Goal: Task Accomplishment & Management: Complete application form

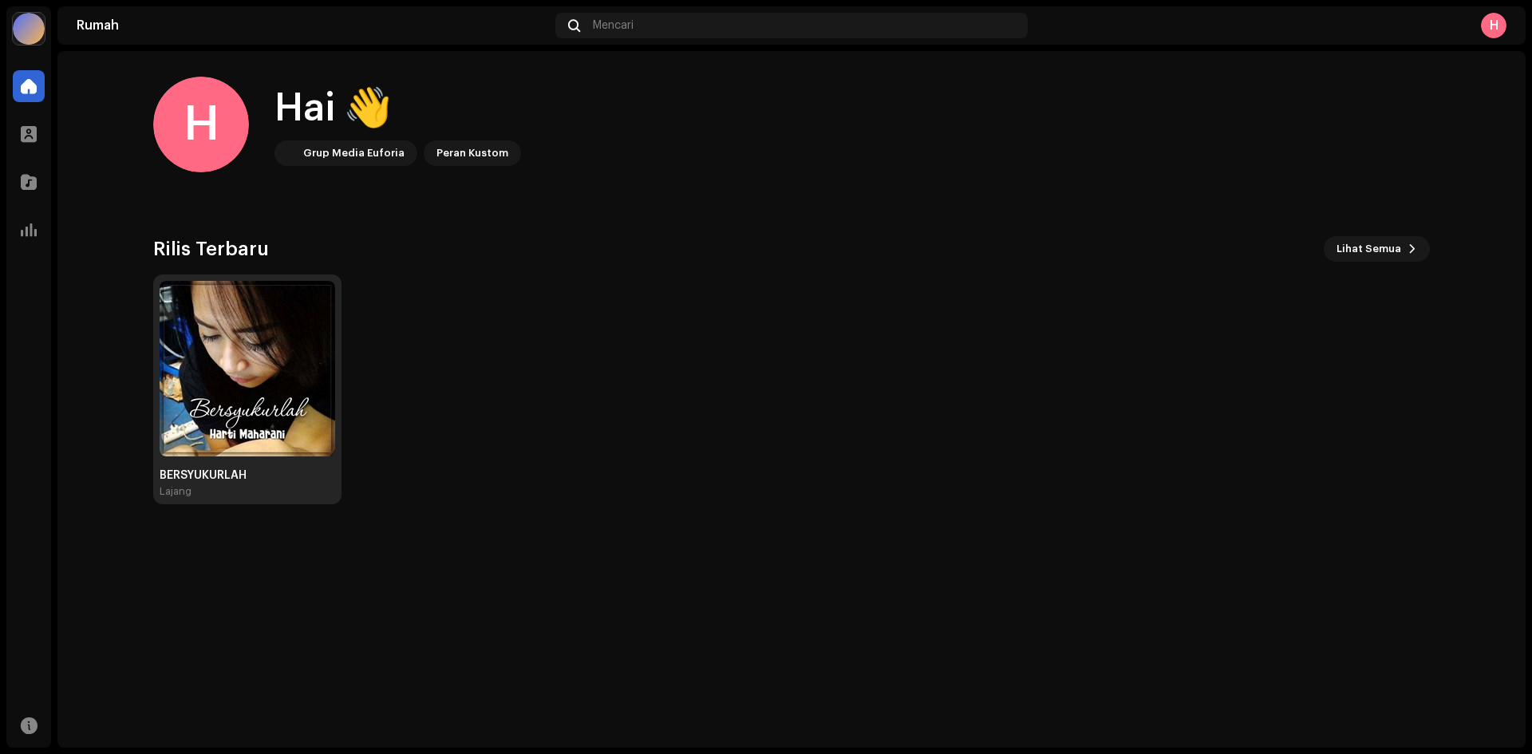
click at [258, 370] on img at bounding box center [248, 369] width 176 height 176
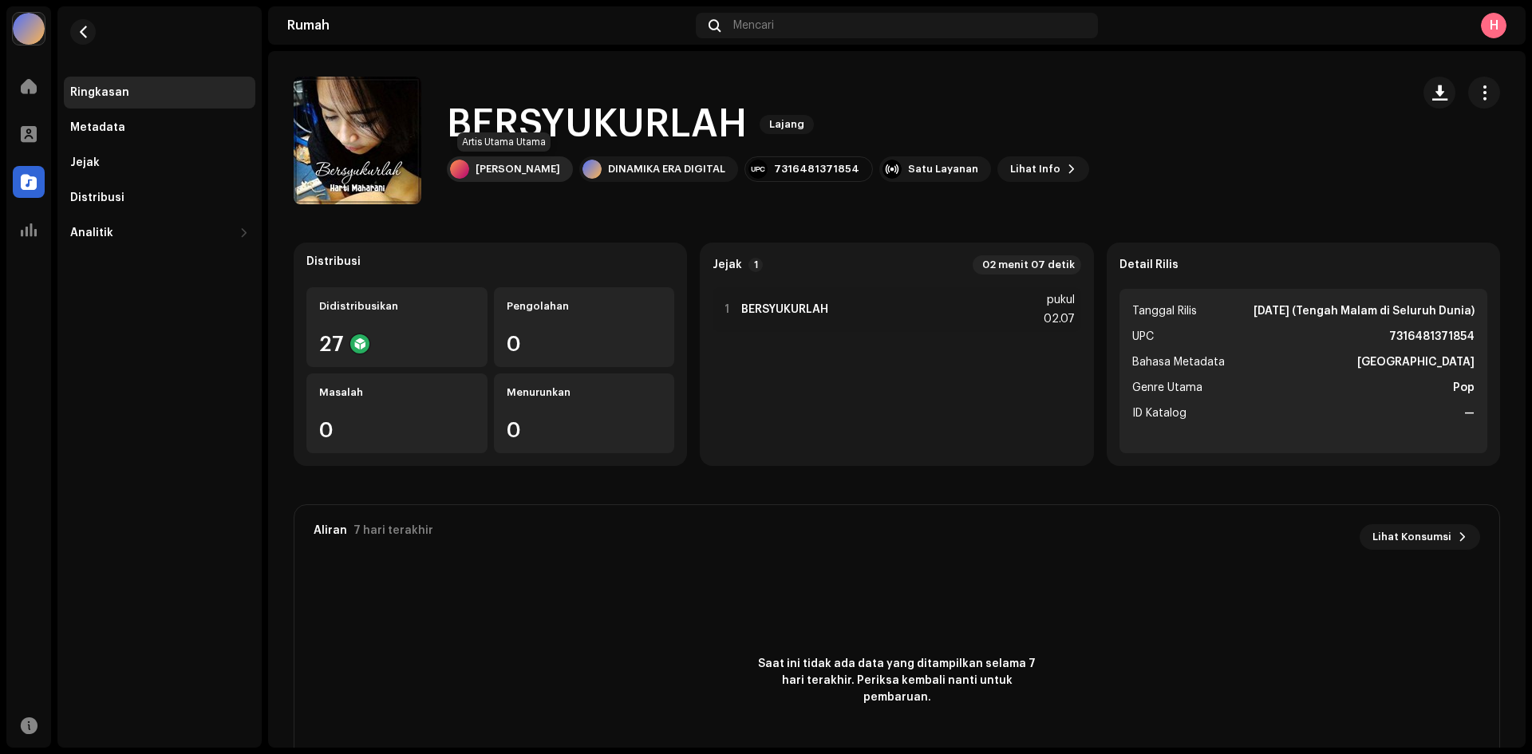
click at [513, 165] on font "[PERSON_NAME]" at bounding box center [518, 169] width 85 height 10
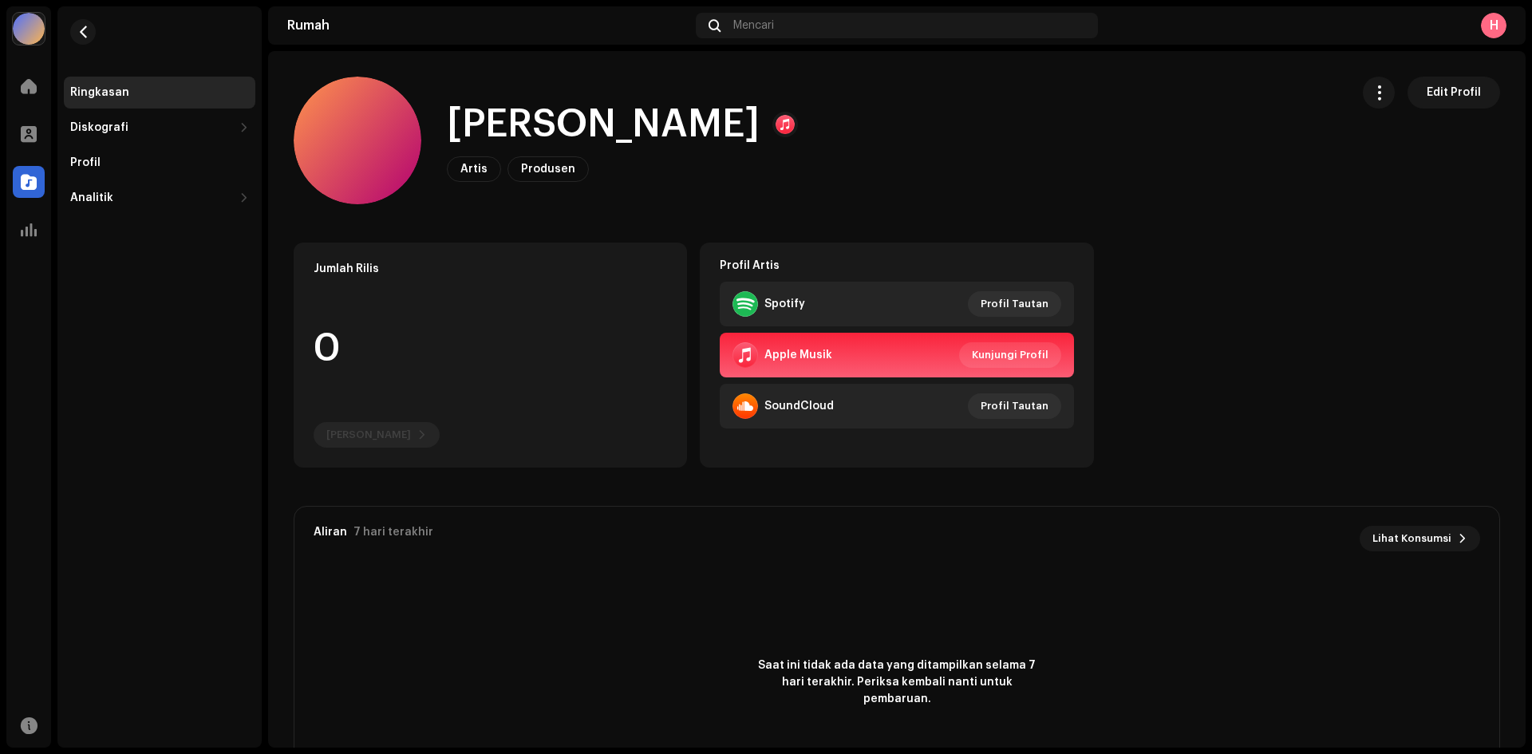
drag, startPoint x: 453, startPoint y: 123, endPoint x: 712, endPoint y: 136, distance: 258.9
click at [712, 136] on font "[PERSON_NAME]" at bounding box center [603, 124] width 313 height 38
copy font "[PERSON_NAME]"
click at [37, 181] on div at bounding box center [29, 182] width 32 height 32
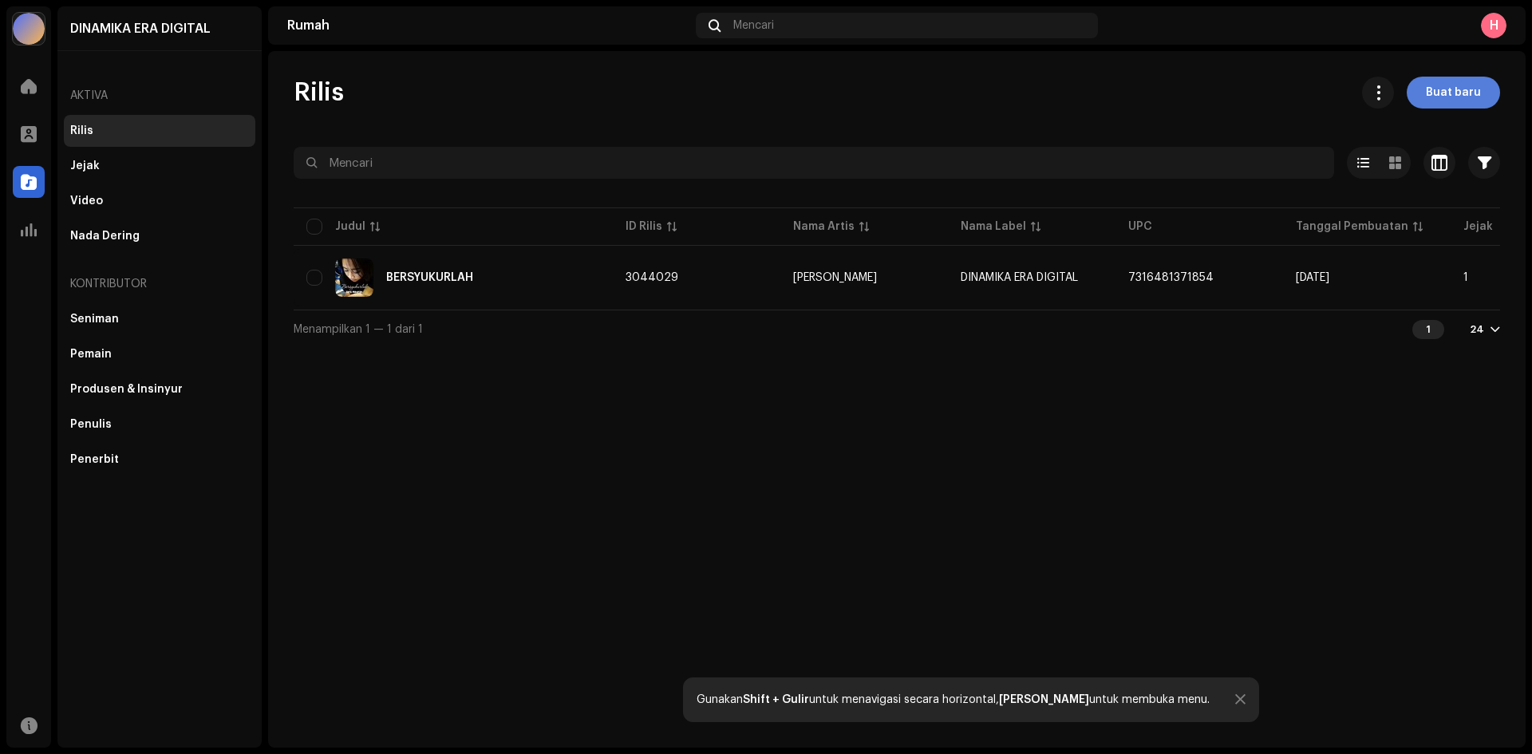
click at [1450, 91] on font "Buat baru" at bounding box center [1453, 92] width 55 height 11
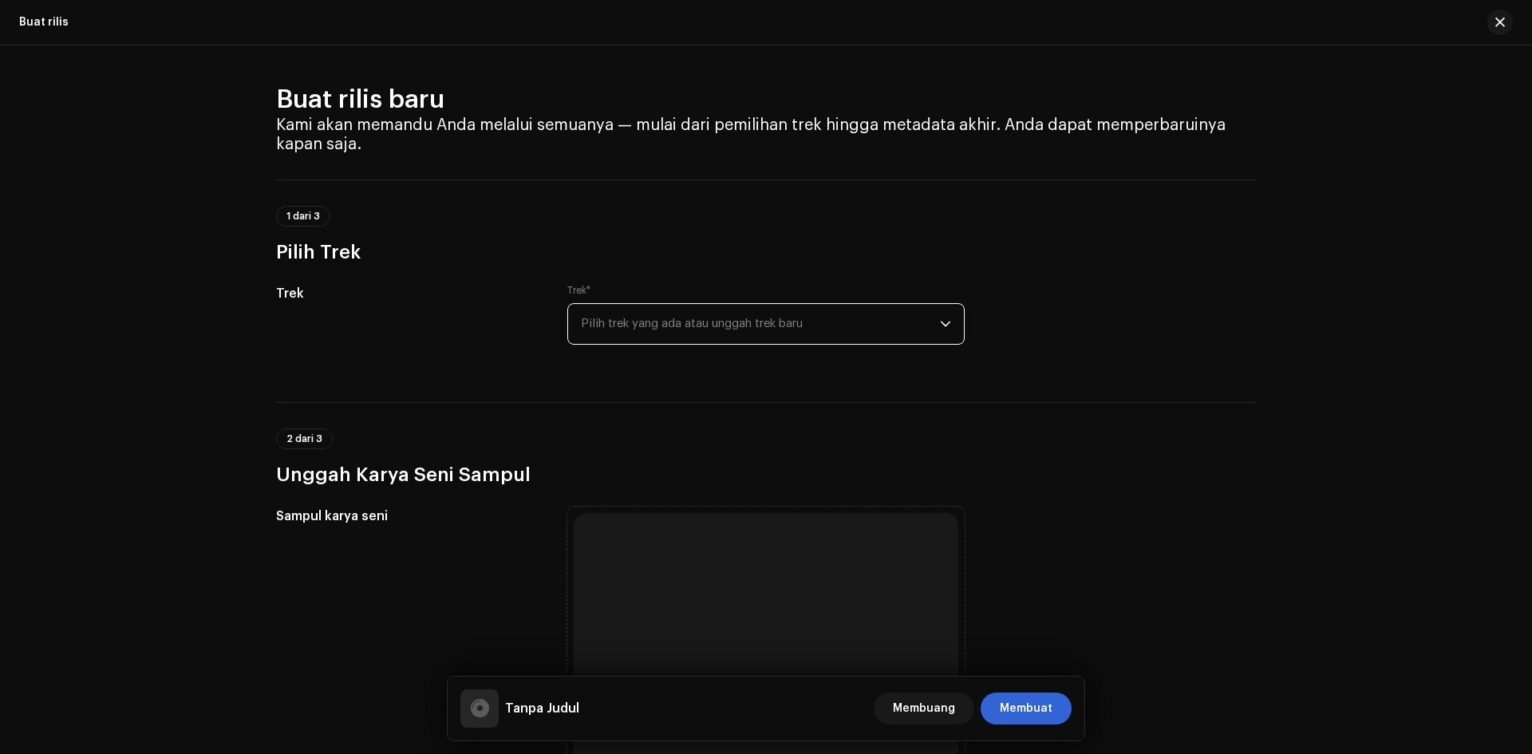
click at [666, 326] on font "Pilih trek yang ada atau unggah trek baru" at bounding box center [692, 324] width 222 height 12
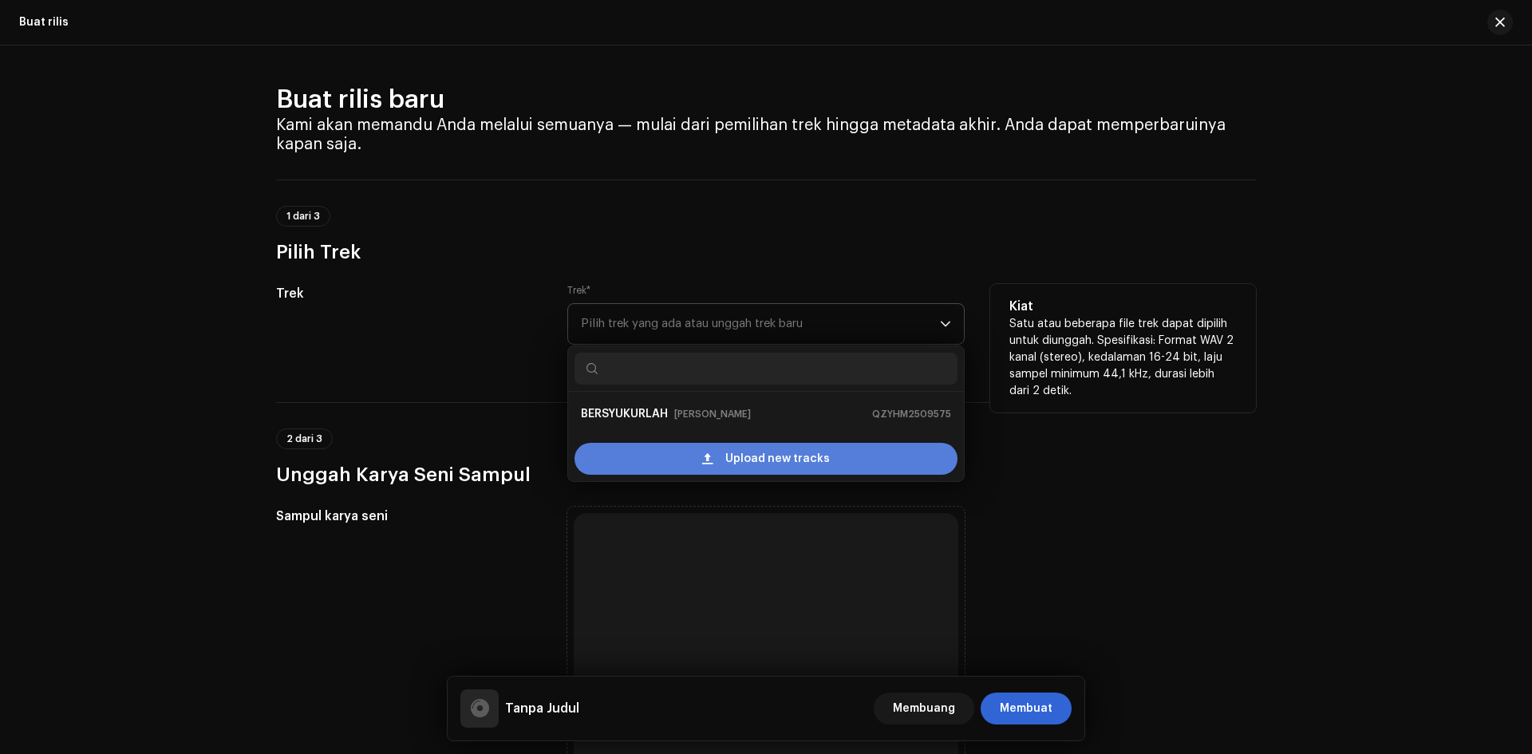
click at [698, 455] on div "Upload new tracks" at bounding box center [766, 459] width 383 height 32
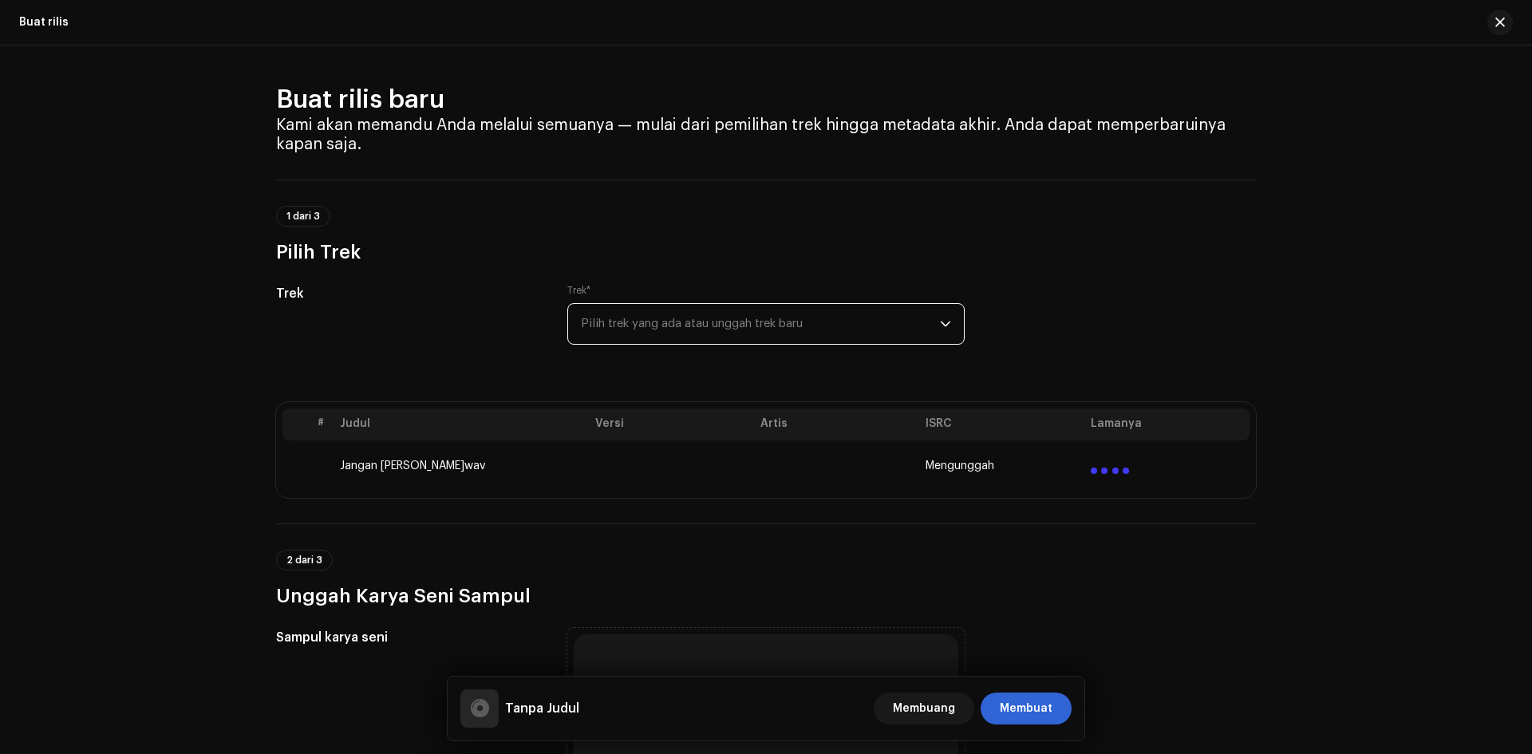
click at [697, 331] on span "Pilih trek yang ada atau unggah trek baru" at bounding box center [760, 324] width 359 height 40
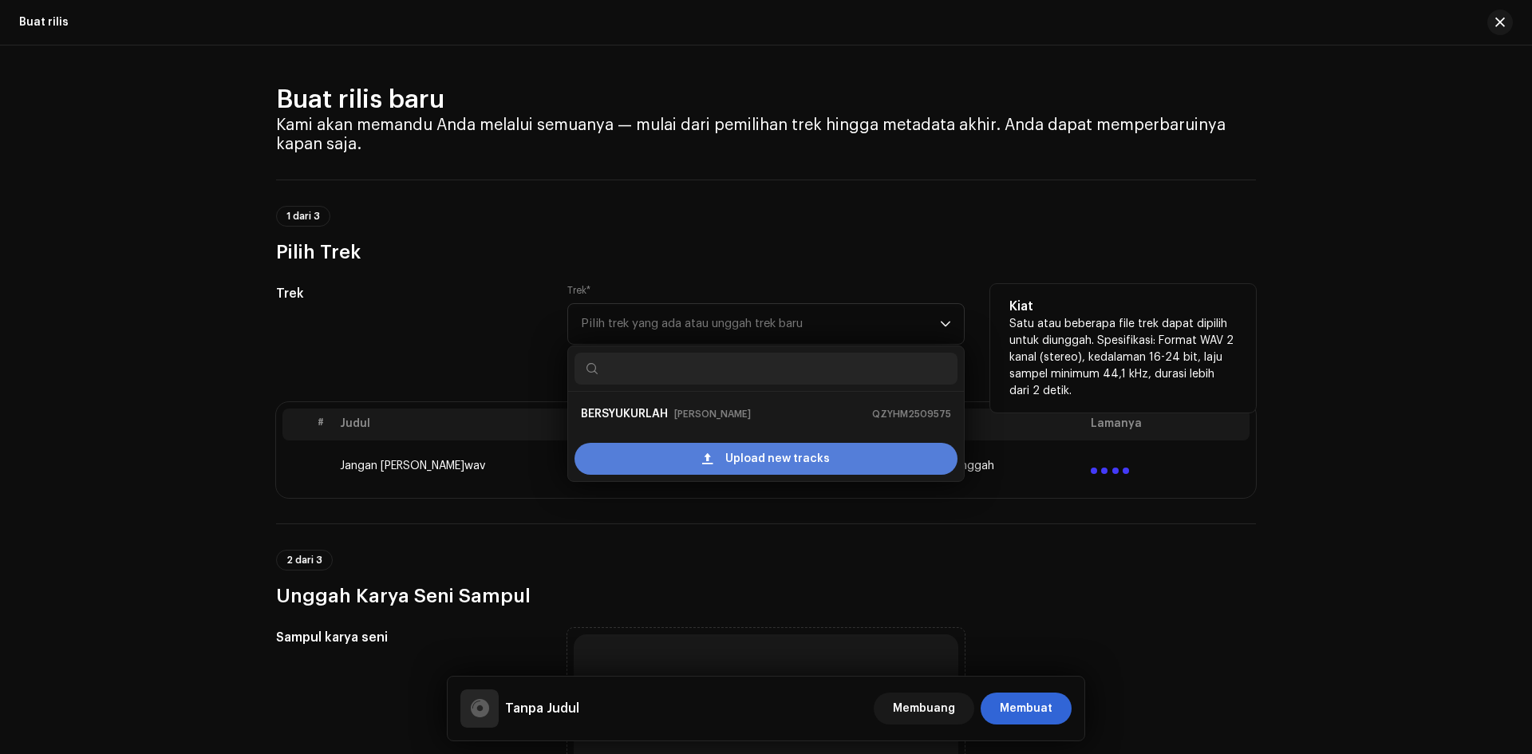
click at [704, 450] on div "Upload new tracks" at bounding box center [766, 459] width 383 height 32
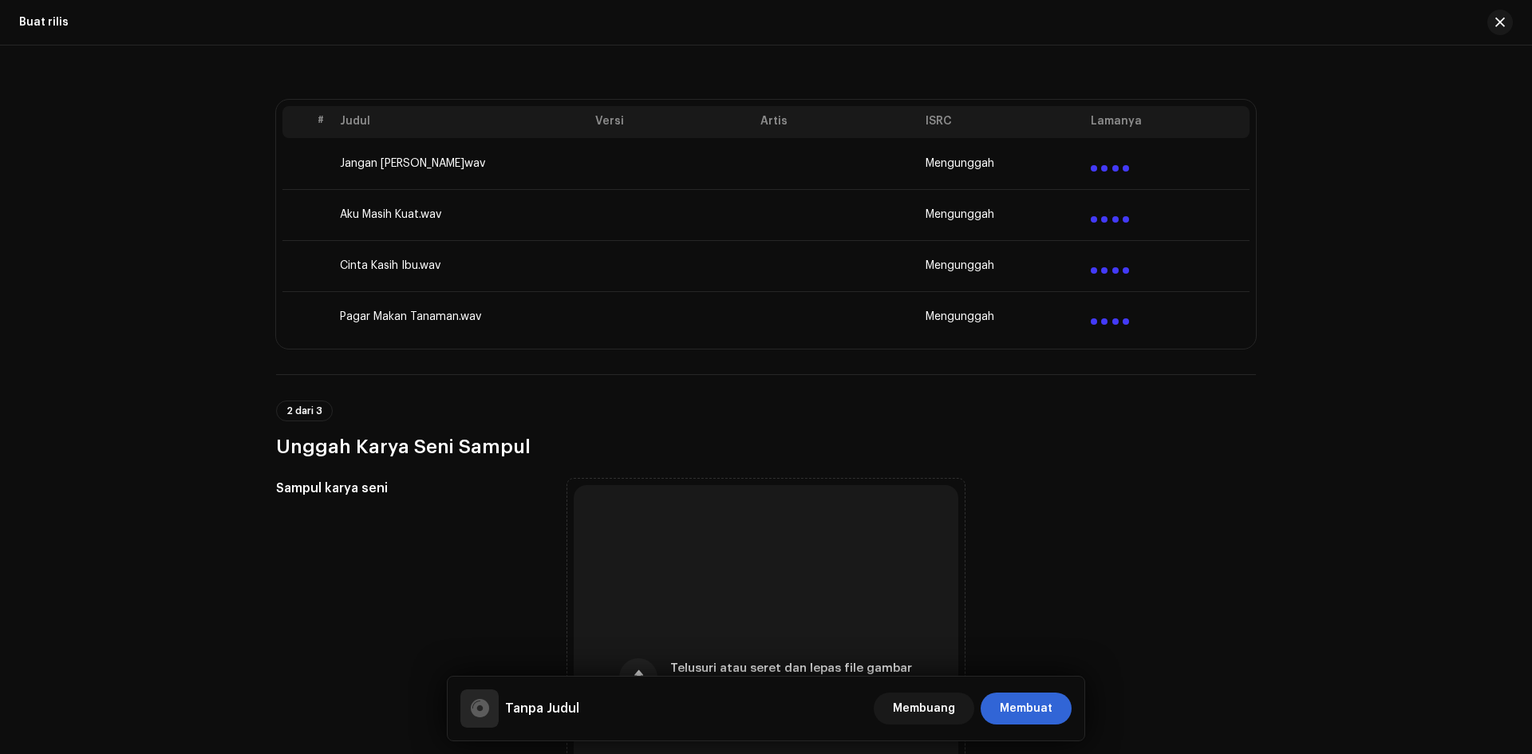
scroll to position [399, 0]
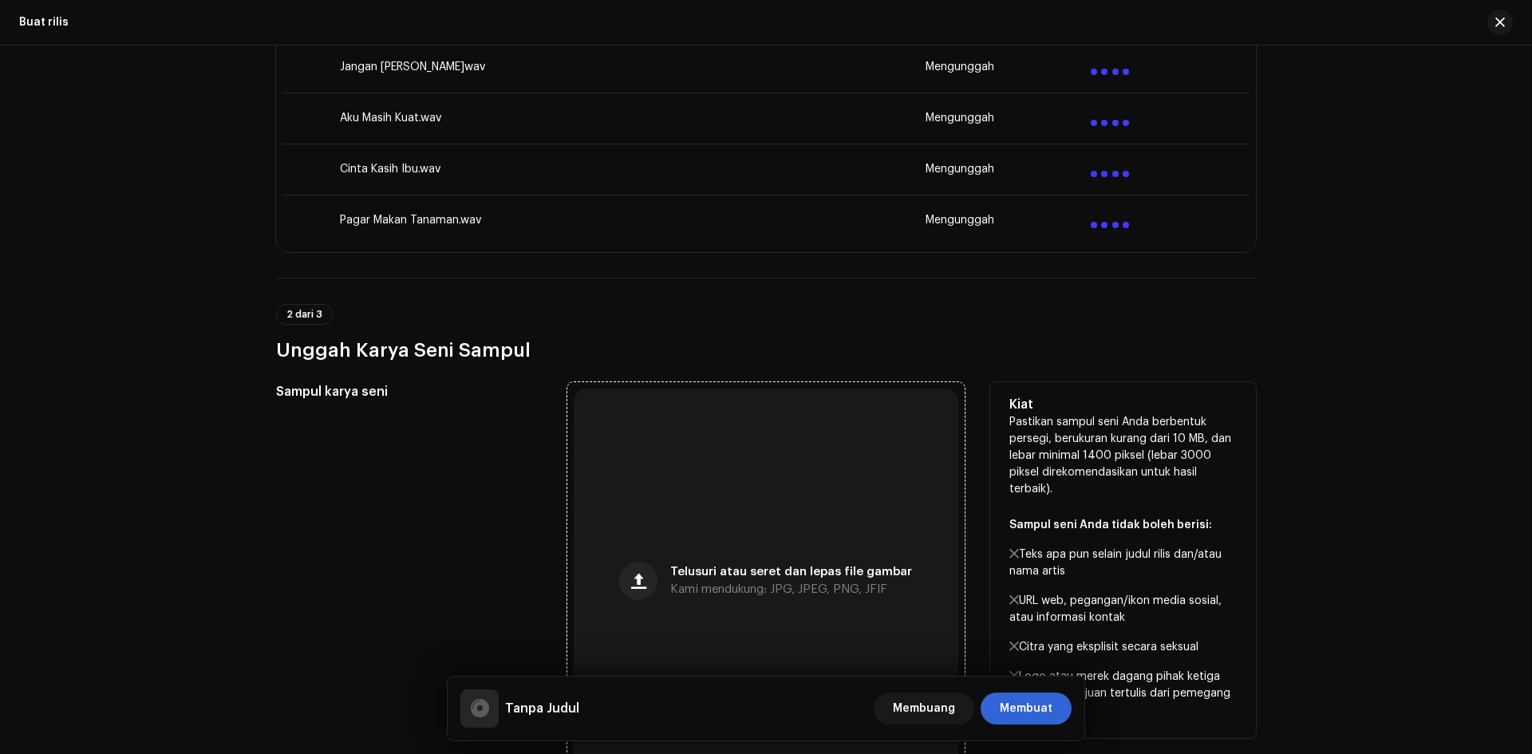
click at [664, 496] on div "Telusuri atau seret dan lepas file gambar Kami mendukung: JPG, JPEG, PNG, JFIF" at bounding box center [766, 581] width 385 height 385
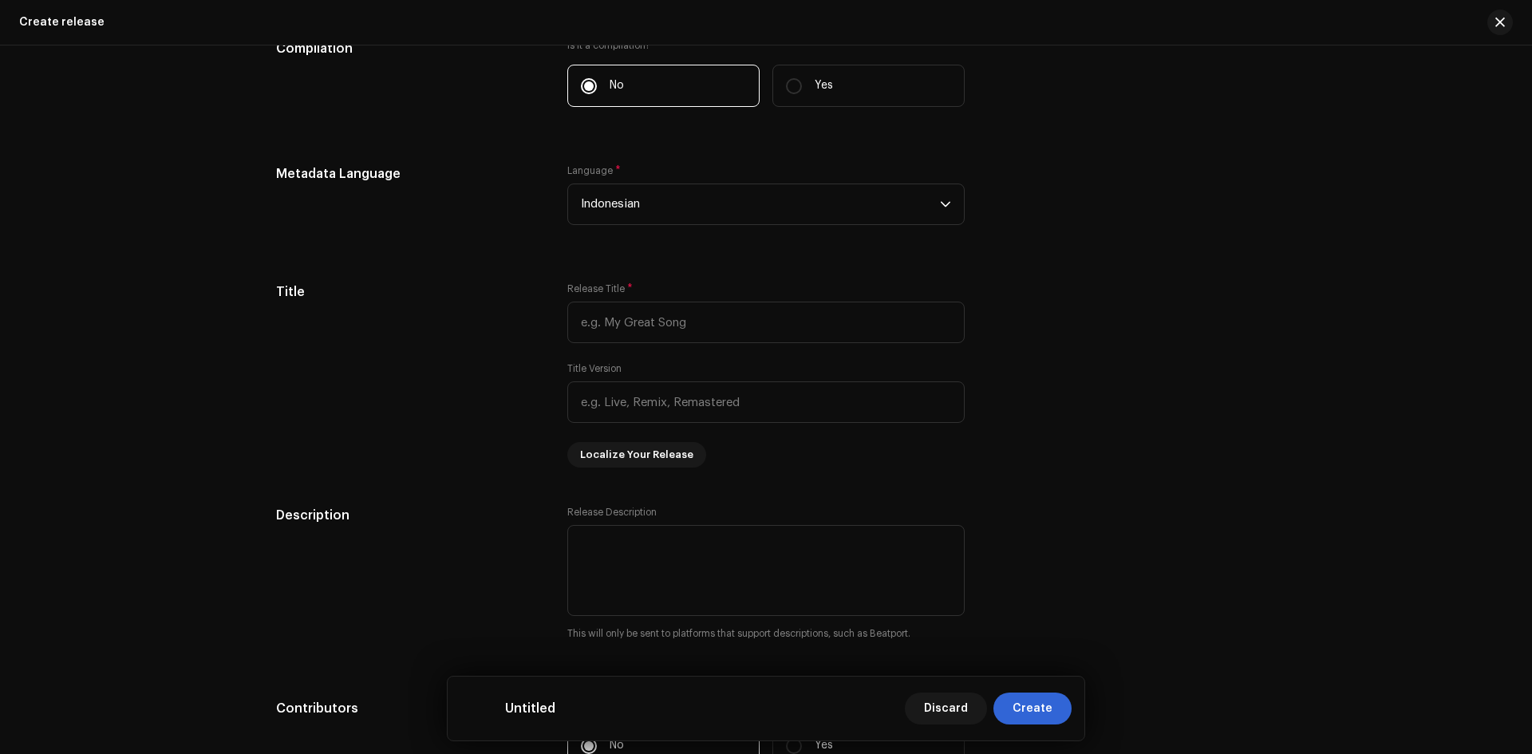
scroll to position [1497, 0]
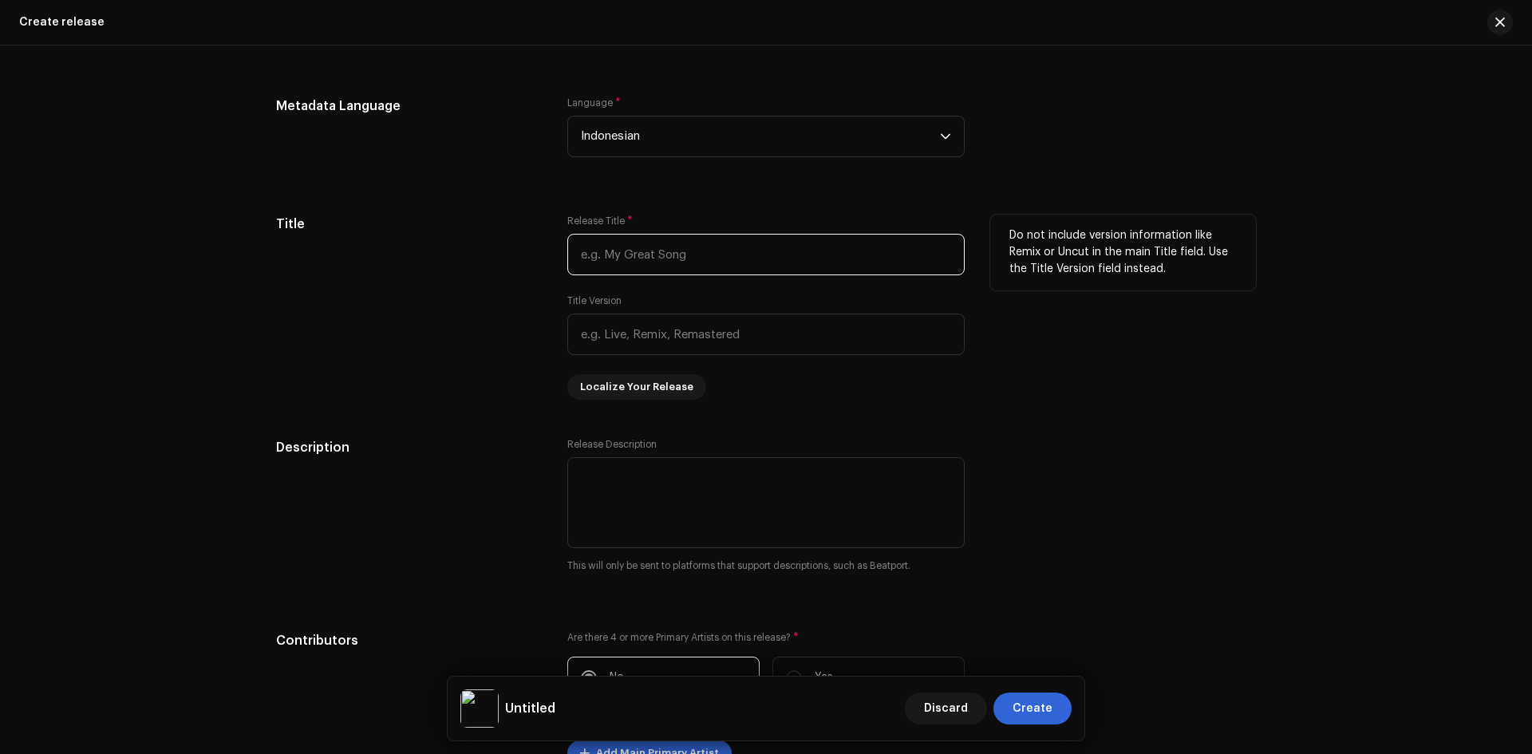
click at [704, 257] on input "text" at bounding box center [765, 254] width 397 height 41
paste input "Jangan [PERSON_NAME]"
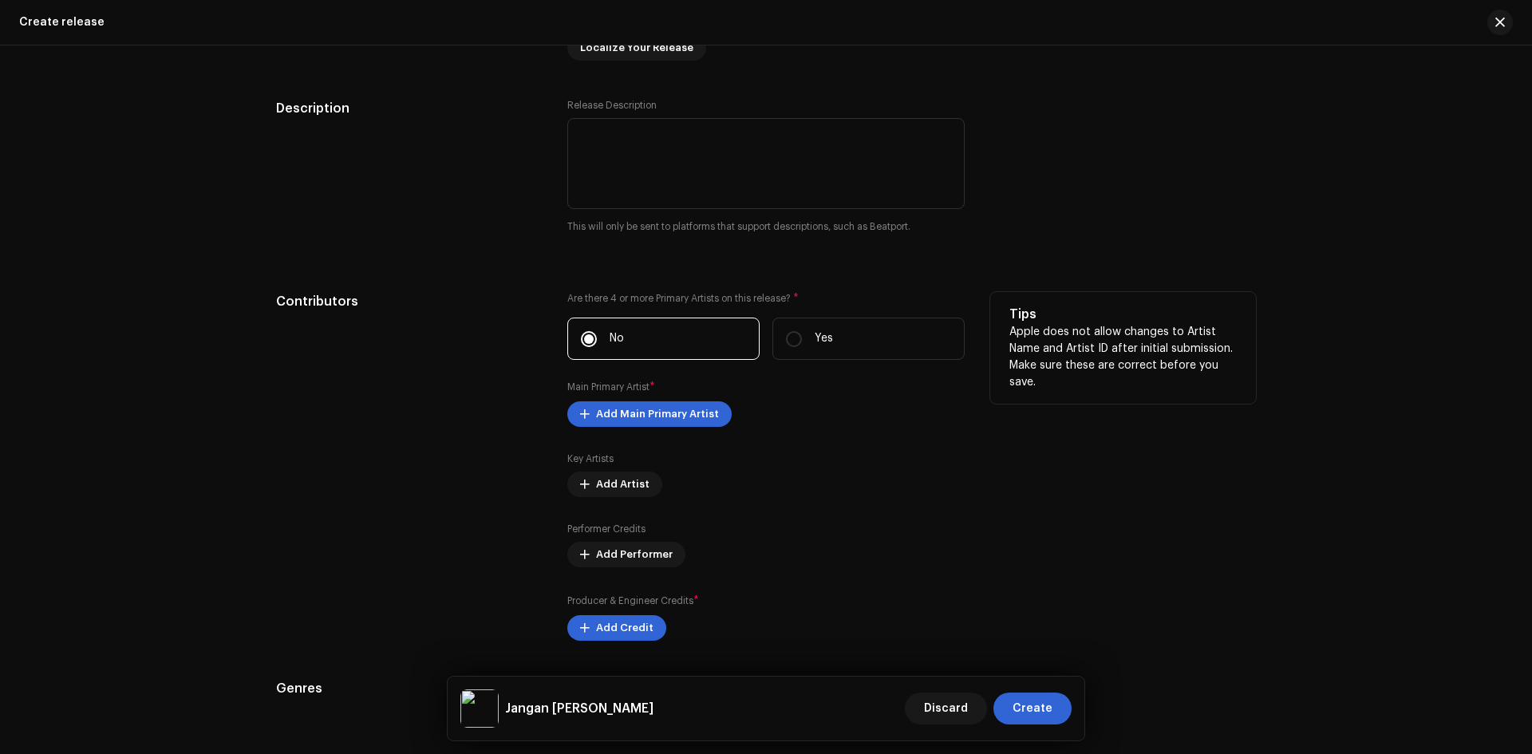
scroll to position [1896, 0]
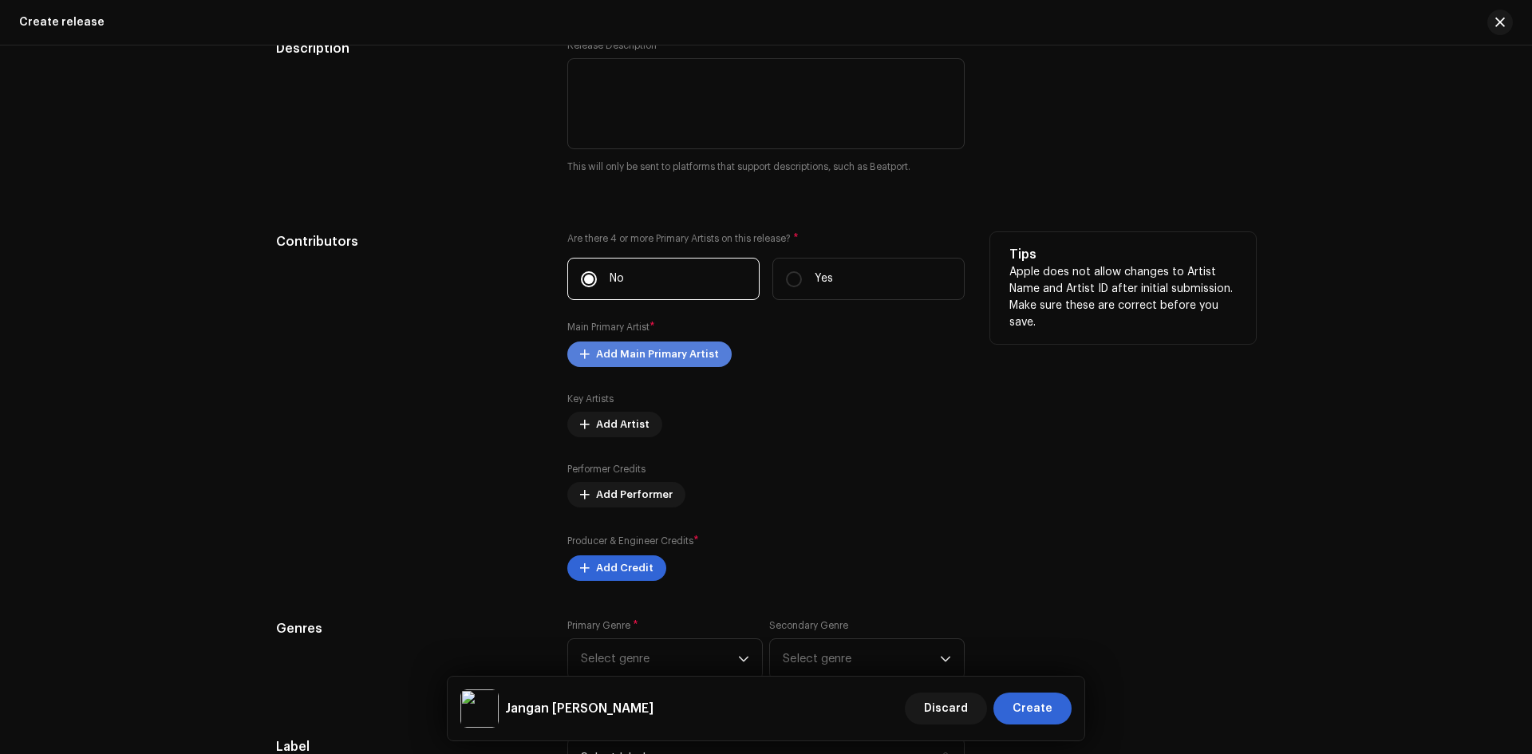
type input "Jangan [PERSON_NAME]"
click at [648, 355] on span "Add Main Primary Artist" at bounding box center [657, 354] width 123 height 32
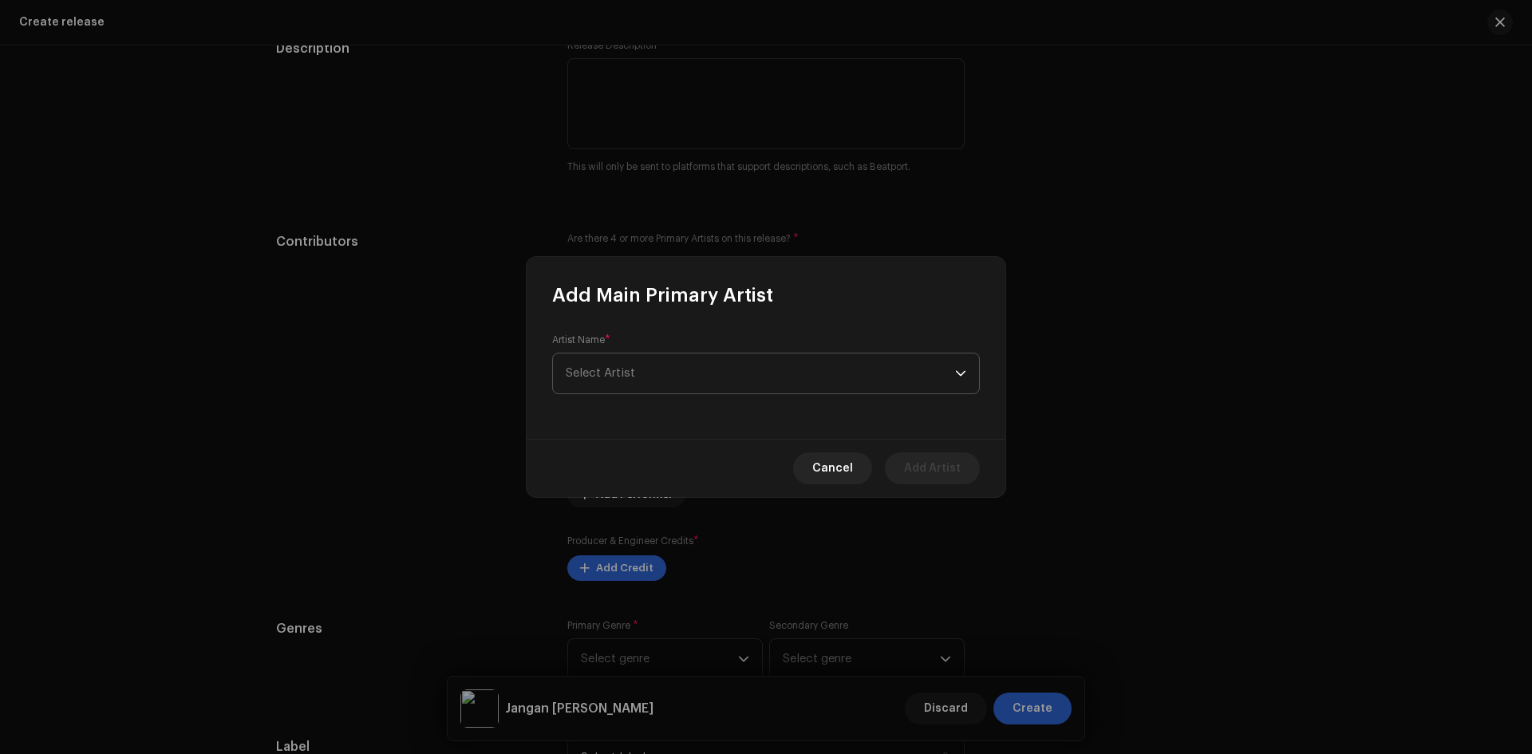
click at [660, 364] on span "Select Artist" at bounding box center [760, 374] width 389 height 40
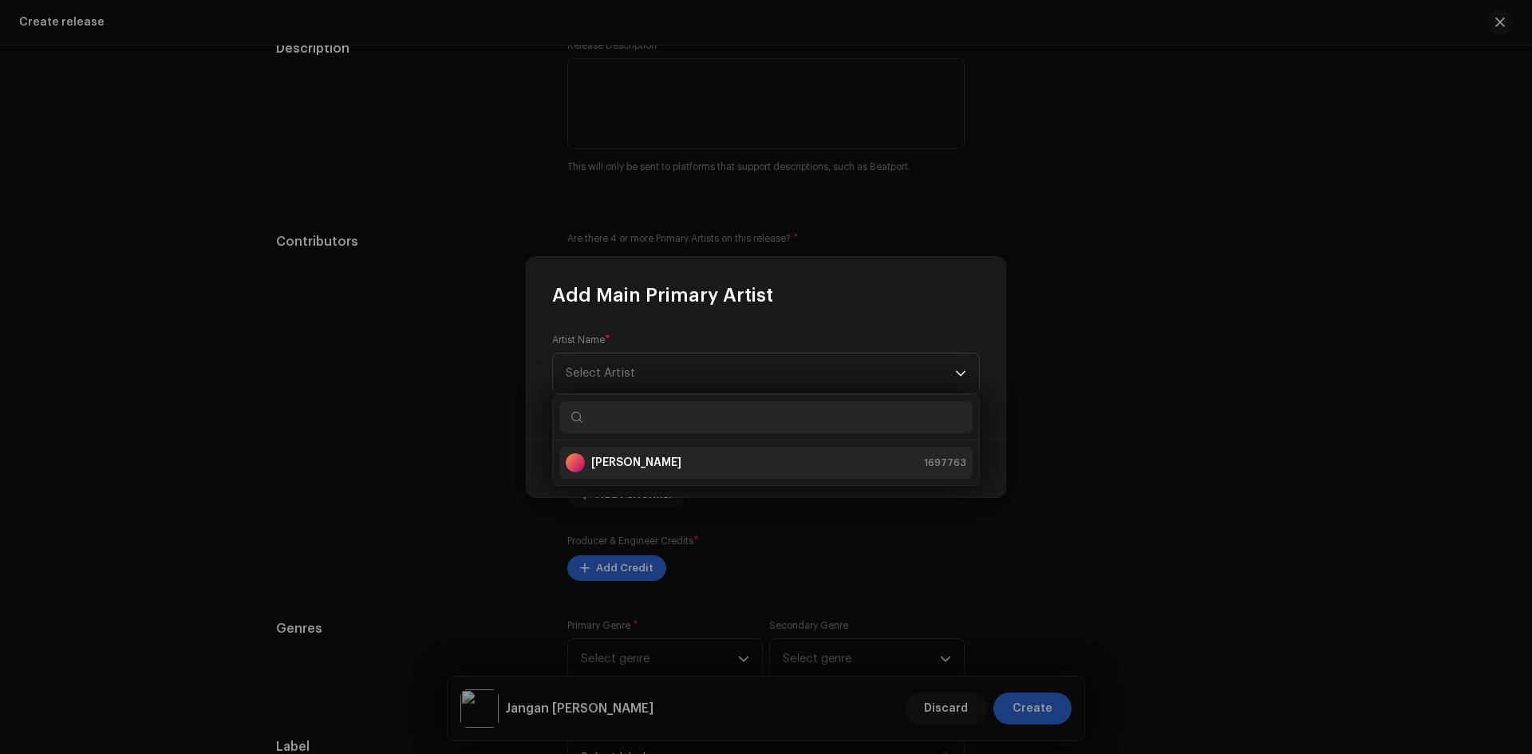
click at [656, 464] on strong "[PERSON_NAME]" at bounding box center [636, 463] width 90 height 16
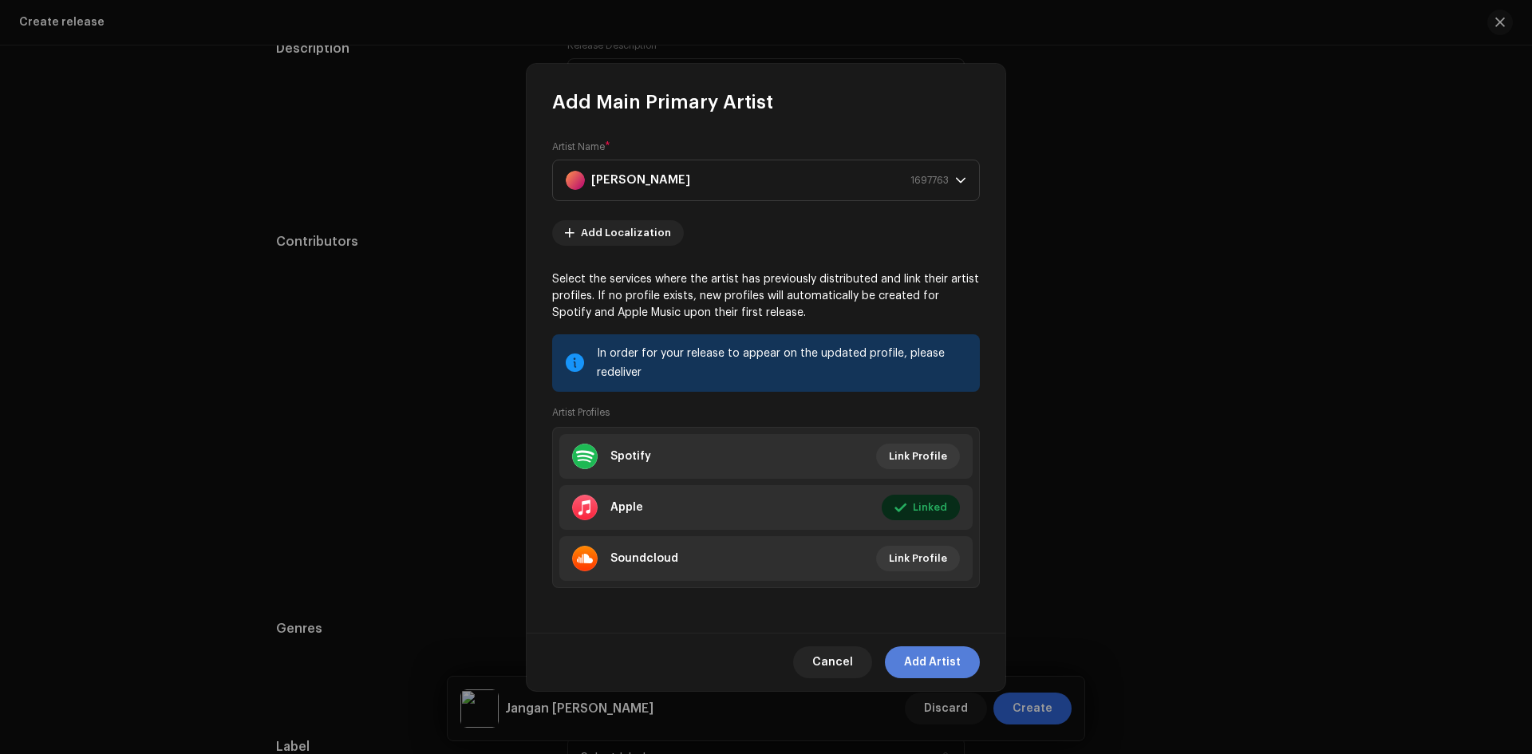
click at [938, 661] on span "Add Artist" at bounding box center [932, 662] width 57 height 32
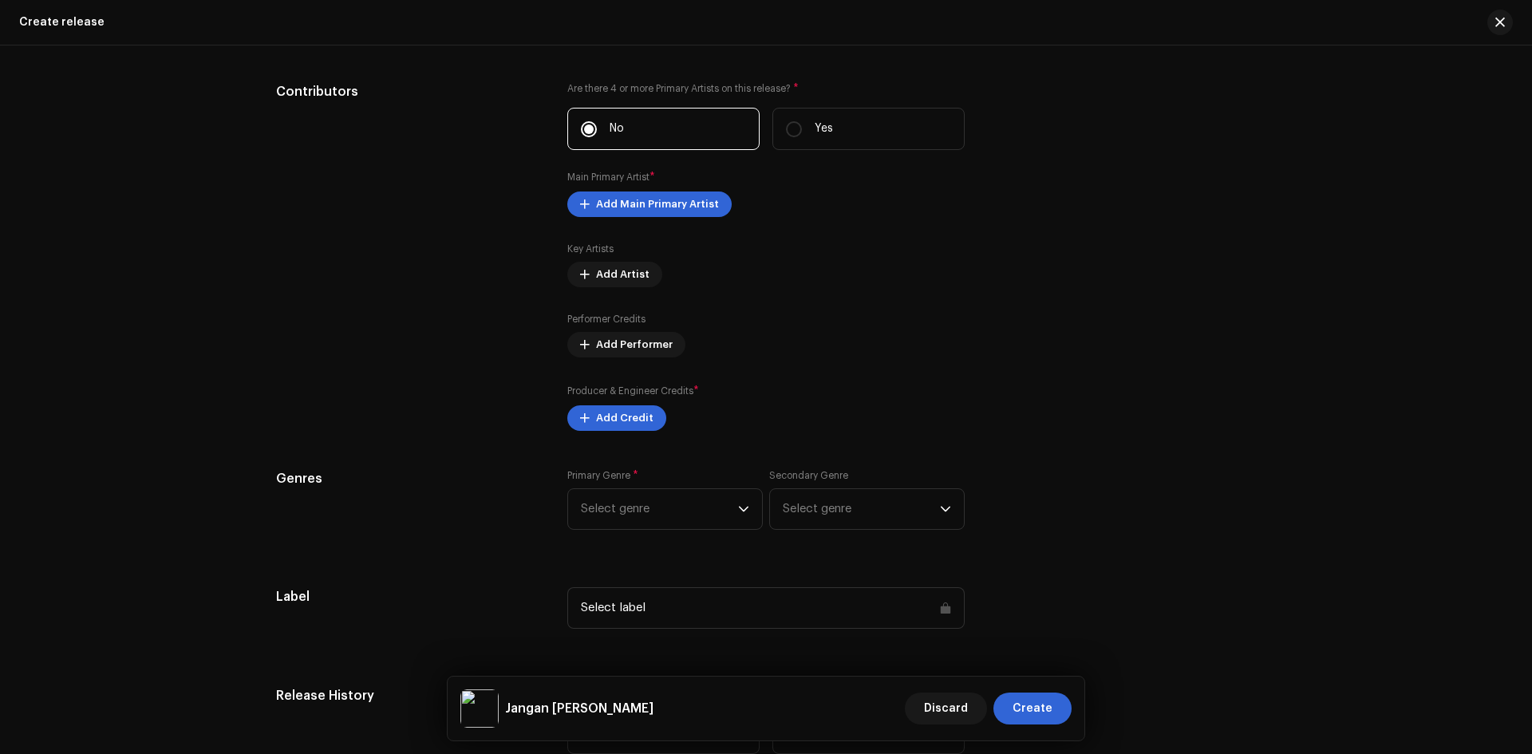
scroll to position [2056, 0]
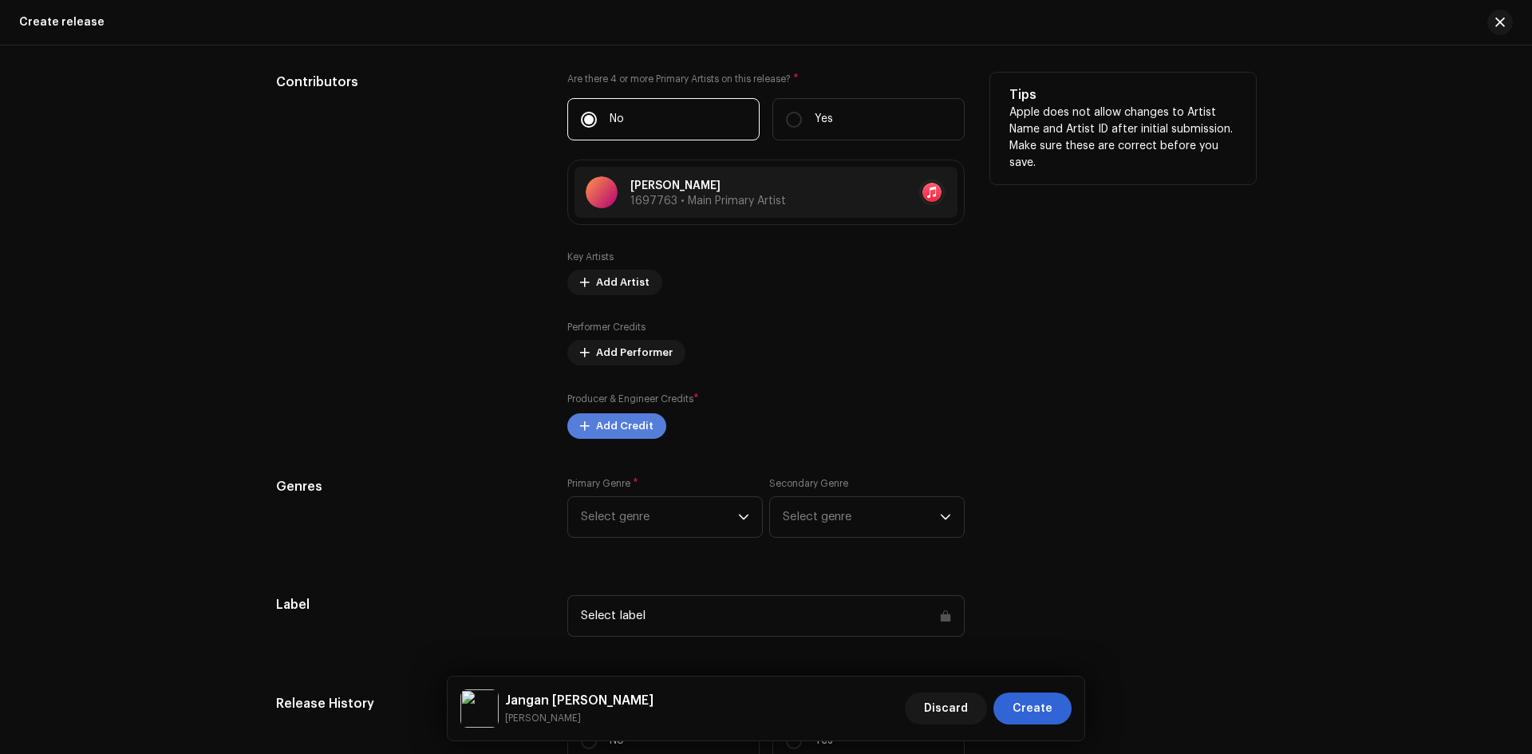
click at [632, 426] on span "Add Credit" at bounding box center [624, 426] width 57 height 32
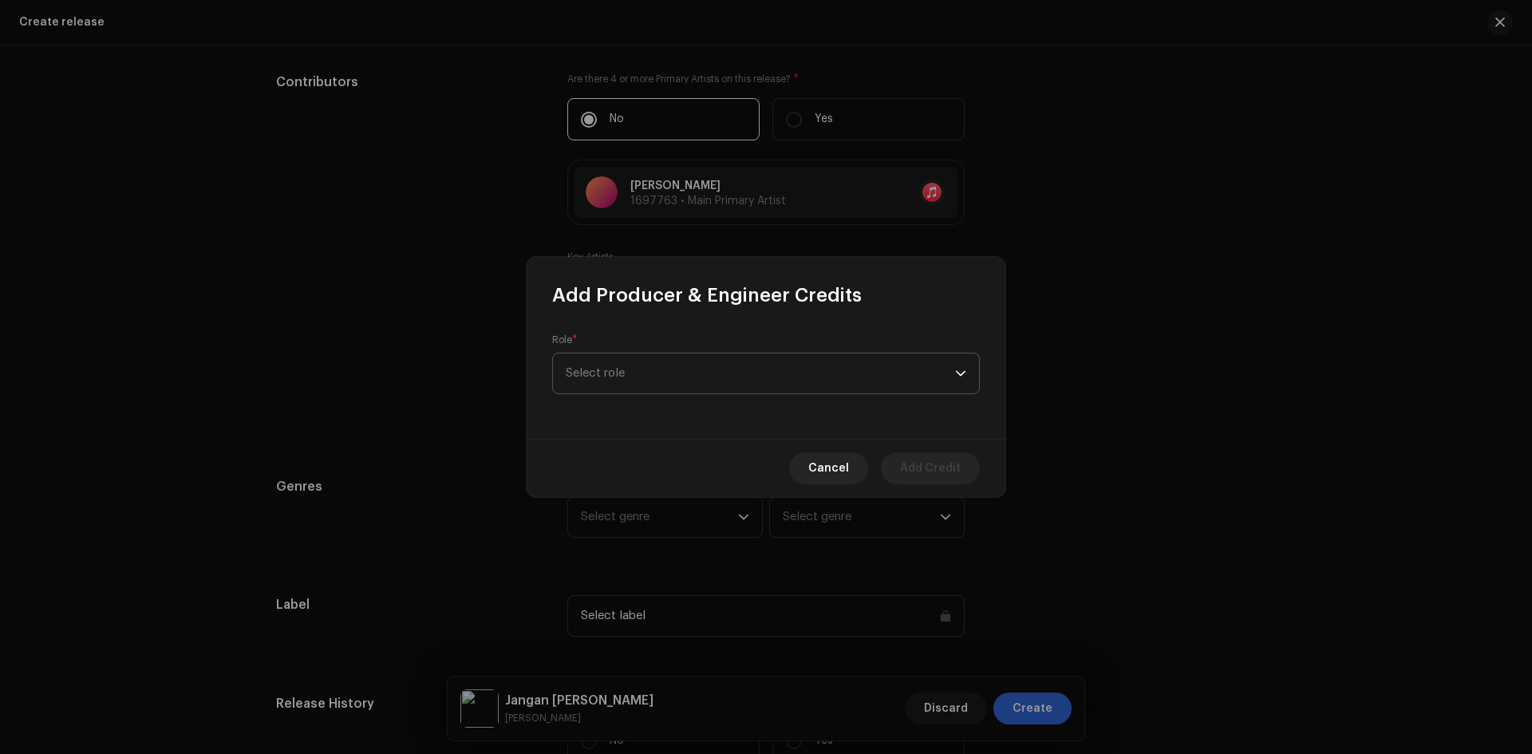
click at [664, 357] on span "Select role" at bounding box center [760, 374] width 389 height 40
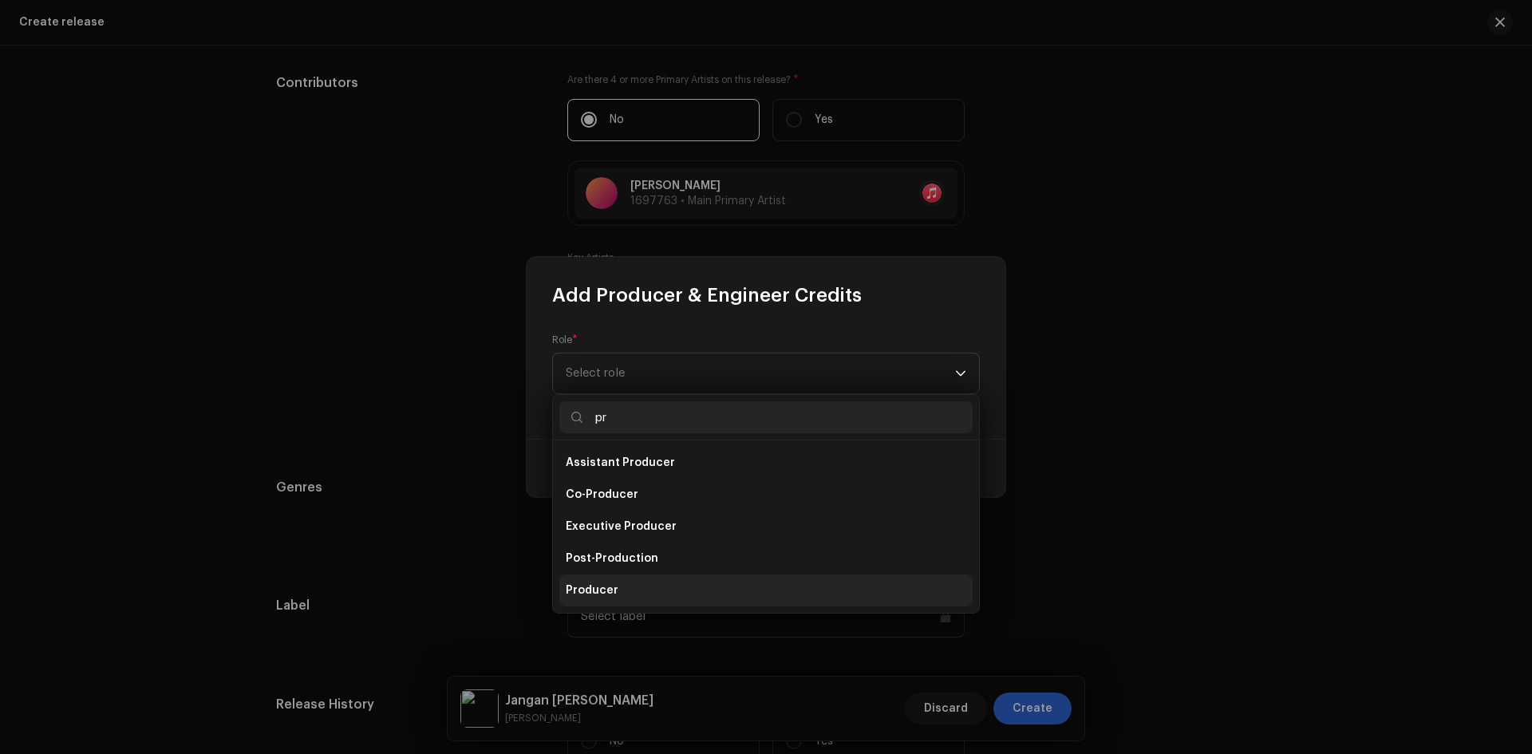
scroll to position [2057, 0]
type input "pr"
click at [636, 586] on li "Producer" at bounding box center [765, 591] width 413 height 32
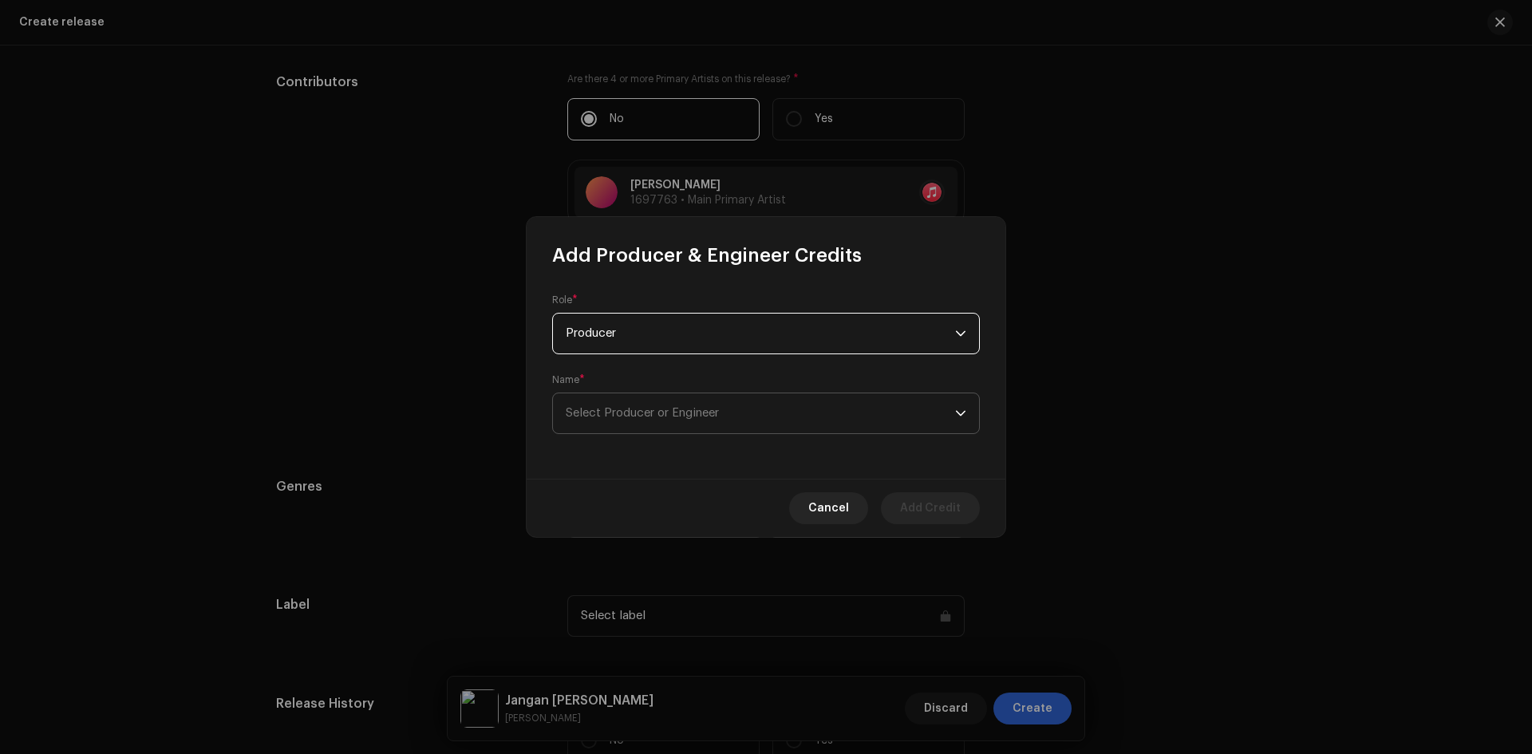
click at [756, 407] on span "Select Producer or Engineer" at bounding box center [760, 413] width 389 height 40
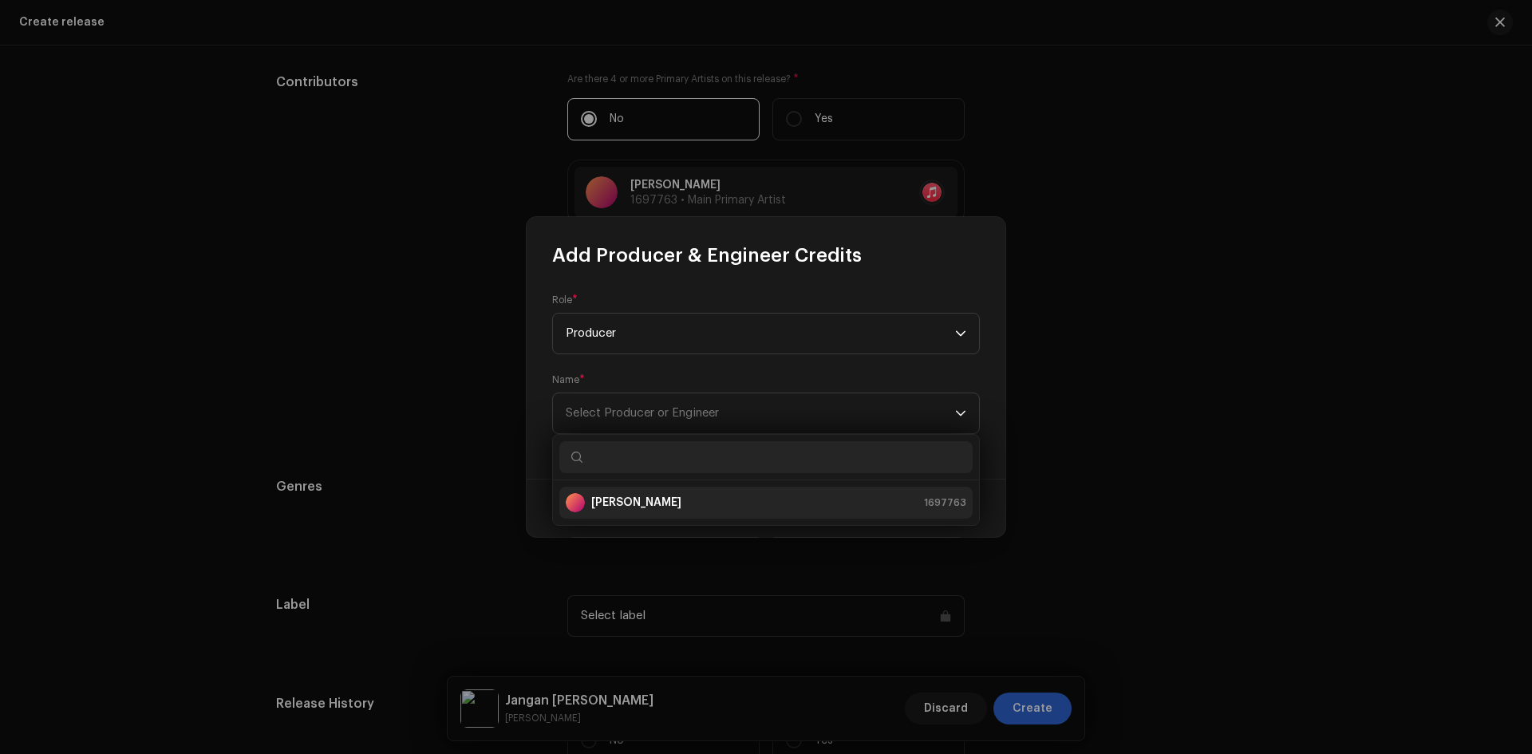
click at [693, 504] on div "[PERSON_NAME] 1697763" at bounding box center [766, 502] width 401 height 19
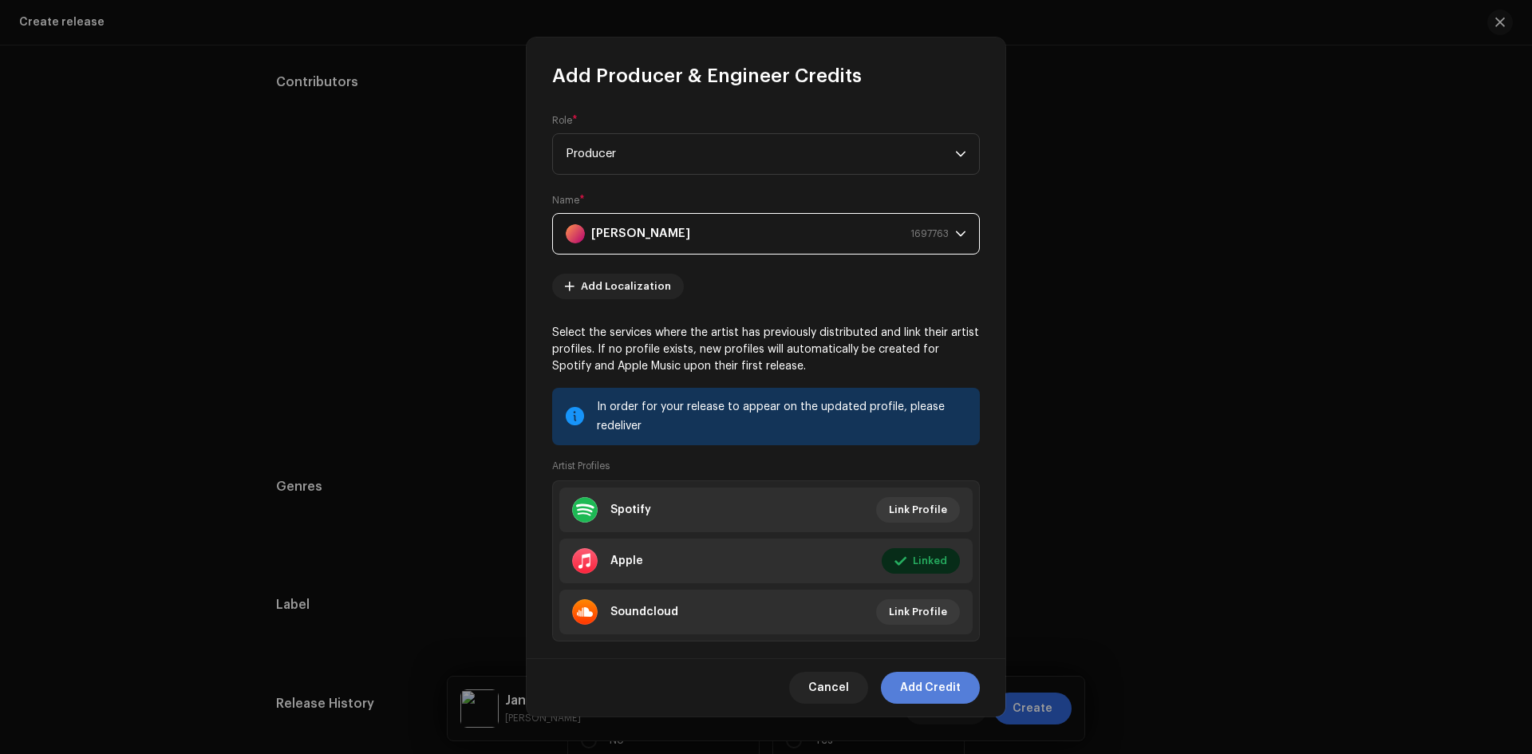
click at [930, 688] on span "Add Credit" at bounding box center [930, 688] width 61 height 32
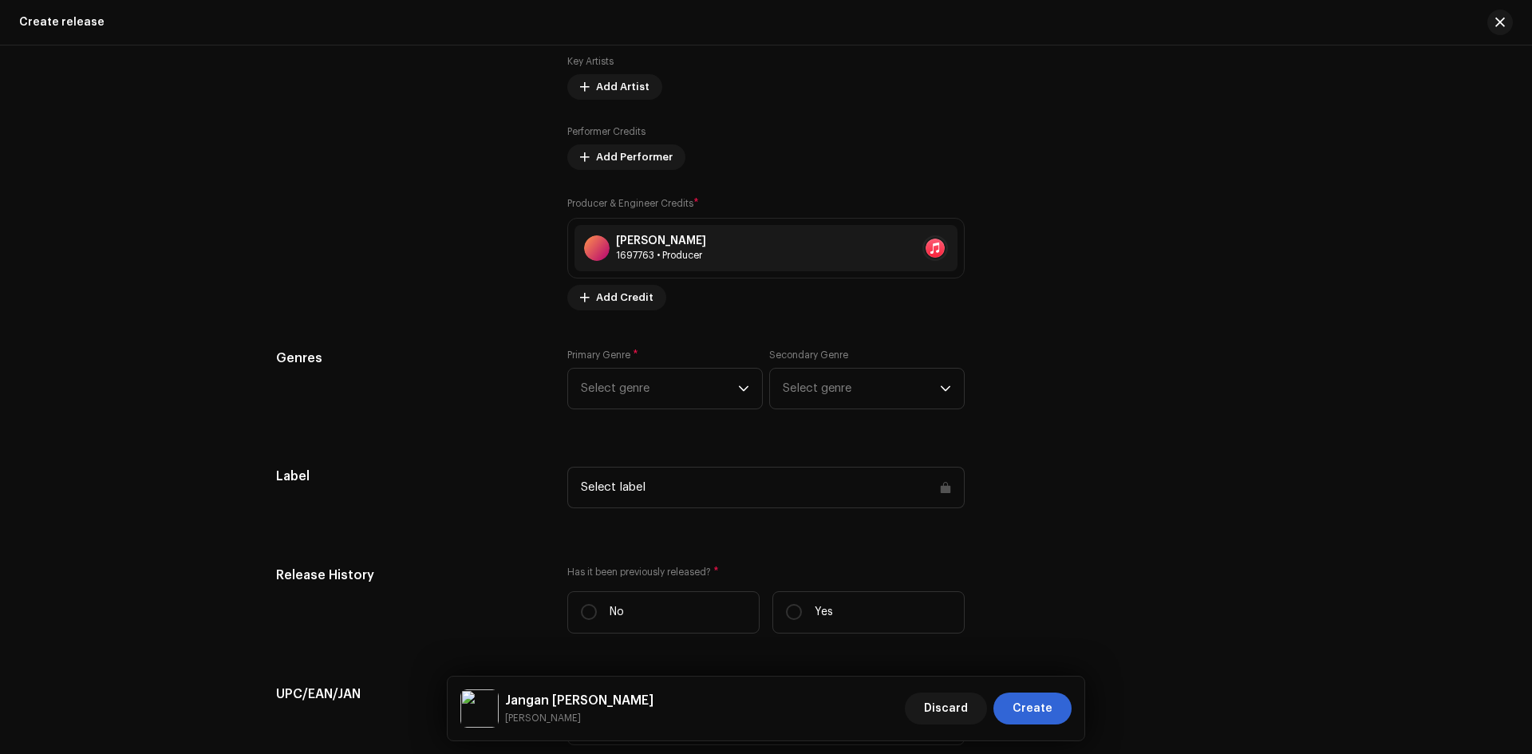
scroll to position [2296, 0]
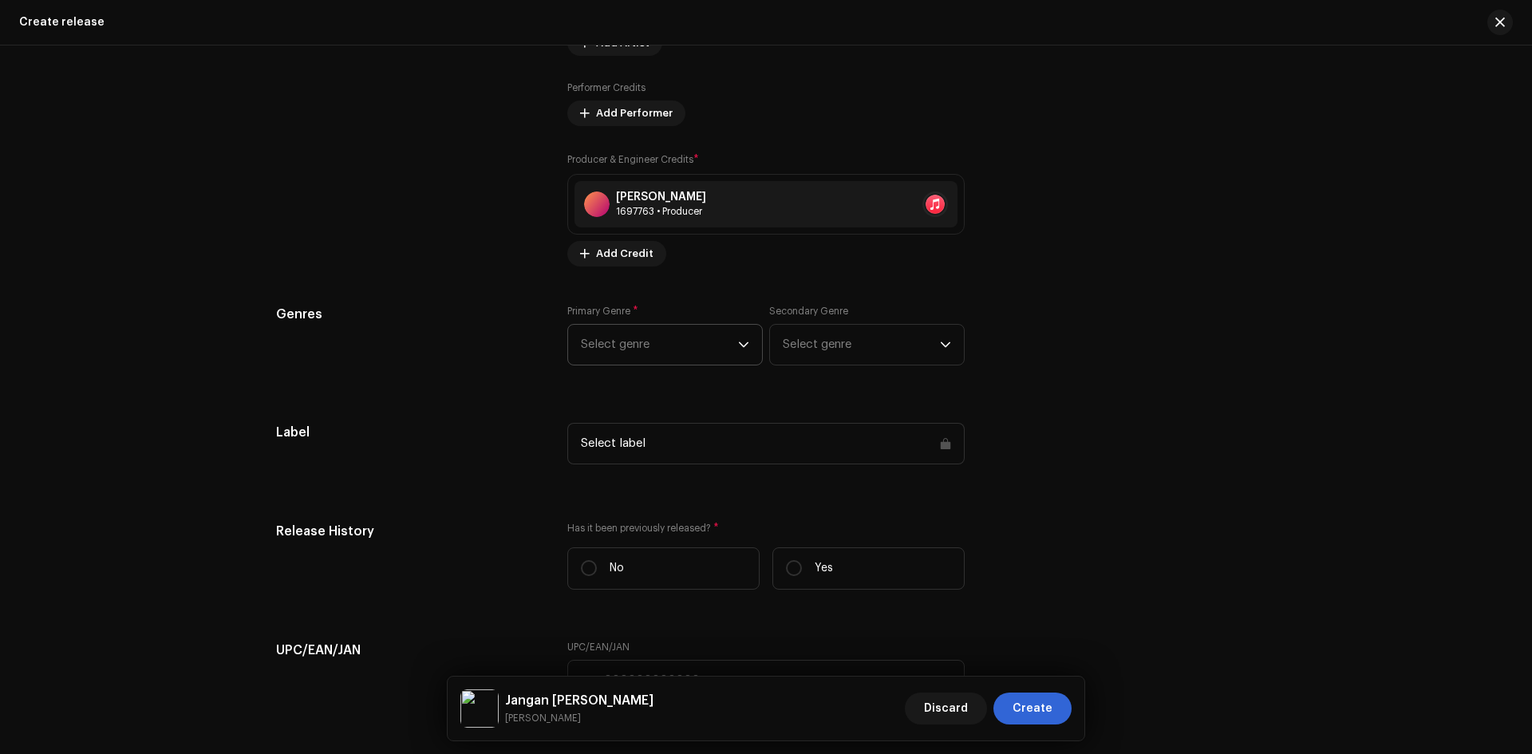
click at [608, 348] on span "Select genre" at bounding box center [659, 345] width 157 height 40
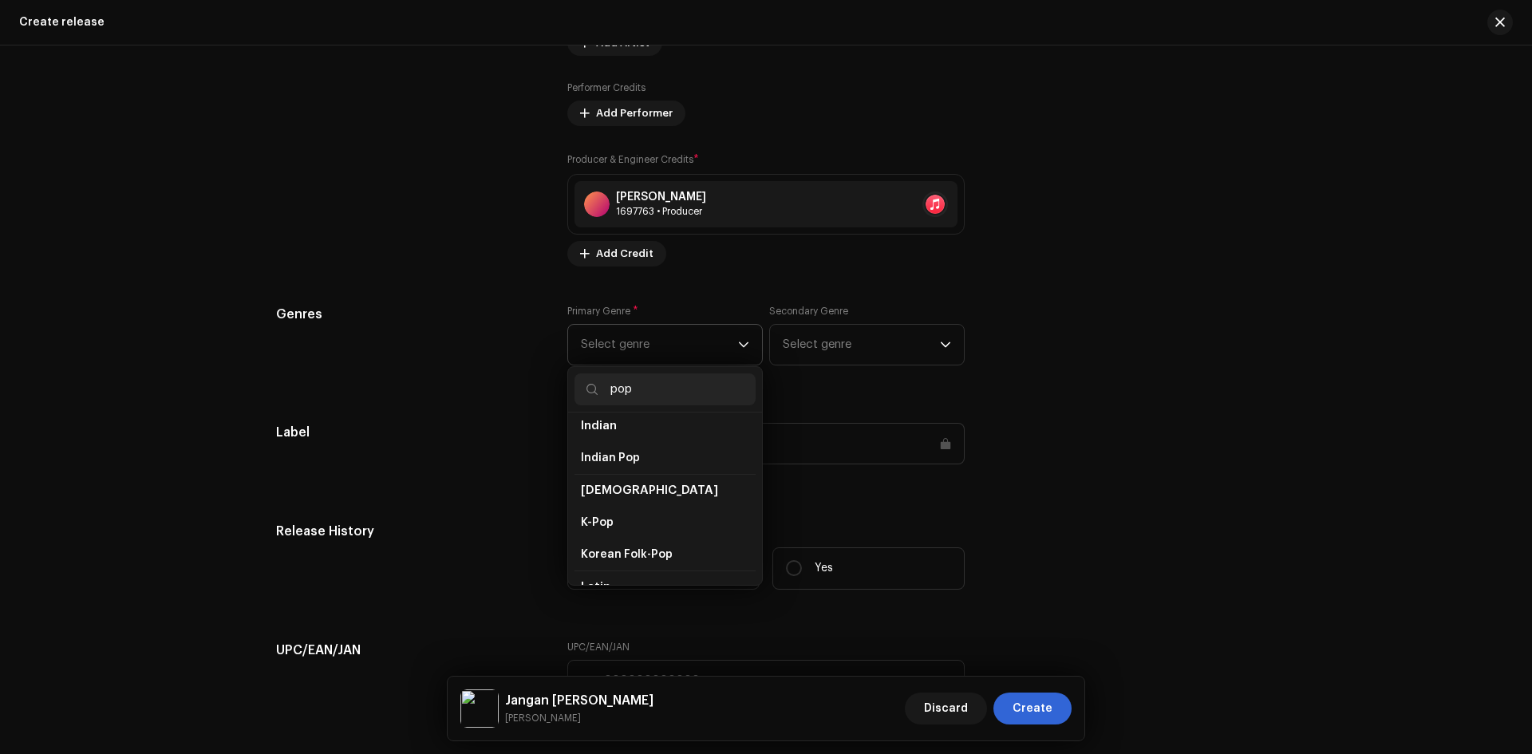
scroll to position [479, 0]
type input "pop"
click at [640, 566] on li "Pop" at bounding box center [665, 582] width 181 height 32
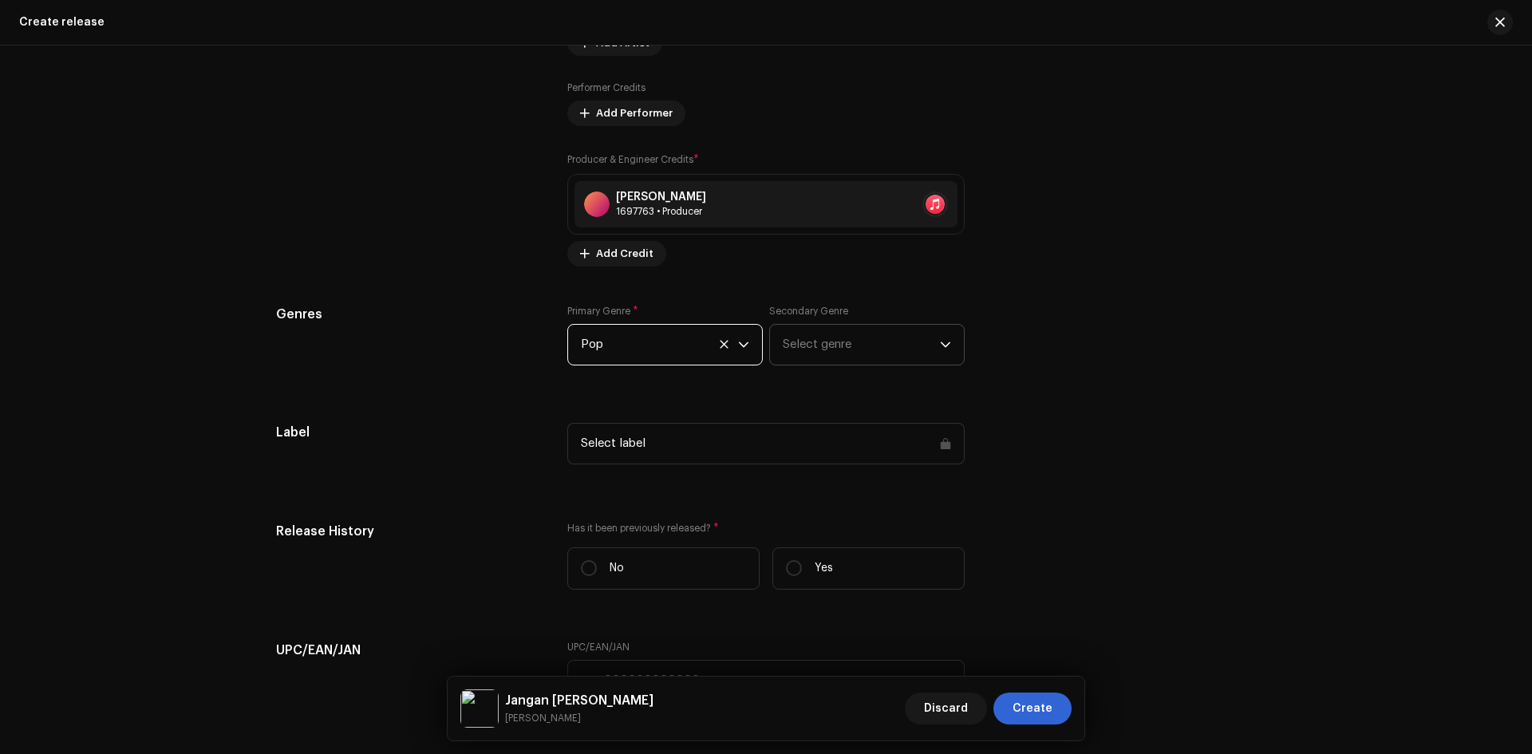
click at [795, 349] on span "Select genre" at bounding box center [861, 345] width 157 height 40
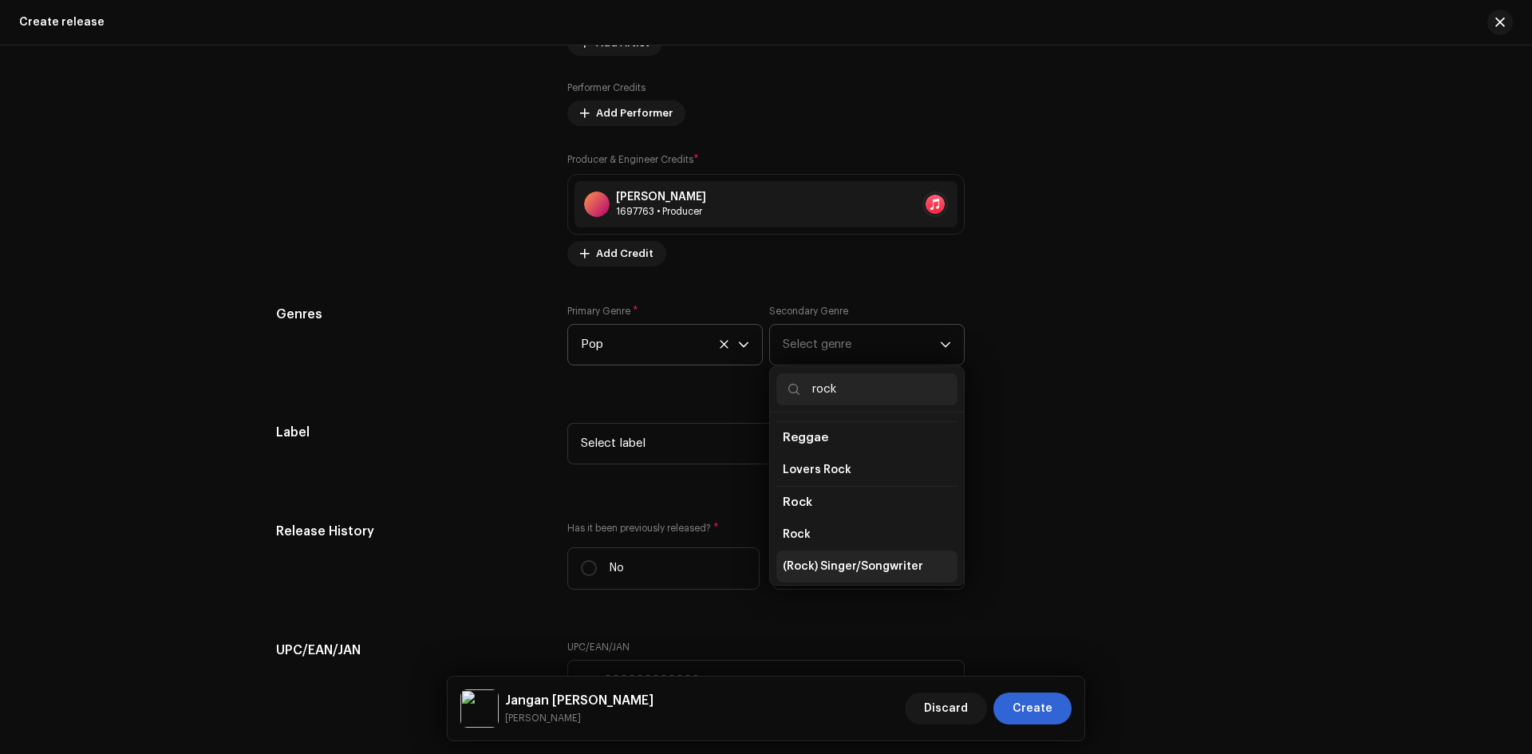
scroll to position [559, 0]
type input "rock"
click at [835, 519] on li "Rock" at bounding box center [866, 534] width 181 height 32
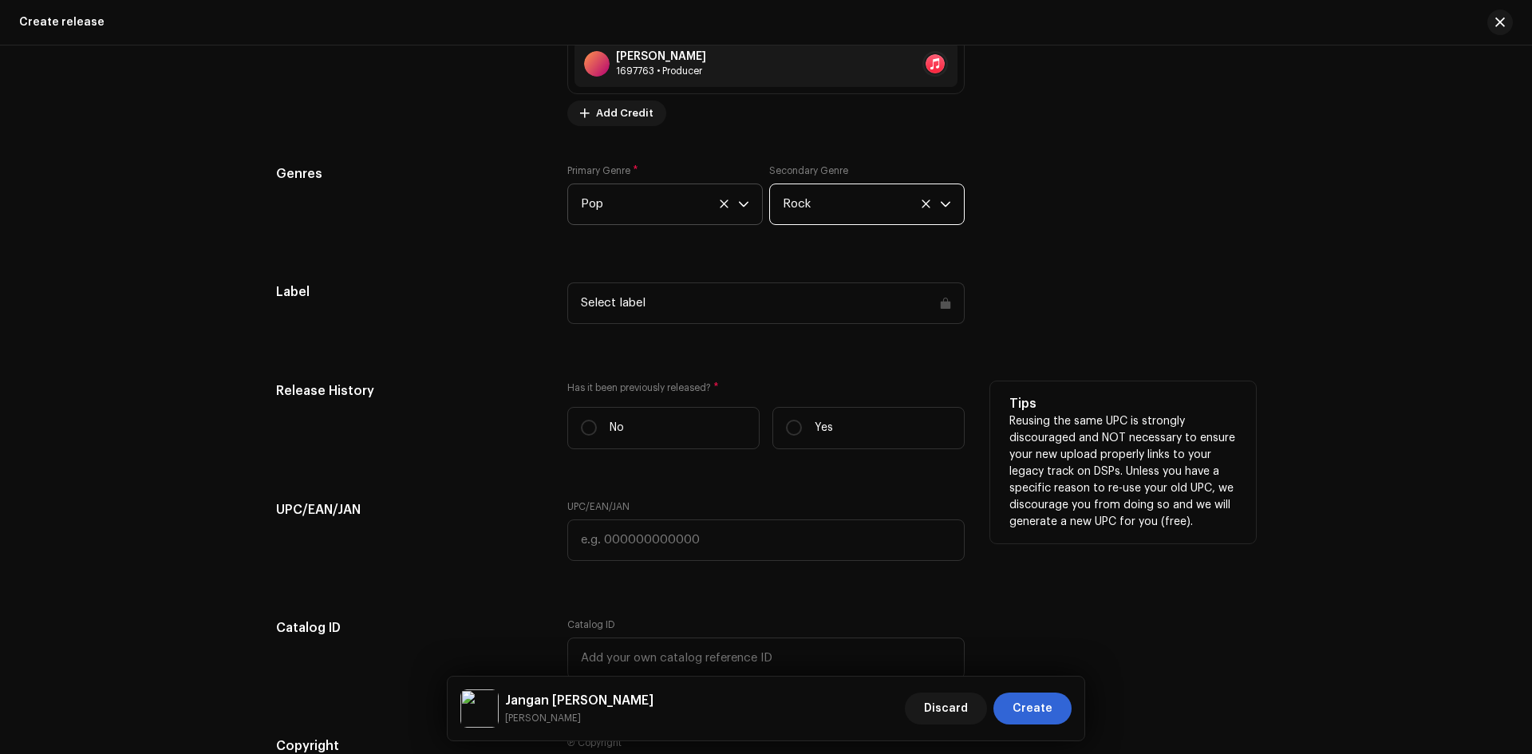
scroll to position [2456, 0]
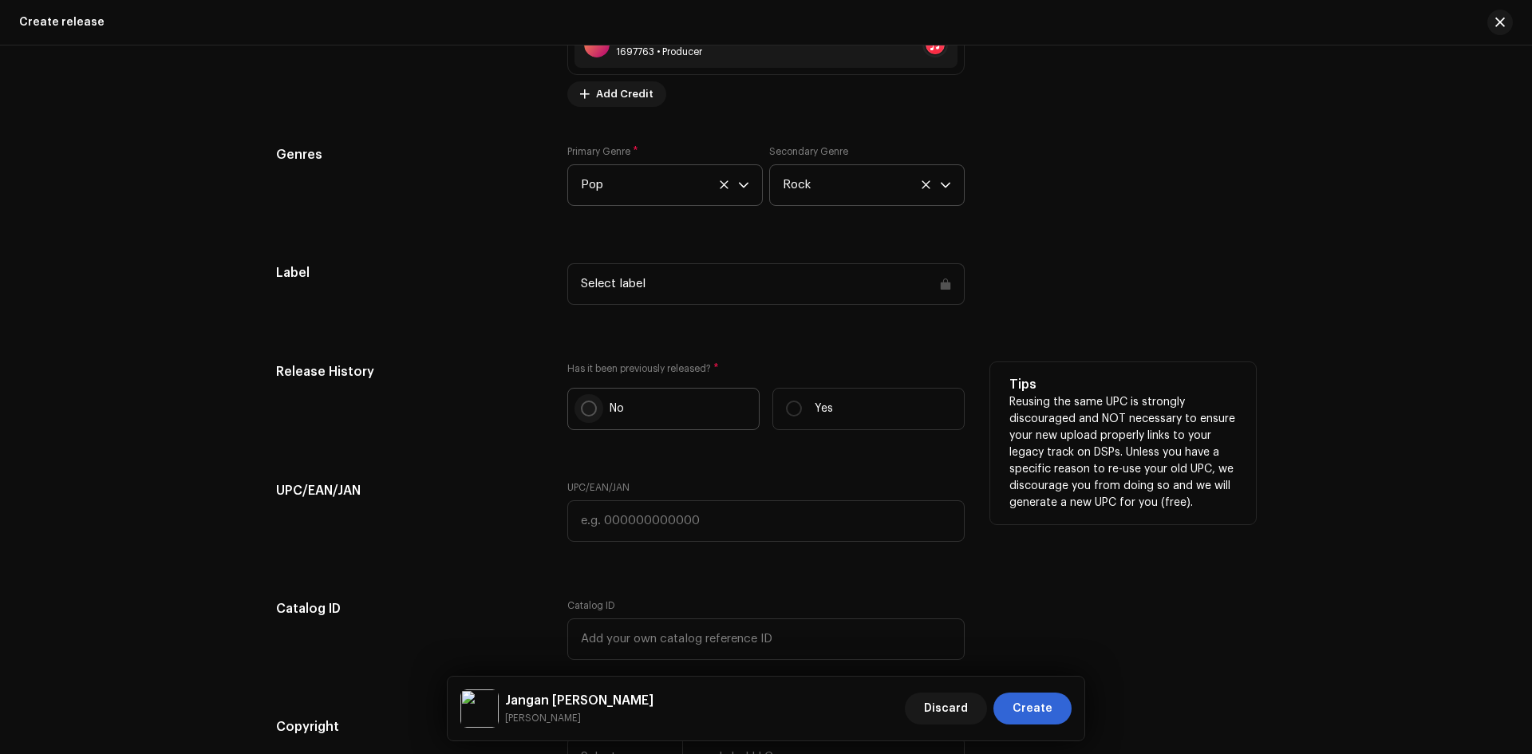
click at [584, 405] on input "No" at bounding box center [589, 409] width 16 height 16
radio input "true"
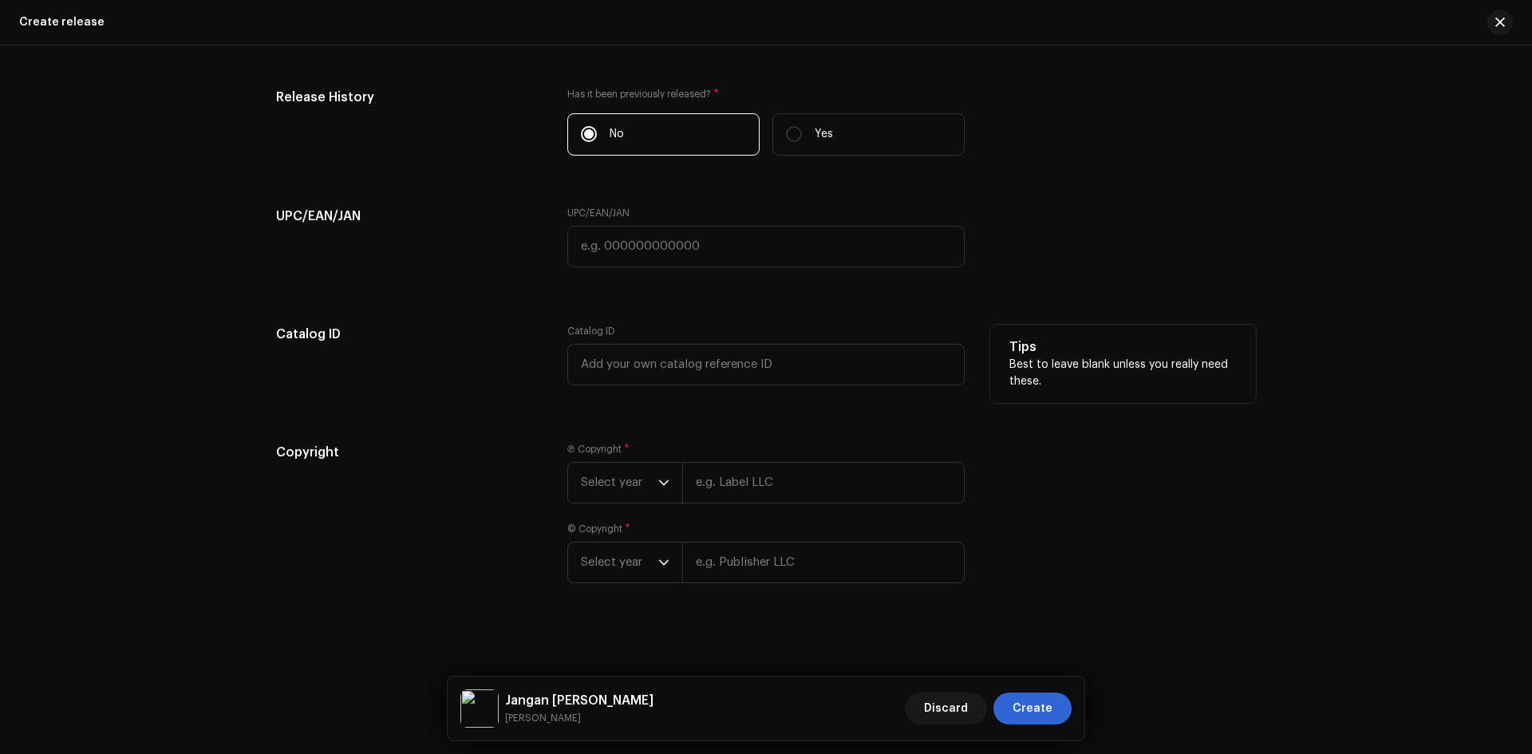
scroll to position [2732, 0]
click at [605, 480] on span "Select year" at bounding box center [619, 481] width 77 height 40
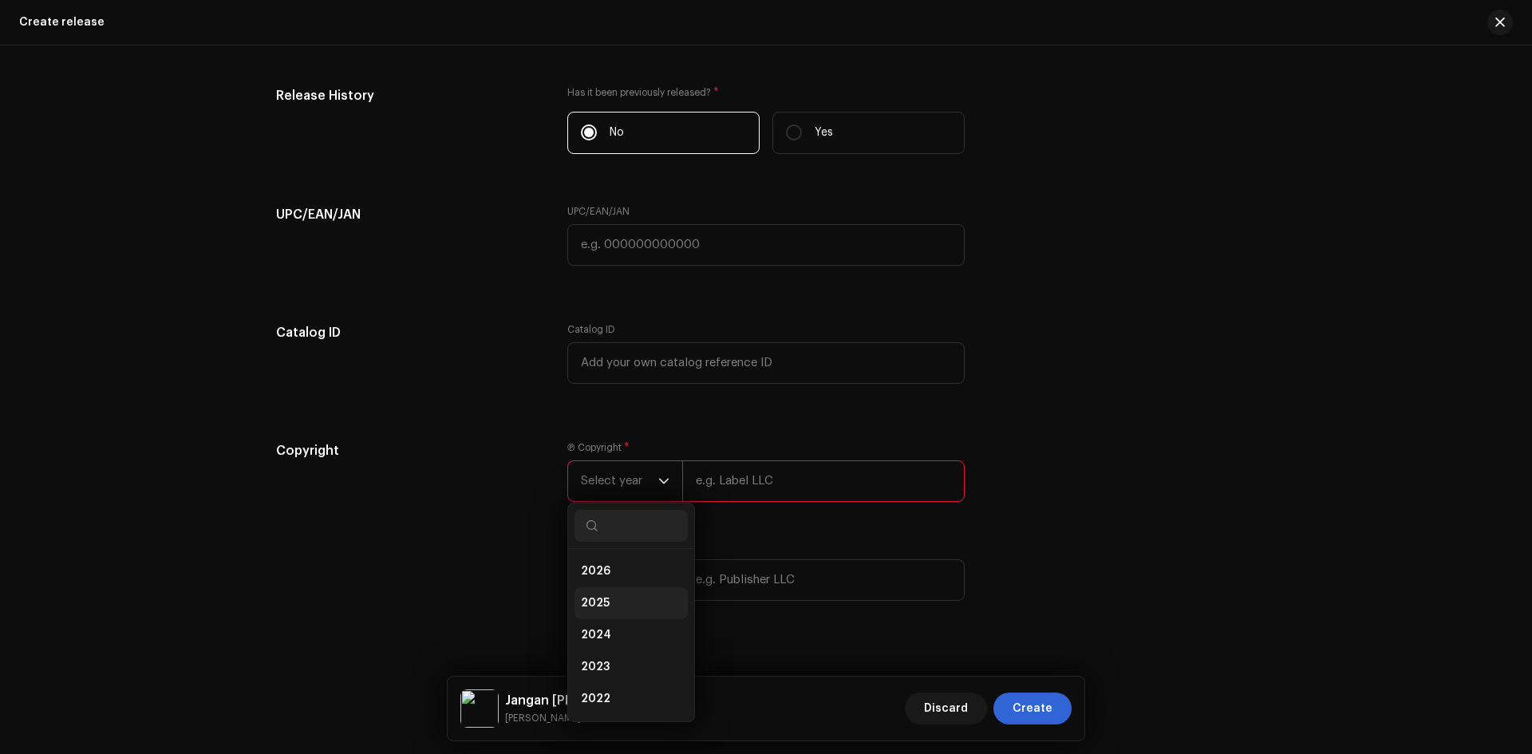
click at [598, 594] on li "2025" at bounding box center [631, 603] width 113 height 32
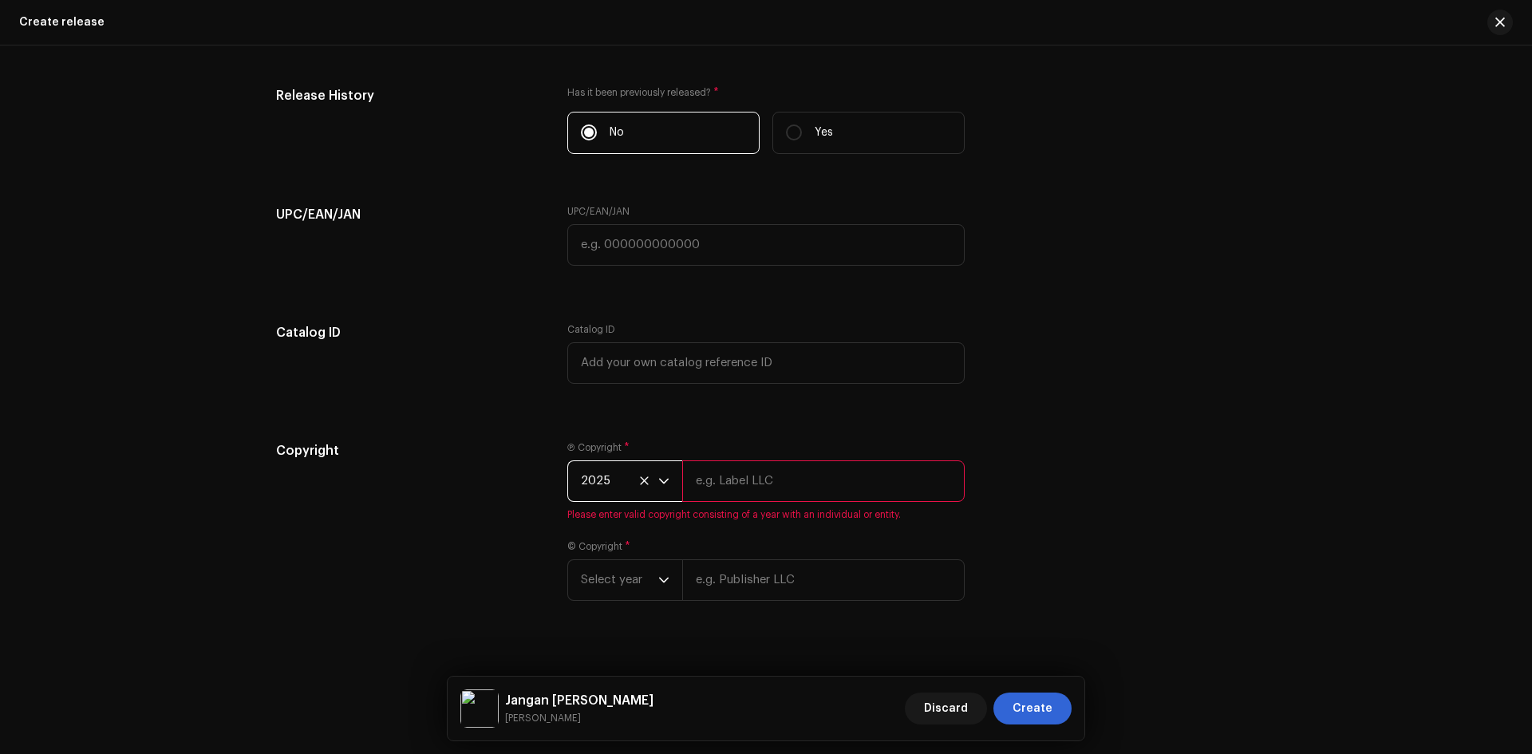
click at [755, 475] on input "text" at bounding box center [823, 480] width 283 height 41
click at [618, 583] on span "Select year" at bounding box center [619, 580] width 77 height 40
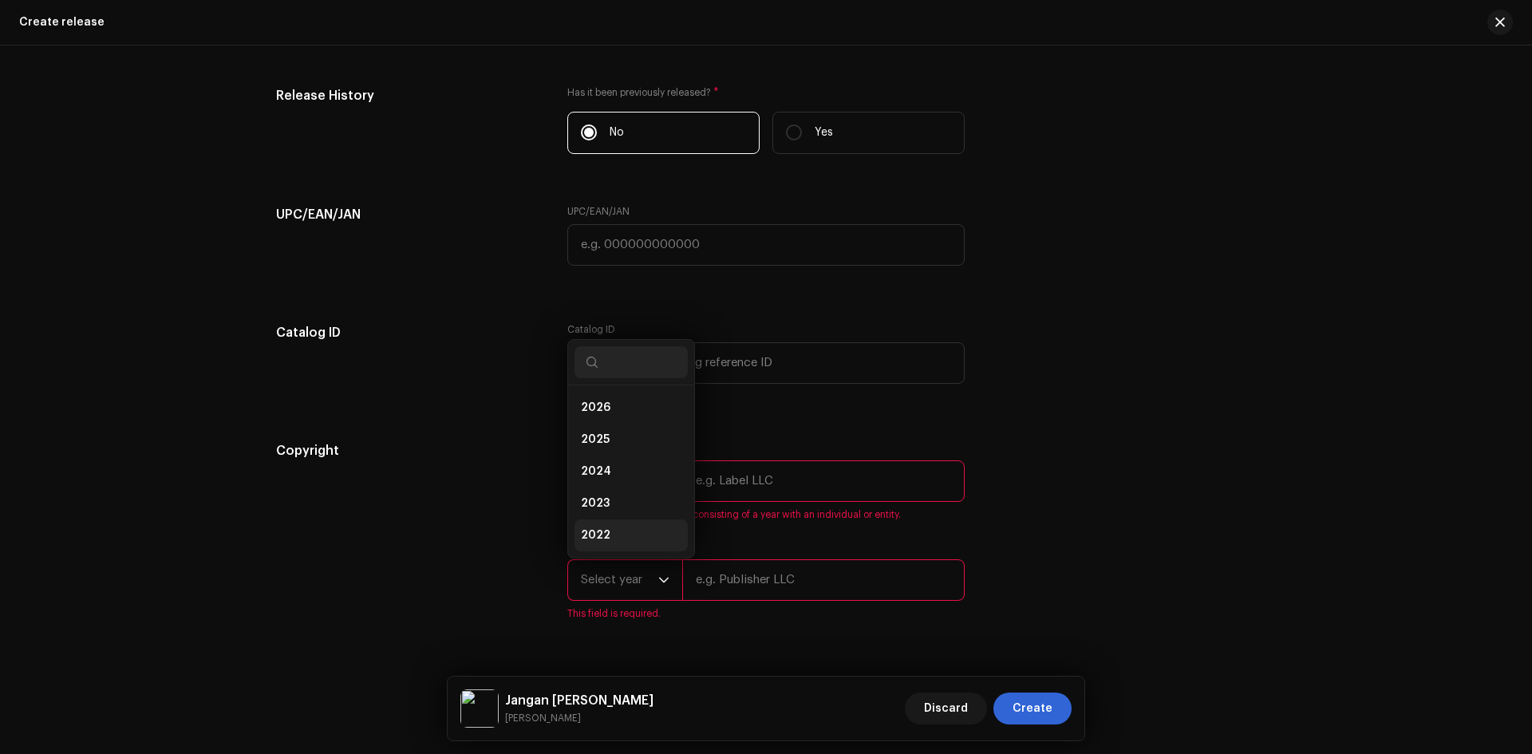
scroll to position [26, 0]
click at [606, 409] on li "2025" at bounding box center [631, 414] width 113 height 32
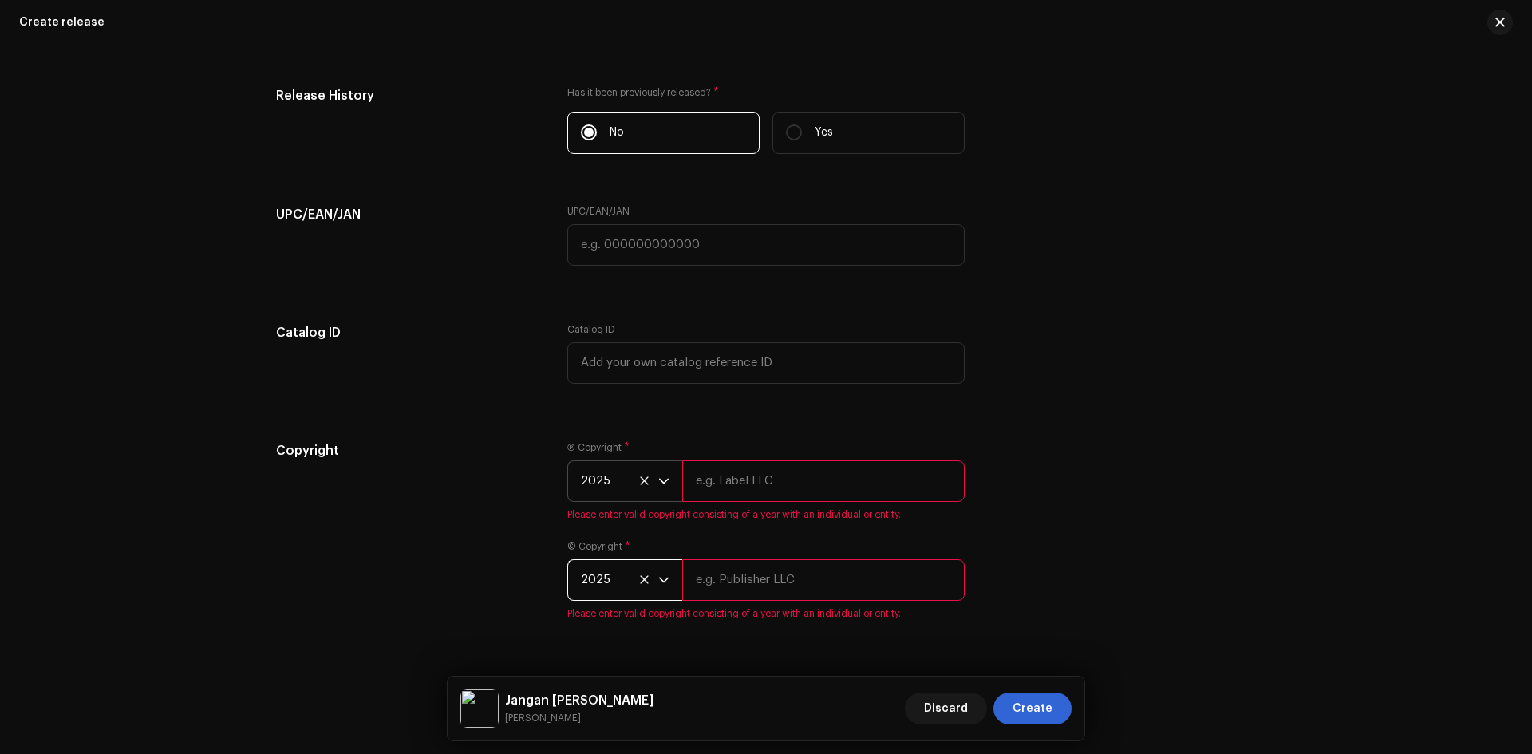
click at [760, 479] on input "text" at bounding box center [823, 480] width 283 height 41
paste input "DINAMIKA ERA DIGITAL"
type input "DINAMIKA ERA DIGITAL"
click at [776, 579] on input "text" at bounding box center [823, 579] width 283 height 41
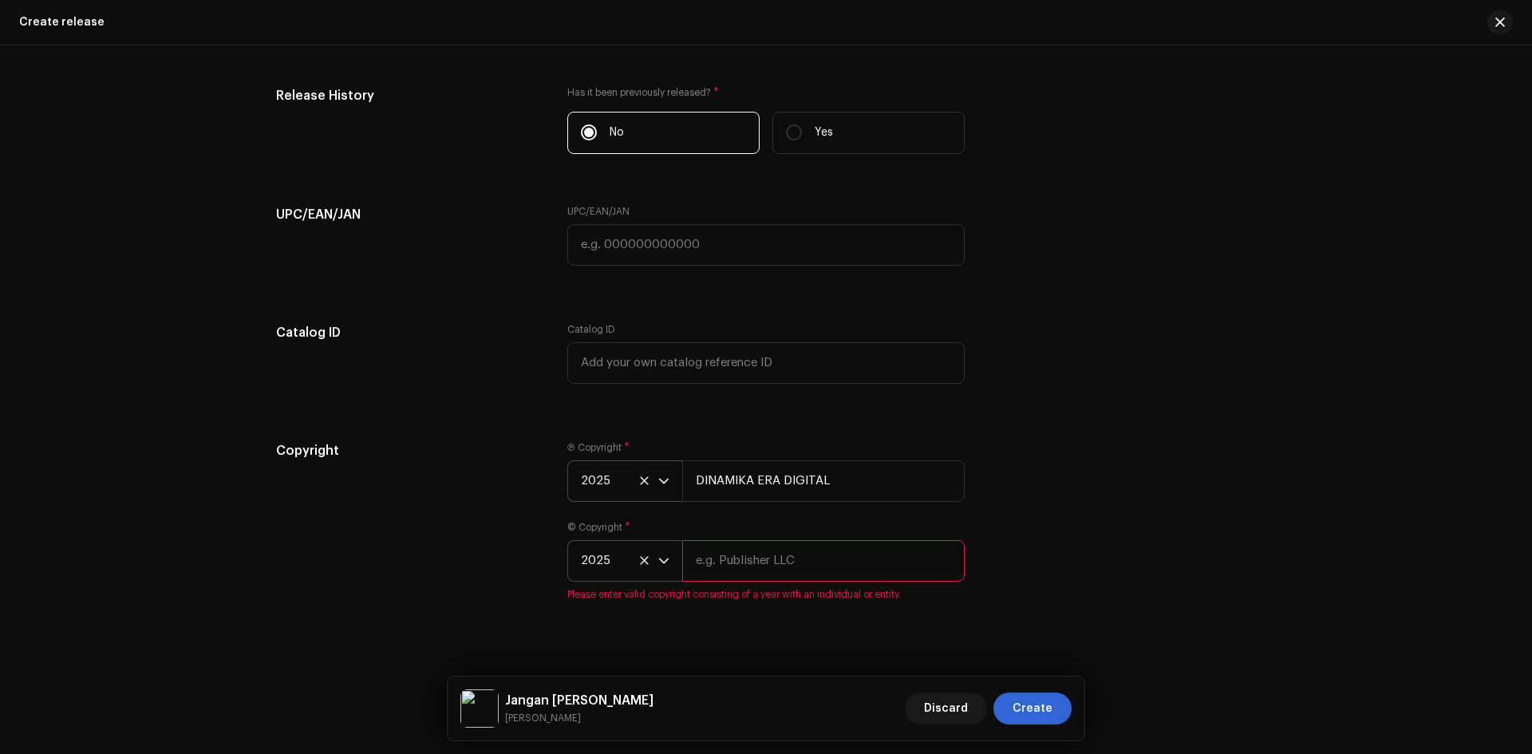
paste input "DINAMIKA ERA DIGITAL"
type input "DINAMIKA ERA DIGITAL"
click at [1107, 537] on div "Copyright Ⓟ Copyright * 2025 DINAMIKA ERA DIGITAL © Copyright * 2025 DINAMIKA E…" at bounding box center [766, 521] width 980 height 160
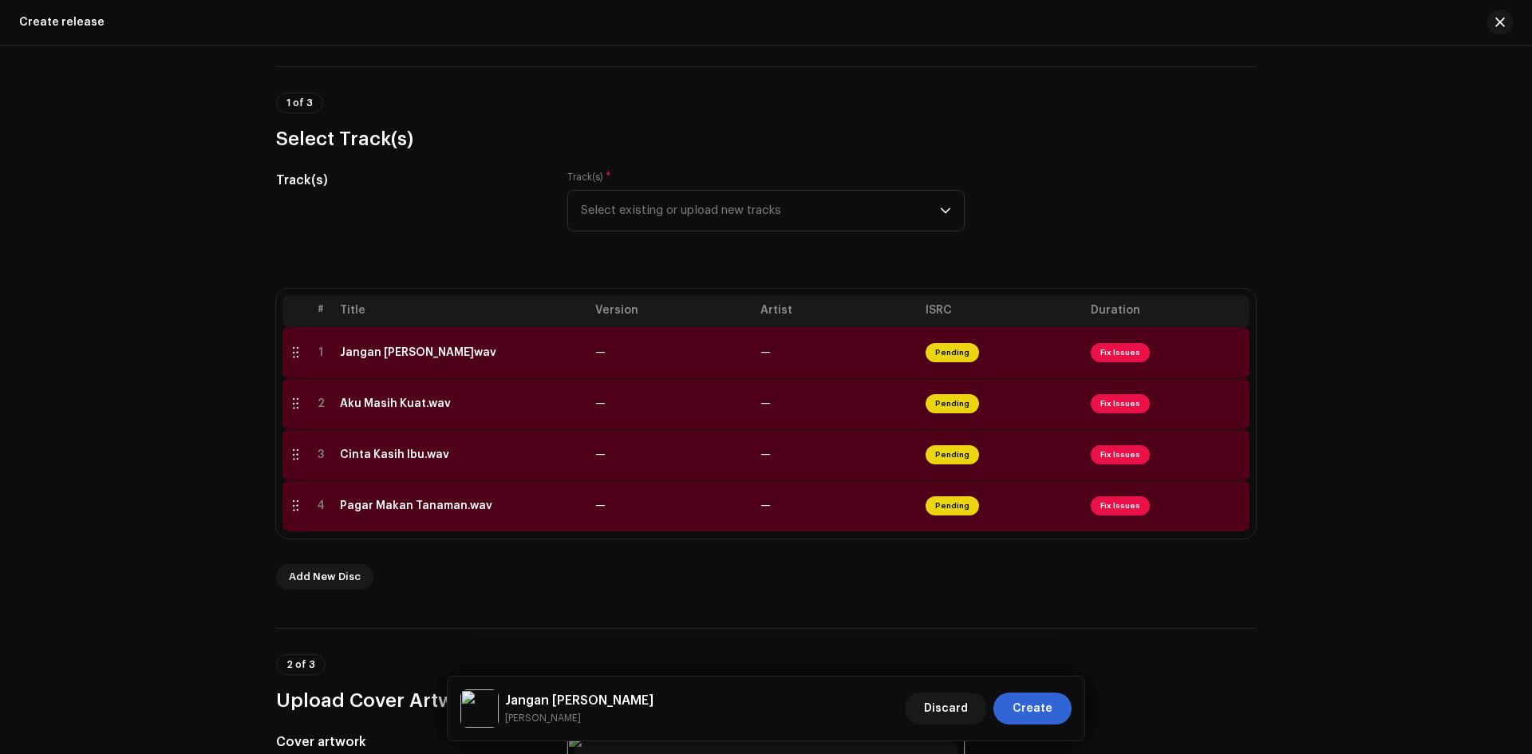
scroll to position [18, 0]
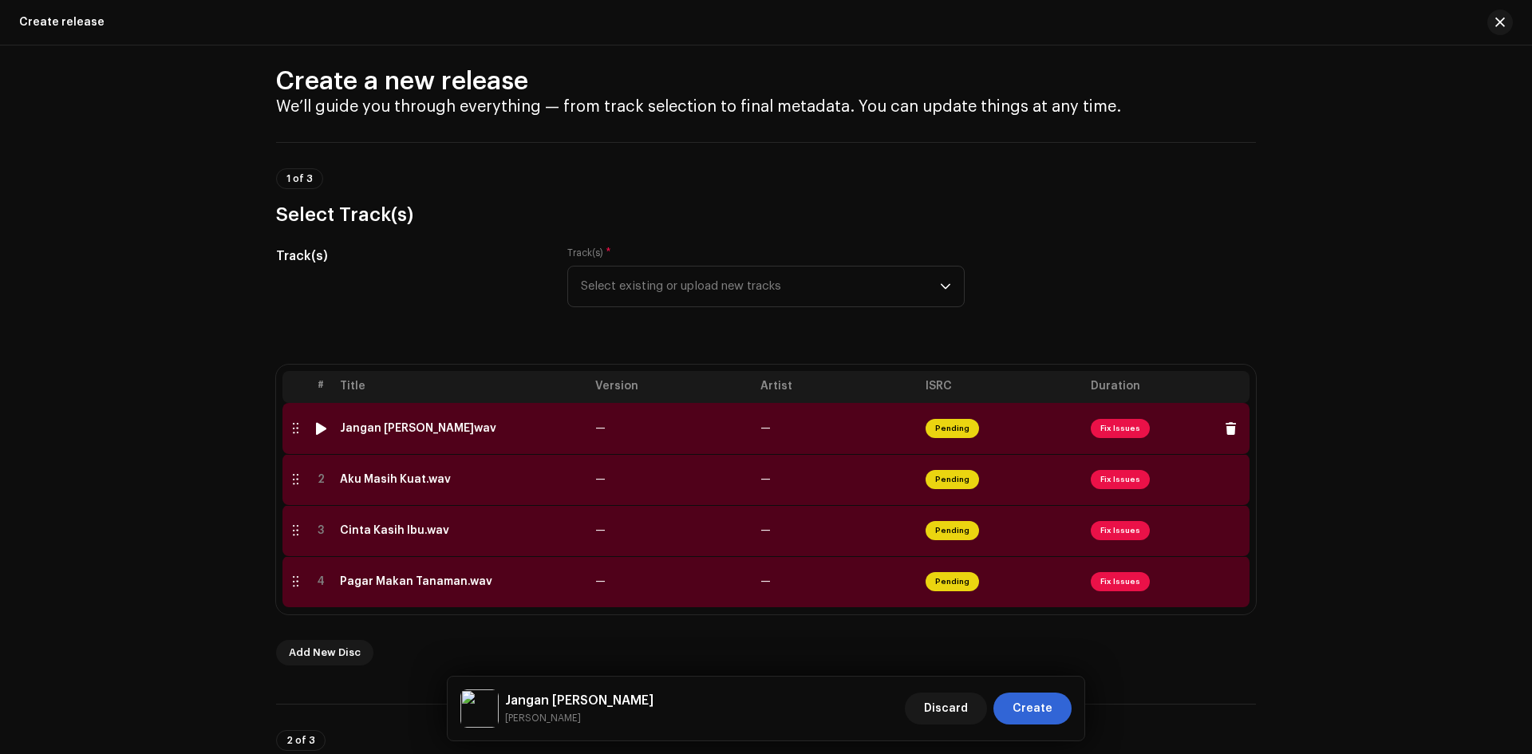
click at [671, 430] on td "—" at bounding box center [671, 428] width 165 height 51
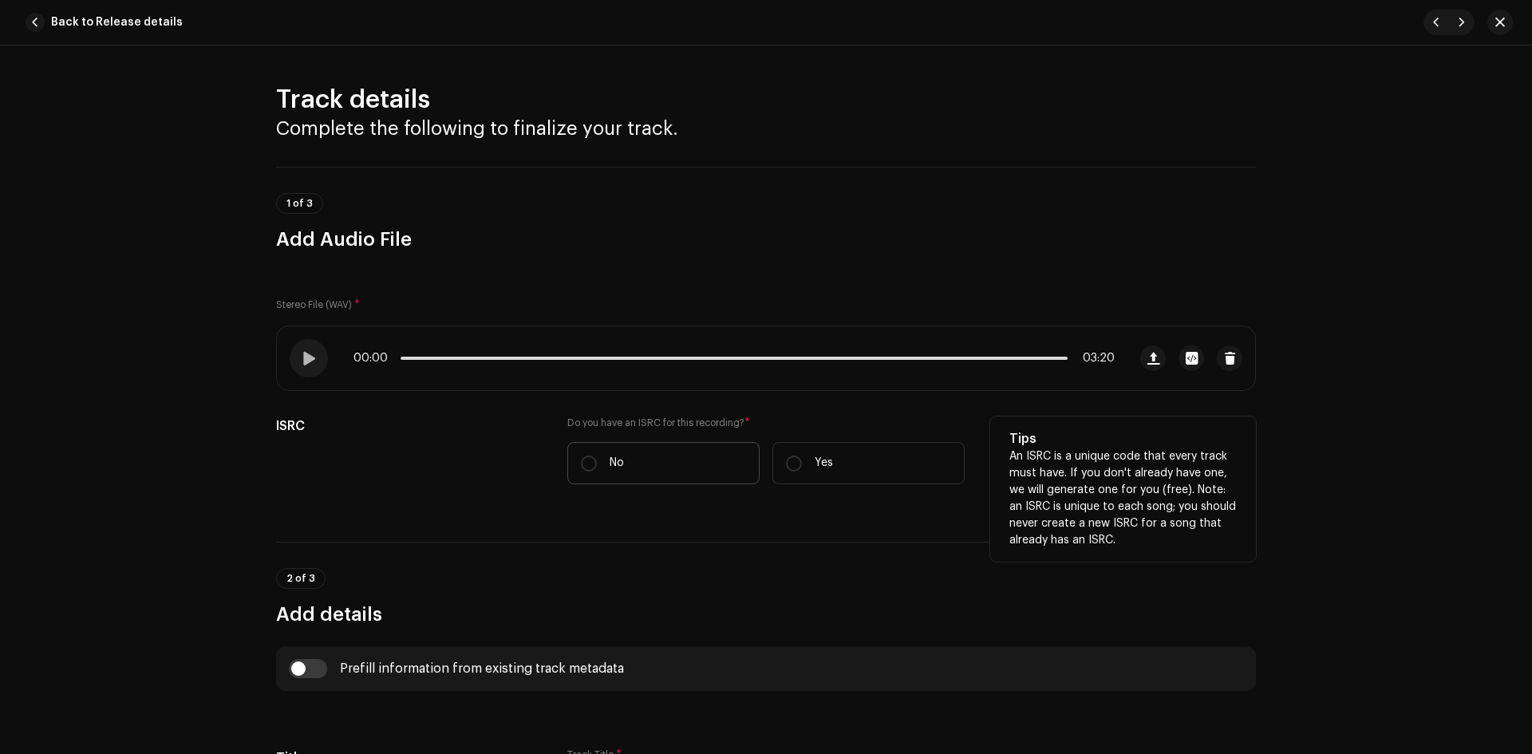
click at [645, 463] on label "No" at bounding box center [663, 463] width 192 height 42
click at [597, 463] on input "No" at bounding box center [589, 464] width 16 height 16
radio input "true"
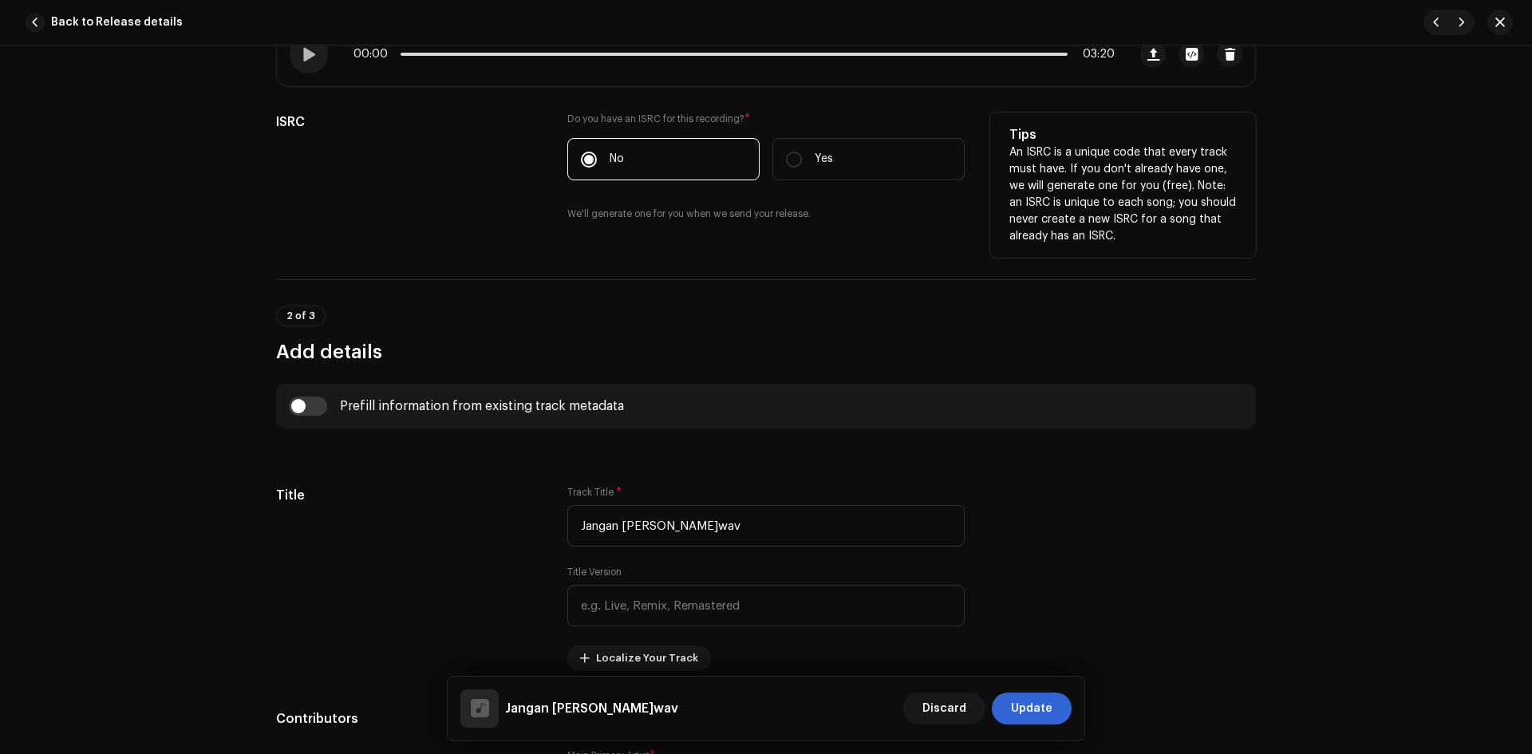
scroll to position [399, 0]
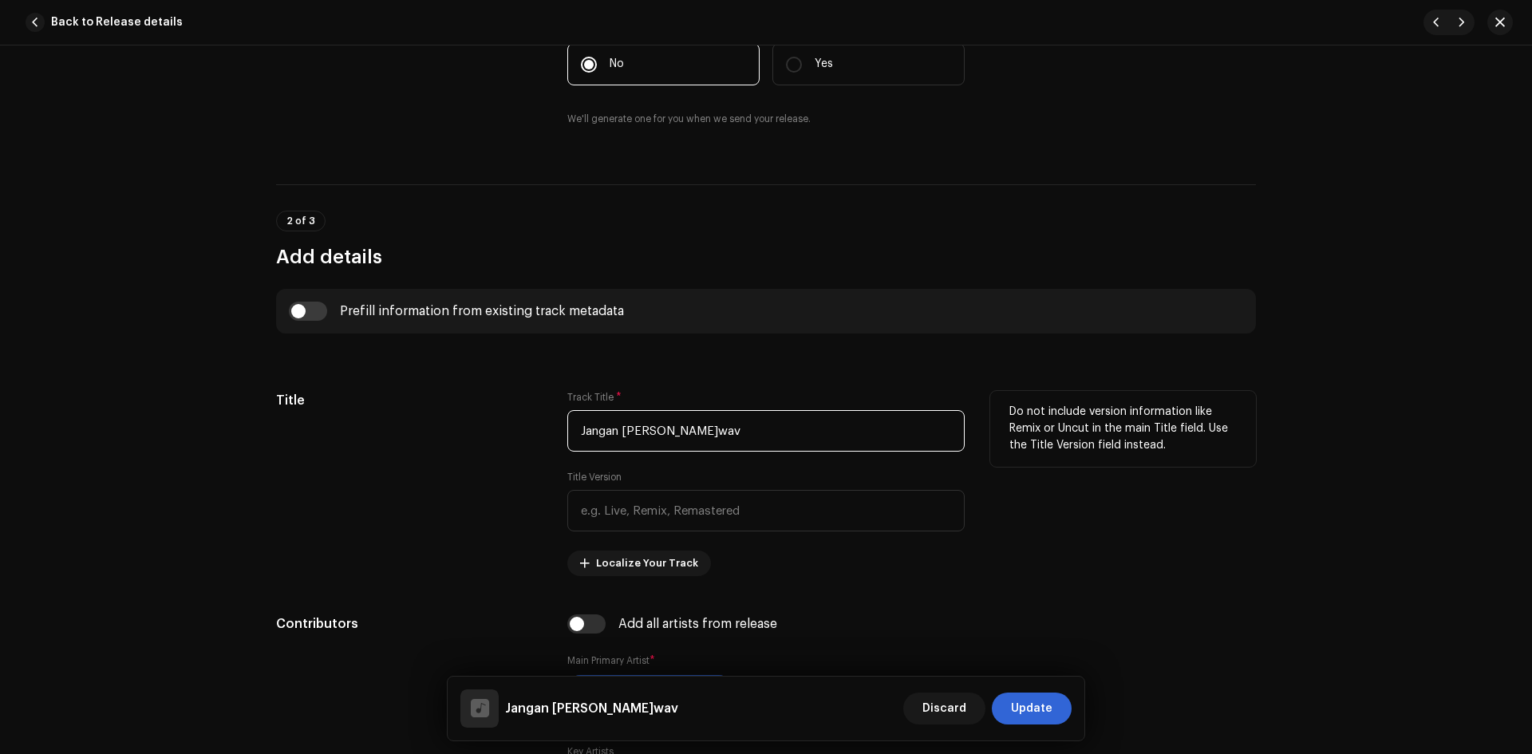
drag, startPoint x: 716, startPoint y: 433, endPoint x: 792, endPoint y: 433, distance: 76.6
click at [792, 433] on input "Jangan [PERSON_NAME]wav" at bounding box center [765, 430] width 397 height 41
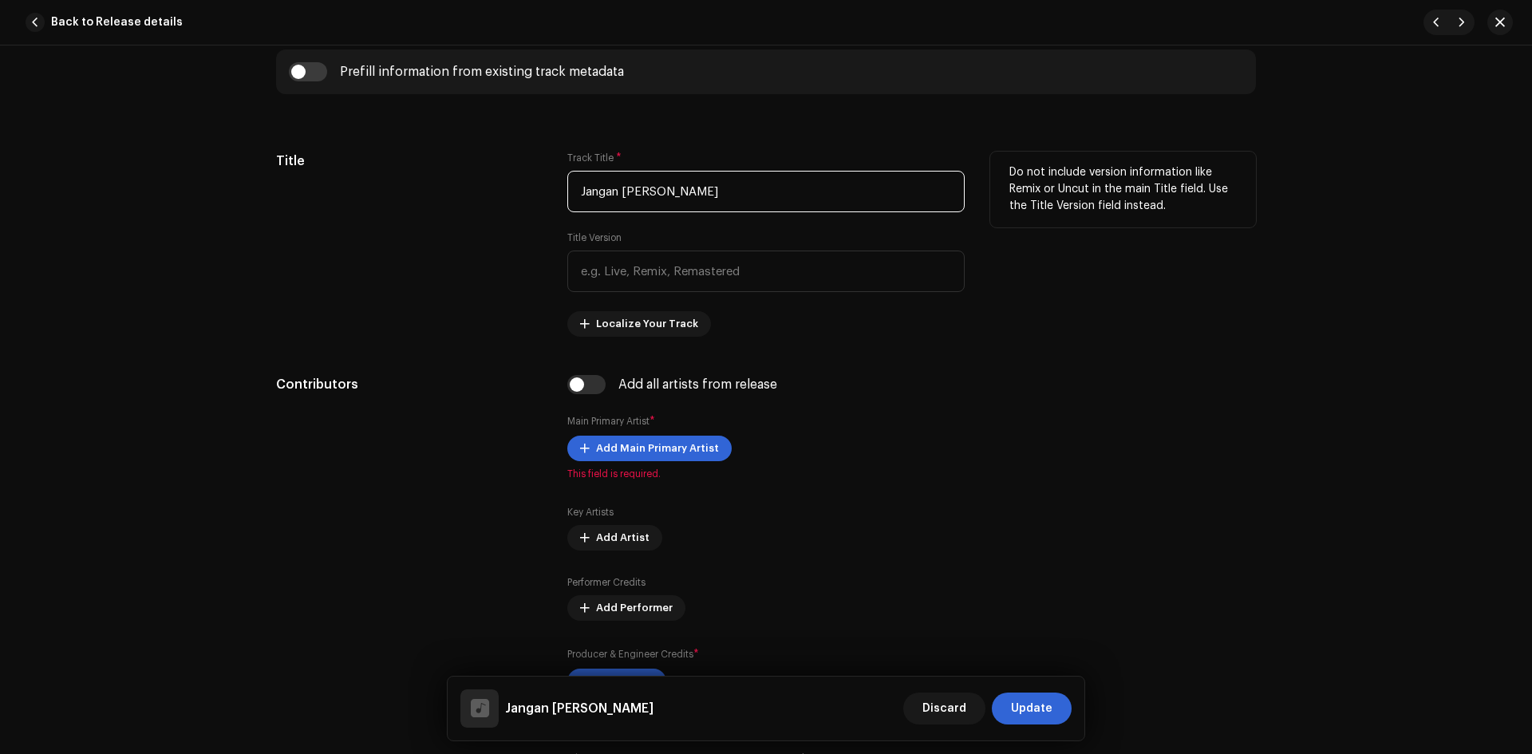
scroll to position [718, 0]
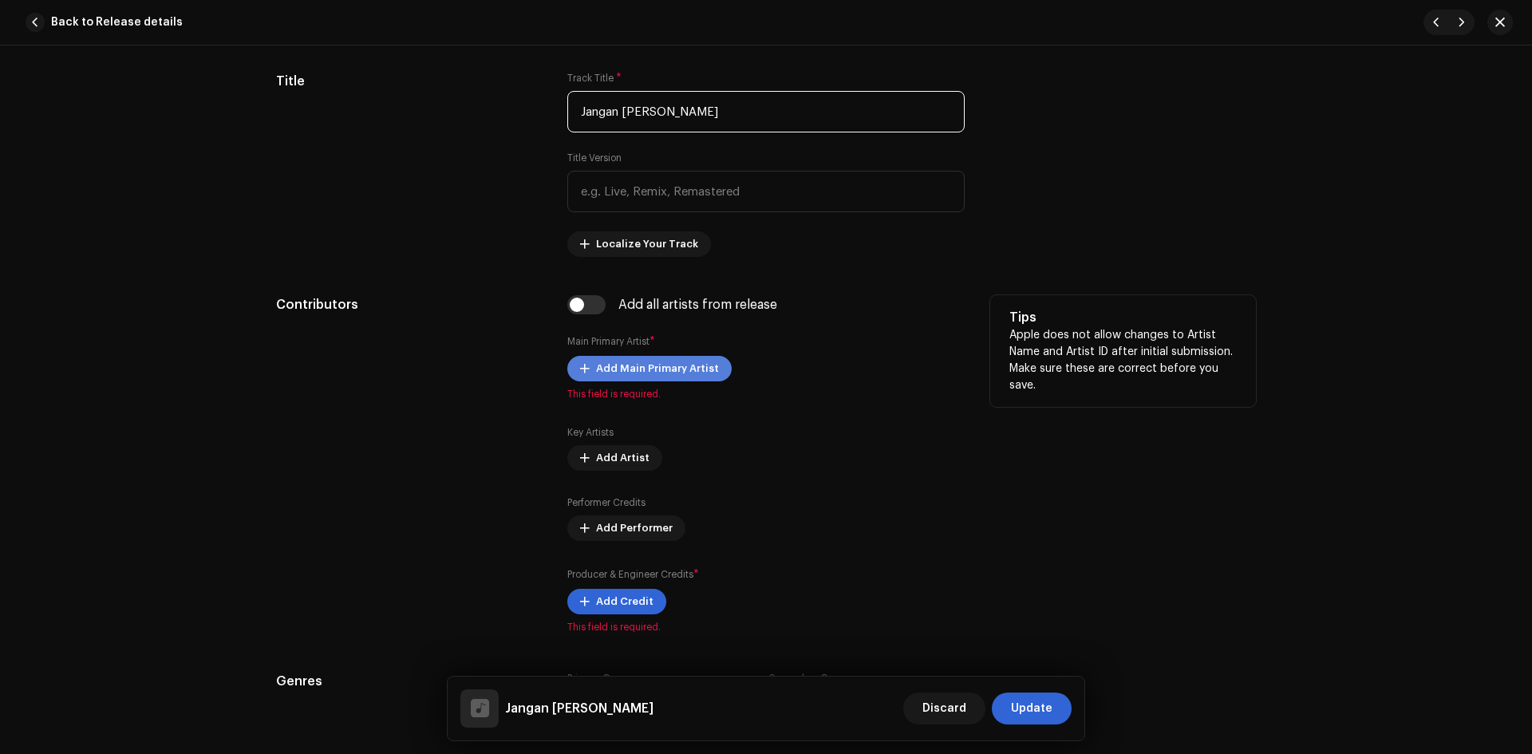
type input "Jangan [PERSON_NAME]"
click at [673, 376] on span "Add Main Primary Artist" at bounding box center [657, 369] width 123 height 32
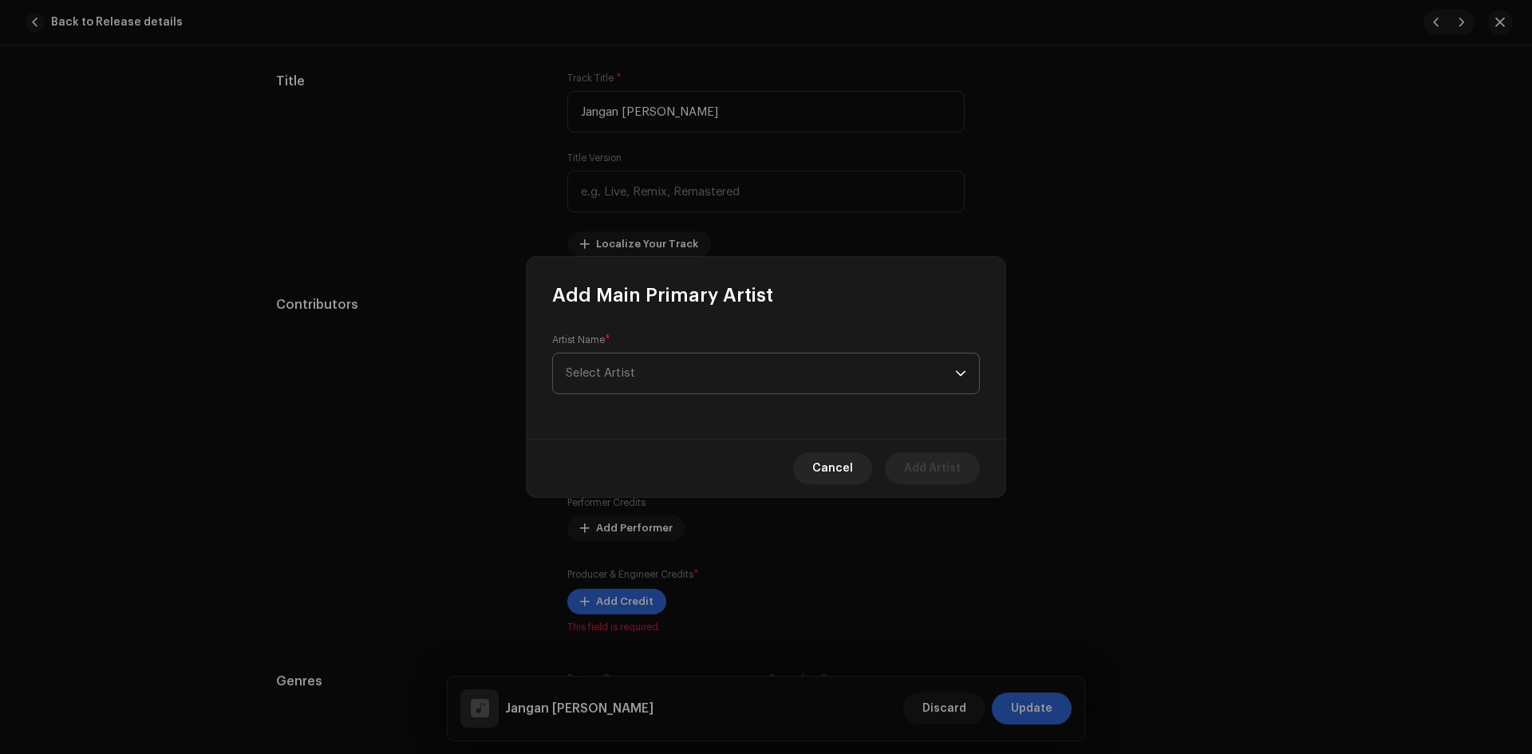
click at [688, 374] on span "Select Artist" at bounding box center [760, 374] width 389 height 40
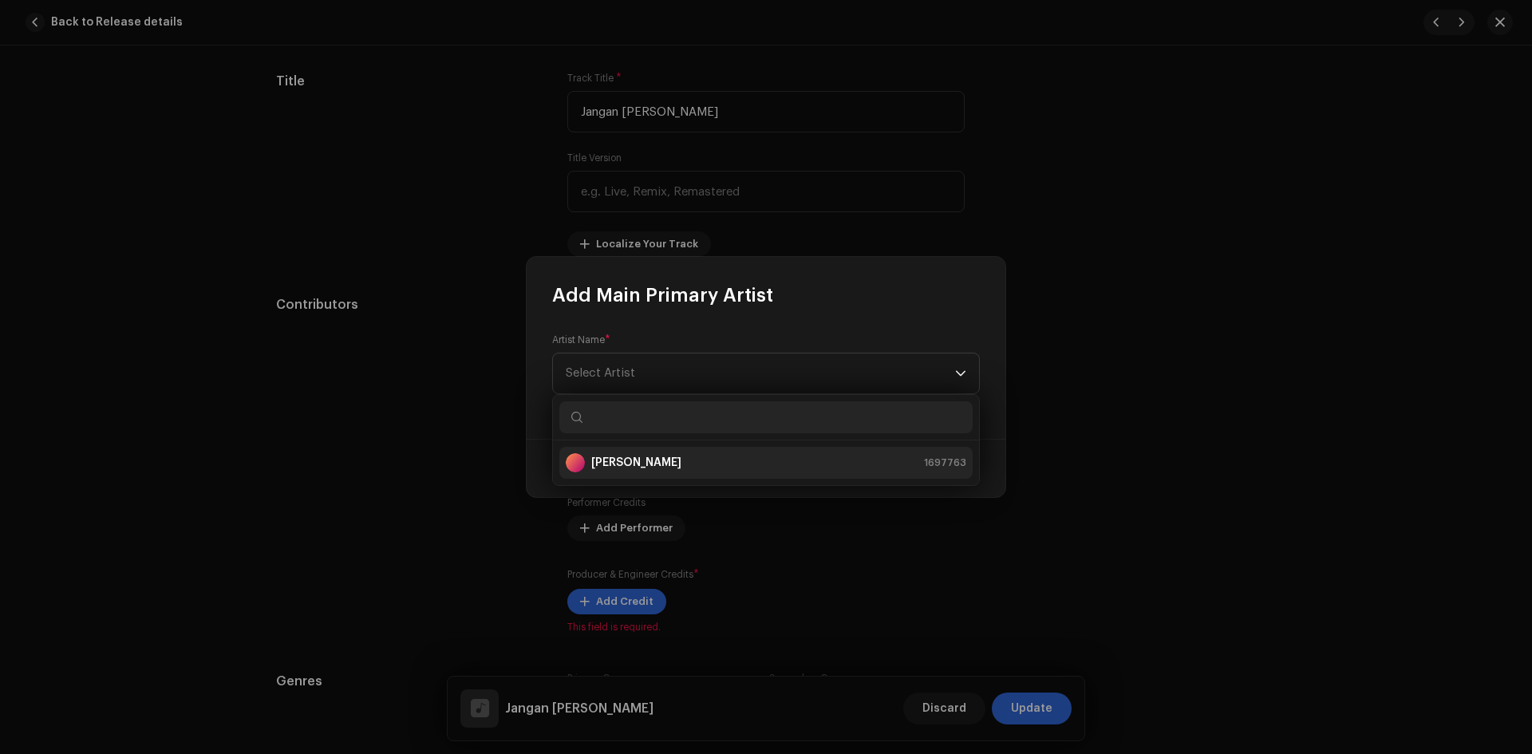
click at [678, 458] on div "[PERSON_NAME] 1697763" at bounding box center [766, 462] width 401 height 19
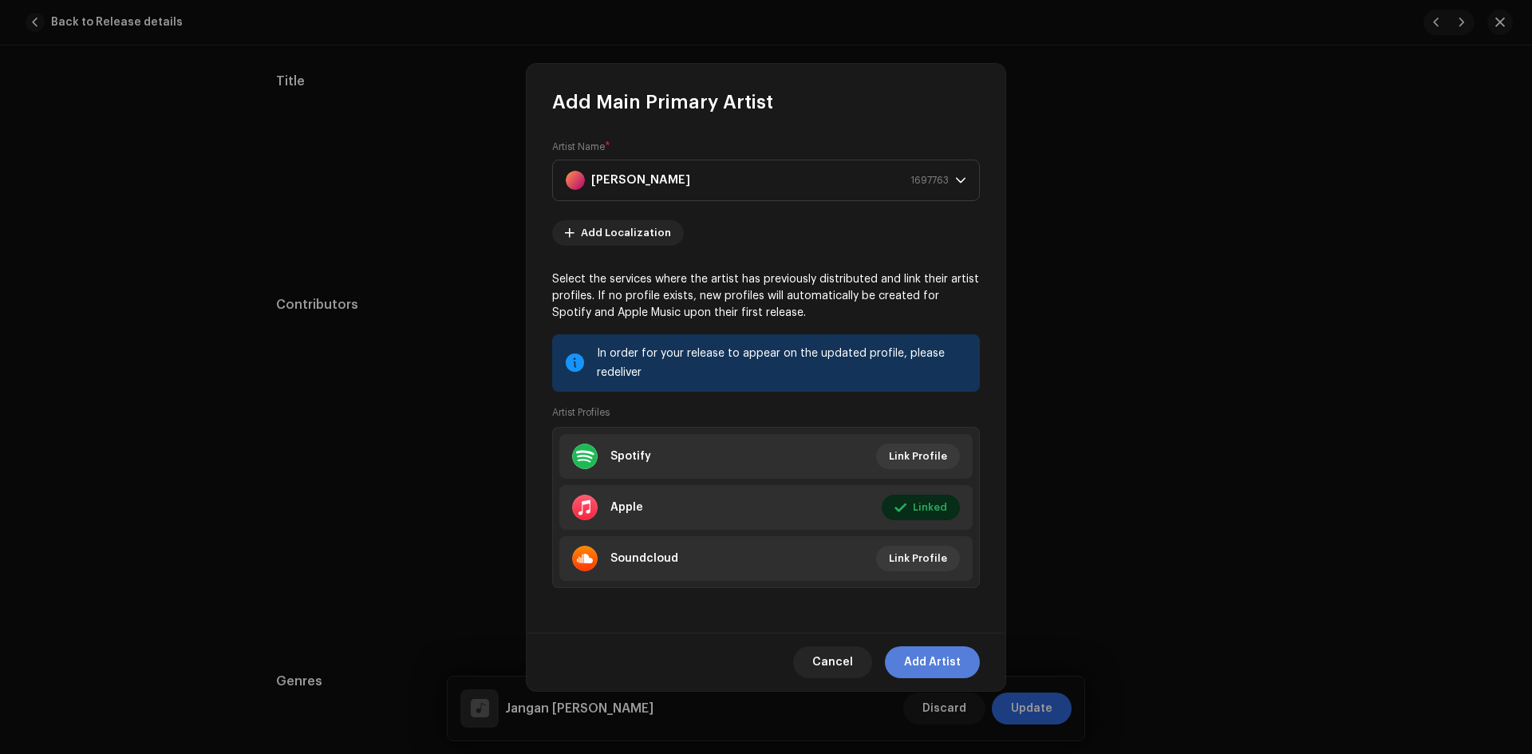
click at [927, 654] on span "Add Artist" at bounding box center [932, 662] width 57 height 32
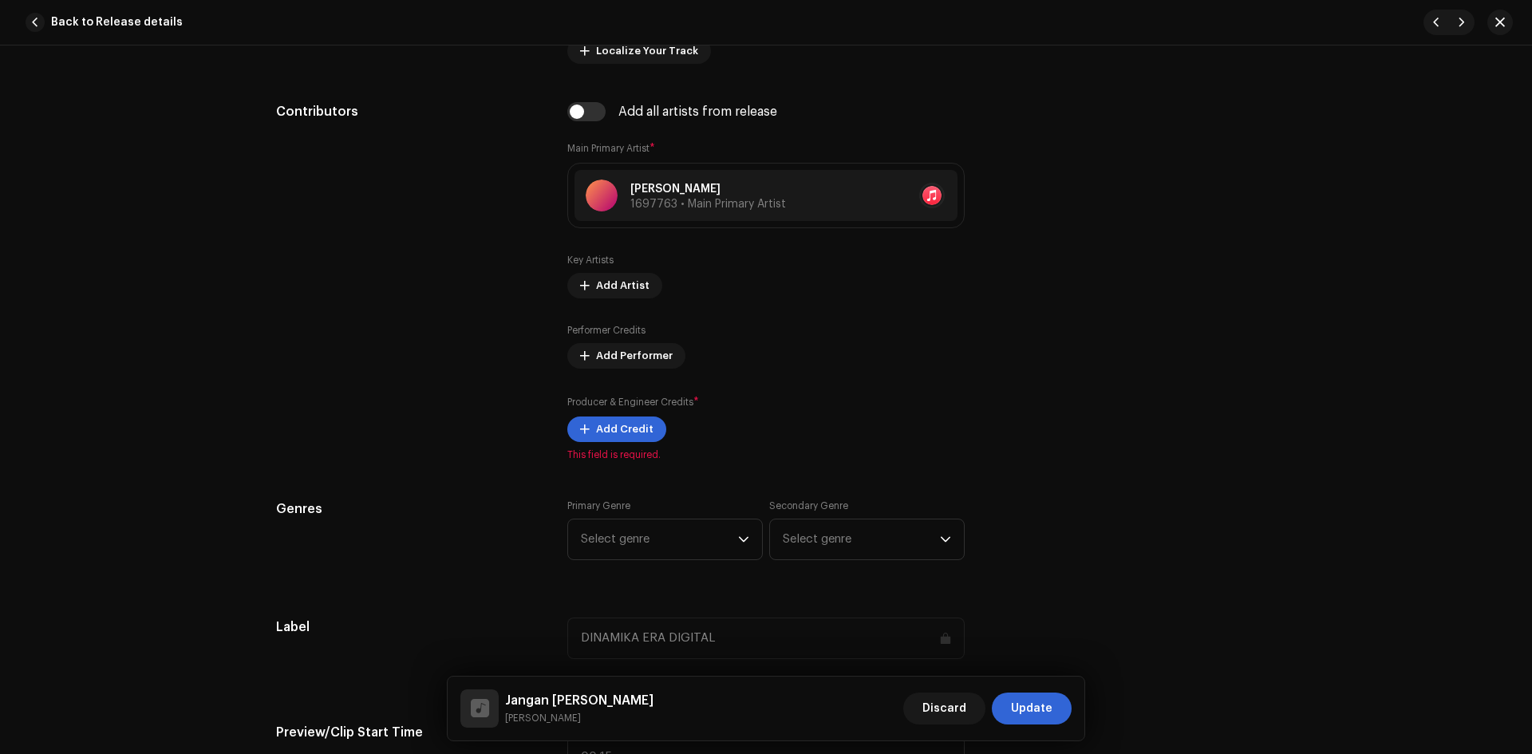
scroll to position [958, 0]
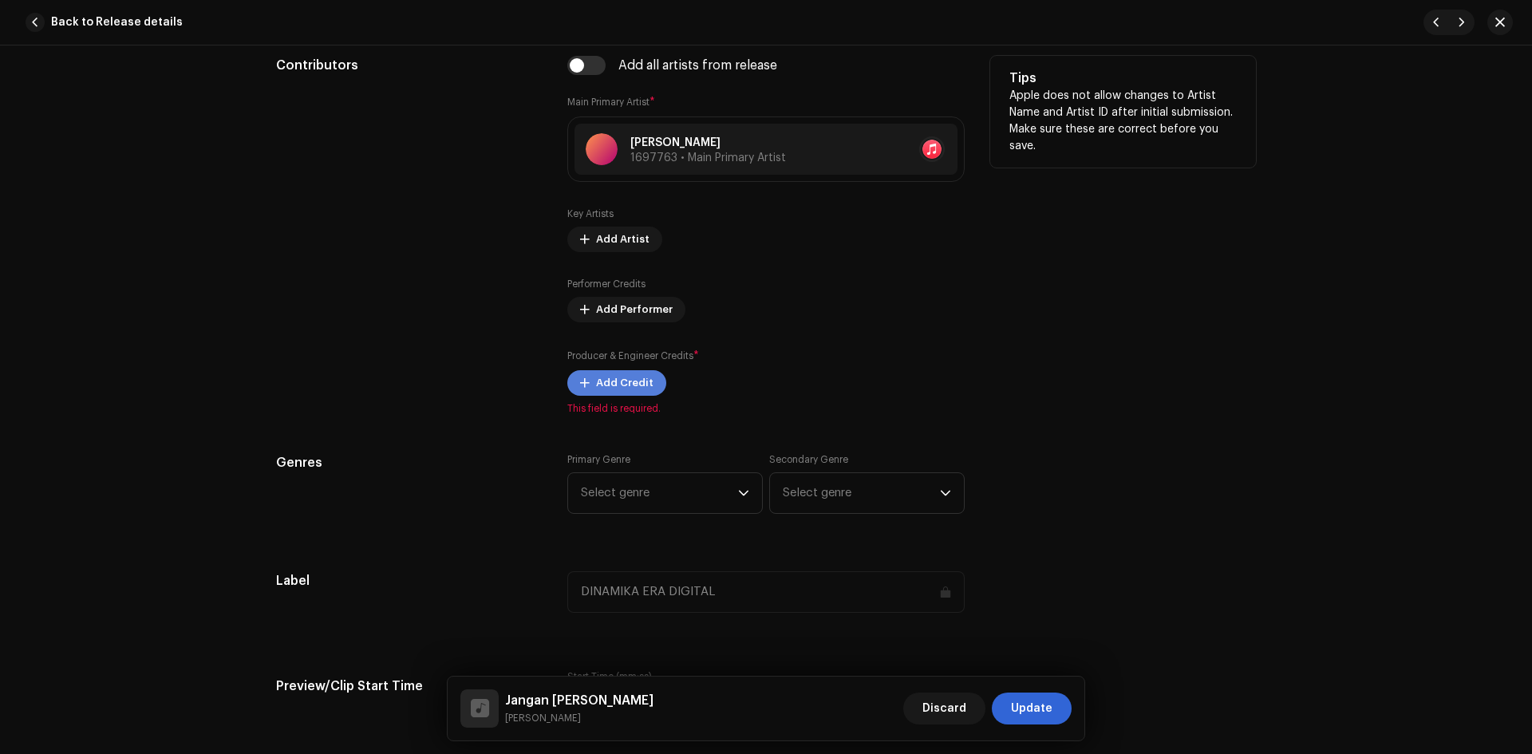
click at [616, 388] on span "Add Credit" at bounding box center [624, 383] width 57 height 32
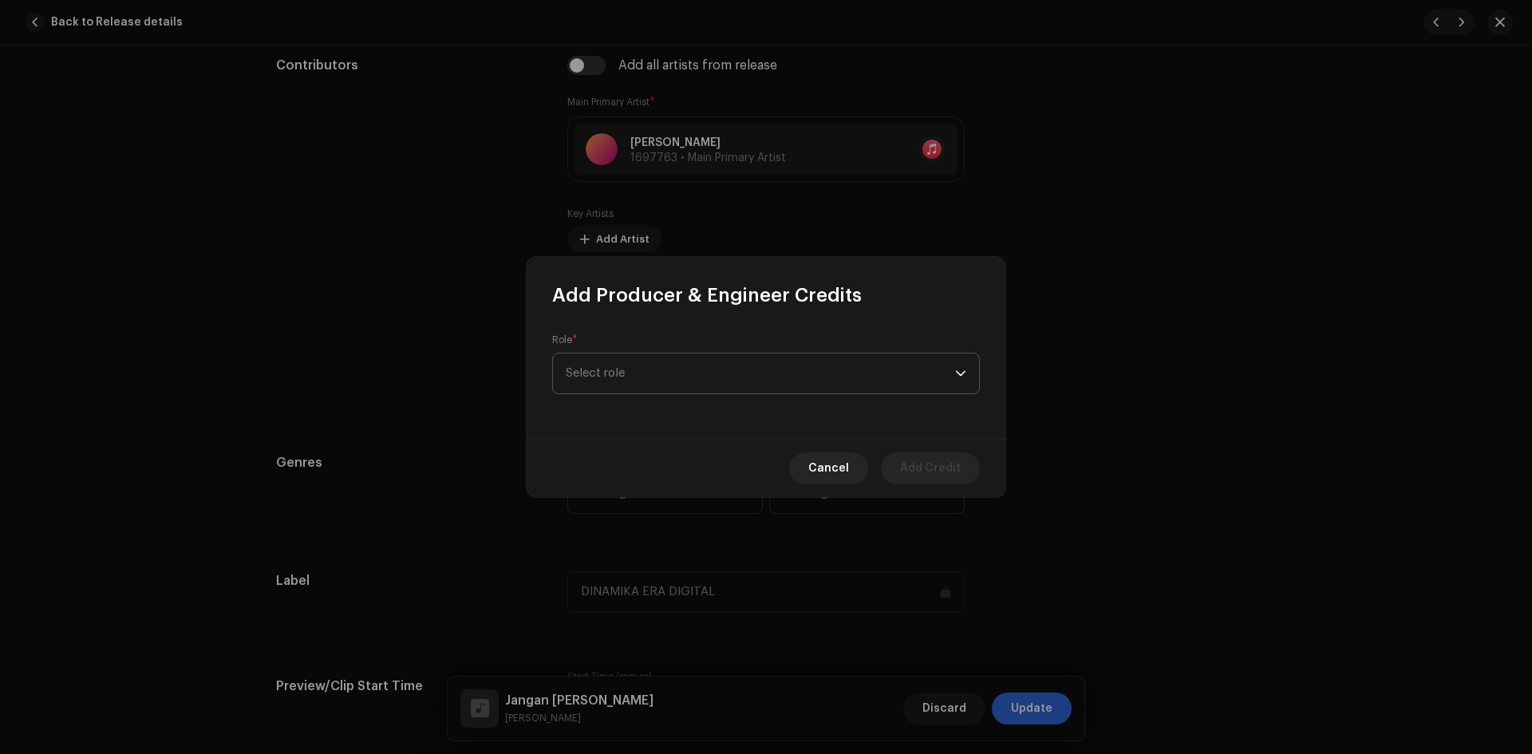
click at [628, 377] on span "Select role" at bounding box center [760, 374] width 389 height 40
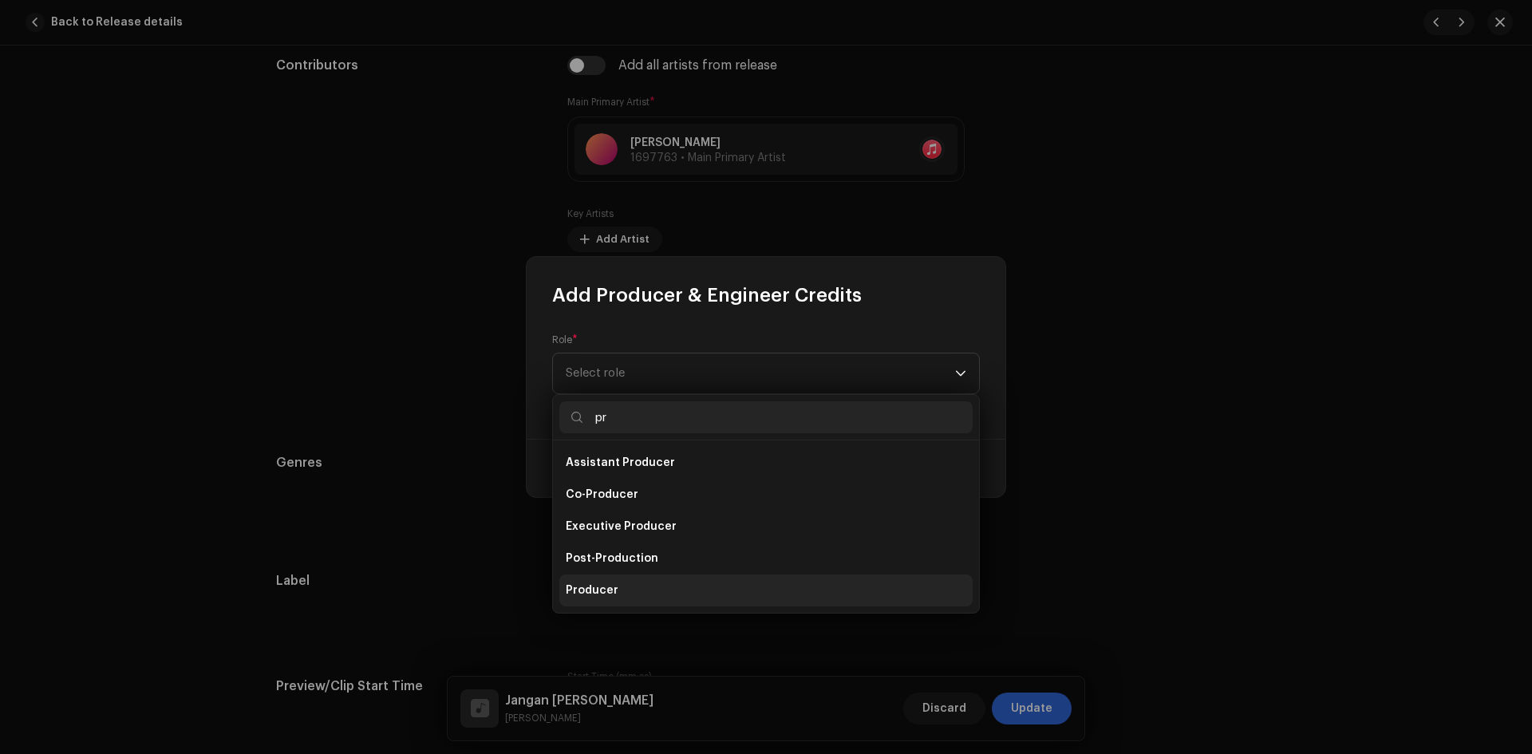
type input "pr"
click at [628, 588] on li "Producer" at bounding box center [765, 591] width 413 height 32
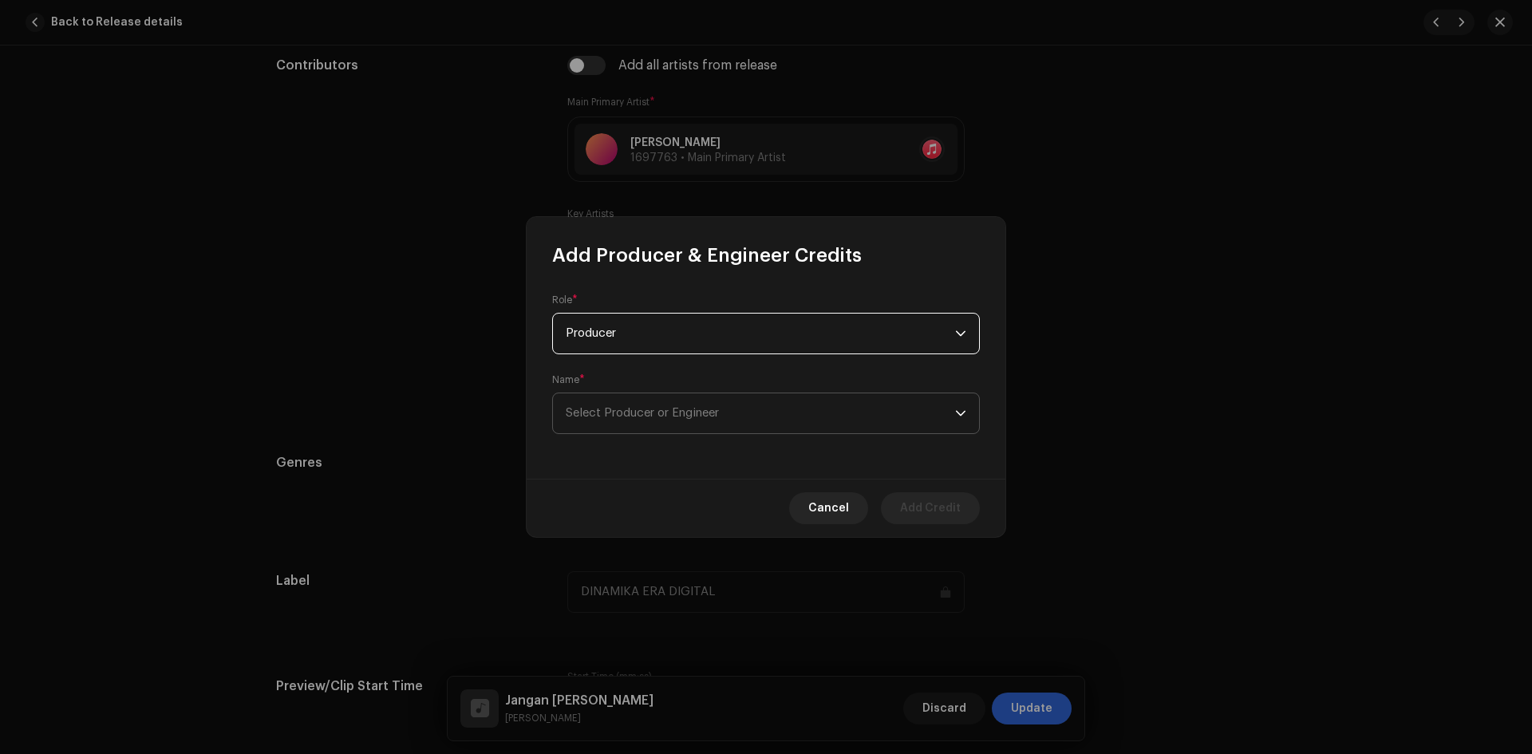
click at [777, 415] on span "Select Producer or Engineer" at bounding box center [760, 413] width 389 height 40
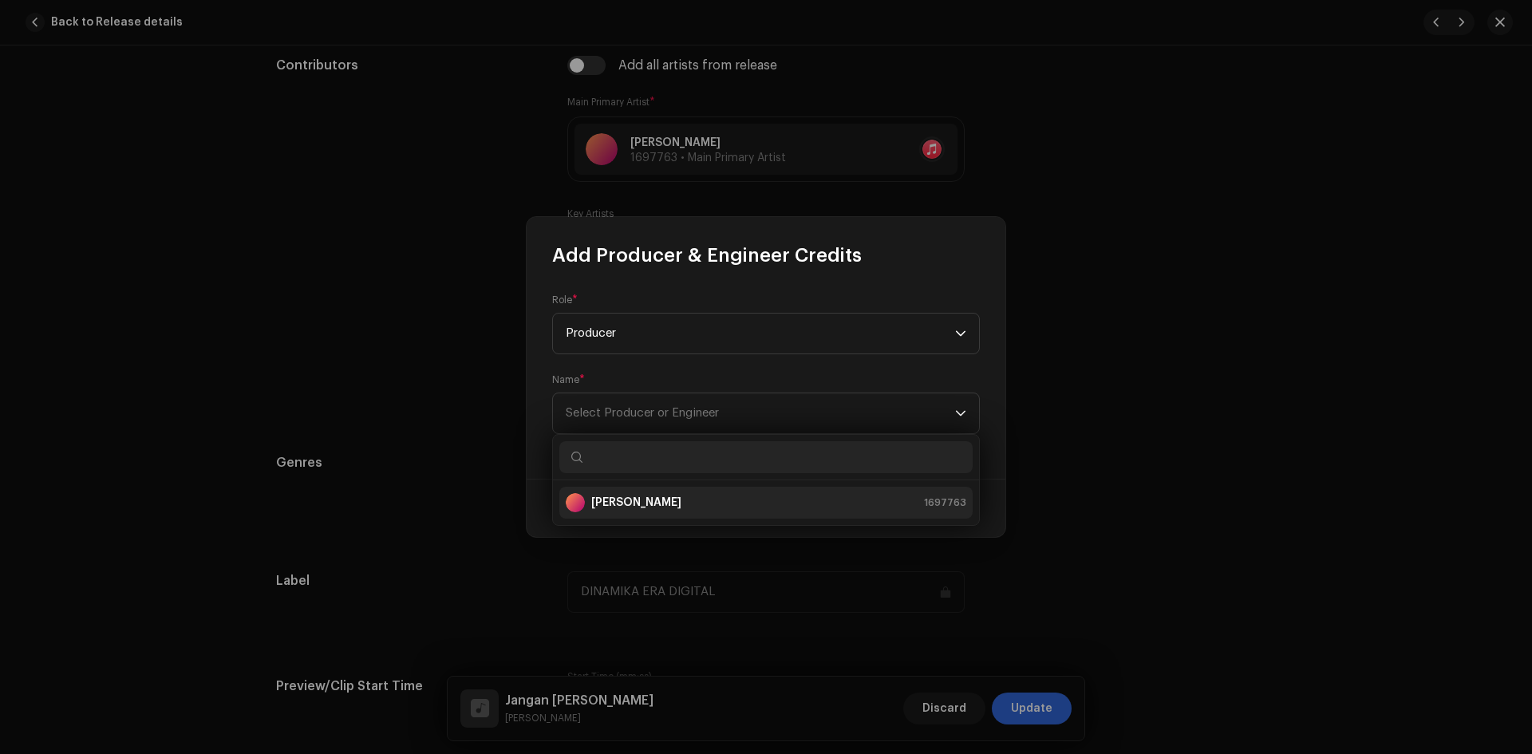
click at [701, 509] on div "[PERSON_NAME] 1697763" at bounding box center [766, 502] width 401 height 19
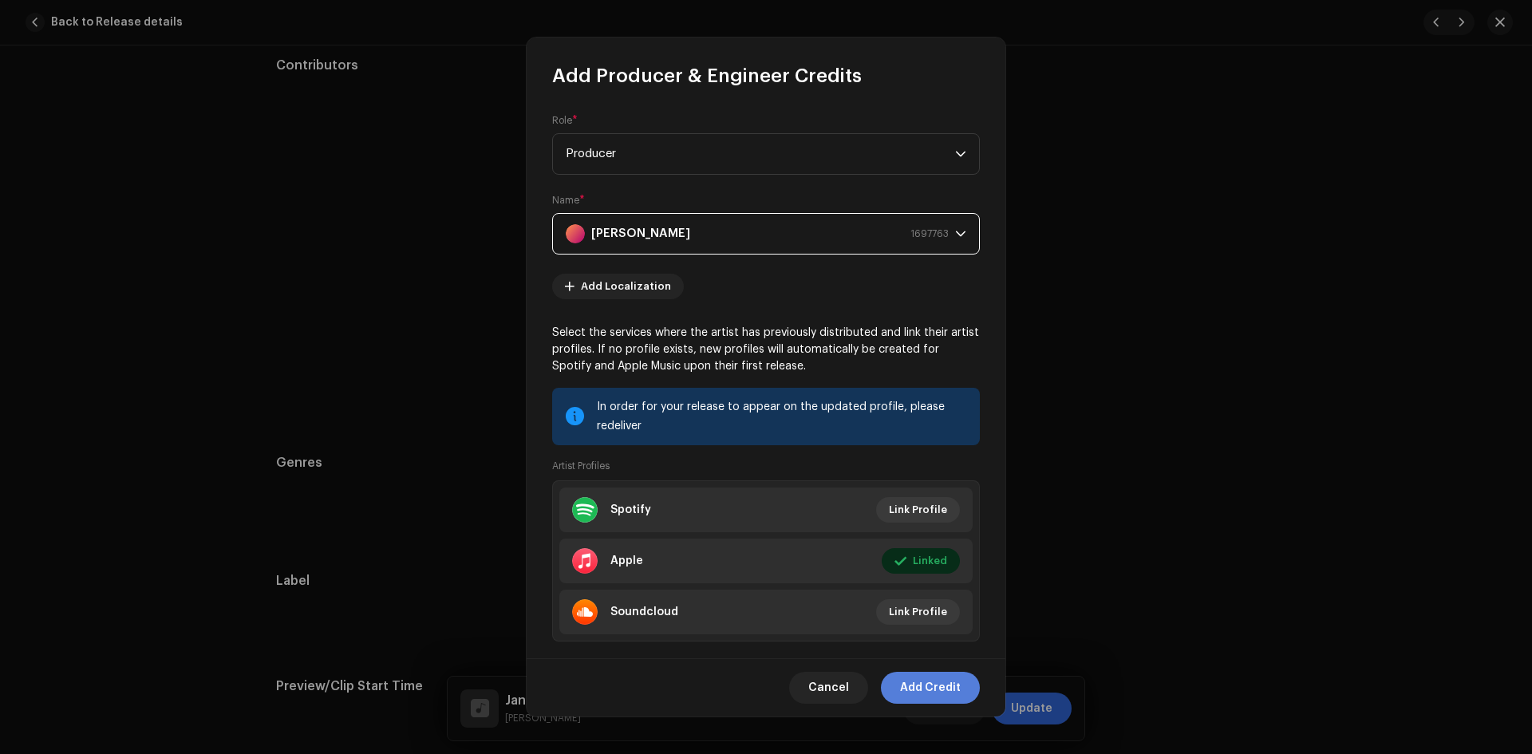
click at [922, 685] on span "Add Credit" at bounding box center [930, 688] width 61 height 32
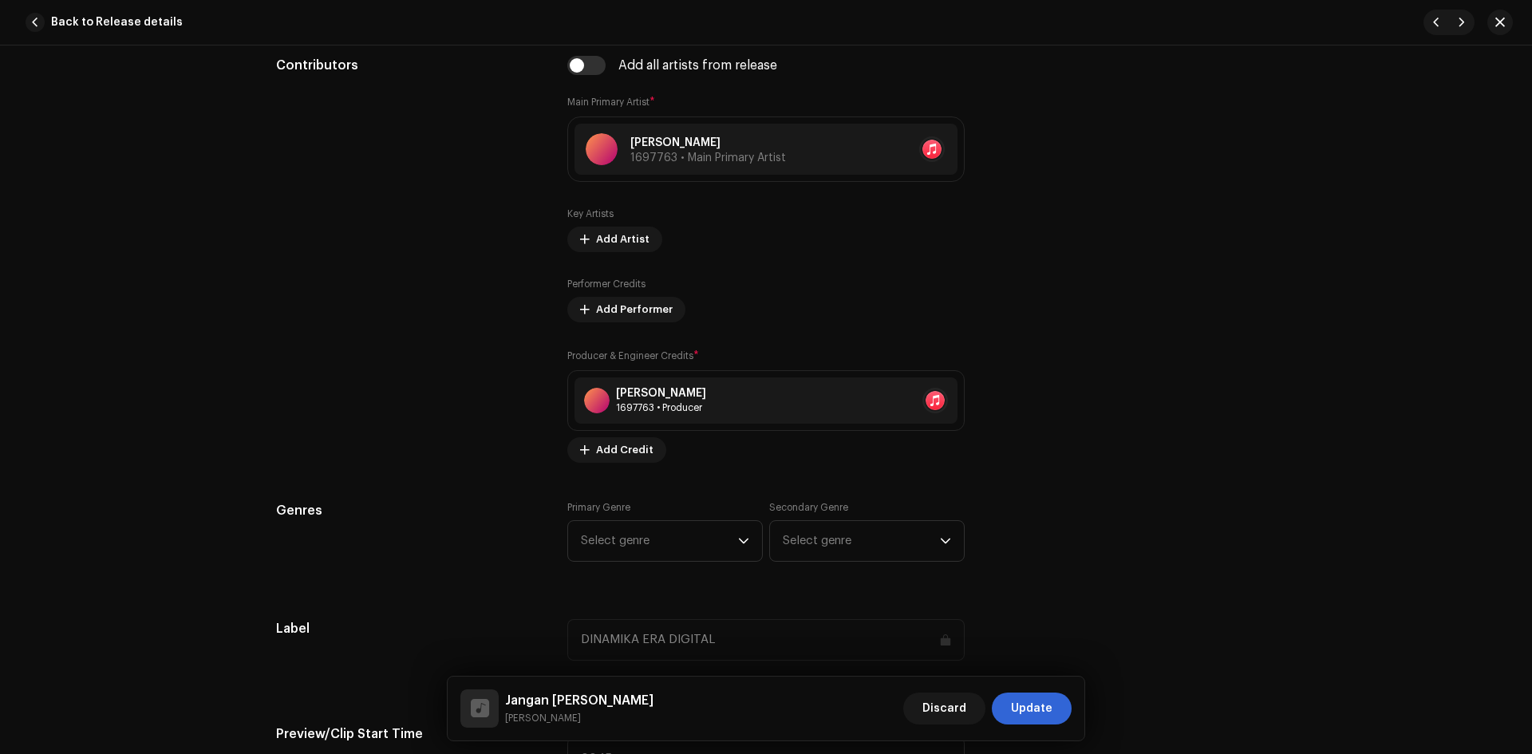
click at [671, 545] on span "Select genre" at bounding box center [659, 541] width 157 height 40
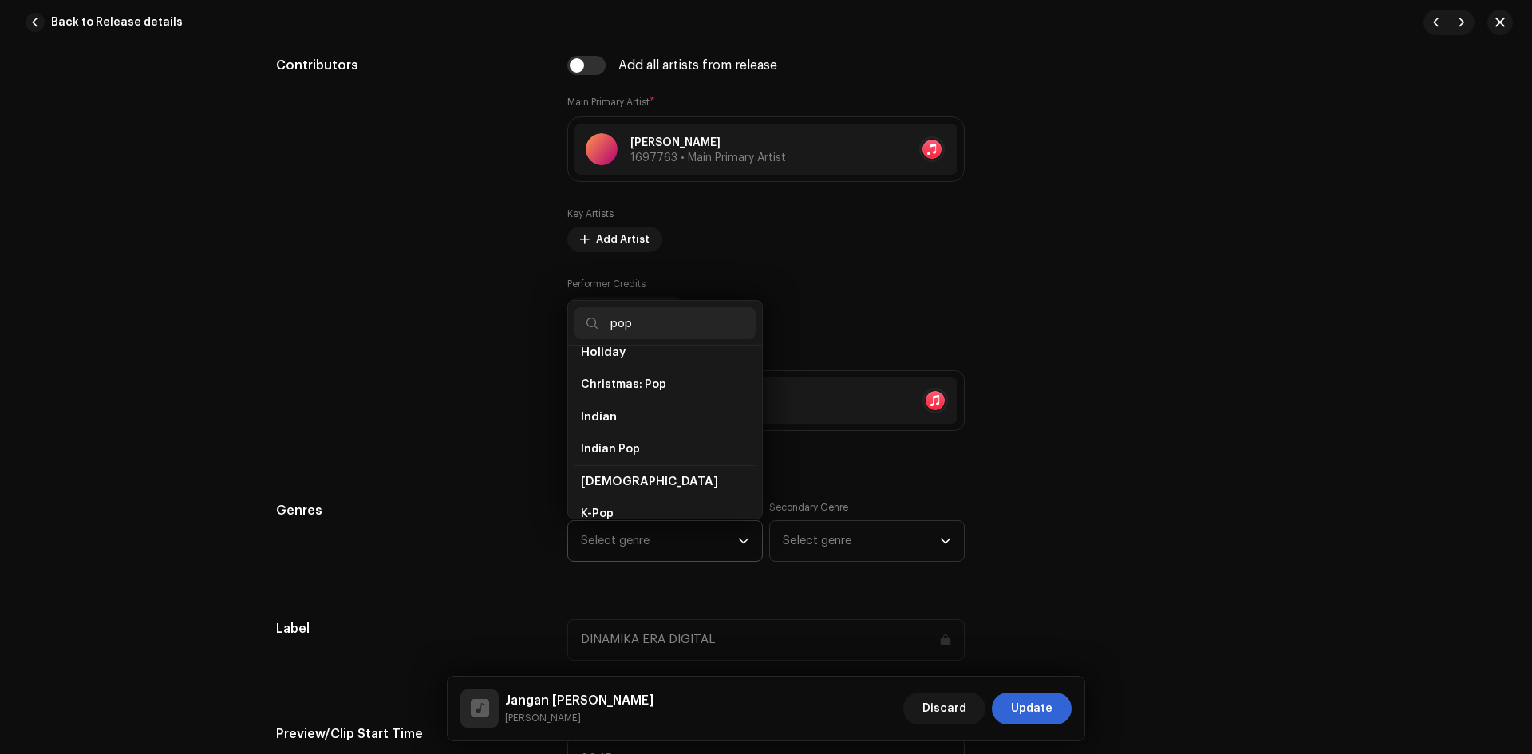
scroll to position [479, 0]
type input "pop"
click at [642, 500] on li "Pop" at bounding box center [665, 516] width 181 height 32
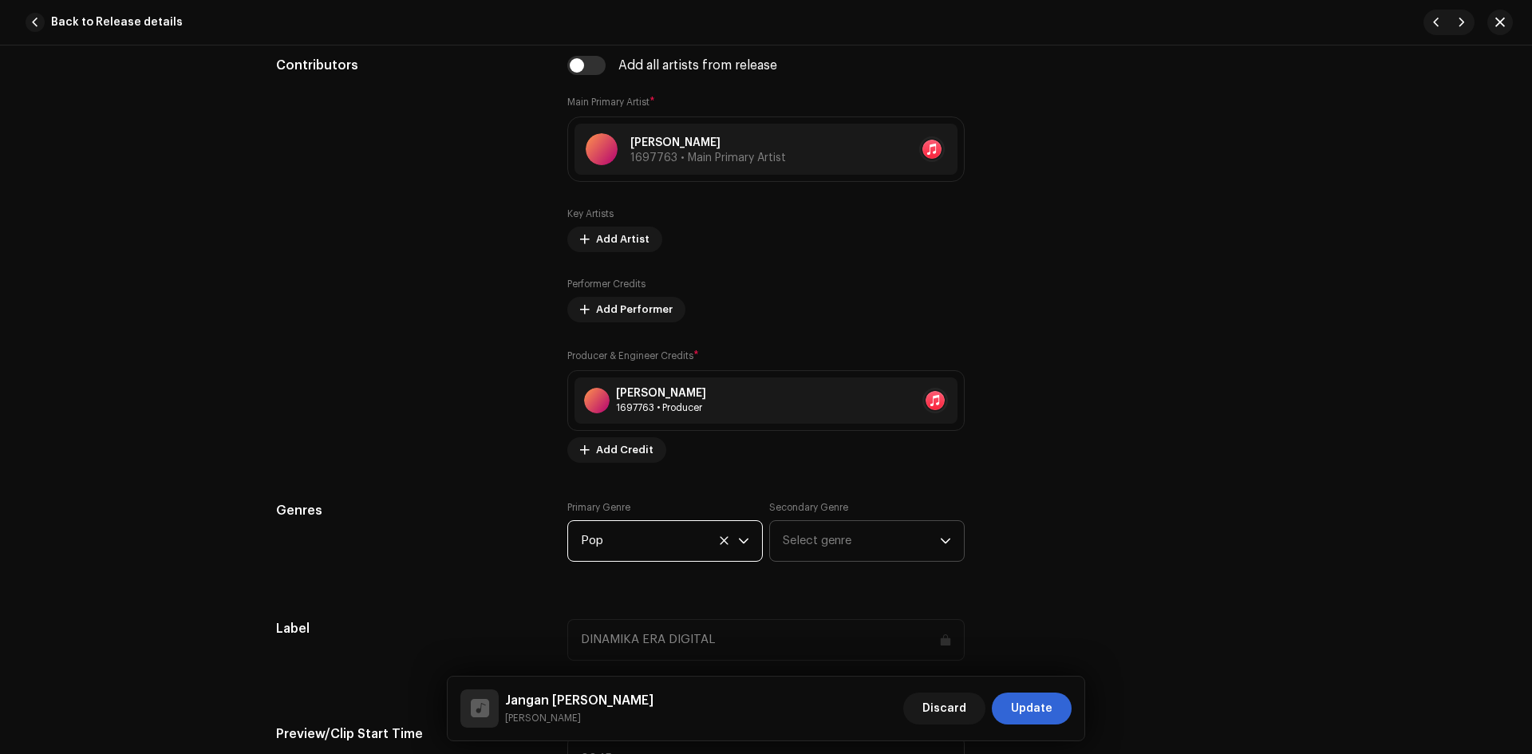
click at [825, 541] on span "Select genre" at bounding box center [861, 541] width 157 height 40
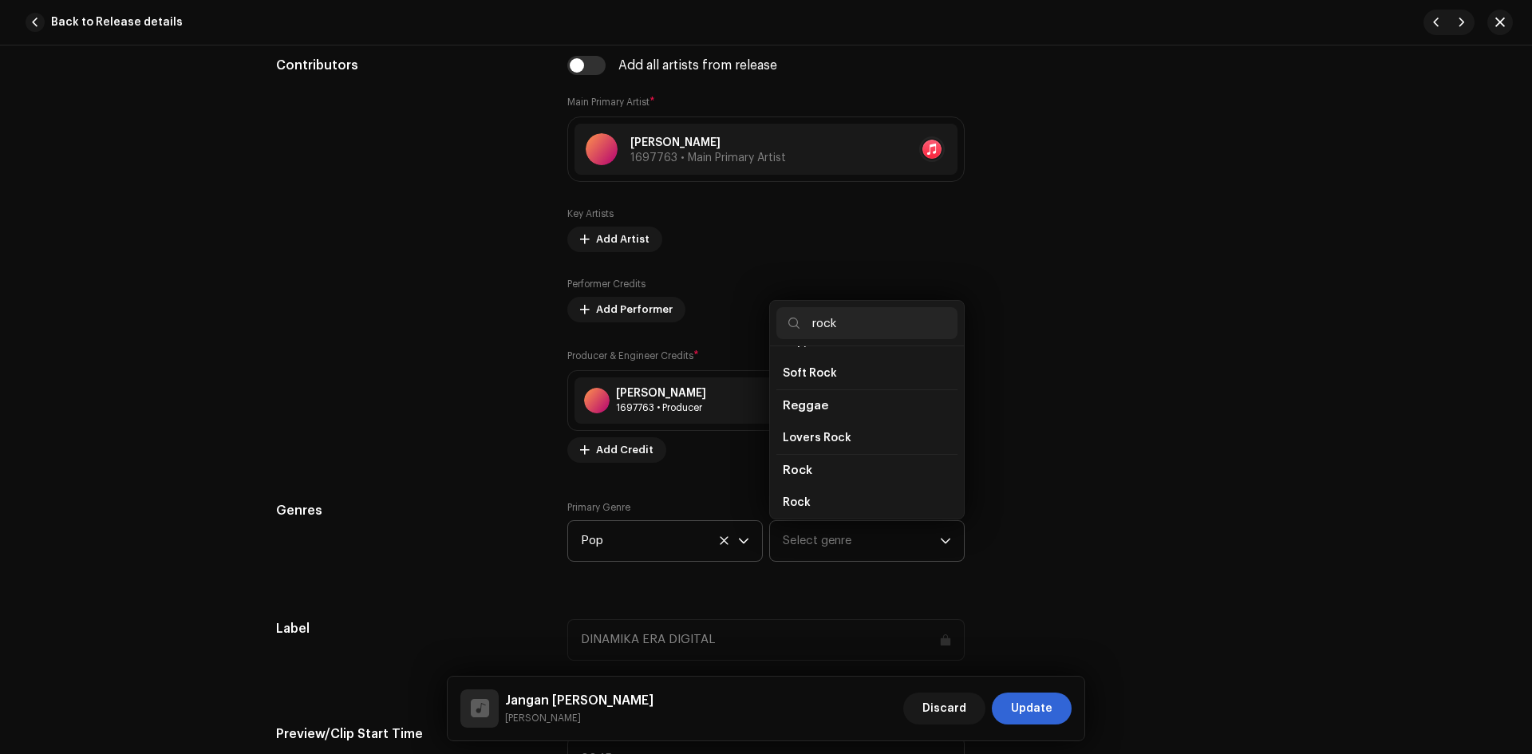
scroll to position [585, 0]
type input "rock"
click at [837, 425] on li "Rock" at bounding box center [866, 441] width 181 height 32
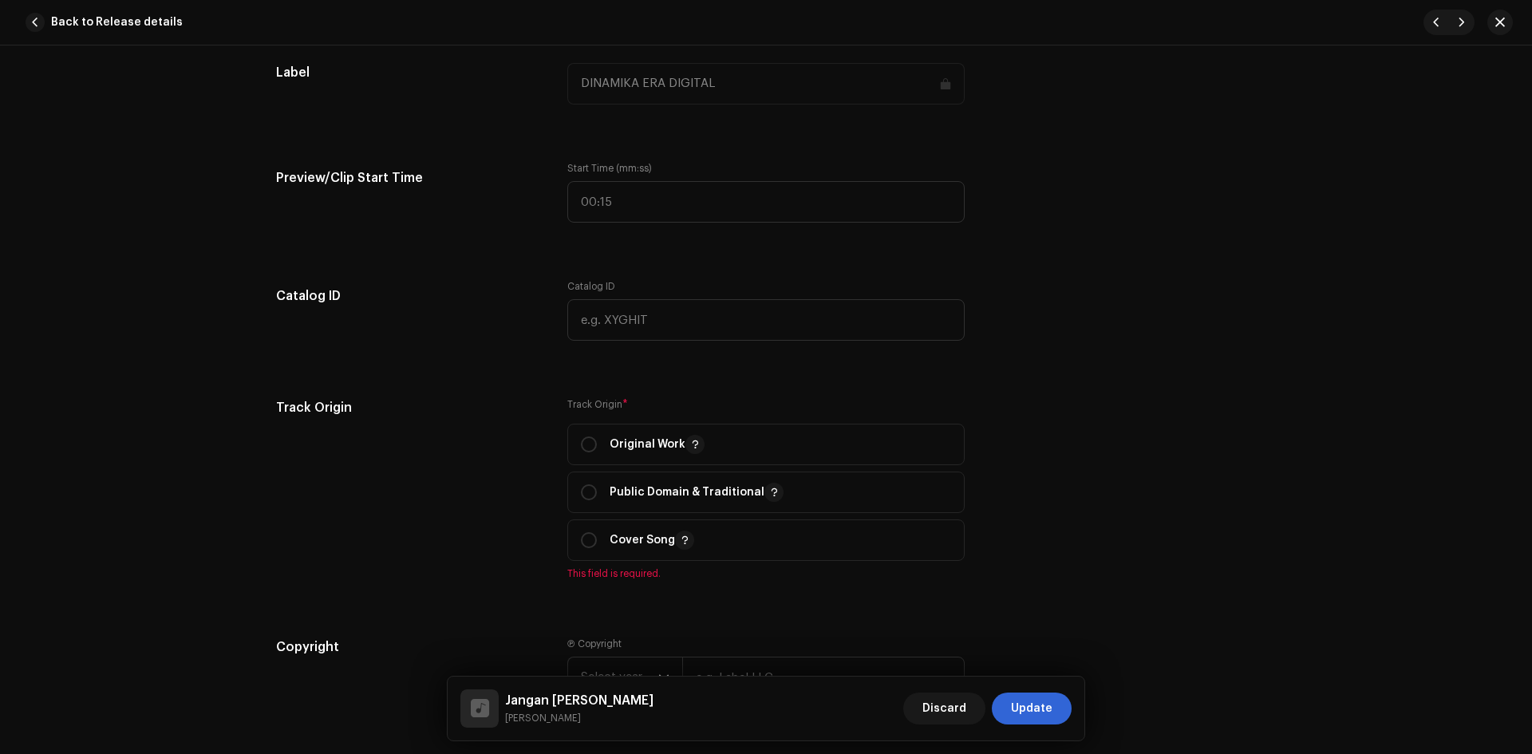
scroll to position [1516, 0]
click at [587, 445] on input "radio" at bounding box center [589, 442] width 16 height 16
radio input "true"
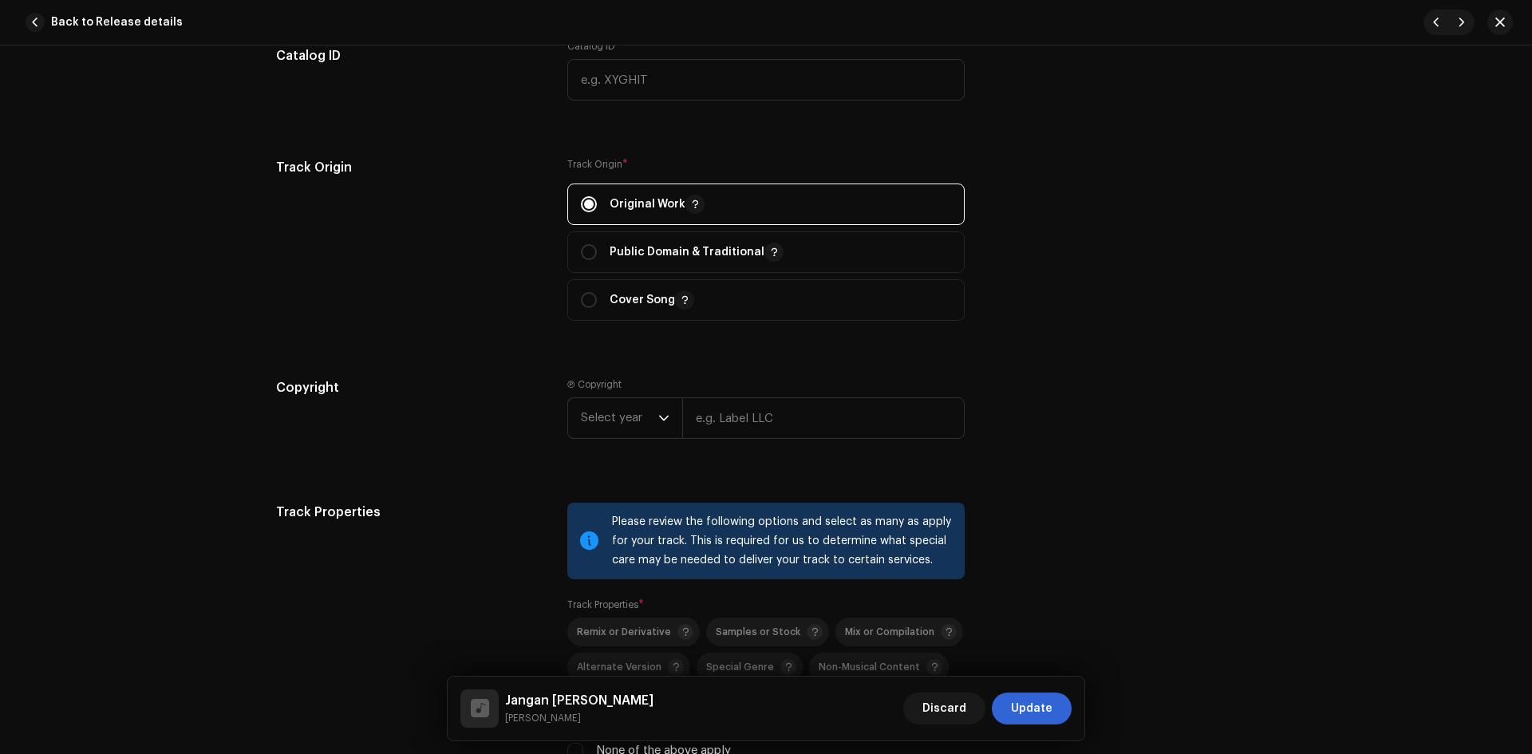
scroll to position [1835, 0]
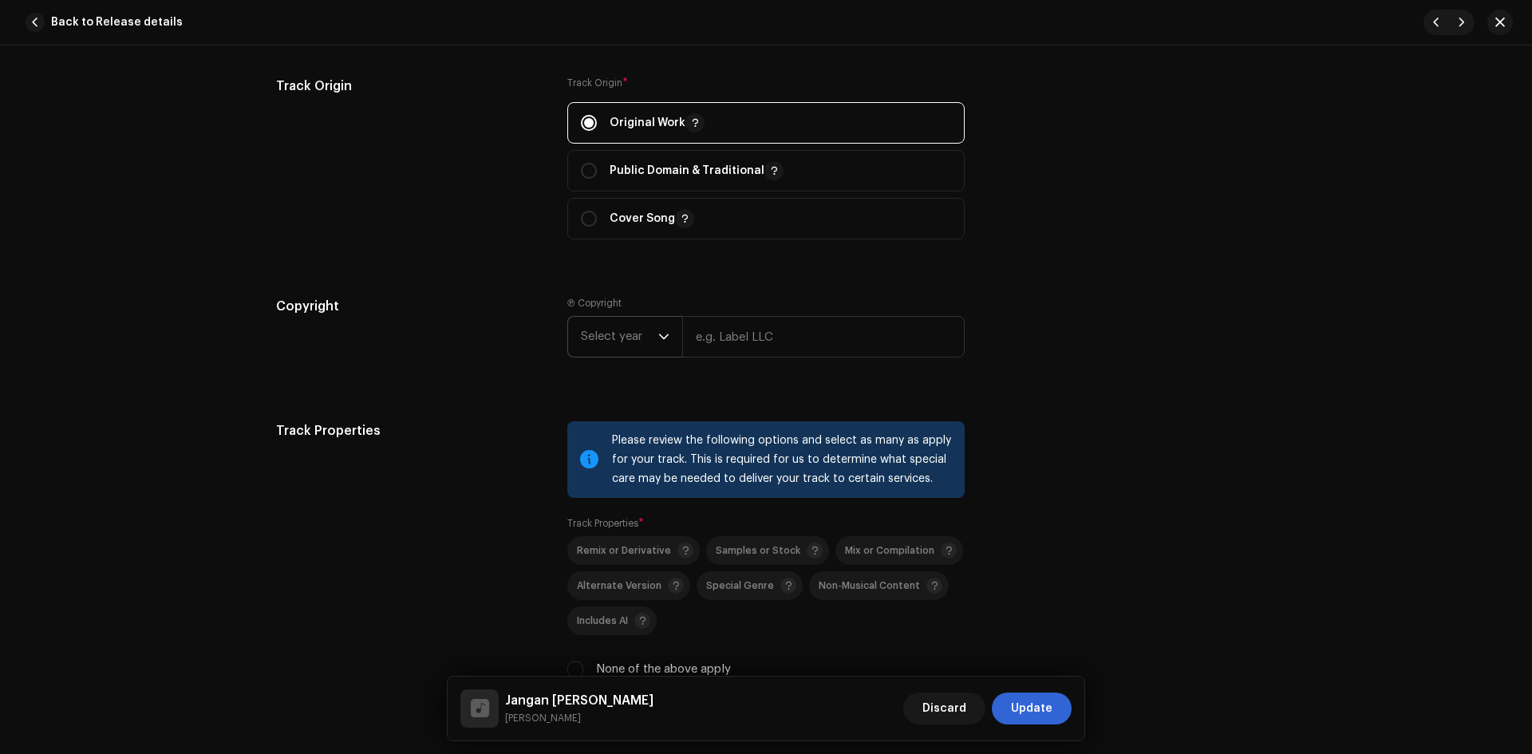
click at [596, 342] on span "Select year" at bounding box center [619, 337] width 77 height 40
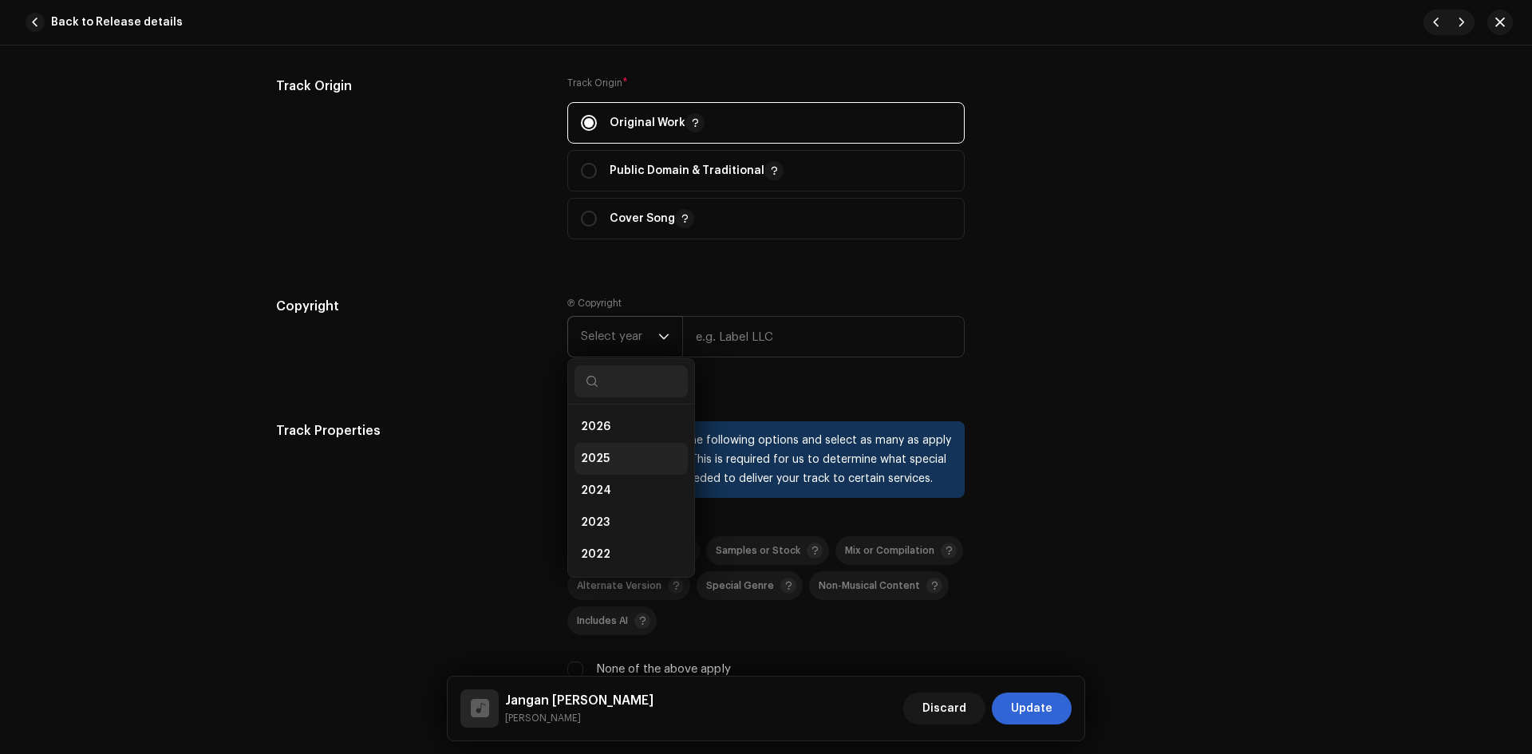
click at [616, 453] on li "2025" at bounding box center [631, 459] width 113 height 32
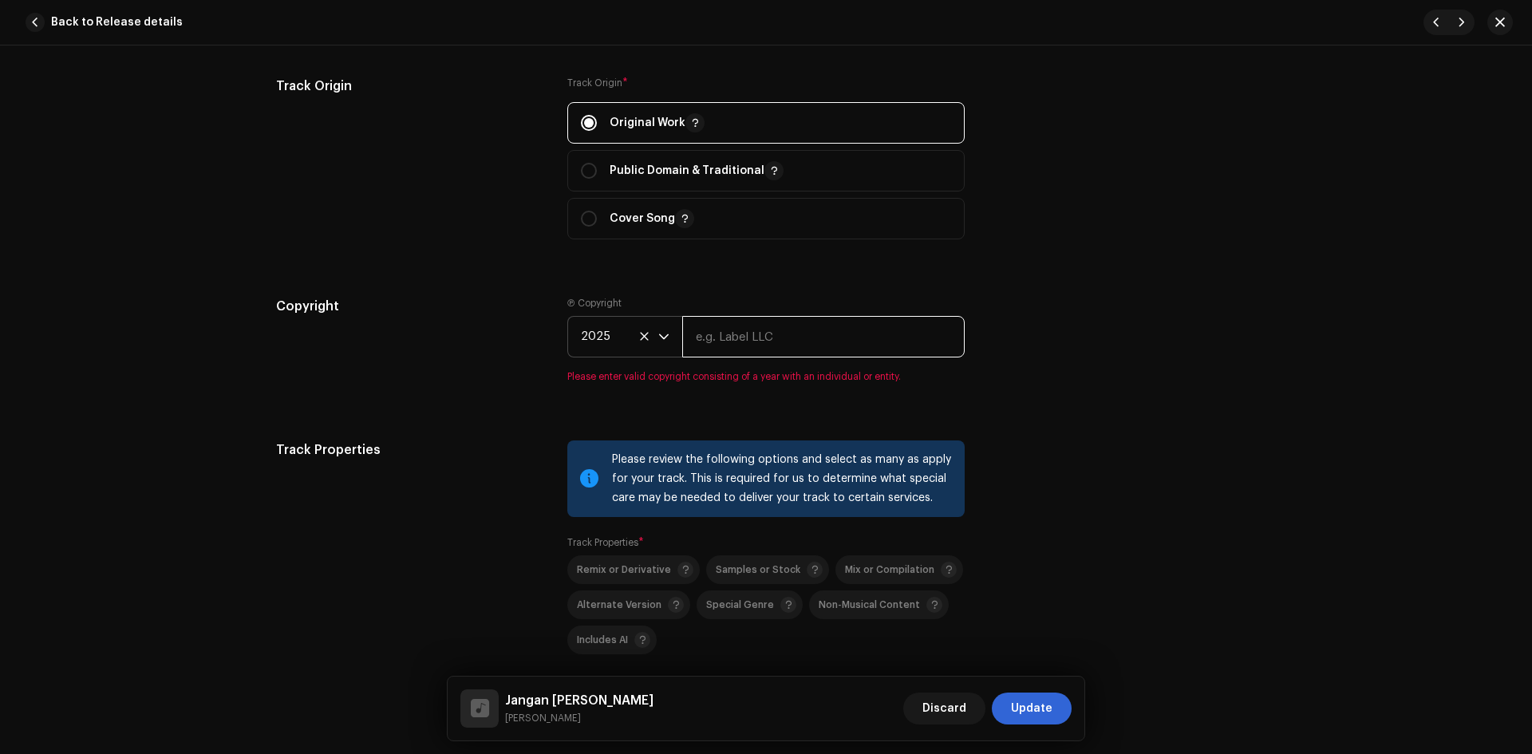
drag, startPoint x: 737, startPoint y: 337, endPoint x: 742, endPoint y: 350, distance: 13.9
click at [737, 337] on input "text" at bounding box center [823, 336] width 283 height 41
type input "DINAMIKA ERA DIGITAL"
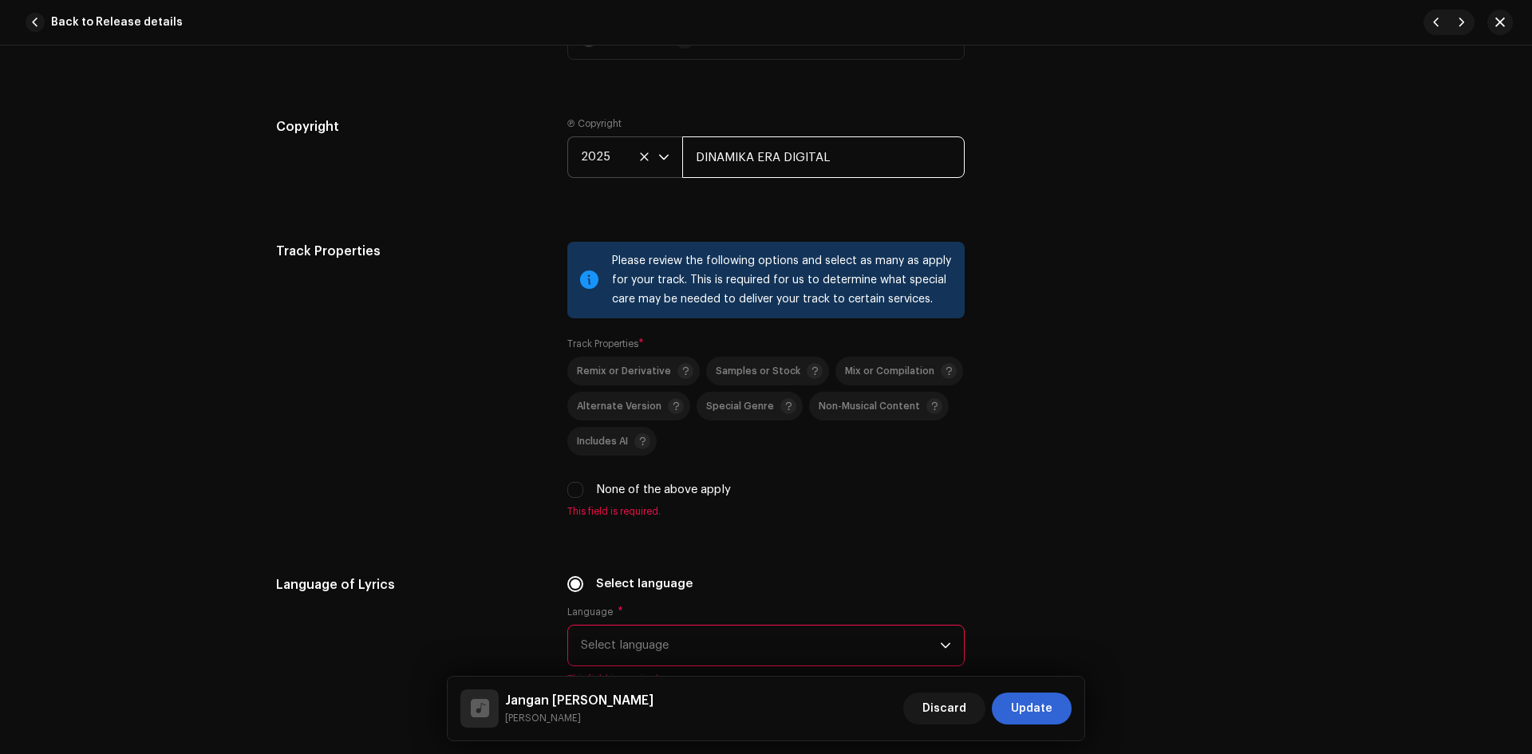
scroll to position [2155, 0]
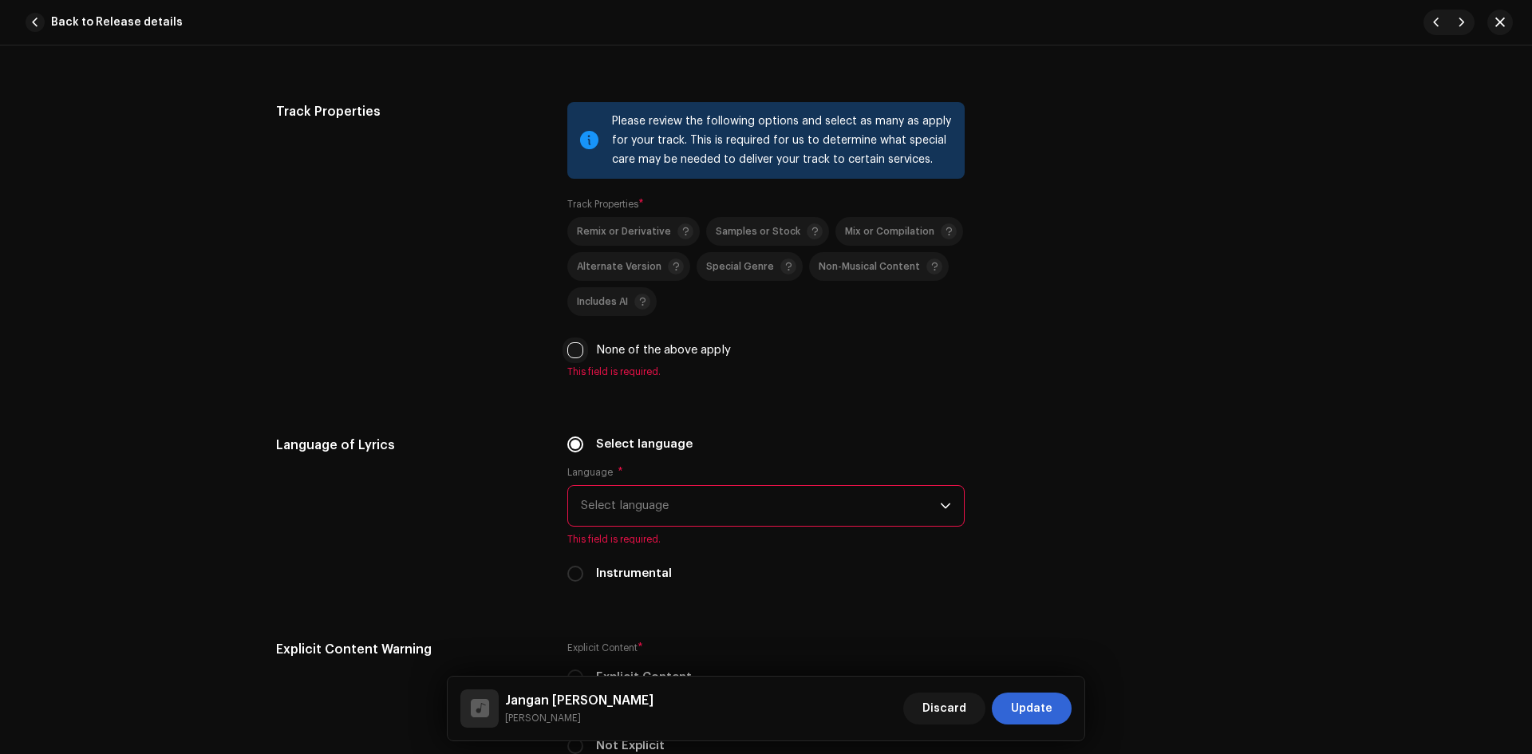
click at [575, 353] on input "None of the above apply" at bounding box center [575, 350] width 16 height 16
checkbox input "true"
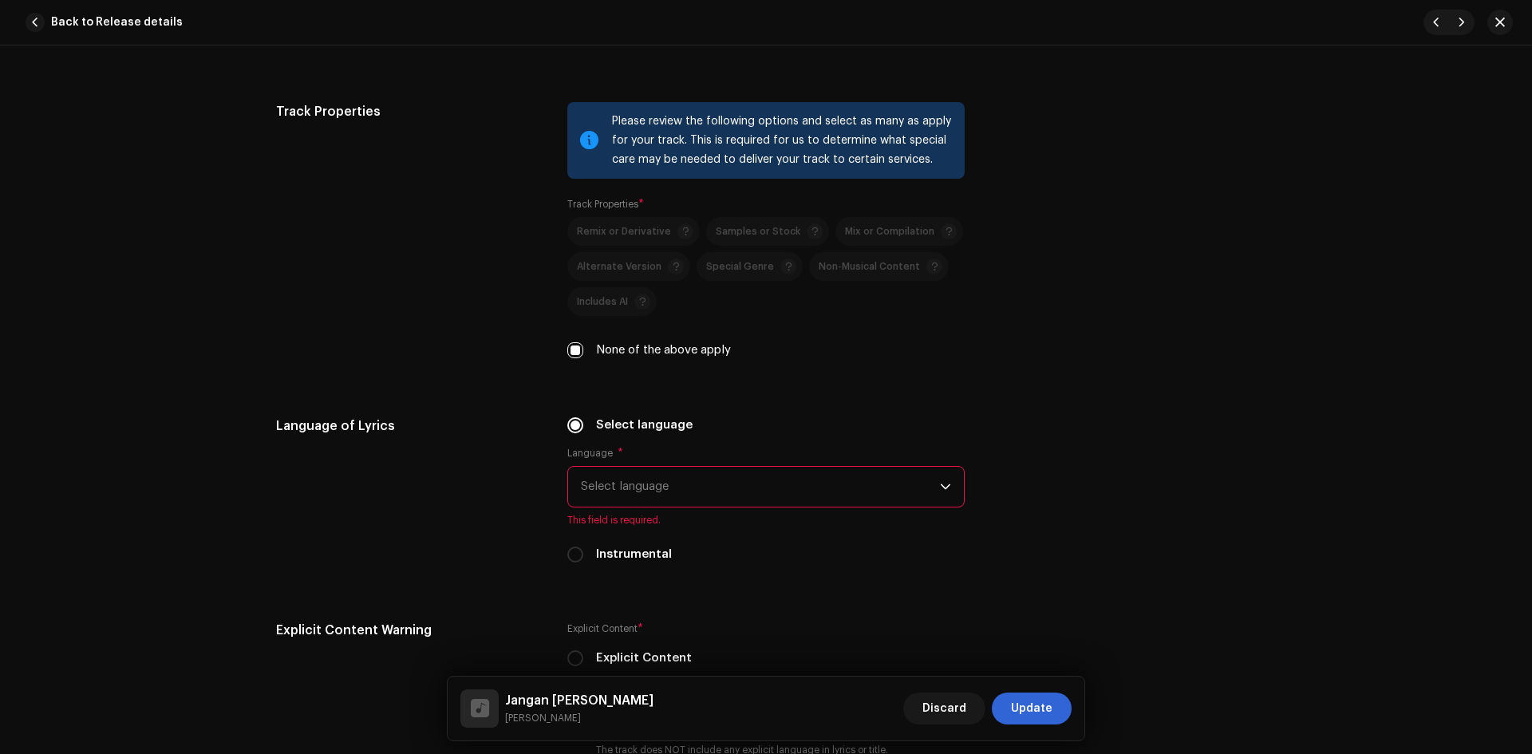
click at [640, 487] on span "Select language" at bounding box center [760, 487] width 359 height 40
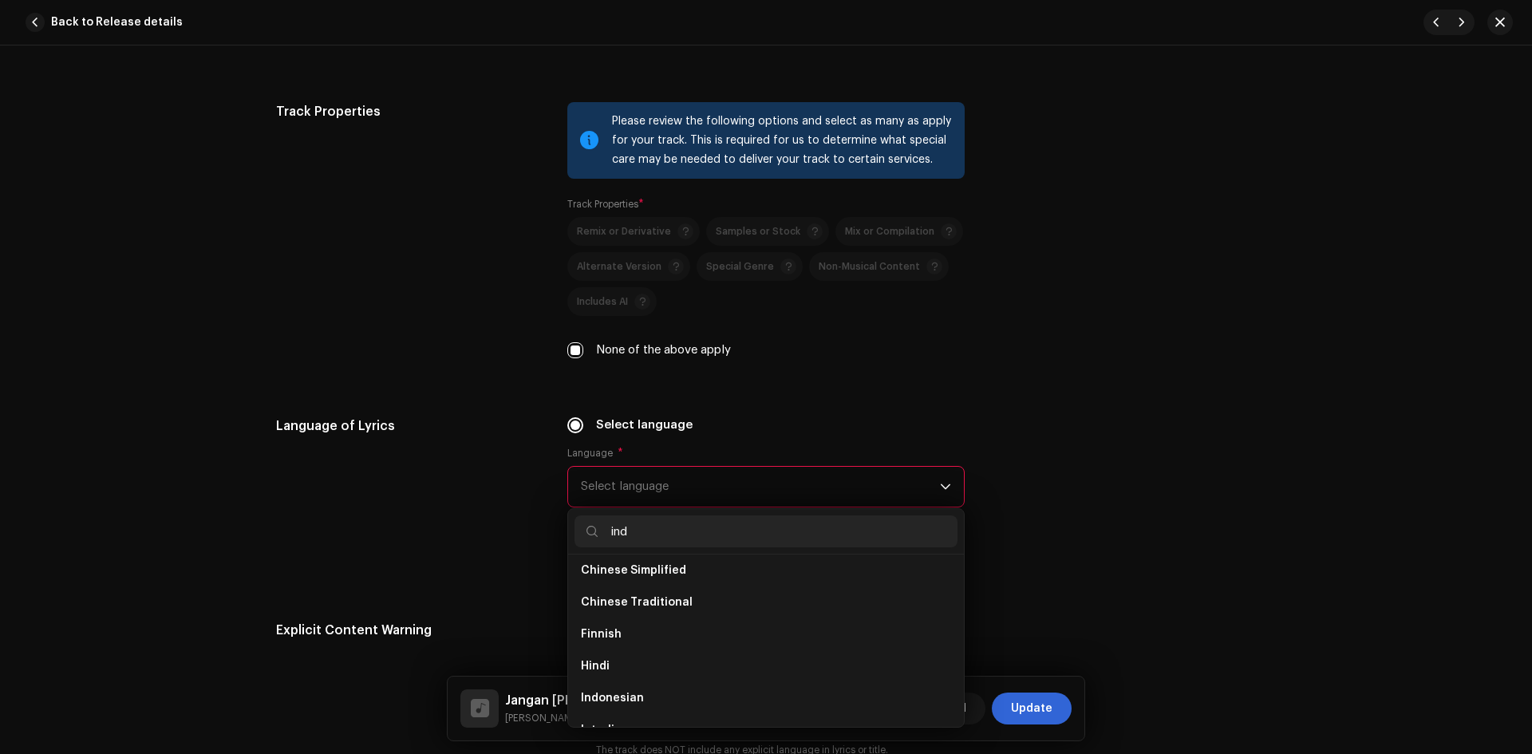
scroll to position [0, 0]
type input "indo"
click at [654, 579] on li "Indonesian" at bounding box center [766, 577] width 383 height 32
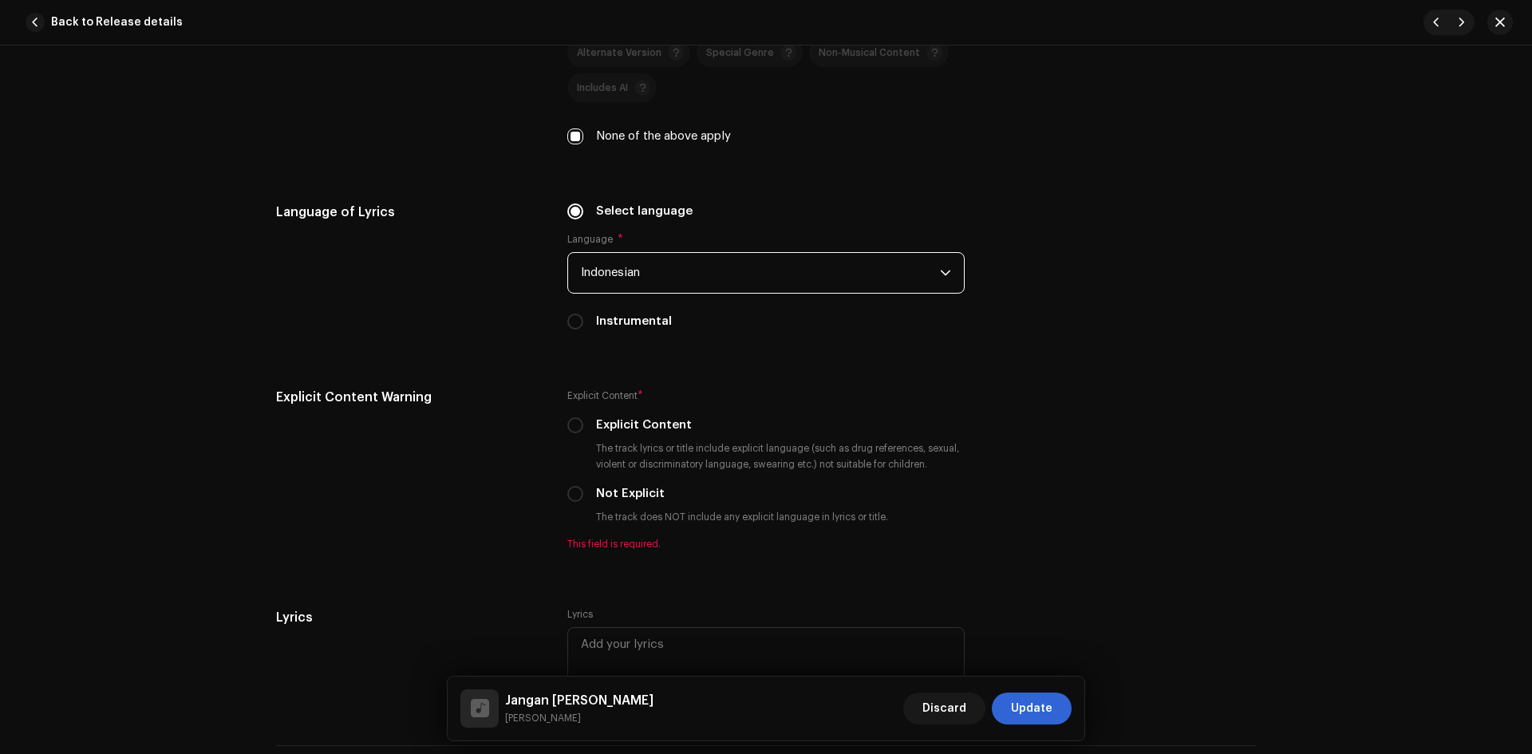
scroll to position [2474, 0]
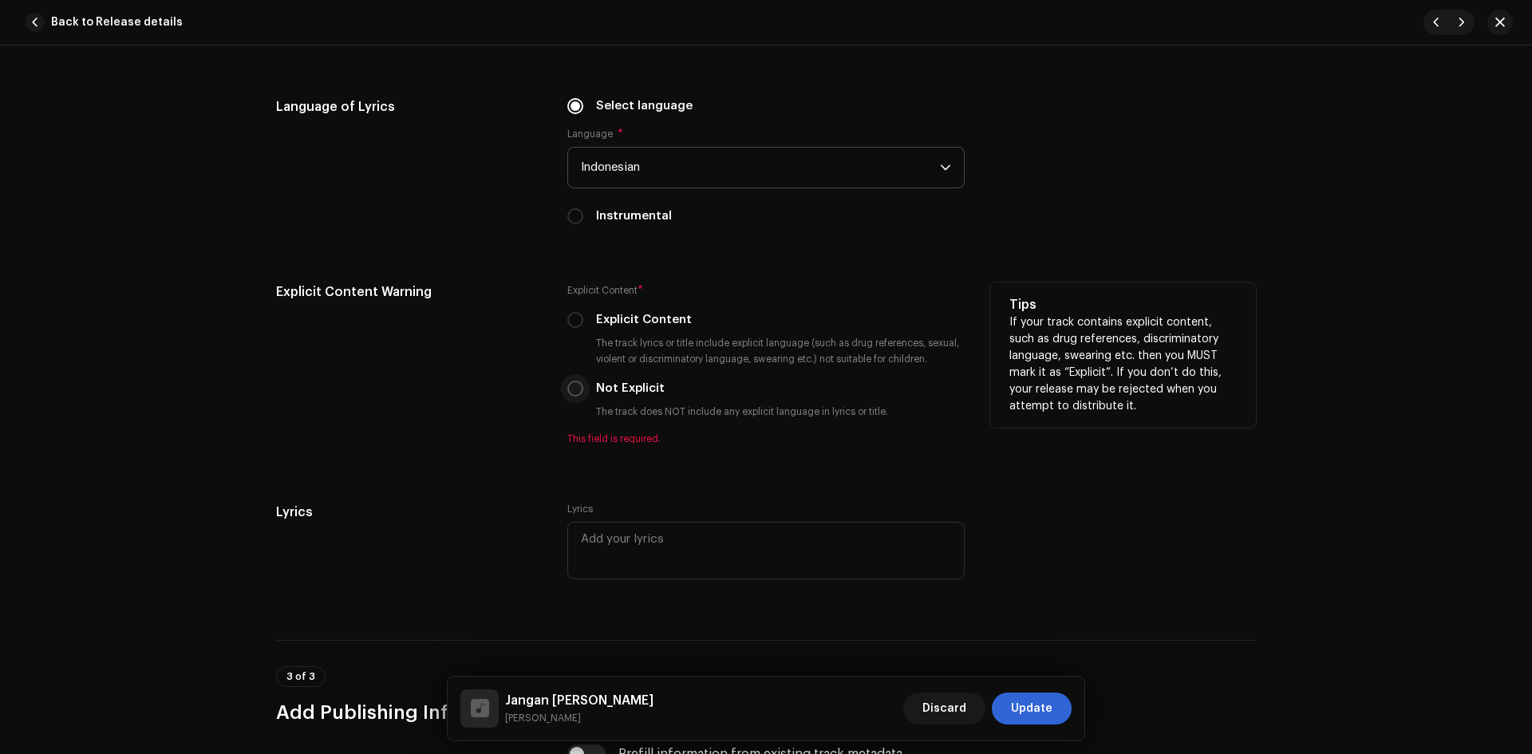
click at [569, 388] on input "Not Explicit" at bounding box center [575, 389] width 16 height 16
radio input "true"
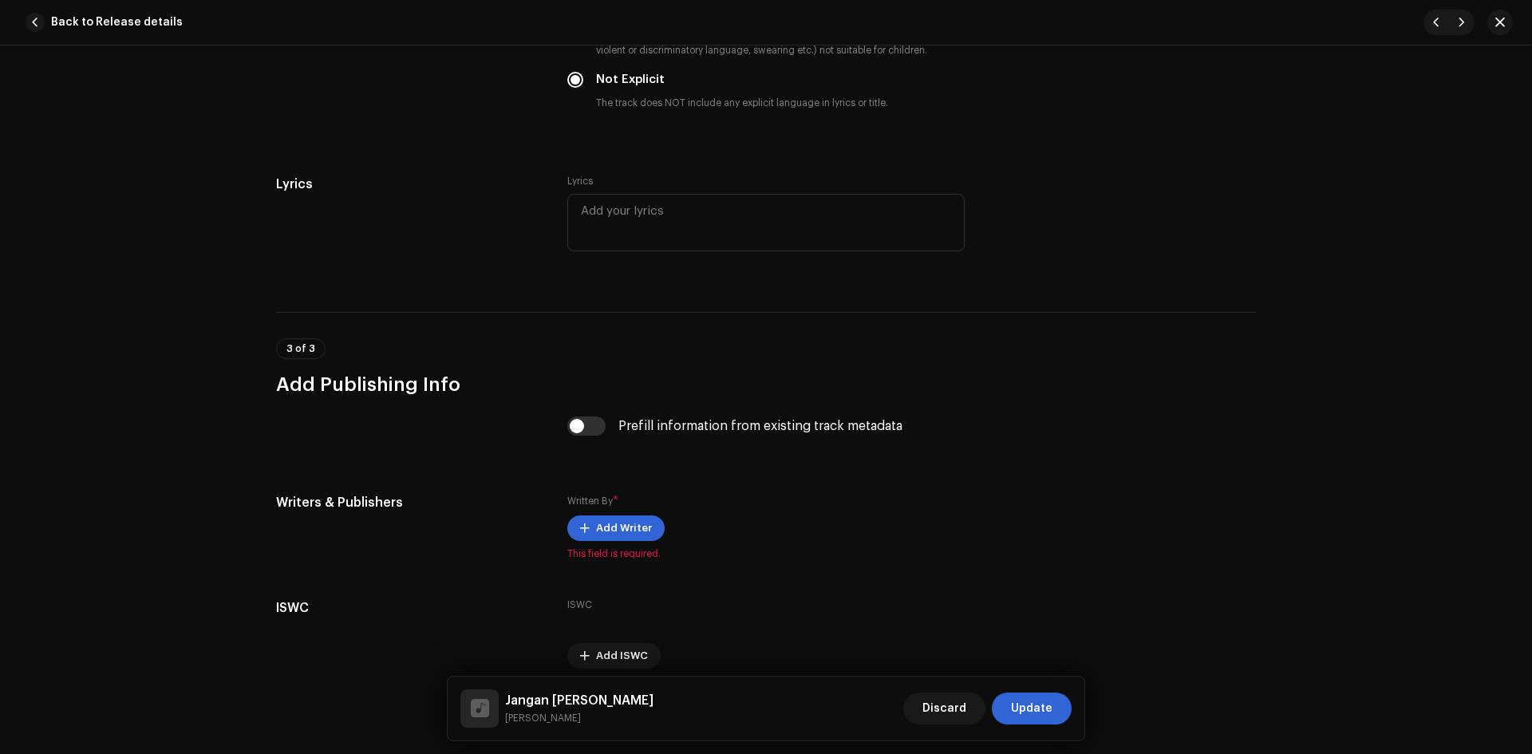
scroll to position [2793, 0]
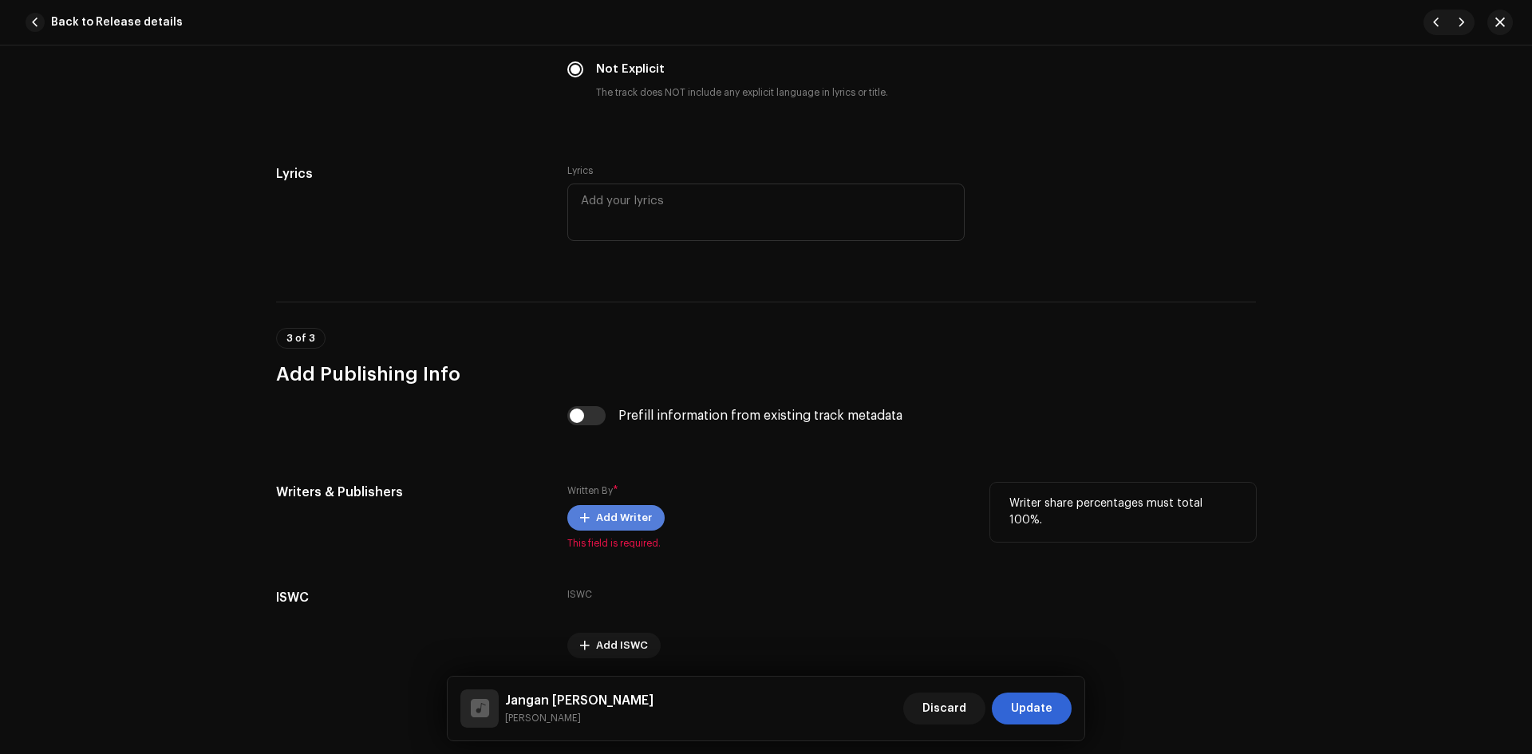
click at [630, 514] on span "Add Writer" at bounding box center [624, 518] width 56 height 32
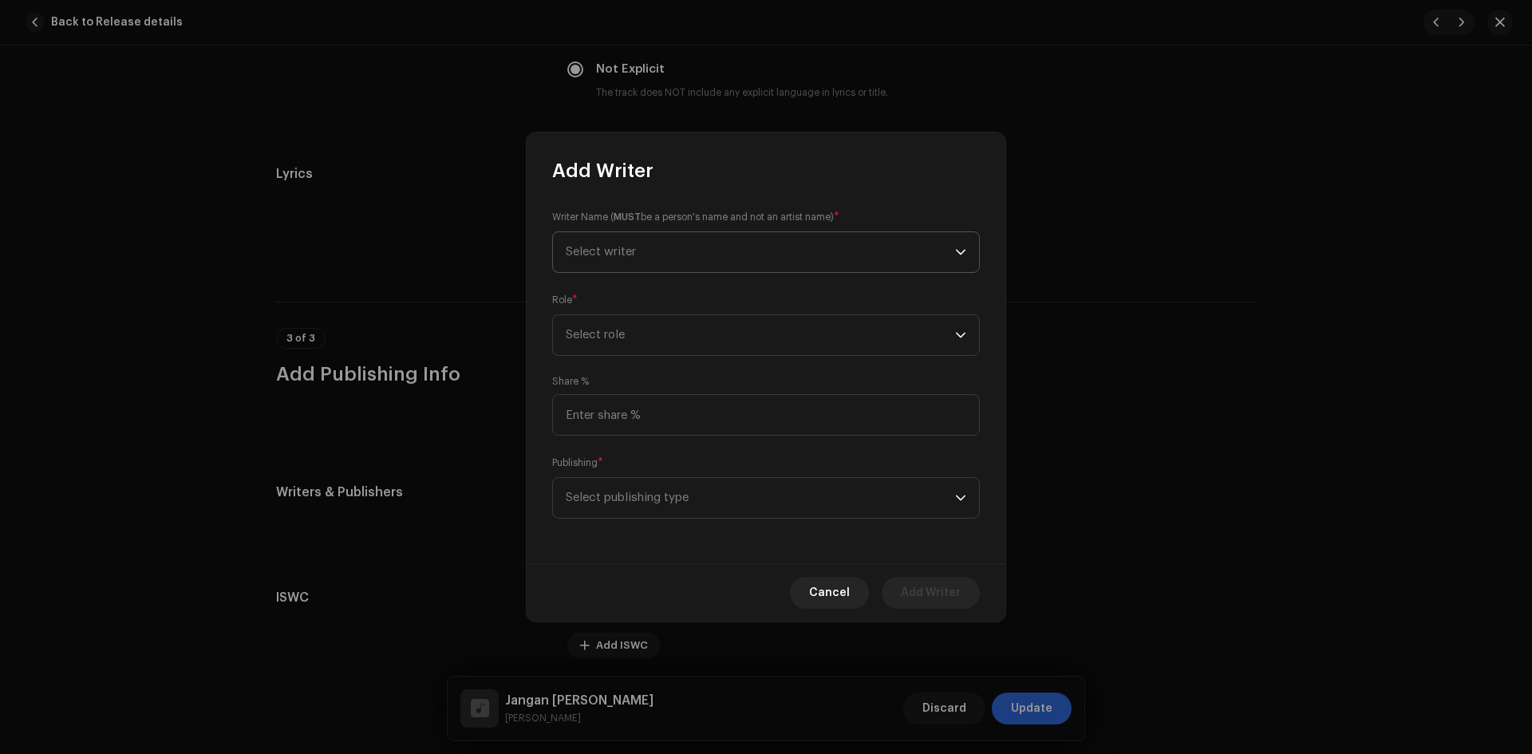
click at [696, 248] on span "Select writer" at bounding box center [760, 252] width 389 height 40
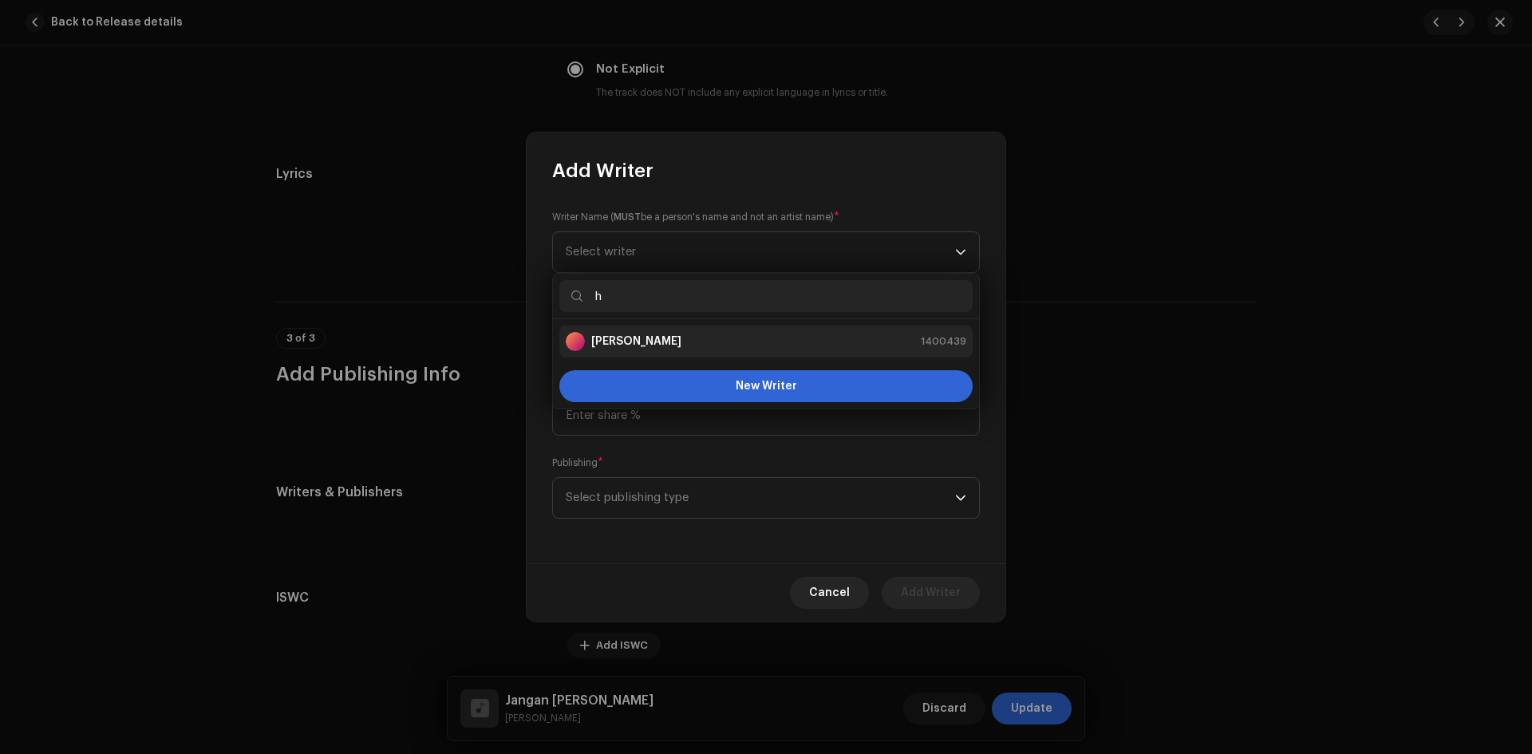
type input "h"
click at [681, 341] on div "[PERSON_NAME] 1400439" at bounding box center [766, 341] width 401 height 19
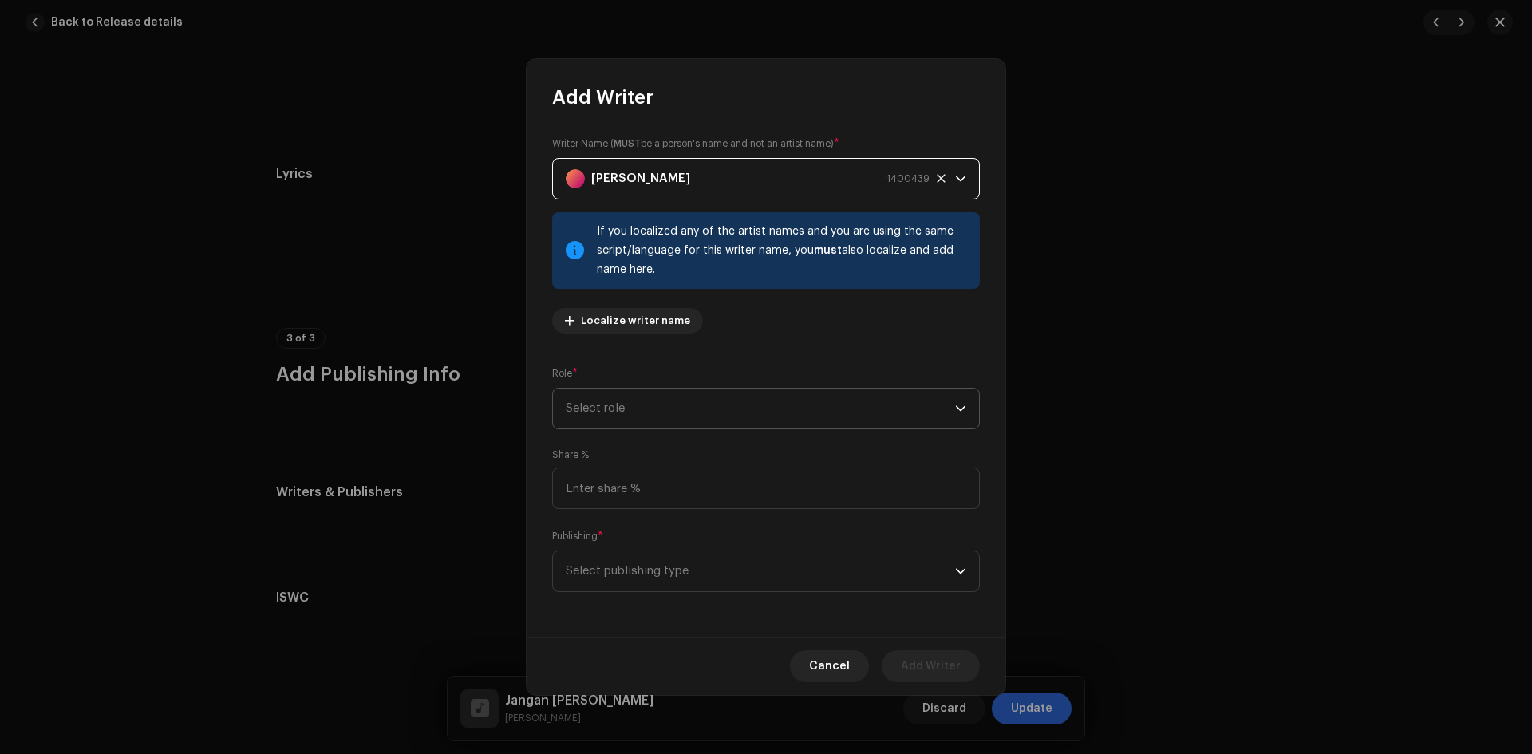
click at [675, 395] on span "Select role" at bounding box center [760, 409] width 389 height 40
click at [662, 517] on li "Composer" at bounding box center [765, 516] width 413 height 32
click at [664, 493] on input at bounding box center [766, 488] width 428 height 41
type input "100.00"
click at [666, 574] on span "Select publishing type" at bounding box center [760, 571] width 389 height 40
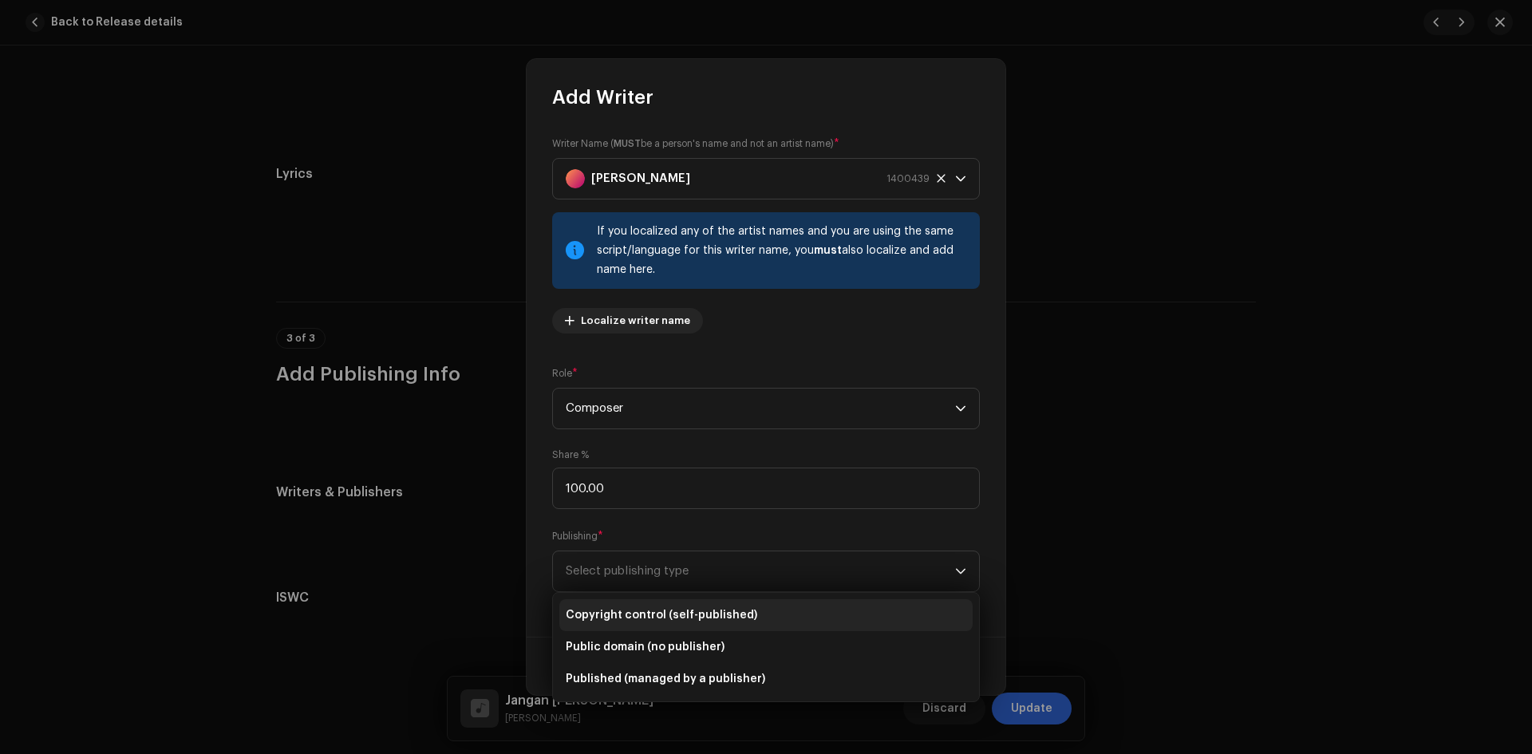
click at [656, 612] on span "Copyright control (self-published)" at bounding box center [662, 615] width 192 height 16
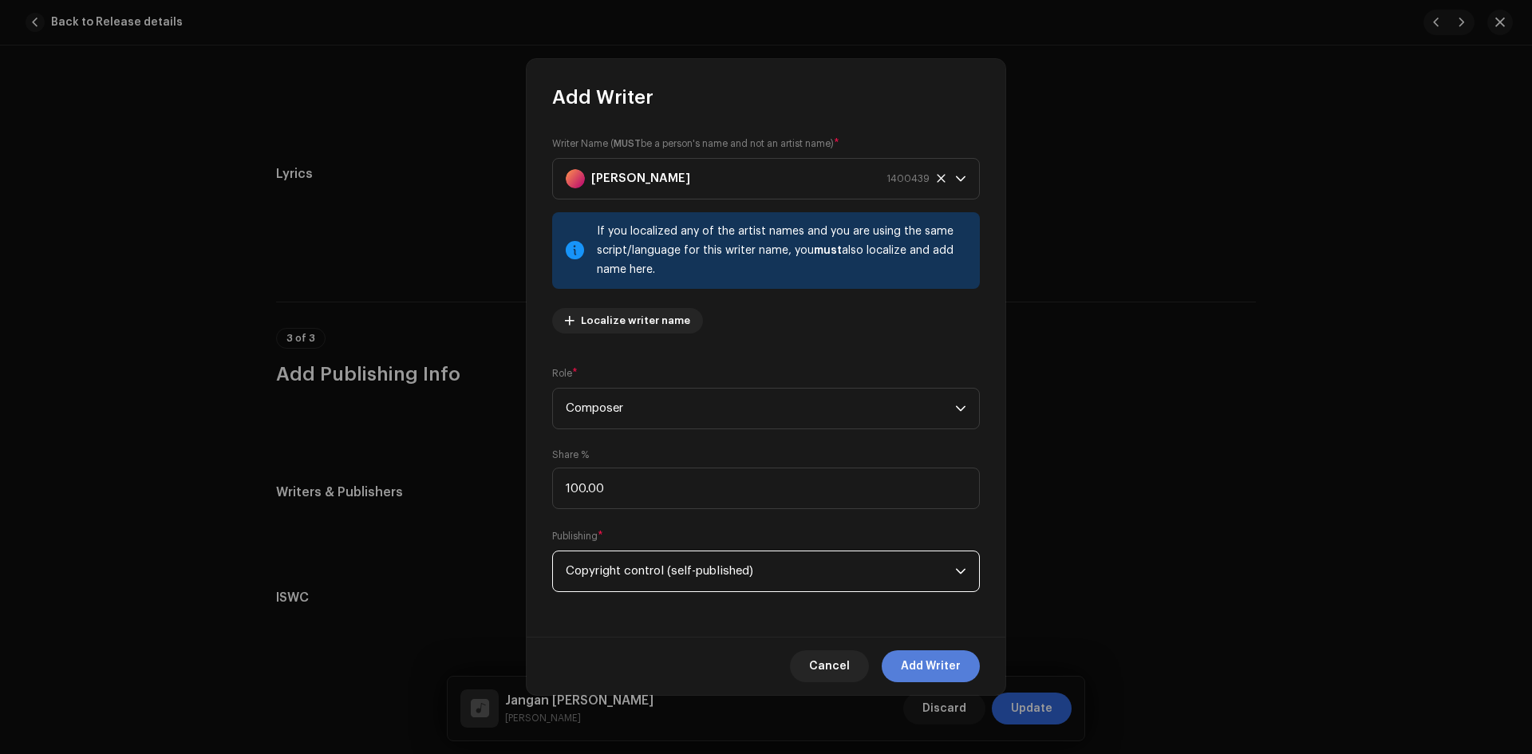
click at [926, 667] on span "Add Writer" at bounding box center [931, 666] width 60 height 32
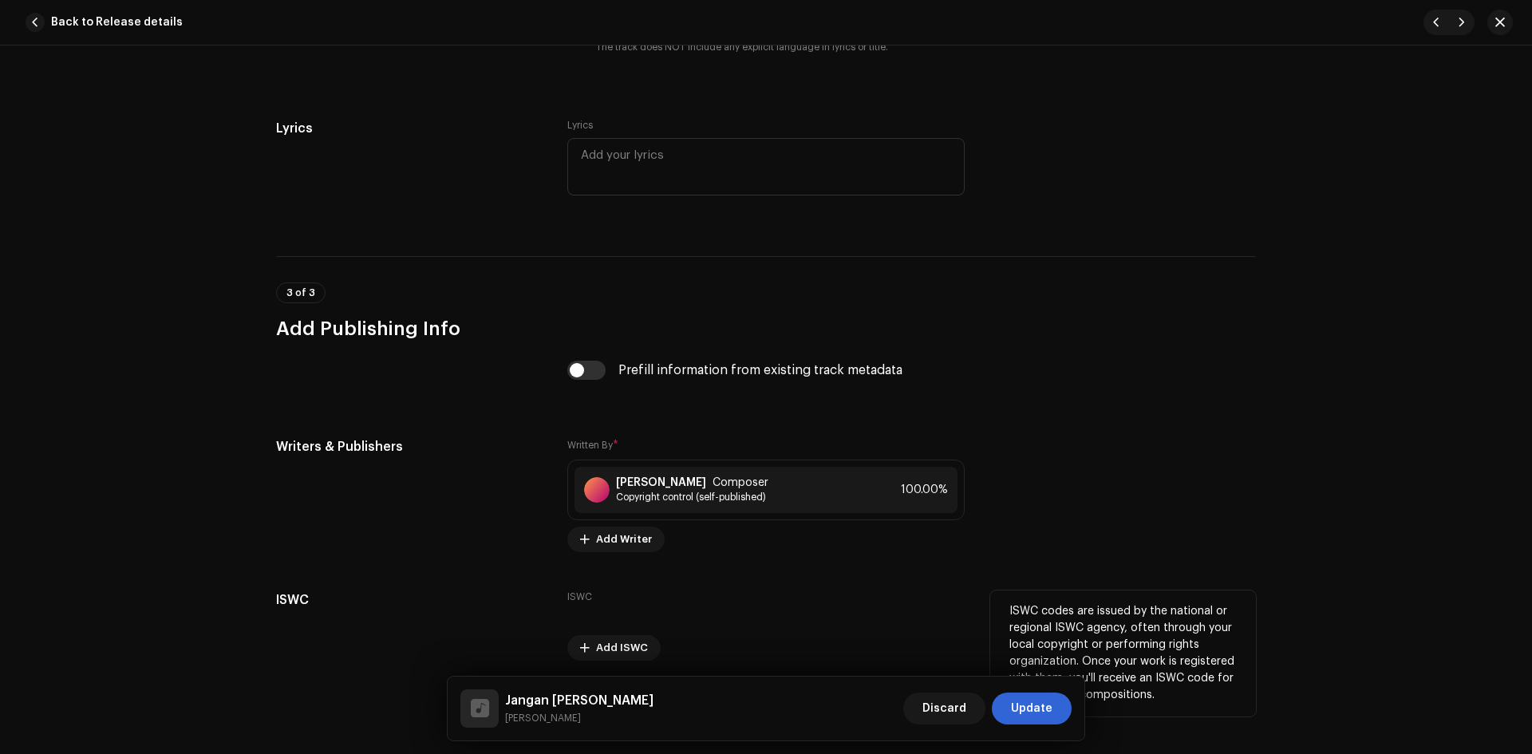
scroll to position [2898, 0]
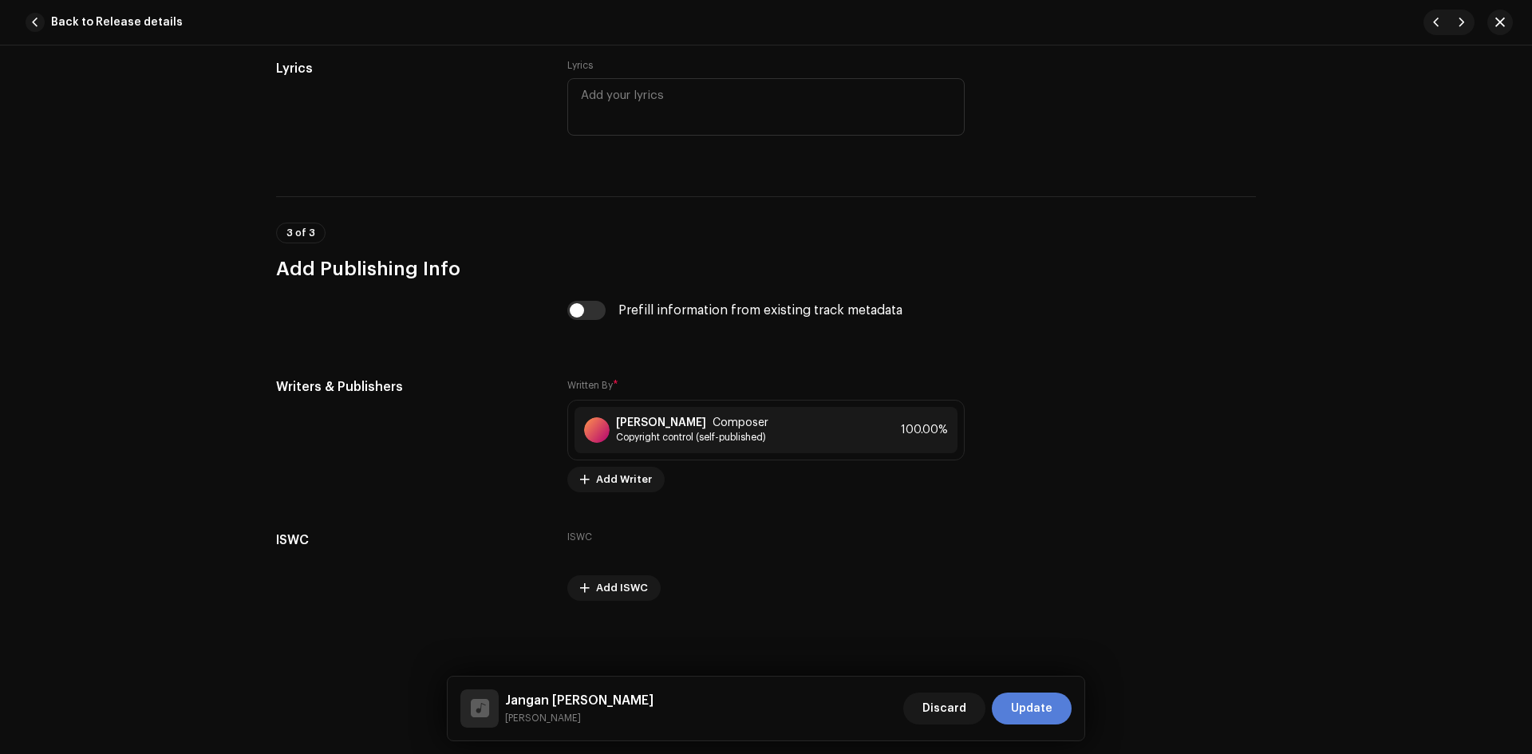
click at [1033, 704] on span "Update" at bounding box center [1031, 709] width 41 height 32
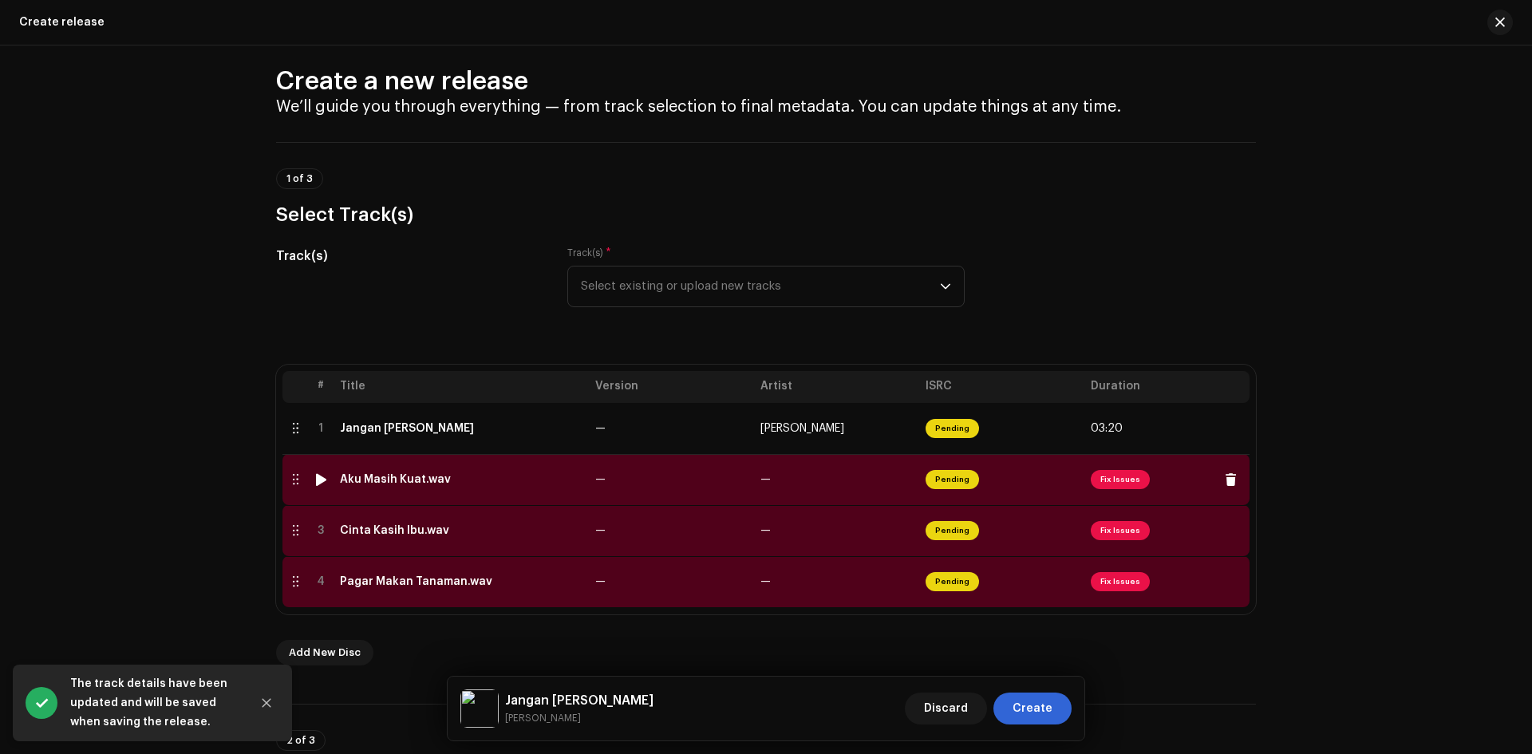
click at [655, 482] on td "—" at bounding box center [671, 479] width 165 height 51
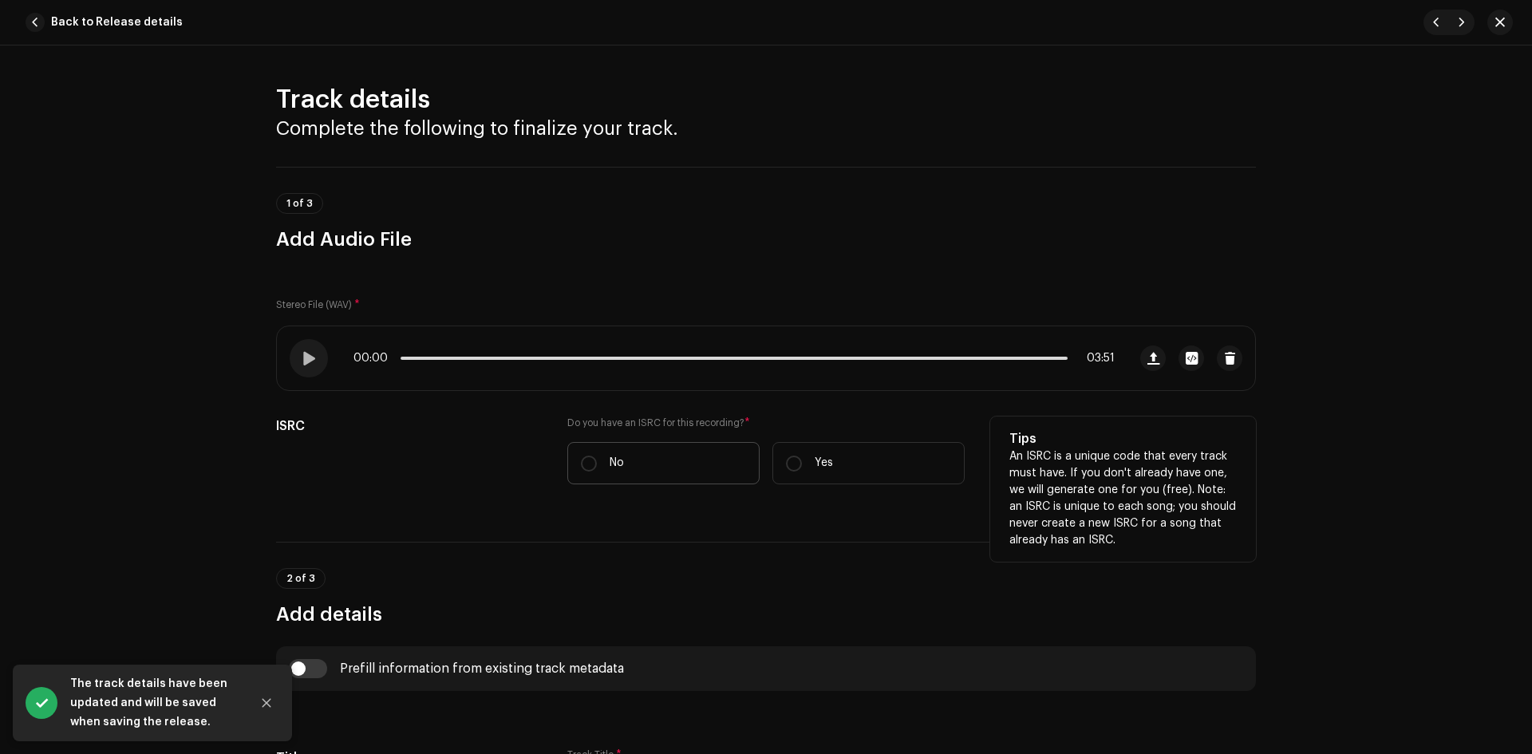
click at [657, 465] on label "No" at bounding box center [663, 463] width 192 height 42
click at [597, 465] on input "No" at bounding box center [589, 464] width 16 height 16
radio input "true"
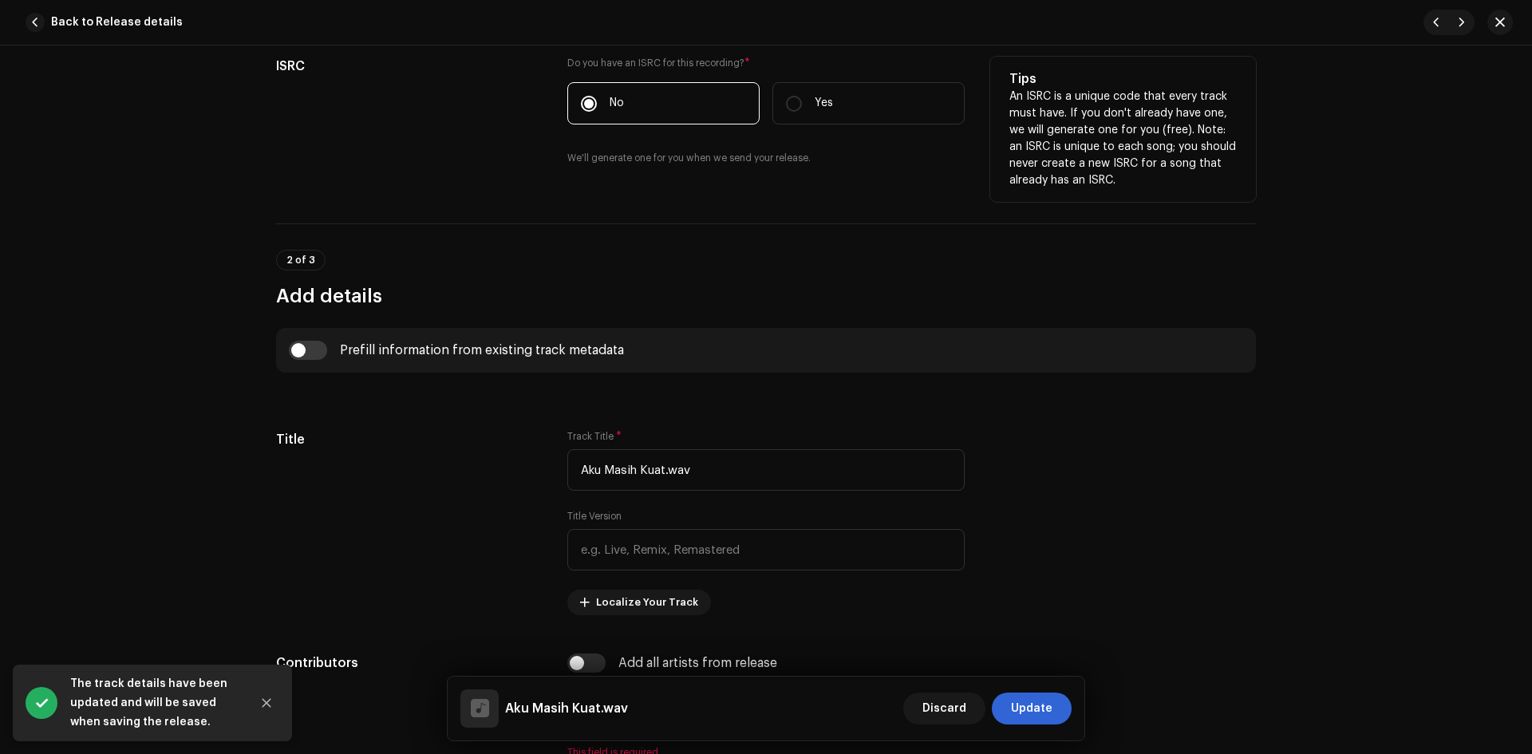
scroll to position [399, 0]
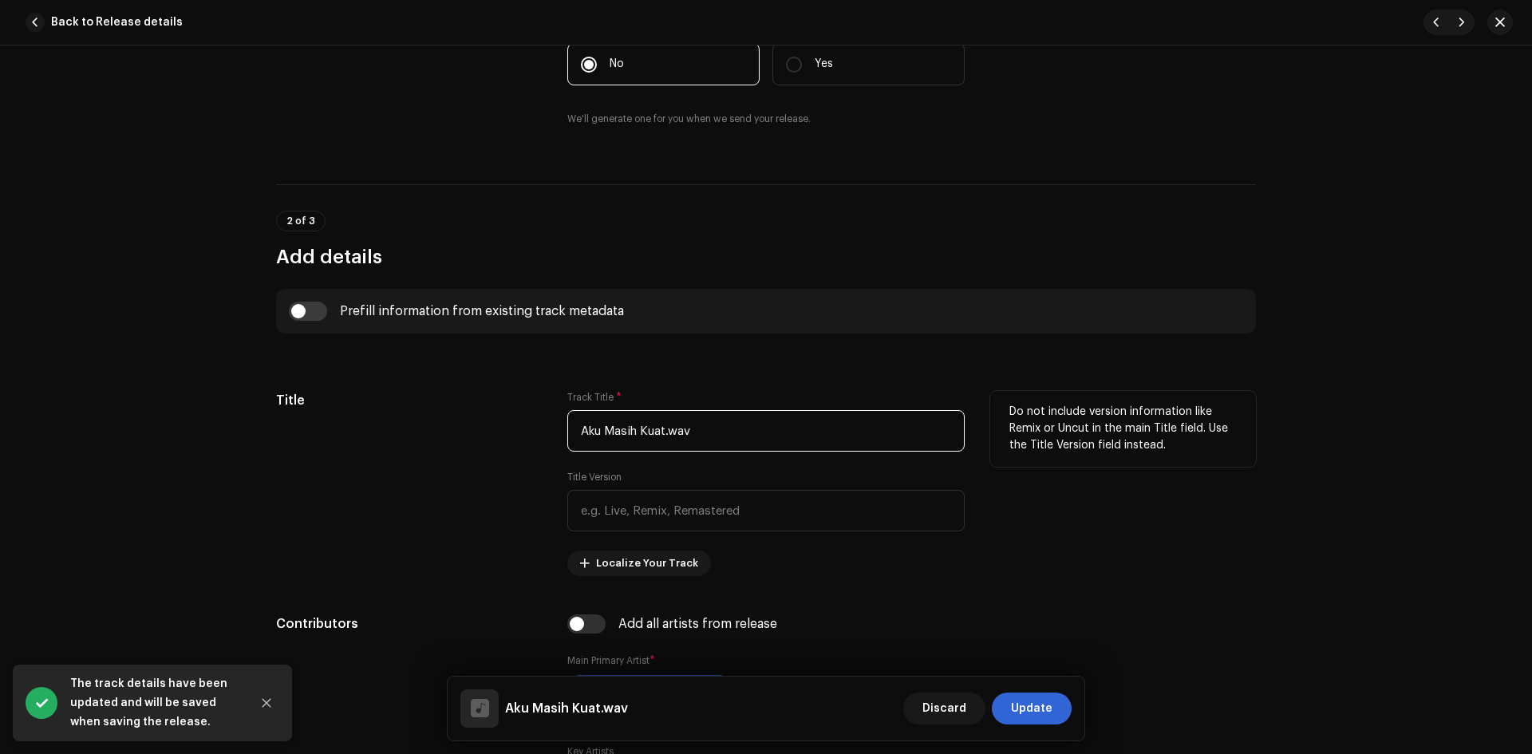
click at [709, 432] on input "Aku Masih Kuat.wav" at bounding box center [765, 430] width 397 height 41
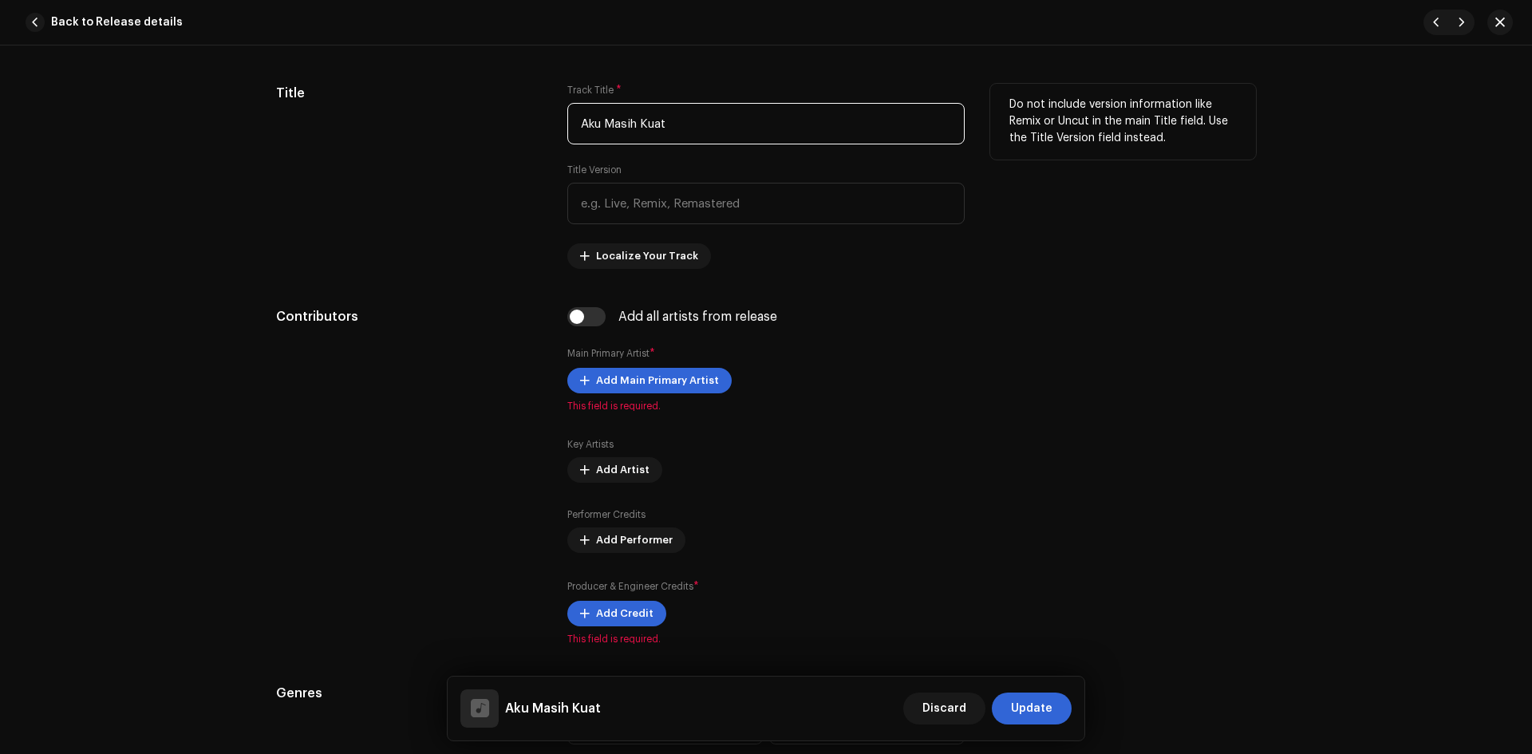
scroll to position [718, 0]
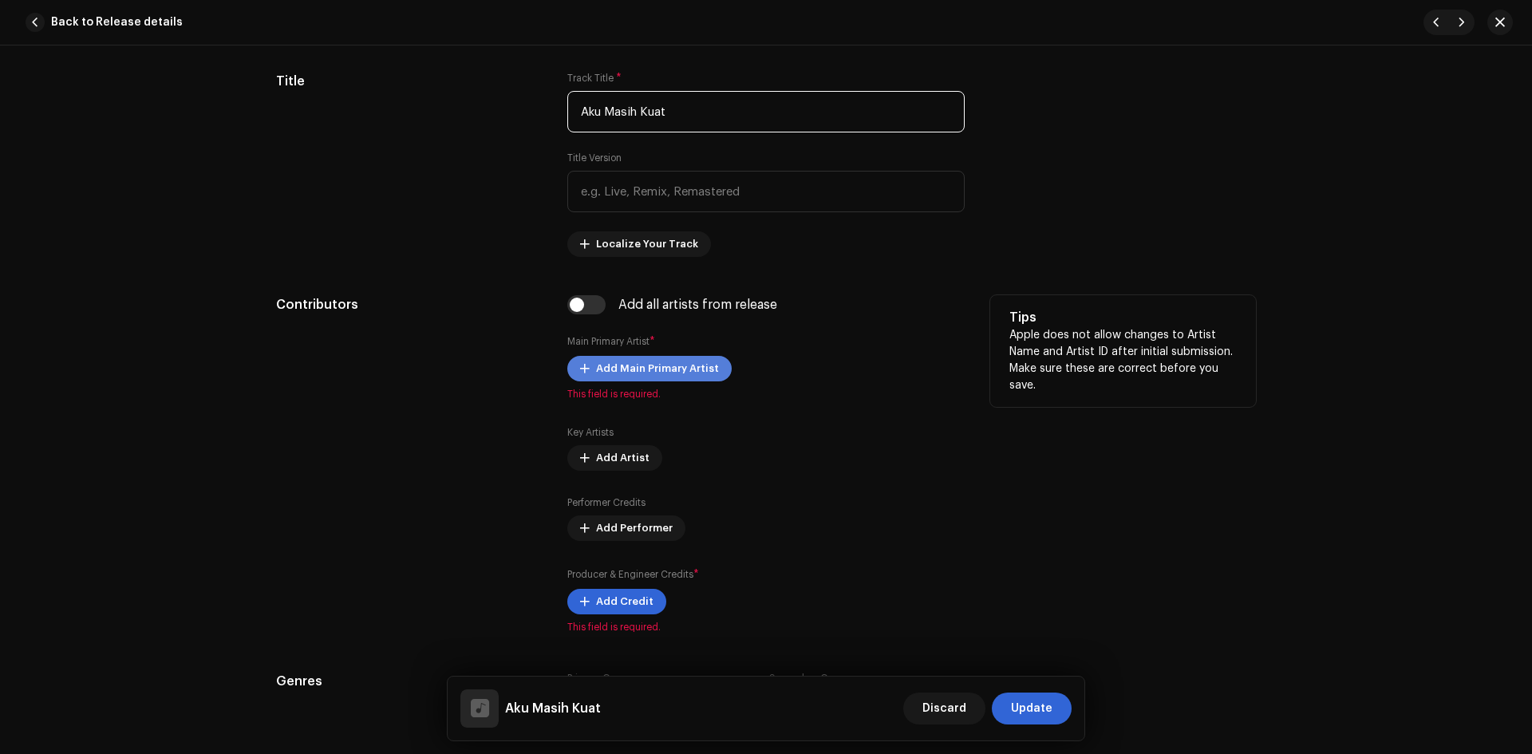
type input "Aku Masih Kuat"
click at [626, 369] on span "Add Main Primary Artist" at bounding box center [657, 369] width 123 height 32
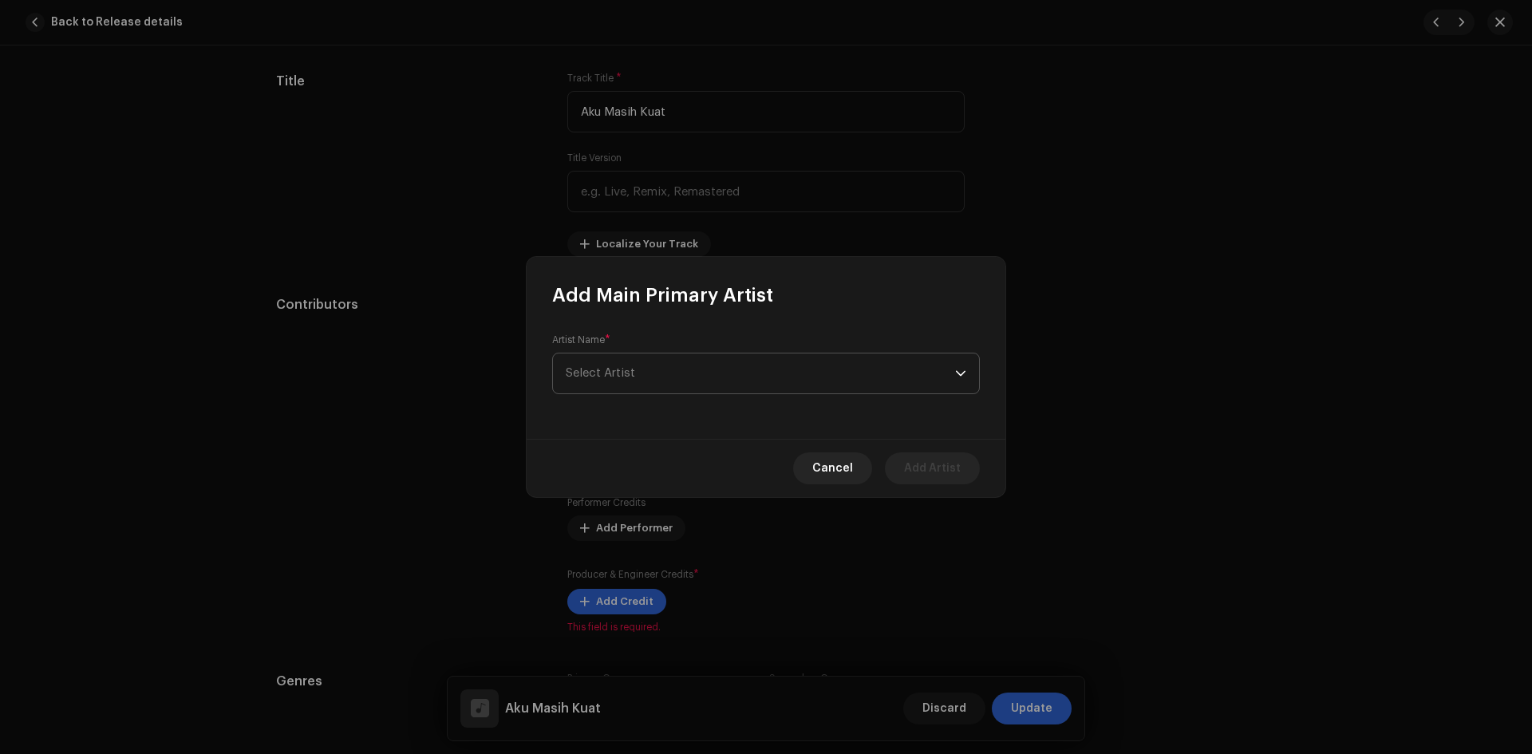
click at [626, 372] on span "Select Artist" at bounding box center [600, 373] width 69 height 12
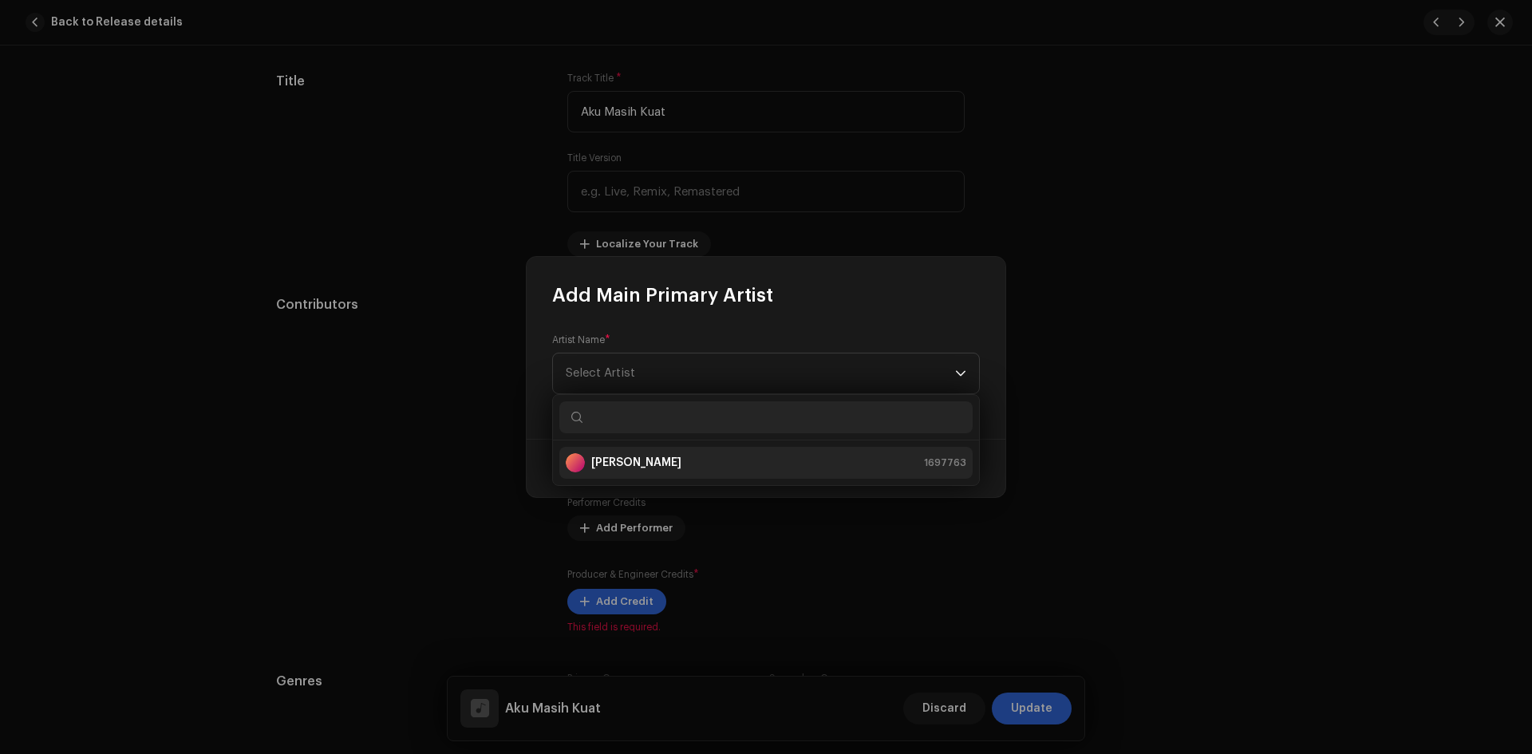
click at [632, 462] on strong "[PERSON_NAME]" at bounding box center [636, 463] width 90 height 16
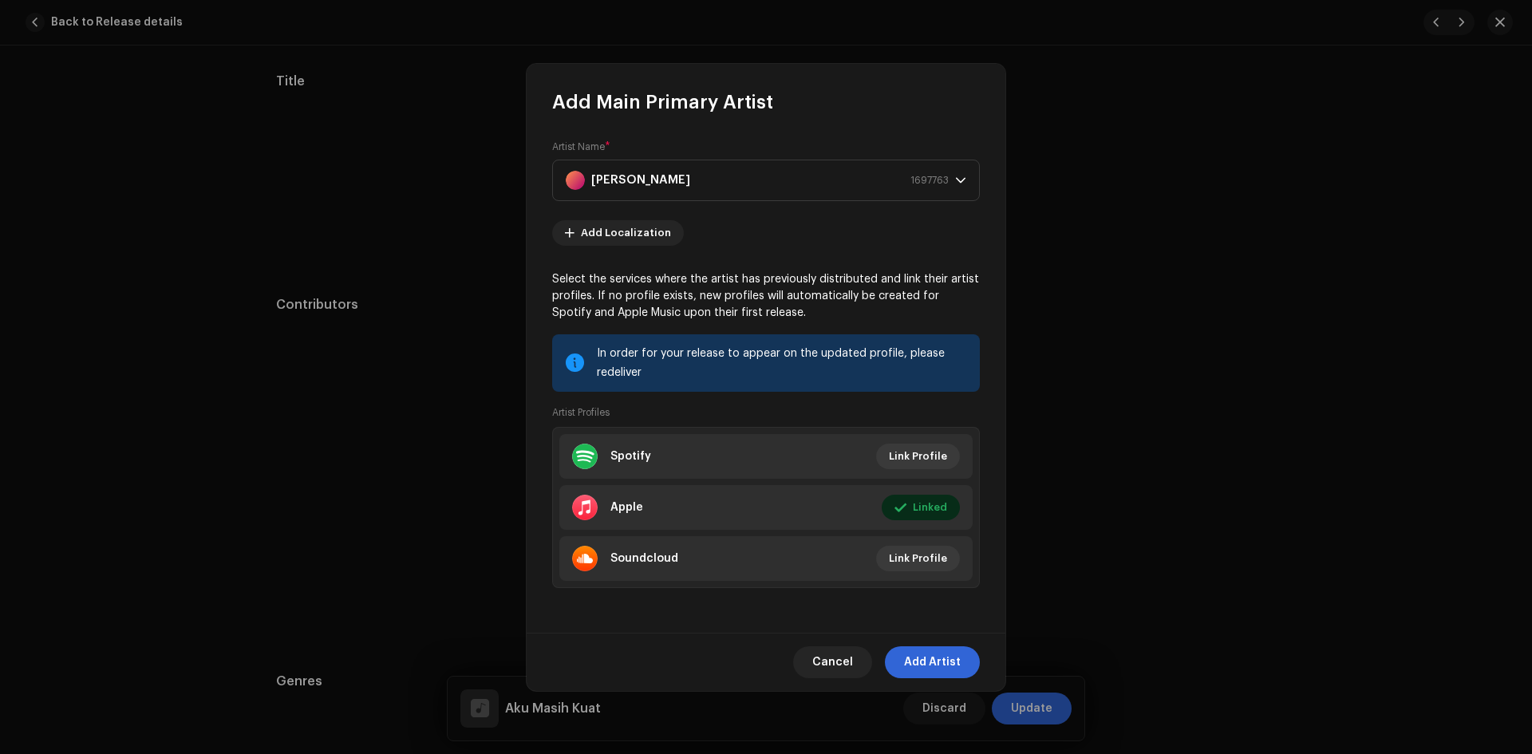
click at [925, 661] on span "Add Artist" at bounding box center [932, 662] width 57 height 32
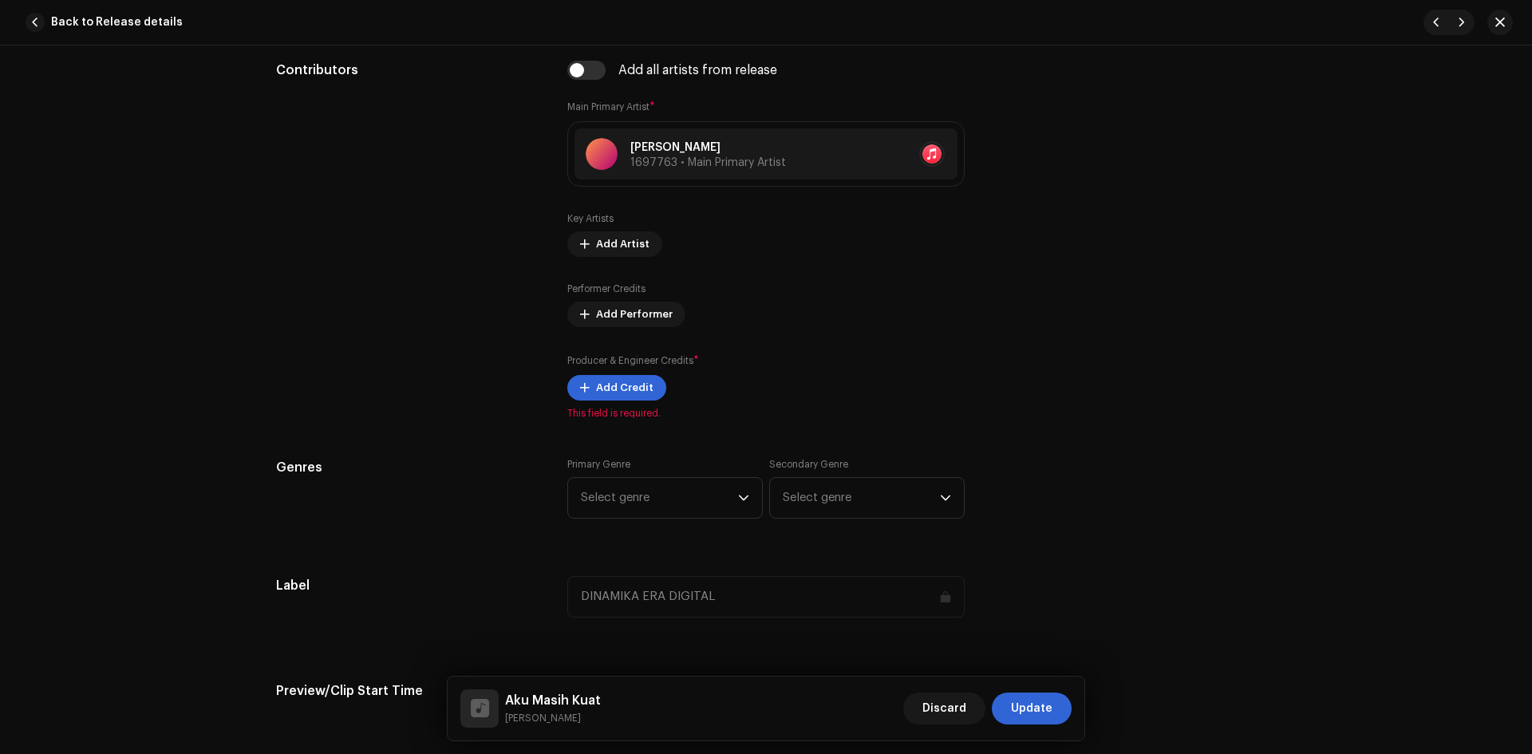
scroll to position [958, 0]
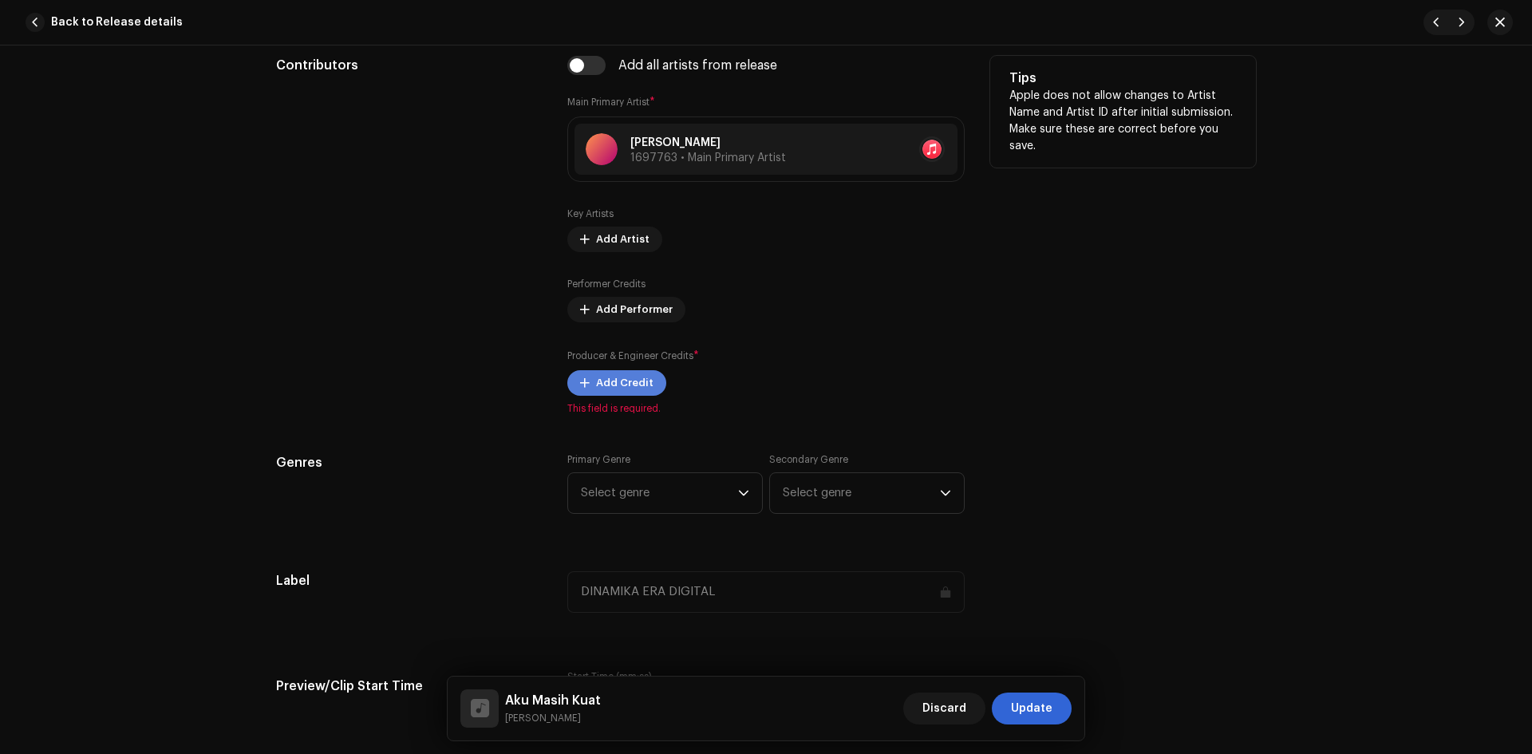
click at [608, 382] on span "Add Credit" at bounding box center [624, 383] width 57 height 32
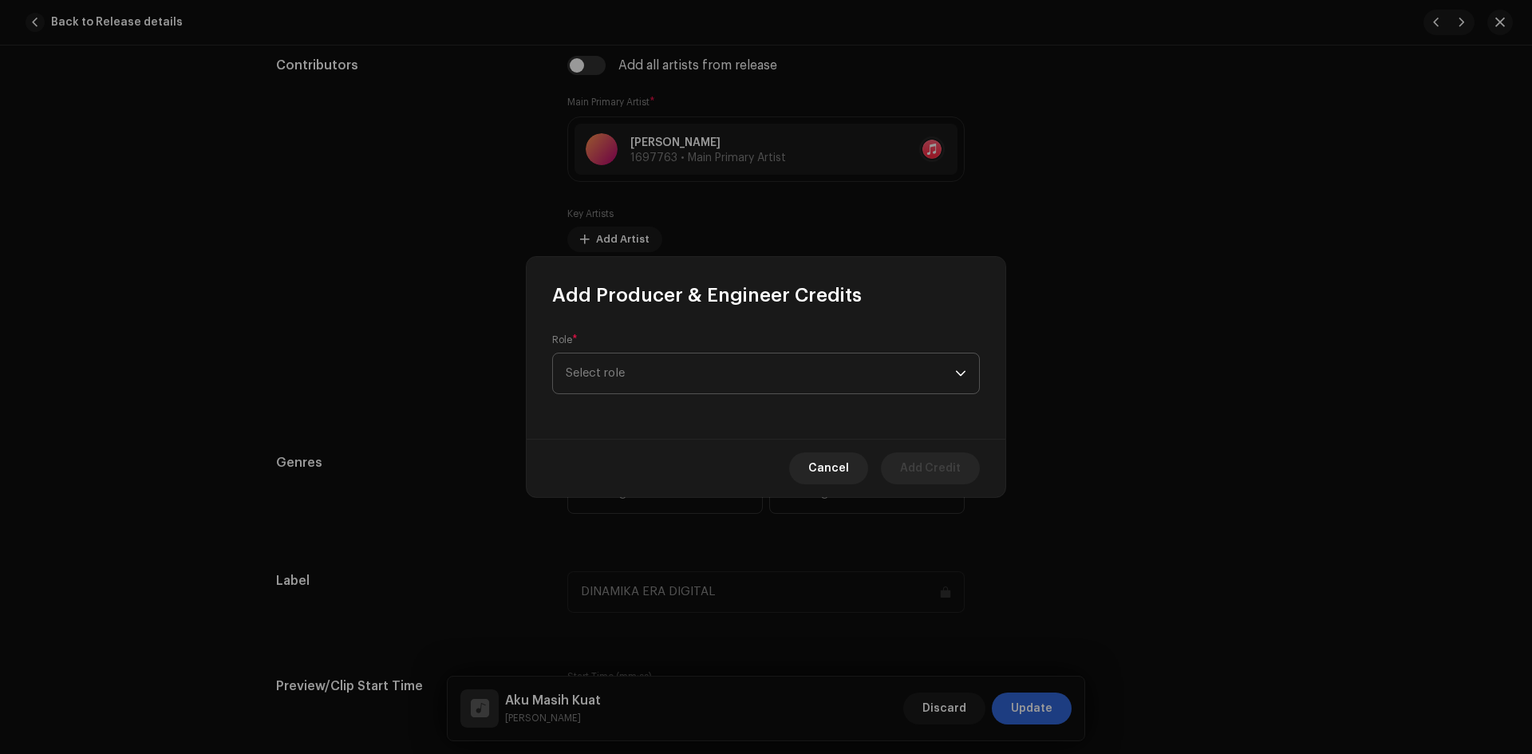
click at [645, 372] on span "Select role" at bounding box center [760, 374] width 389 height 40
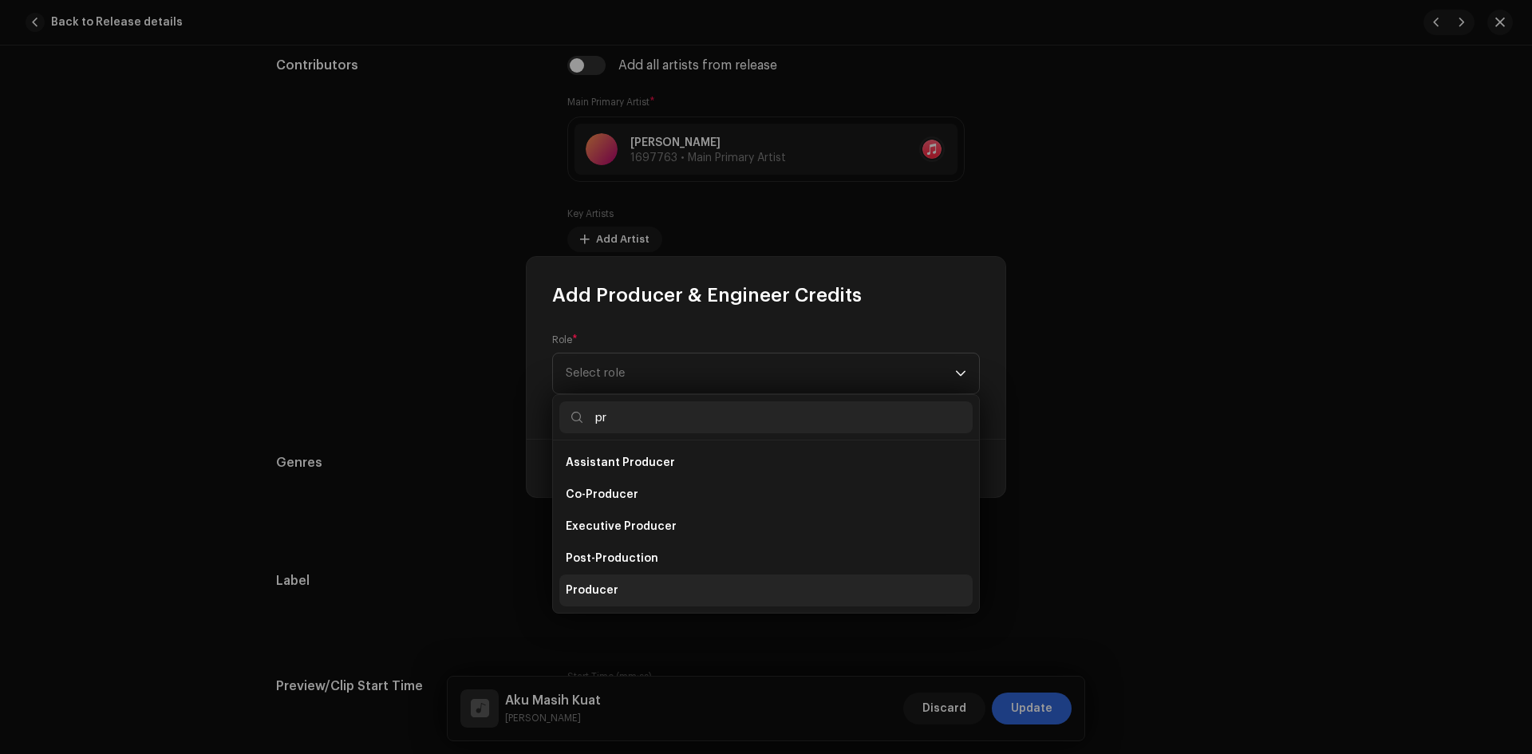
type input "pr"
click at [662, 594] on li "Producer" at bounding box center [765, 591] width 413 height 32
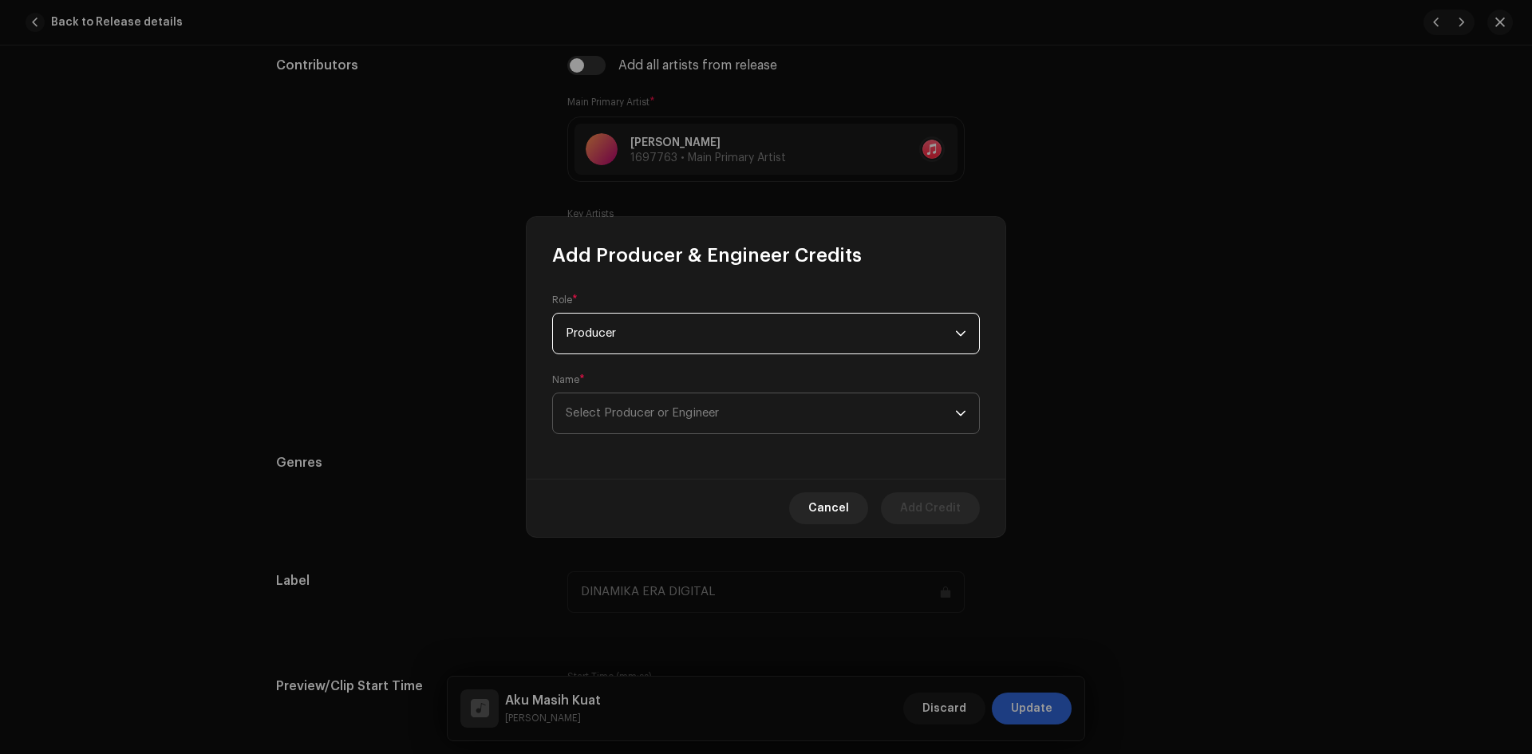
click at [818, 413] on span "Select Producer or Engineer" at bounding box center [760, 413] width 389 height 40
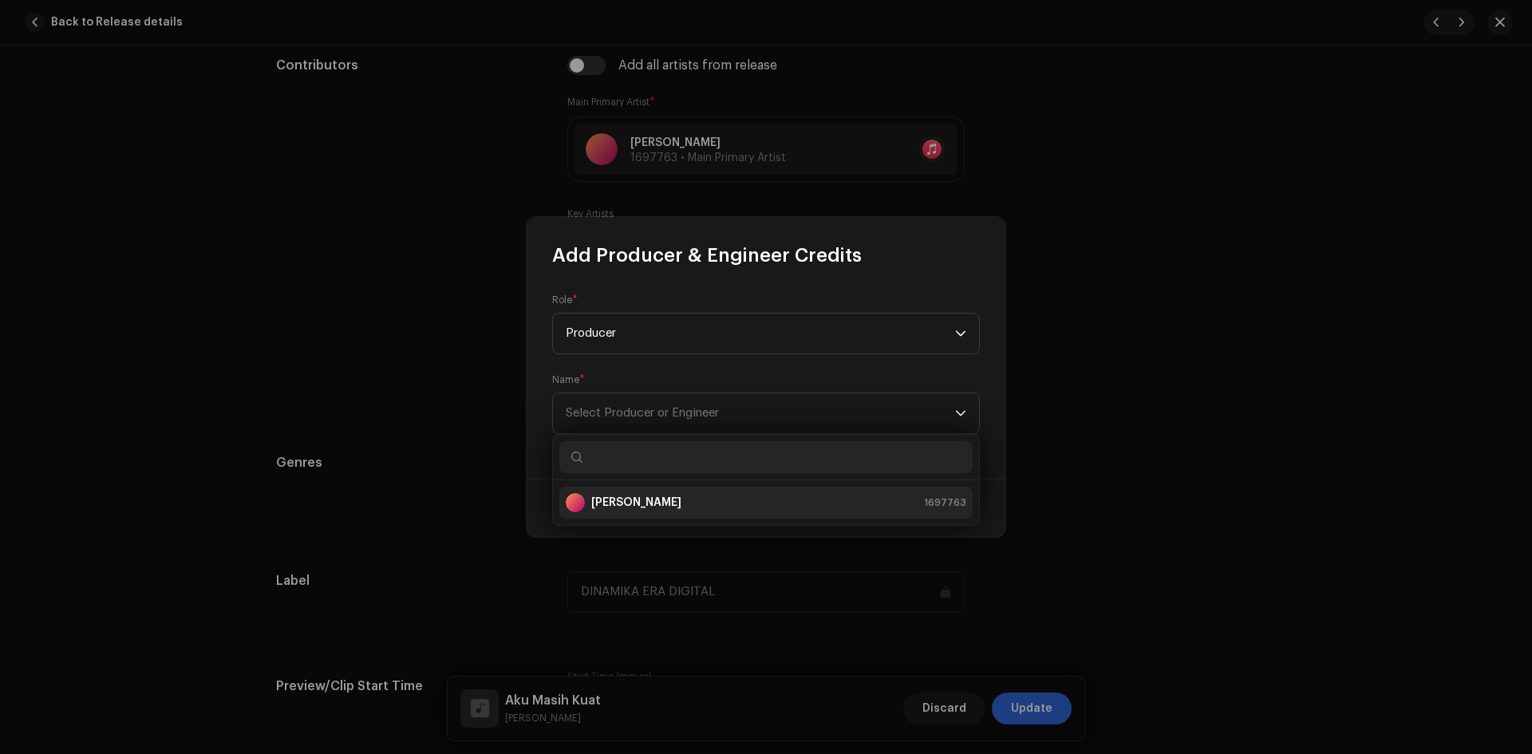
click at [734, 496] on div "[PERSON_NAME] 1697763" at bounding box center [766, 502] width 401 height 19
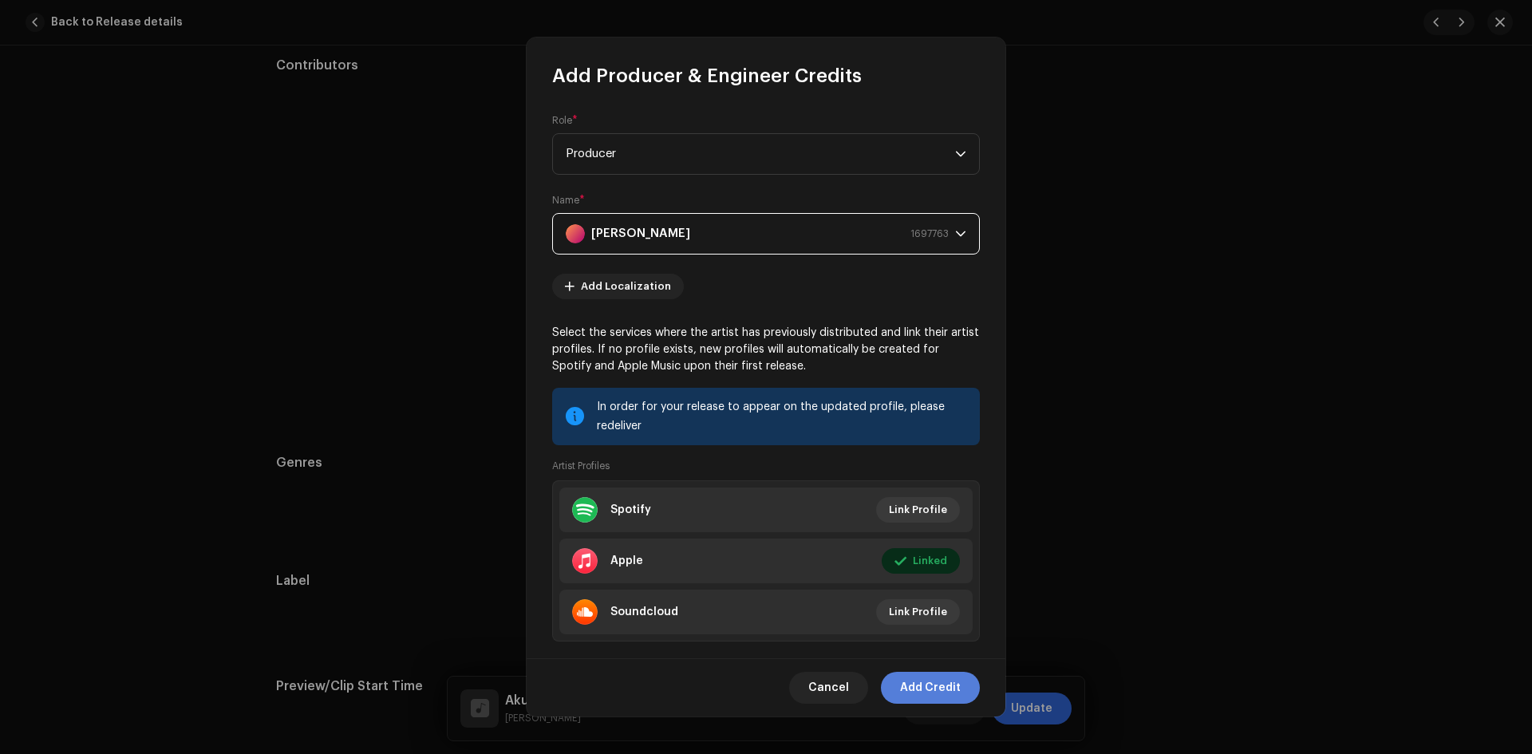
click at [923, 682] on span "Add Credit" at bounding box center [930, 688] width 61 height 32
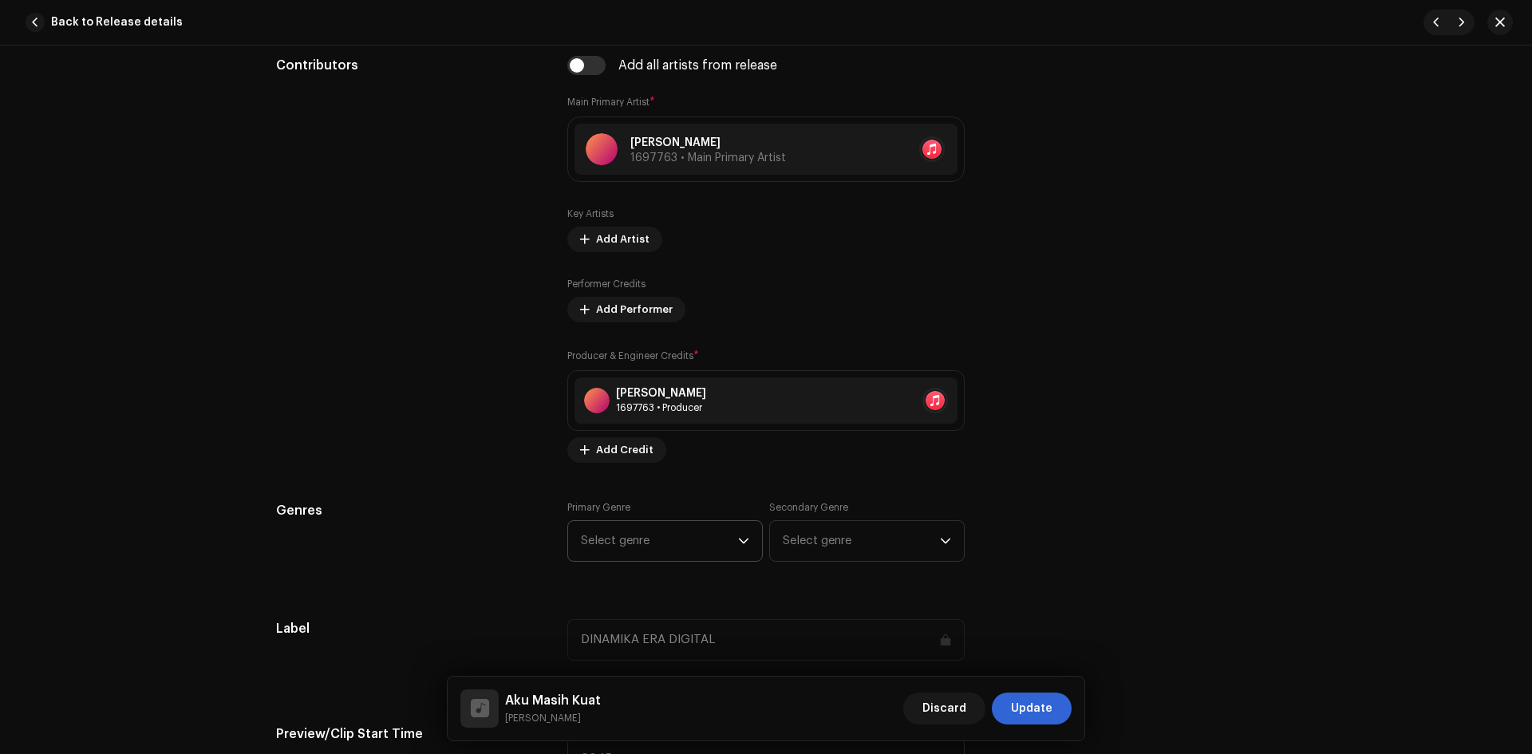
click at [656, 531] on span "Select genre" at bounding box center [659, 541] width 157 height 40
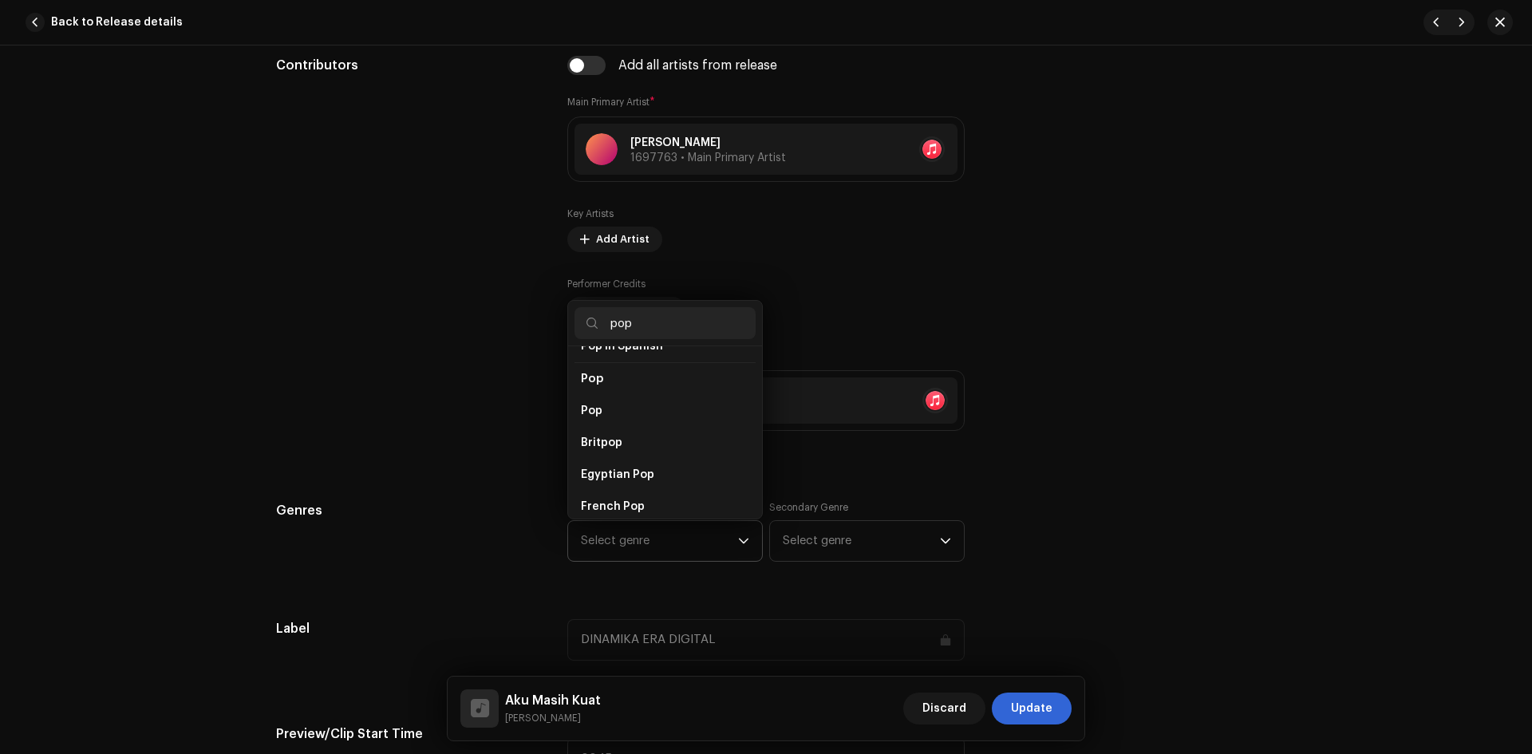
scroll to position [584, 0]
type input "pop"
click at [634, 396] on li "Pop" at bounding box center [665, 410] width 181 height 32
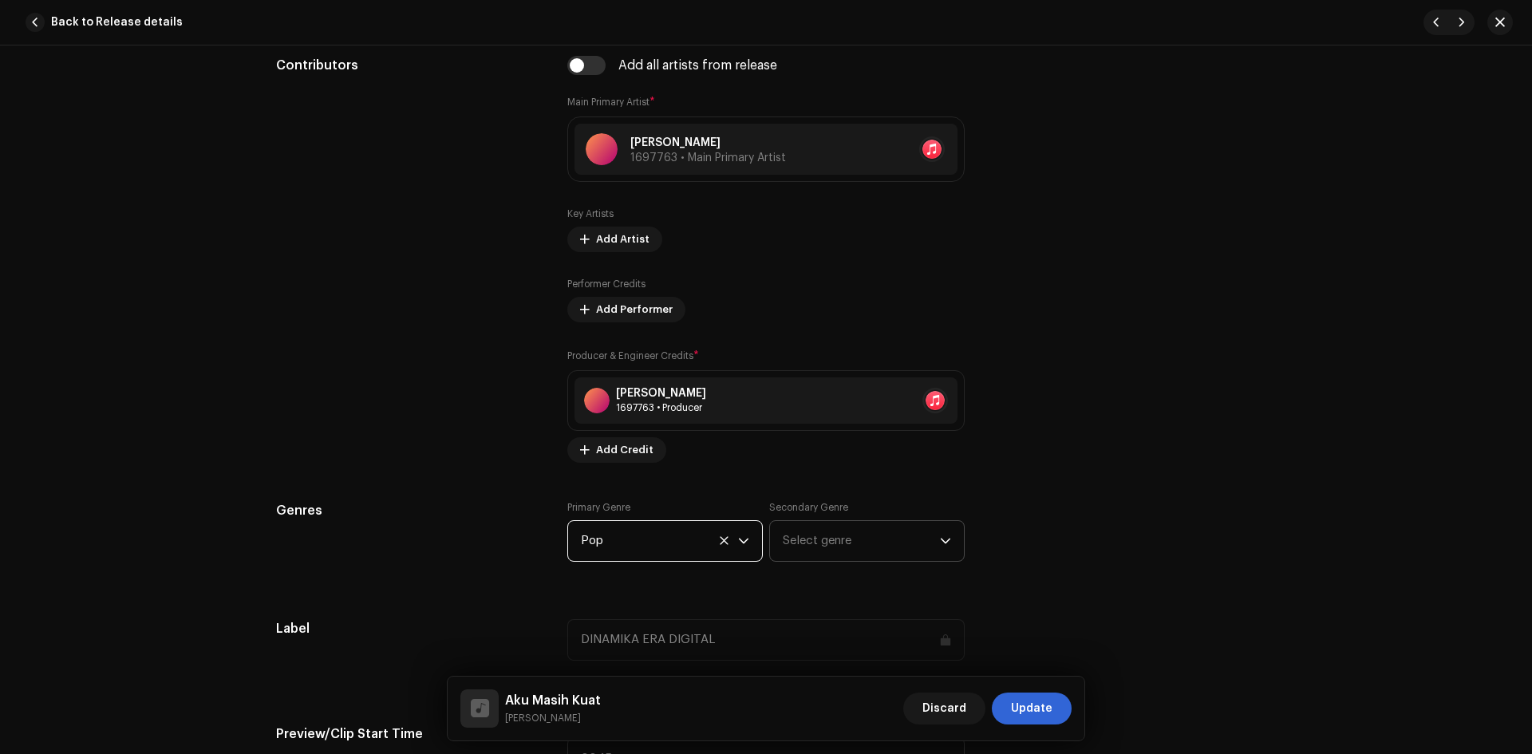
click at [807, 539] on span "Select genre" at bounding box center [861, 541] width 157 height 40
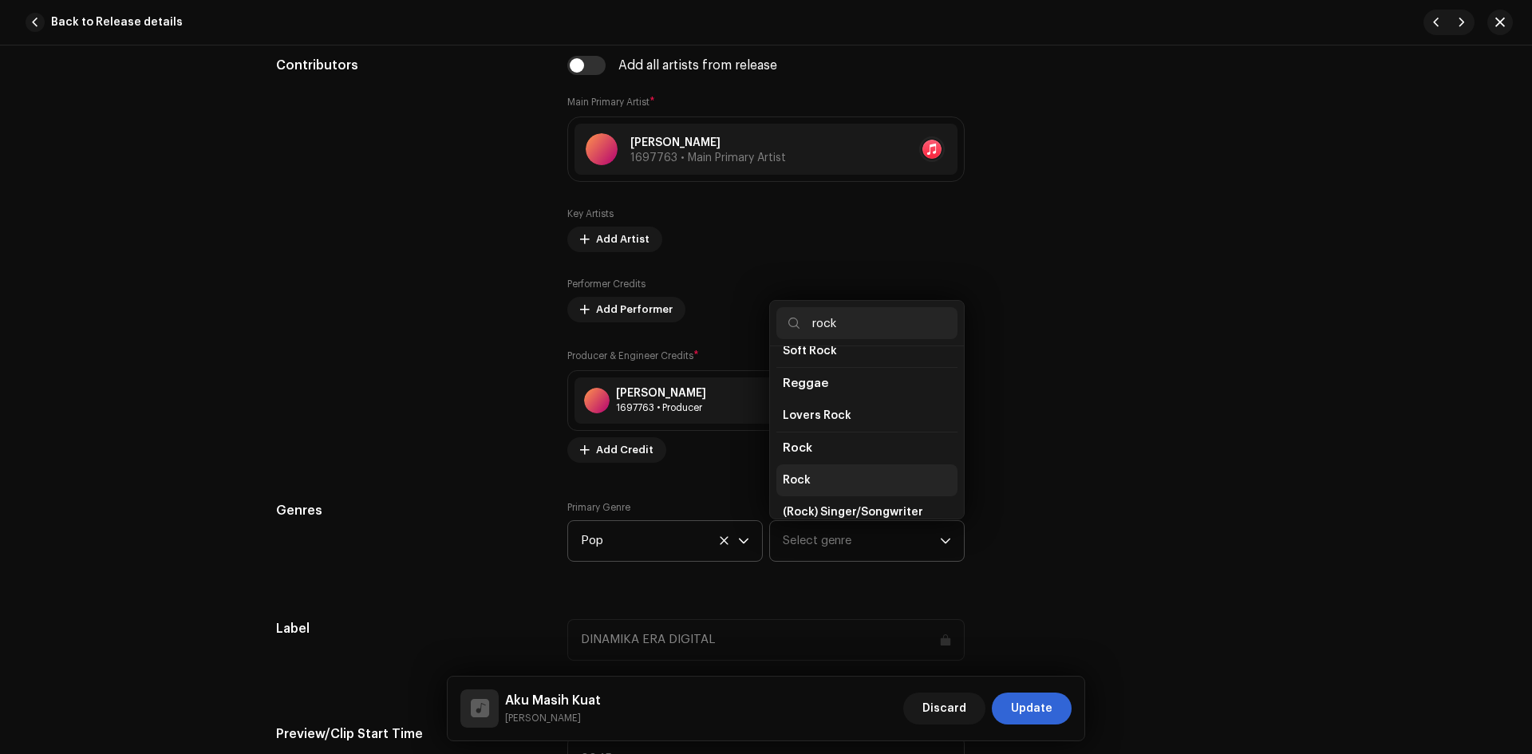
scroll to position [559, 0]
type input "rock"
click at [823, 453] on li "Rock" at bounding box center [866, 468] width 181 height 32
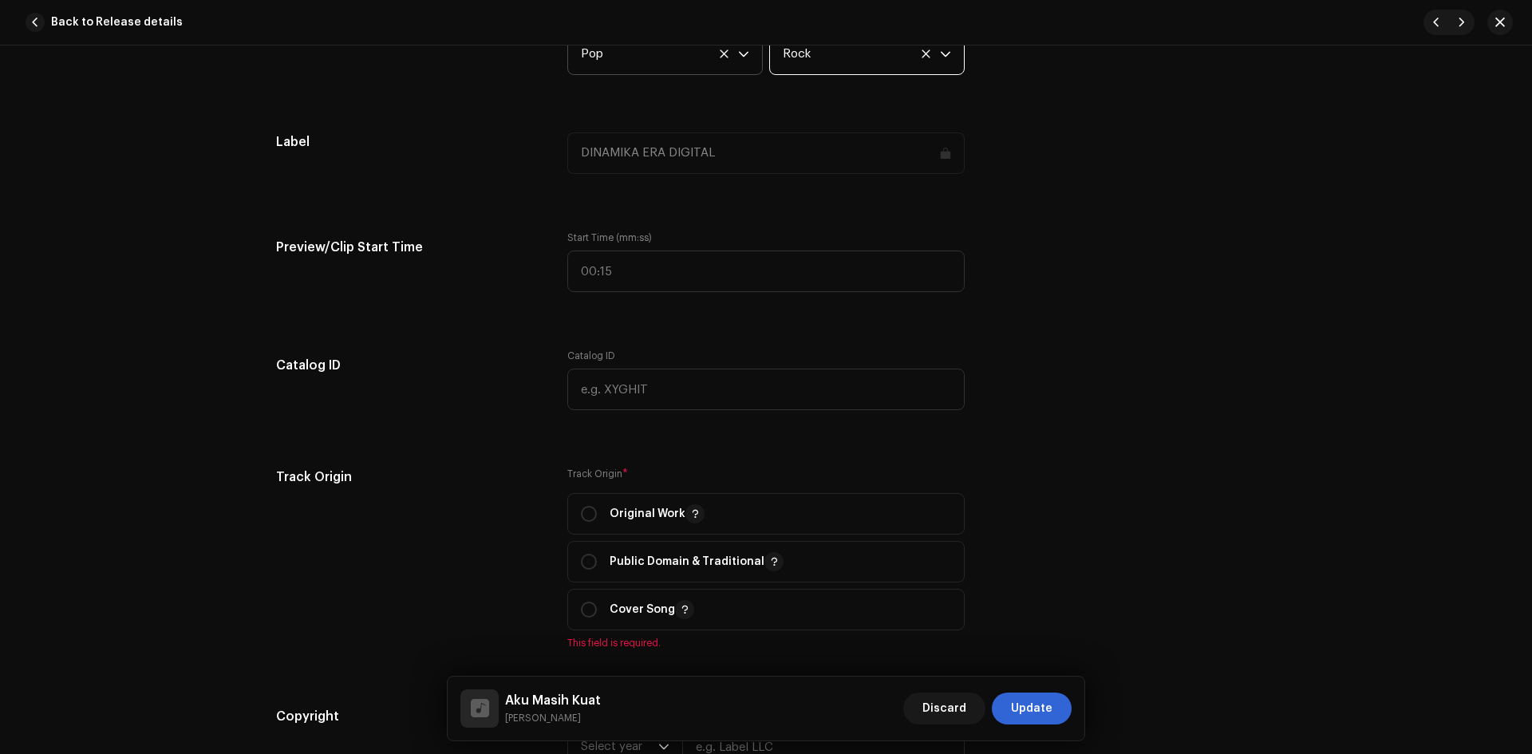
scroll to position [1516, 0]
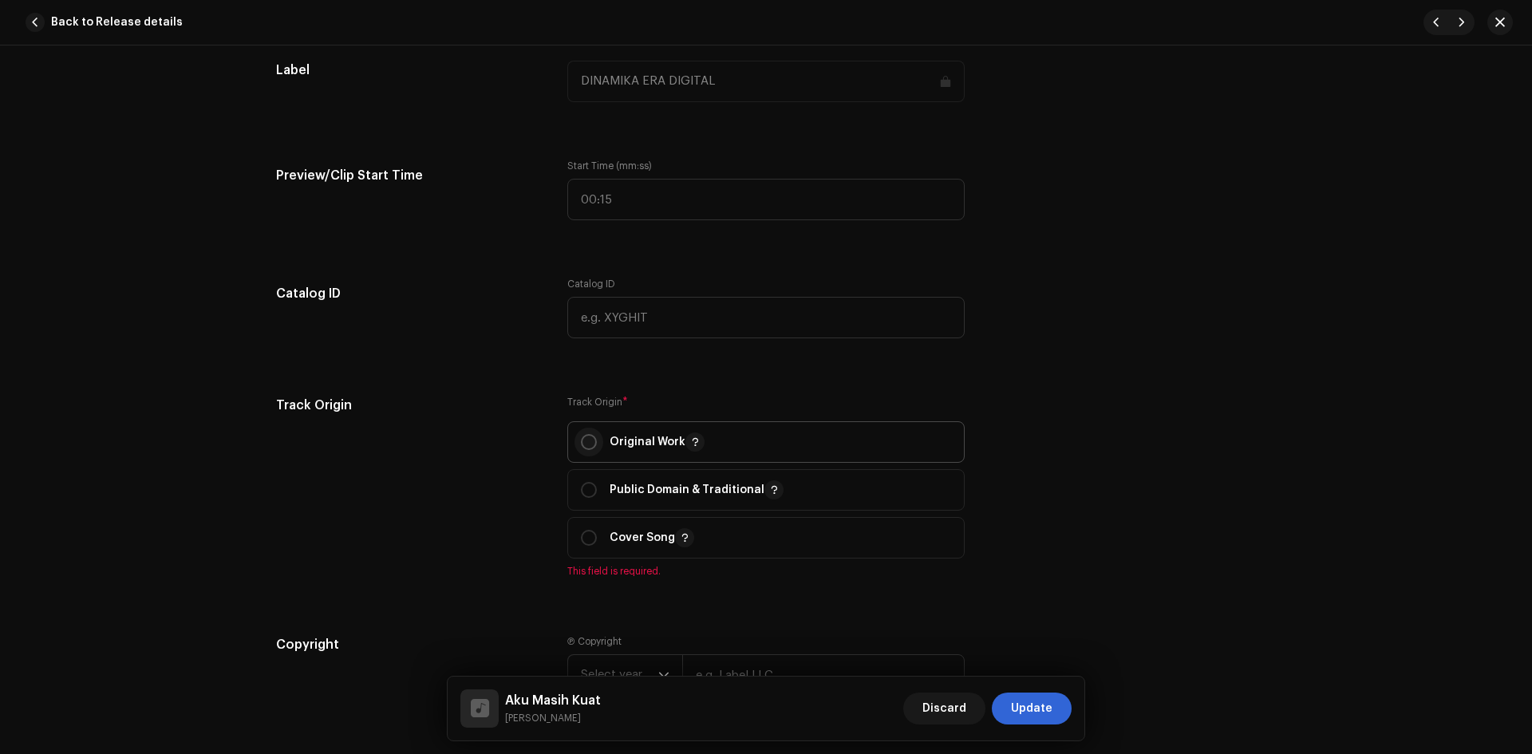
click at [584, 441] on input "radio" at bounding box center [589, 442] width 16 height 16
radio input "true"
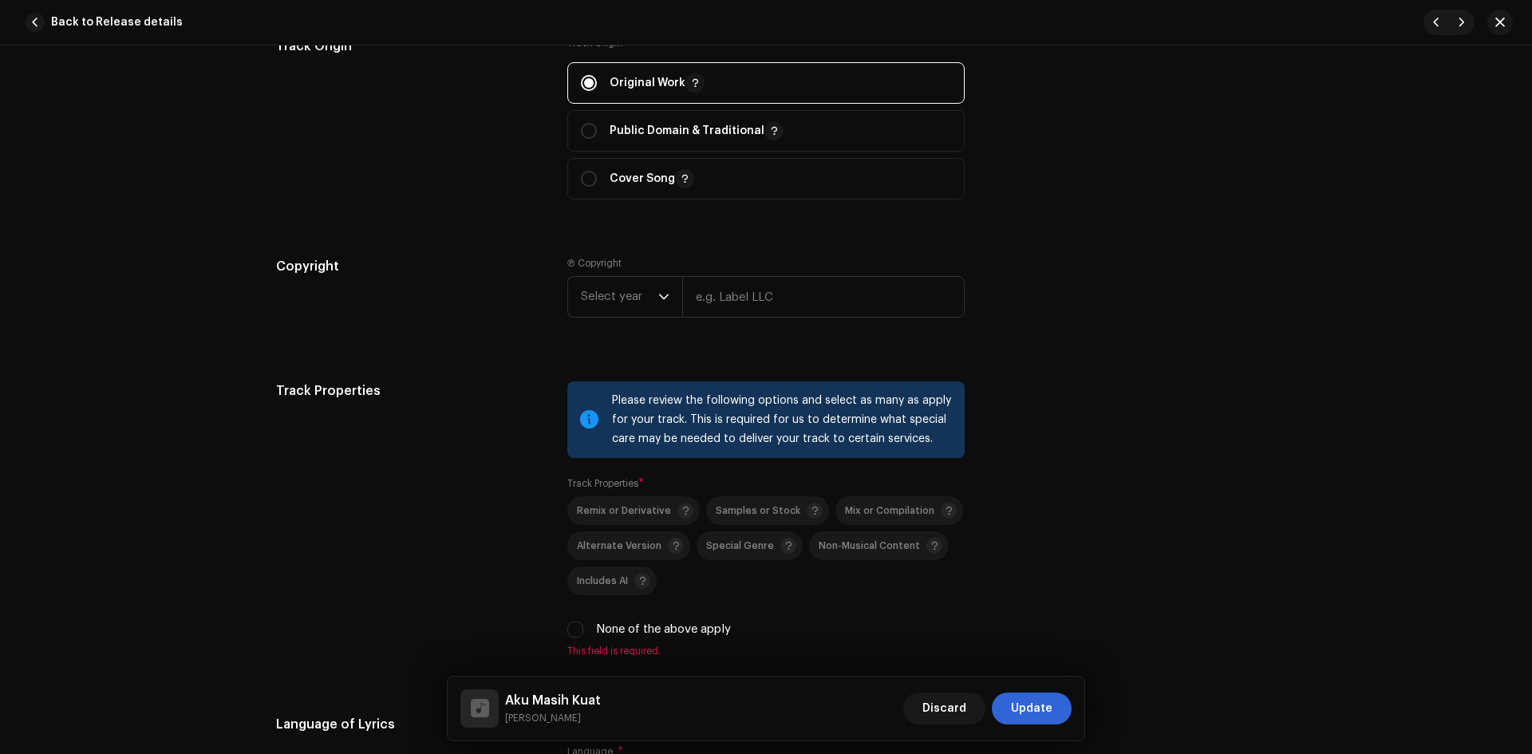
scroll to position [1915, 0]
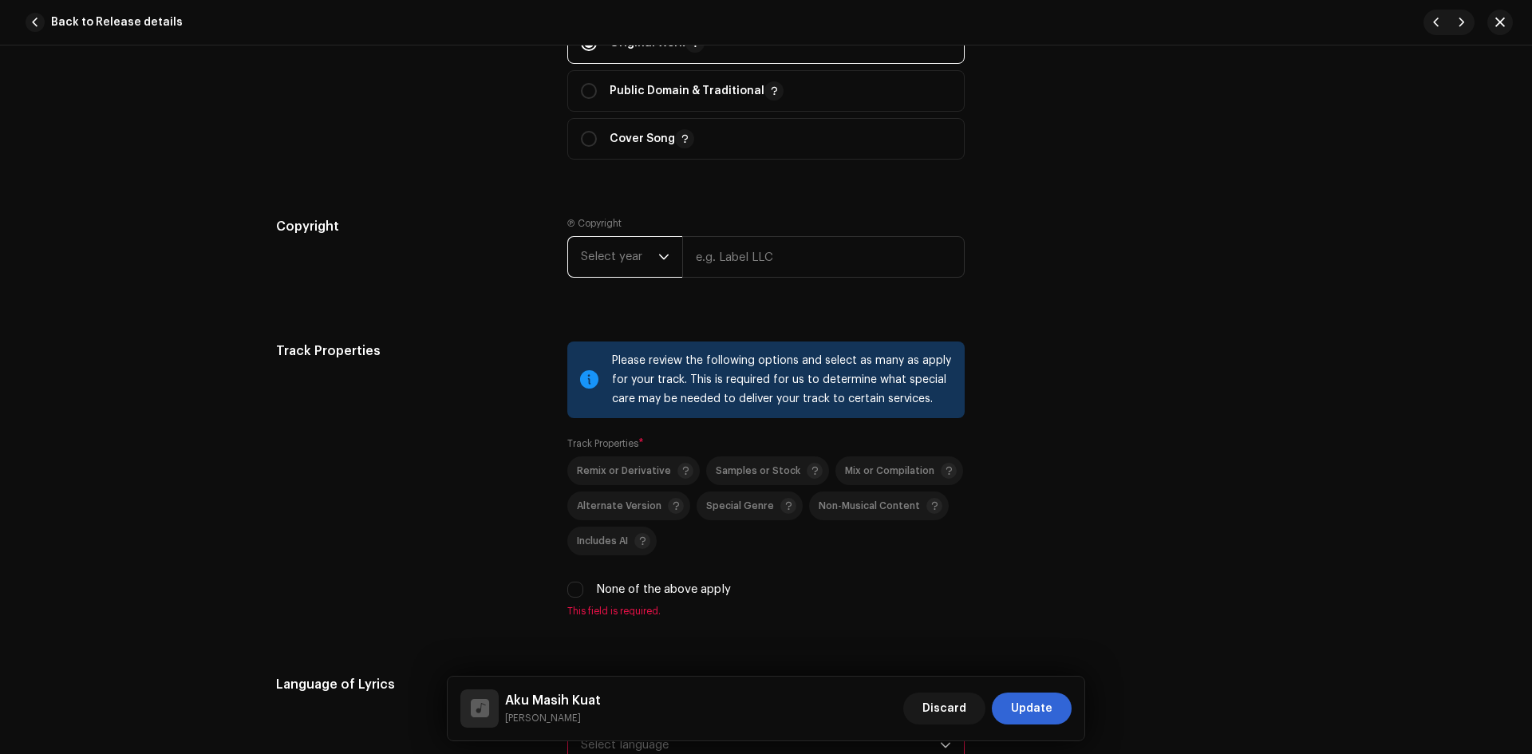
click at [601, 257] on span "Select year" at bounding box center [619, 257] width 77 height 40
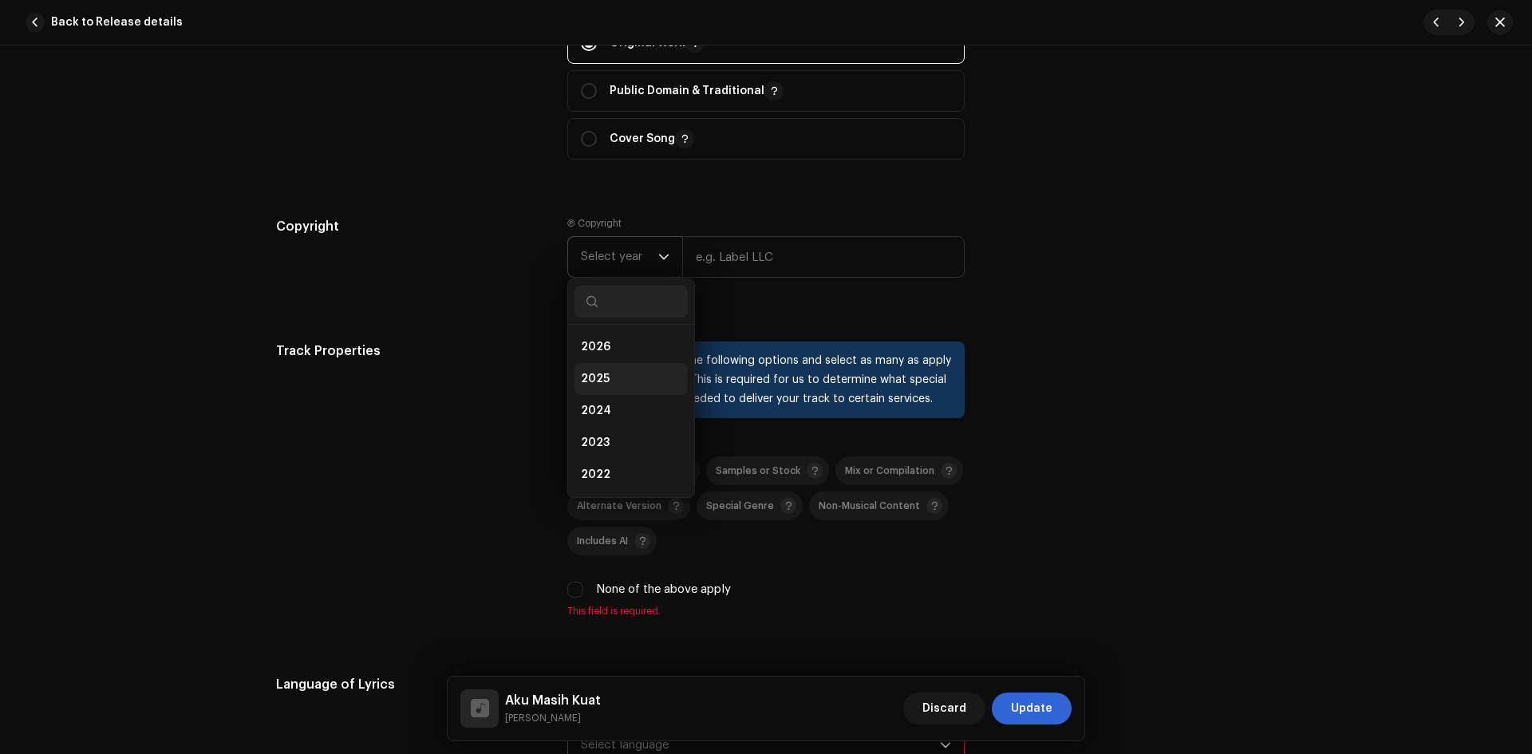
click at [605, 371] on span "2025" at bounding box center [595, 379] width 29 height 16
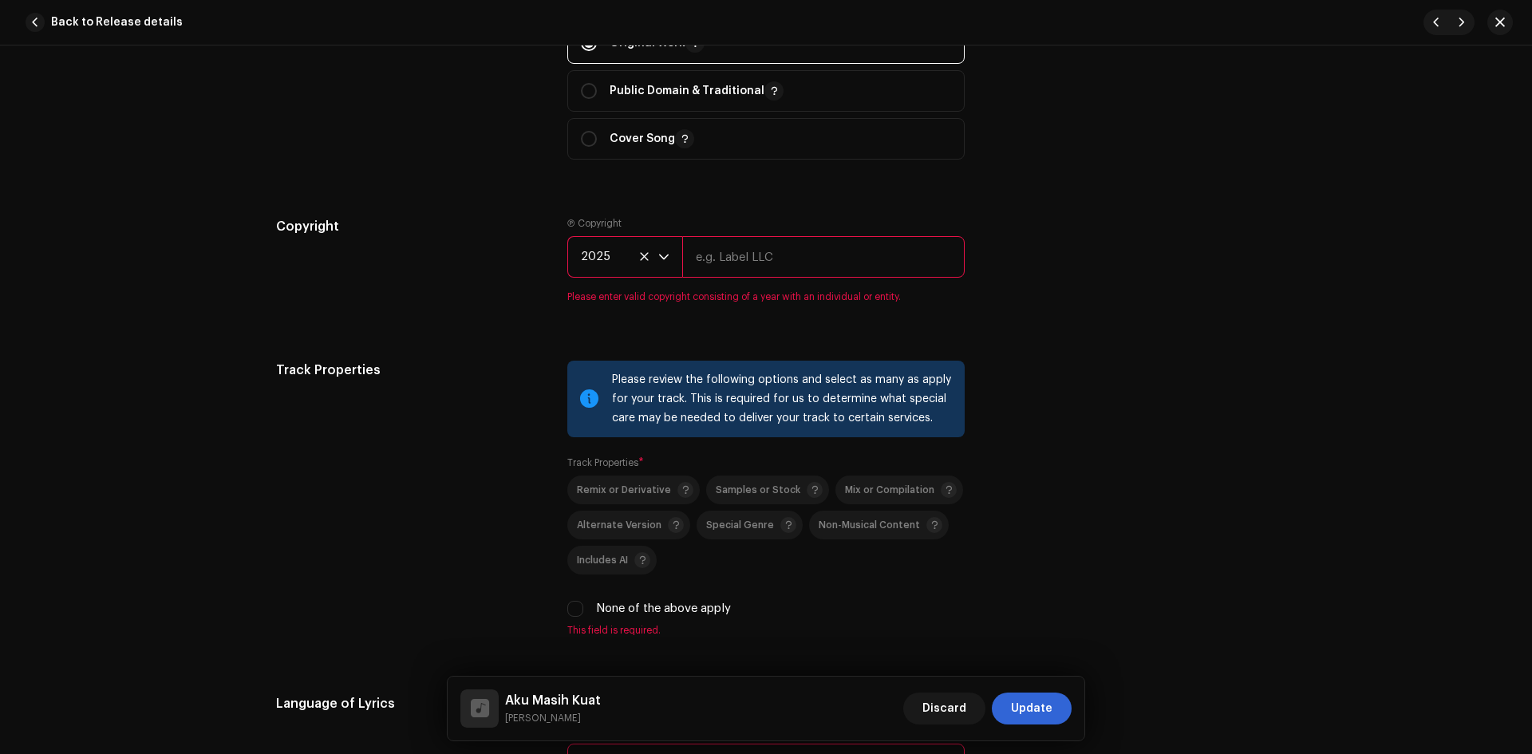
click at [741, 257] on input "text" at bounding box center [823, 256] width 283 height 41
type input "DINAMIKA ERA DIGITAL"
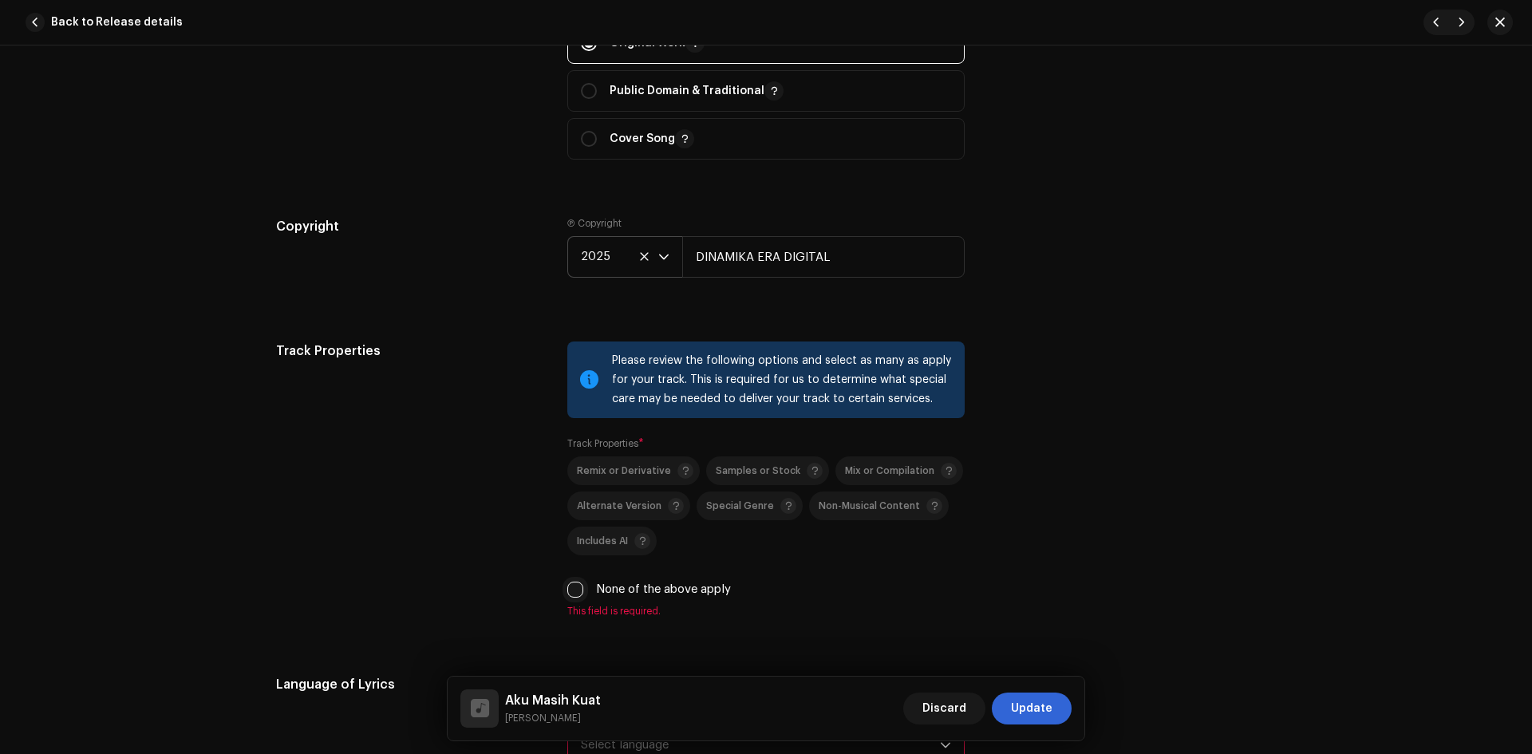
click at [574, 587] on input "None of the above apply" at bounding box center [575, 590] width 16 height 16
checkbox input "true"
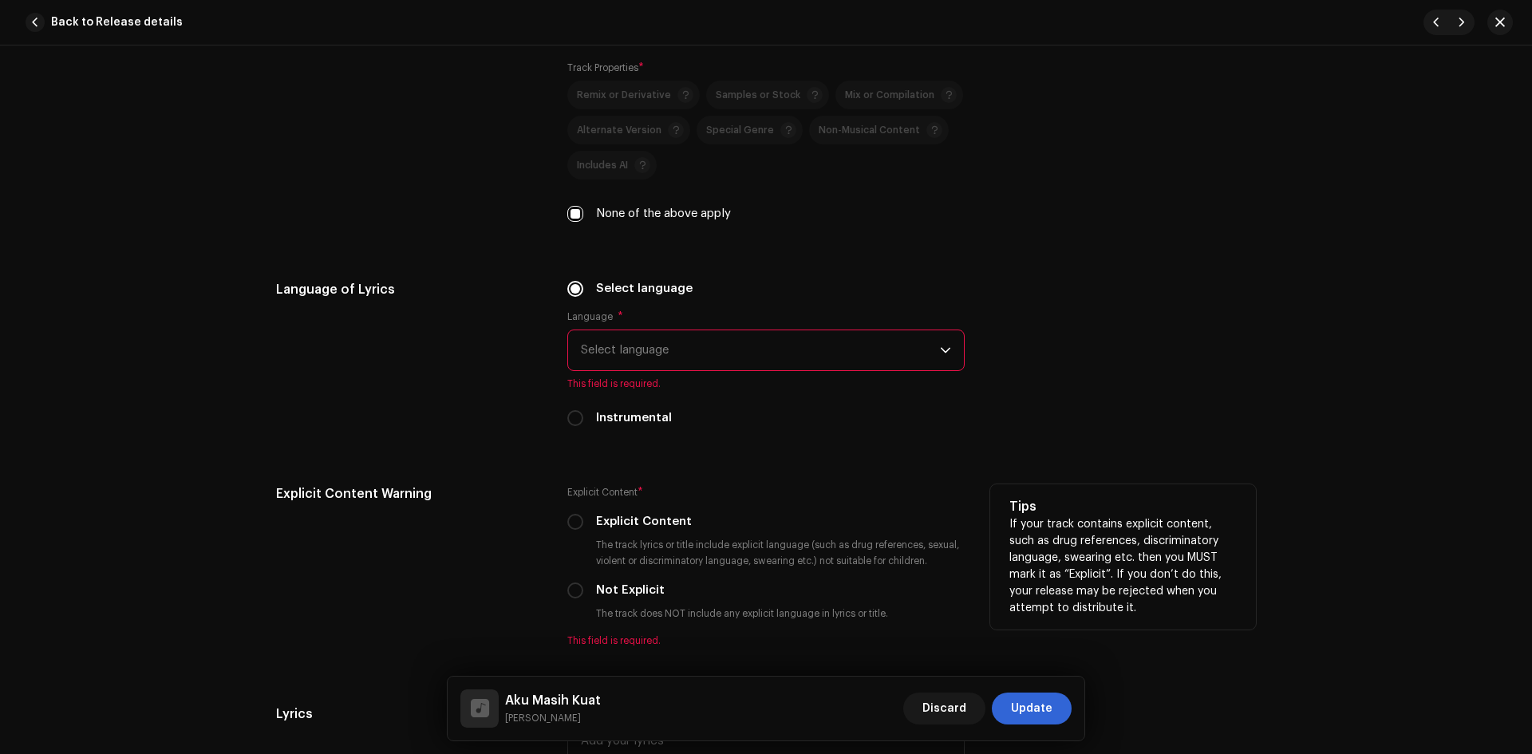
scroll to position [2314, 0]
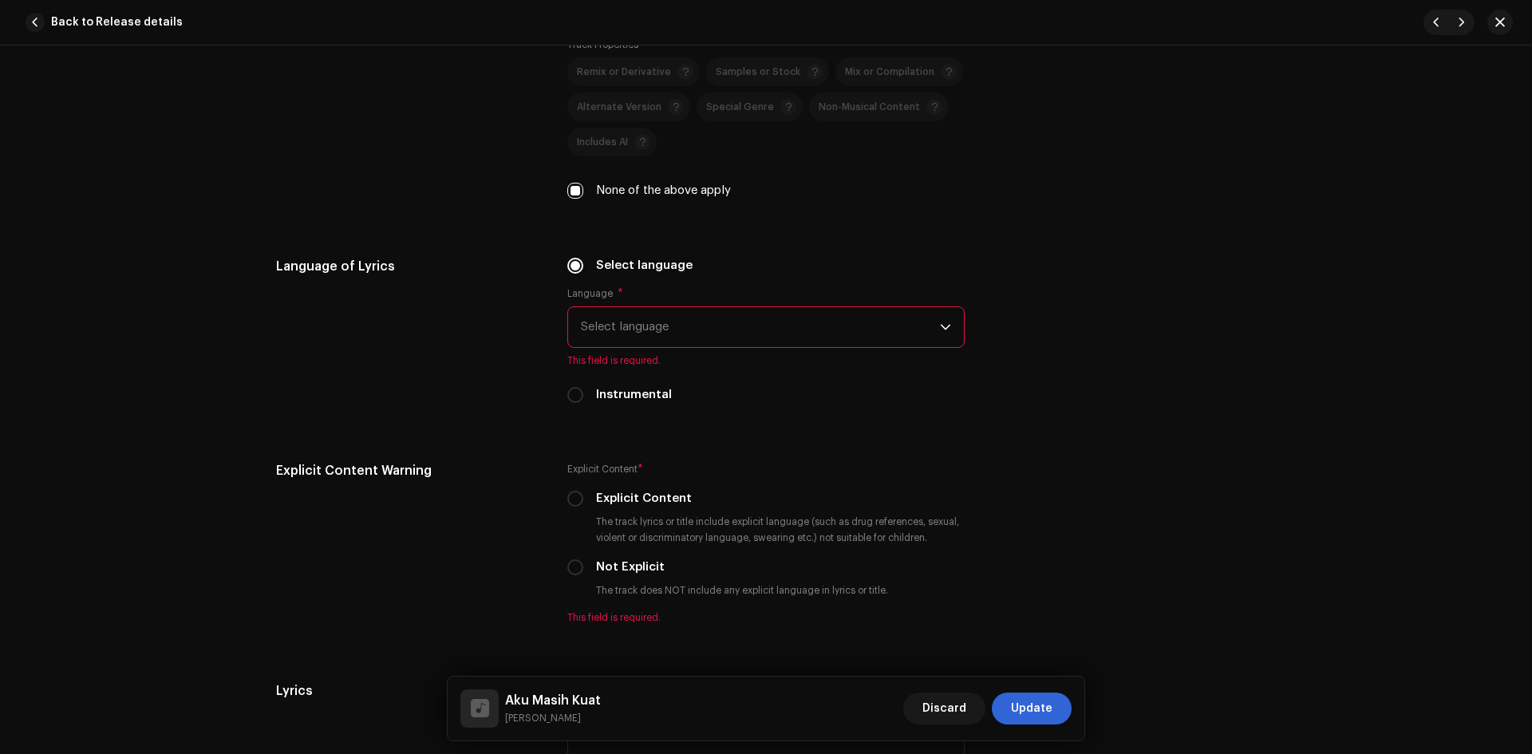
click at [638, 322] on span "Select language" at bounding box center [760, 327] width 359 height 40
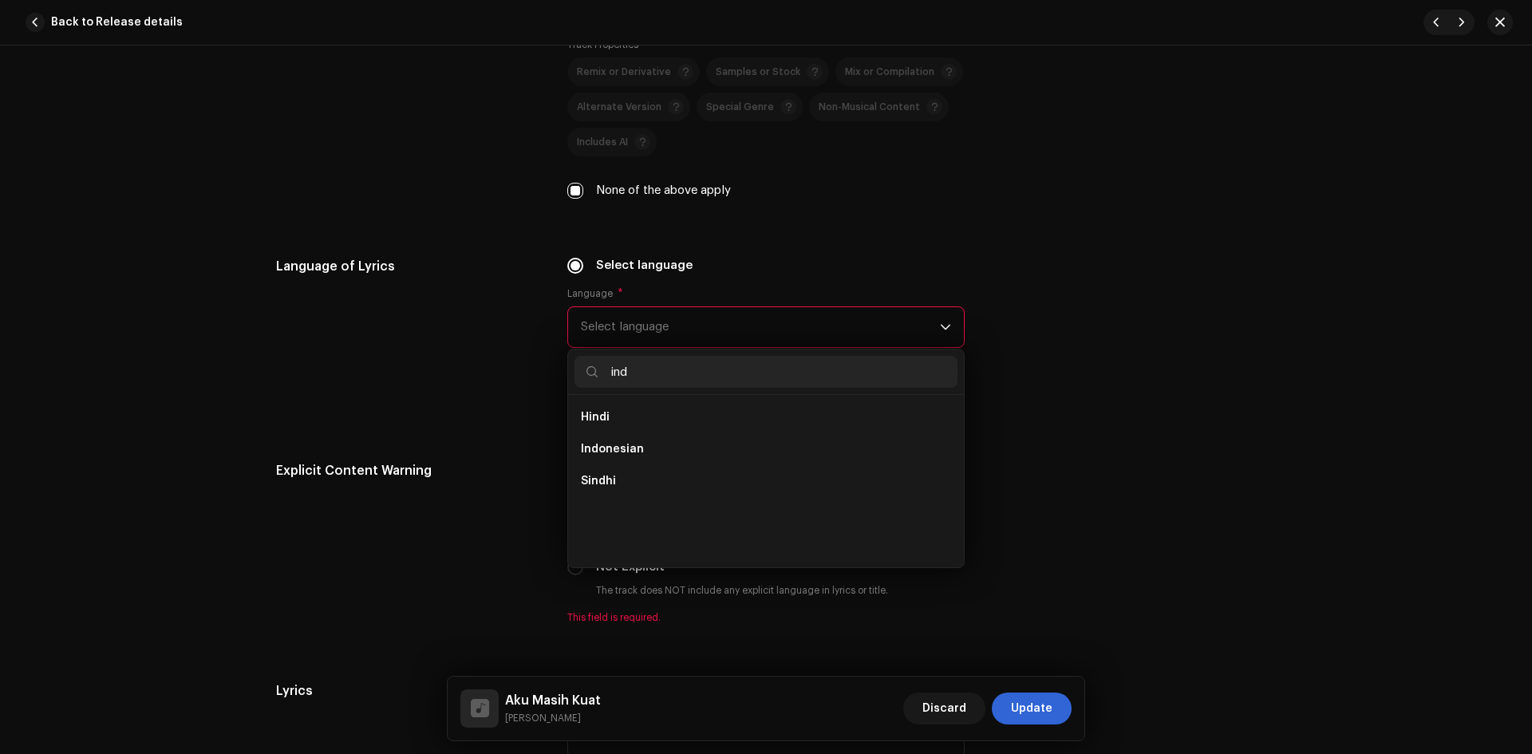
scroll to position [0, 0]
type input "indo"
click at [653, 416] on li "Indonesian" at bounding box center [766, 417] width 383 height 32
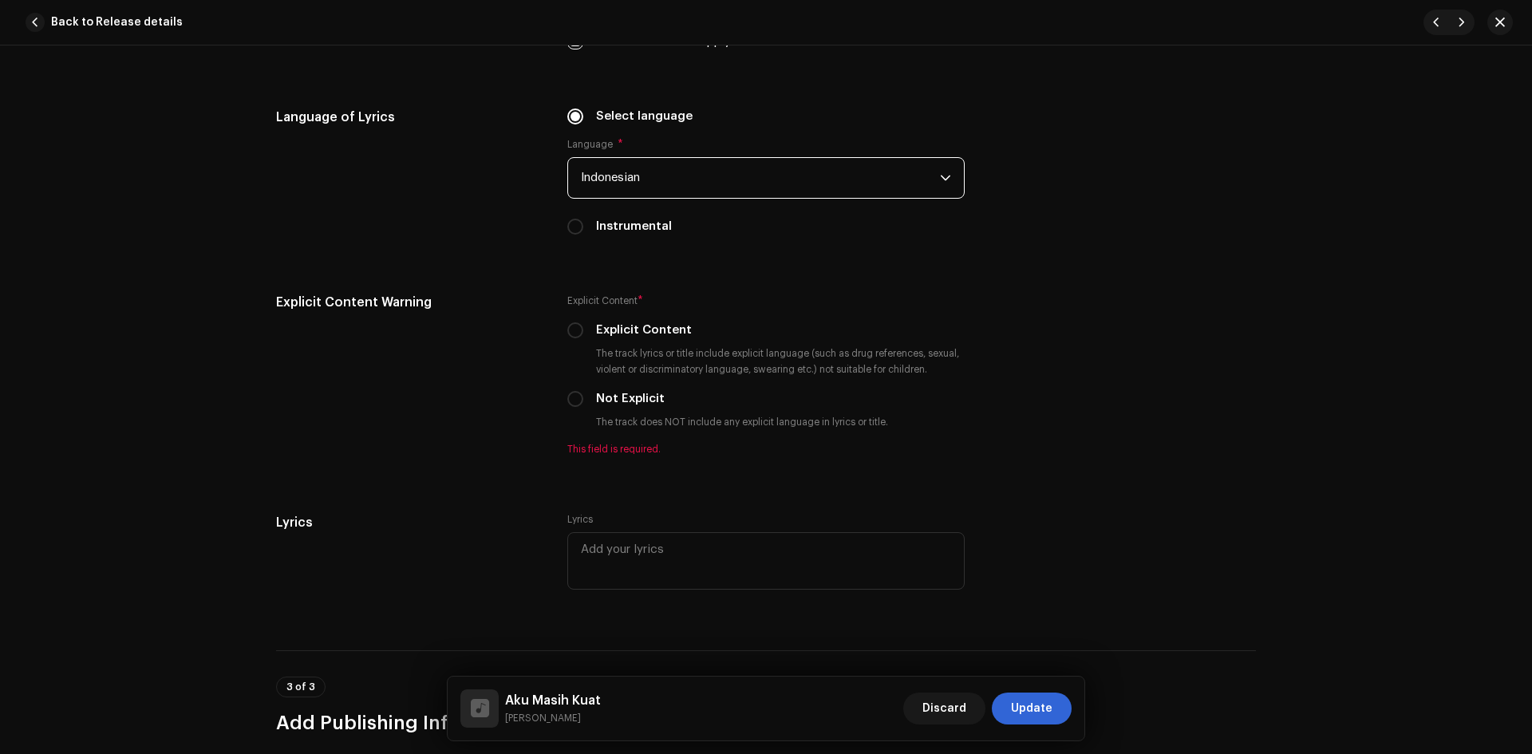
scroll to position [2474, 0]
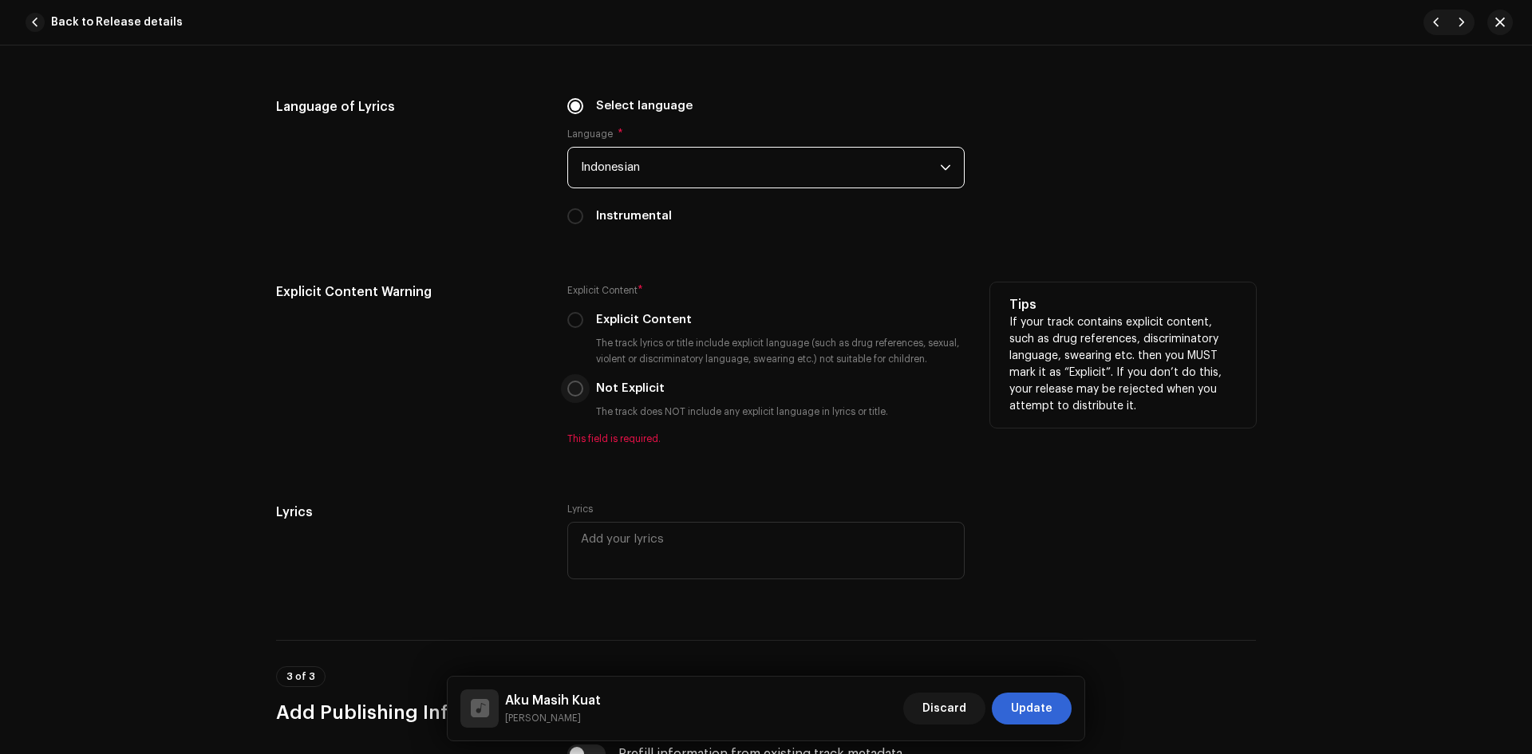
click at [571, 384] on input "Not Explicit" at bounding box center [575, 389] width 16 height 16
radio input "true"
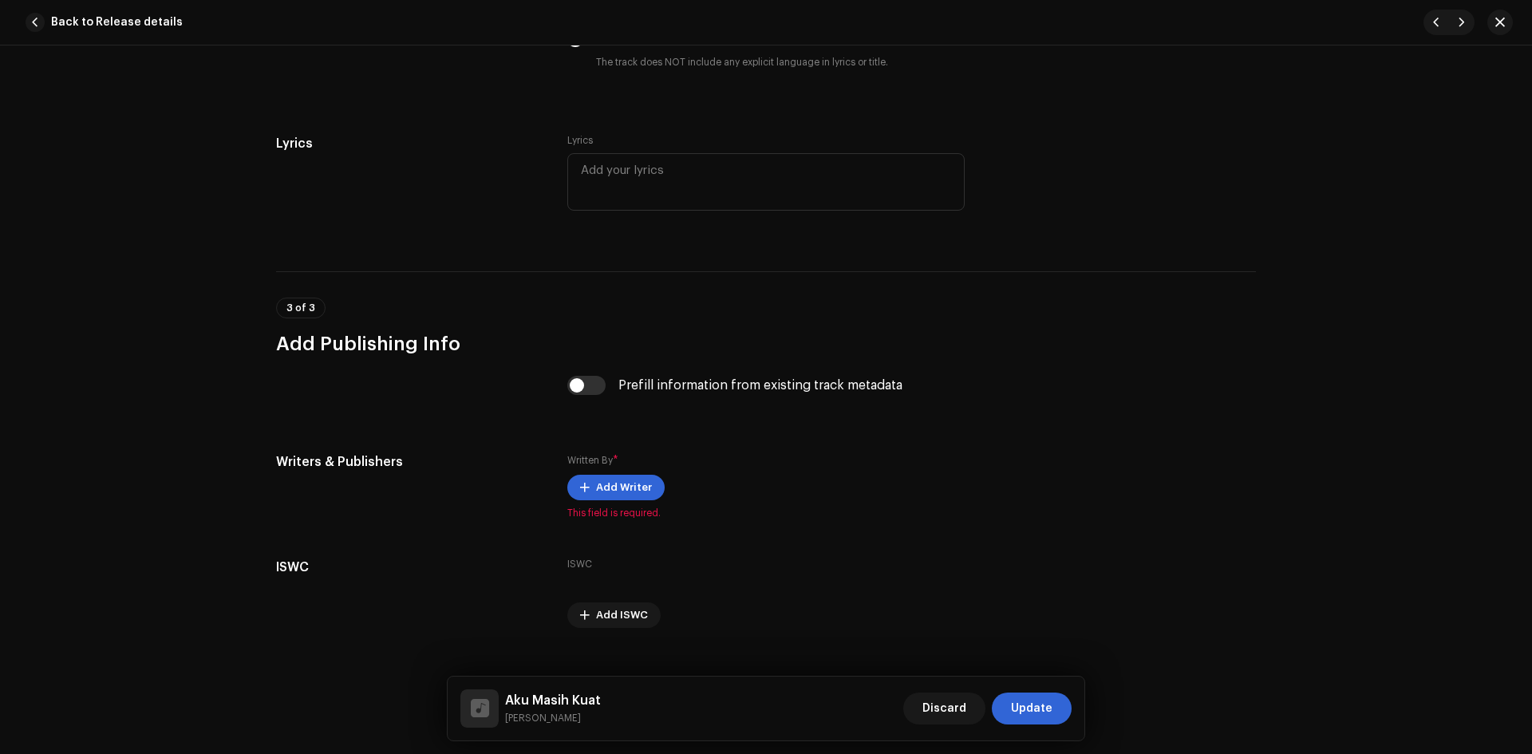
scroll to position [2851, 0]
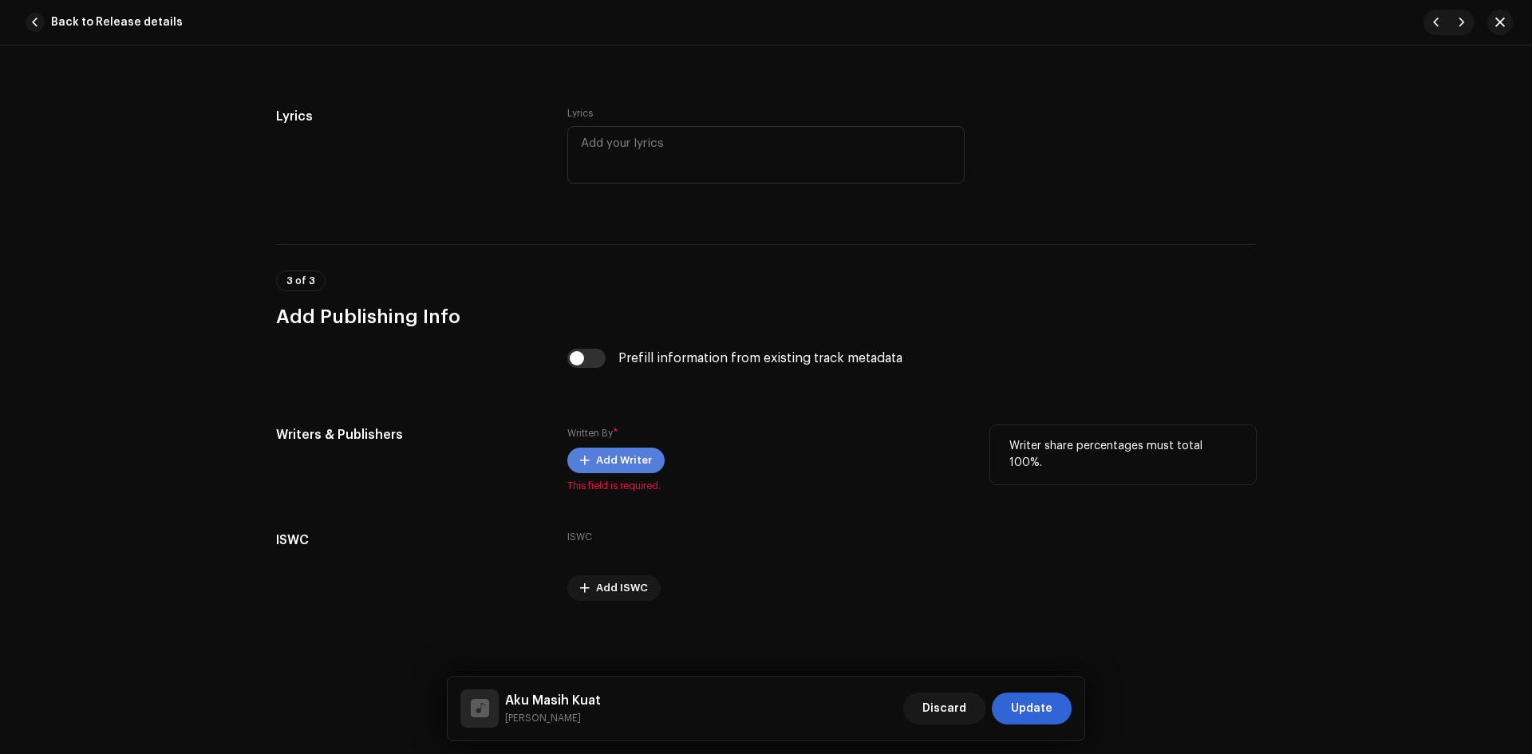
click at [634, 454] on span "Add Writer" at bounding box center [624, 461] width 56 height 32
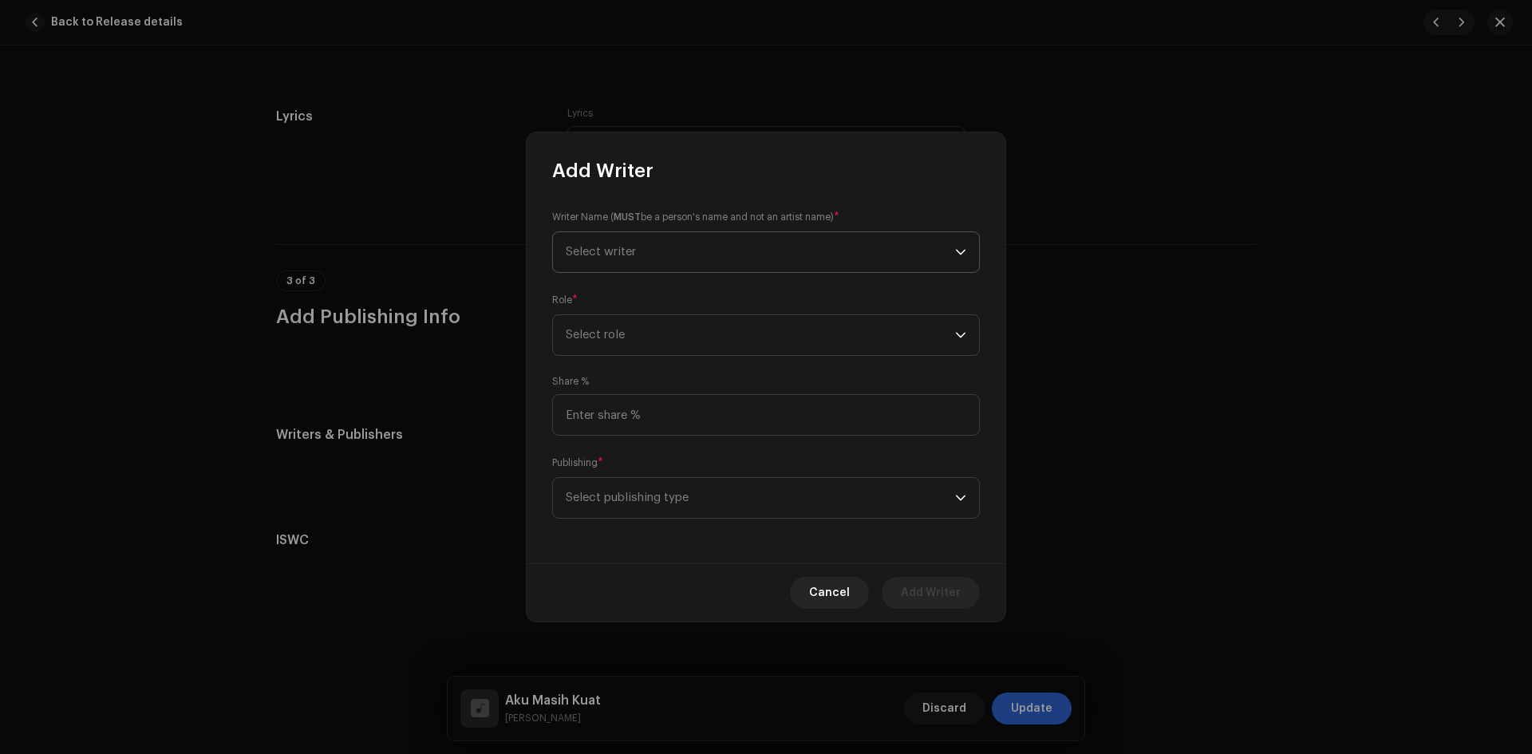
click at [678, 235] on span "Select writer" at bounding box center [760, 252] width 389 height 40
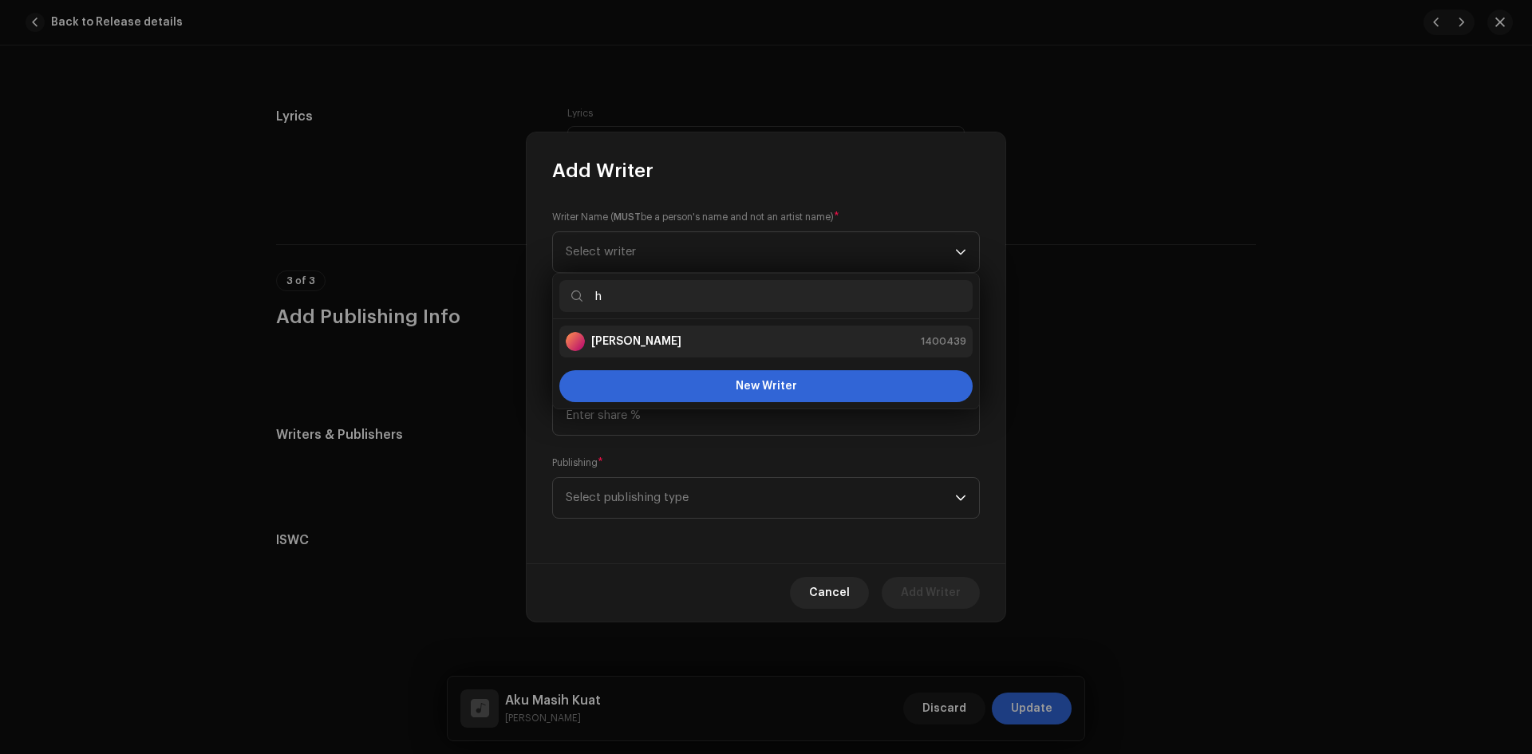
type input "h"
click at [674, 343] on div "[PERSON_NAME] 1400439" at bounding box center [766, 341] width 401 height 19
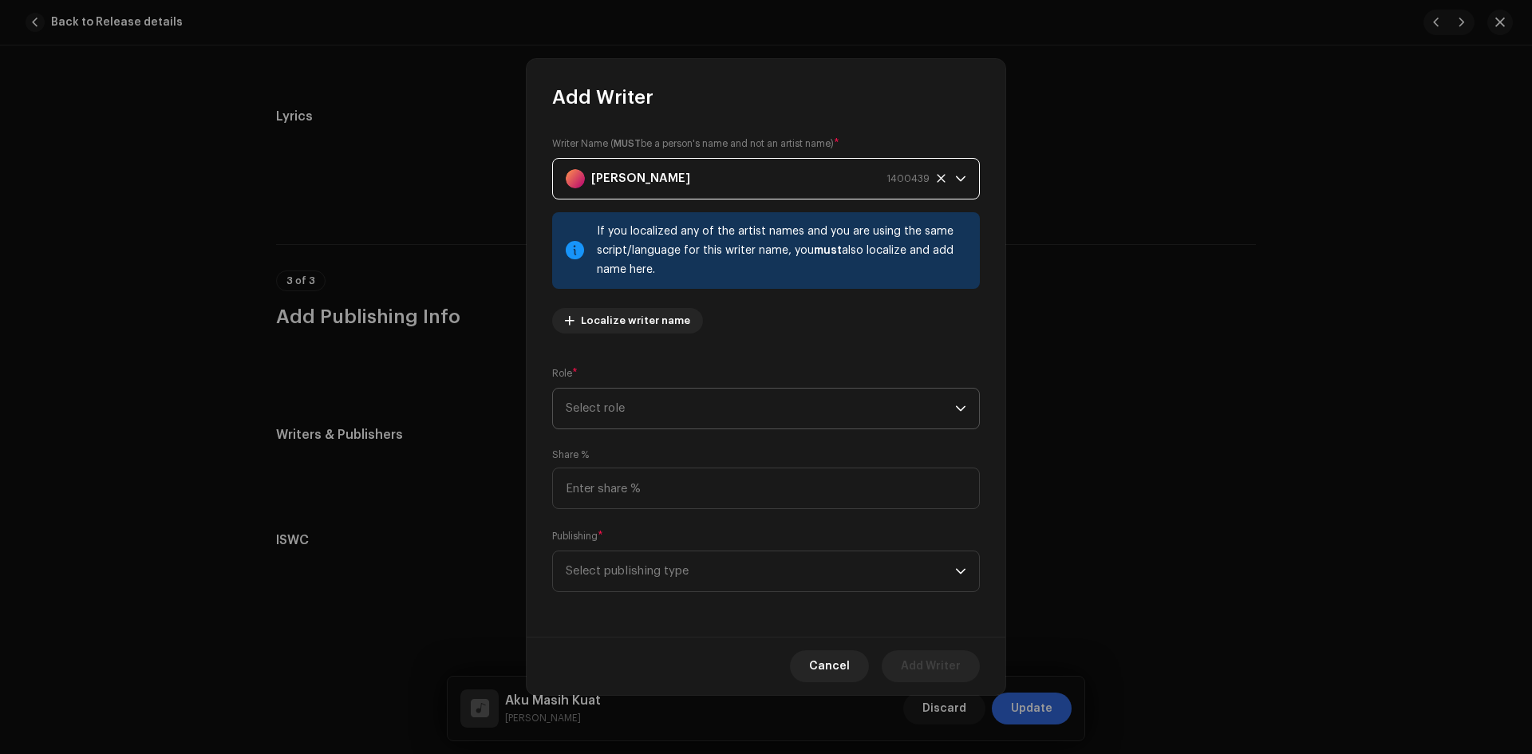
click at [671, 400] on span "Select role" at bounding box center [760, 409] width 389 height 40
click at [664, 519] on li "Composer" at bounding box center [765, 516] width 413 height 32
click at [645, 489] on input at bounding box center [766, 488] width 428 height 41
type input "100.00"
click at [650, 564] on span "Select publishing type" at bounding box center [760, 571] width 389 height 40
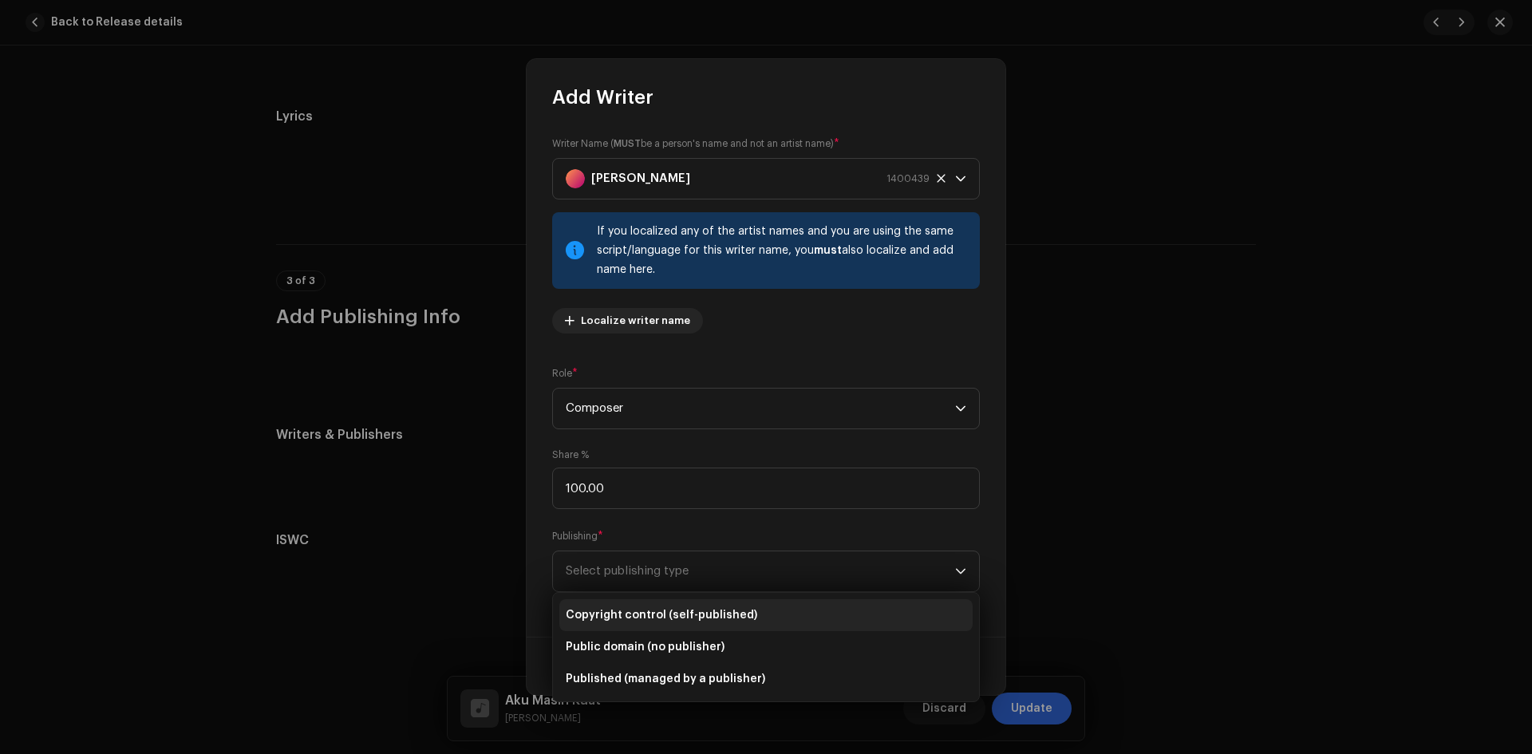
click at [646, 614] on span "Copyright control (self-published)" at bounding box center [662, 615] width 192 height 16
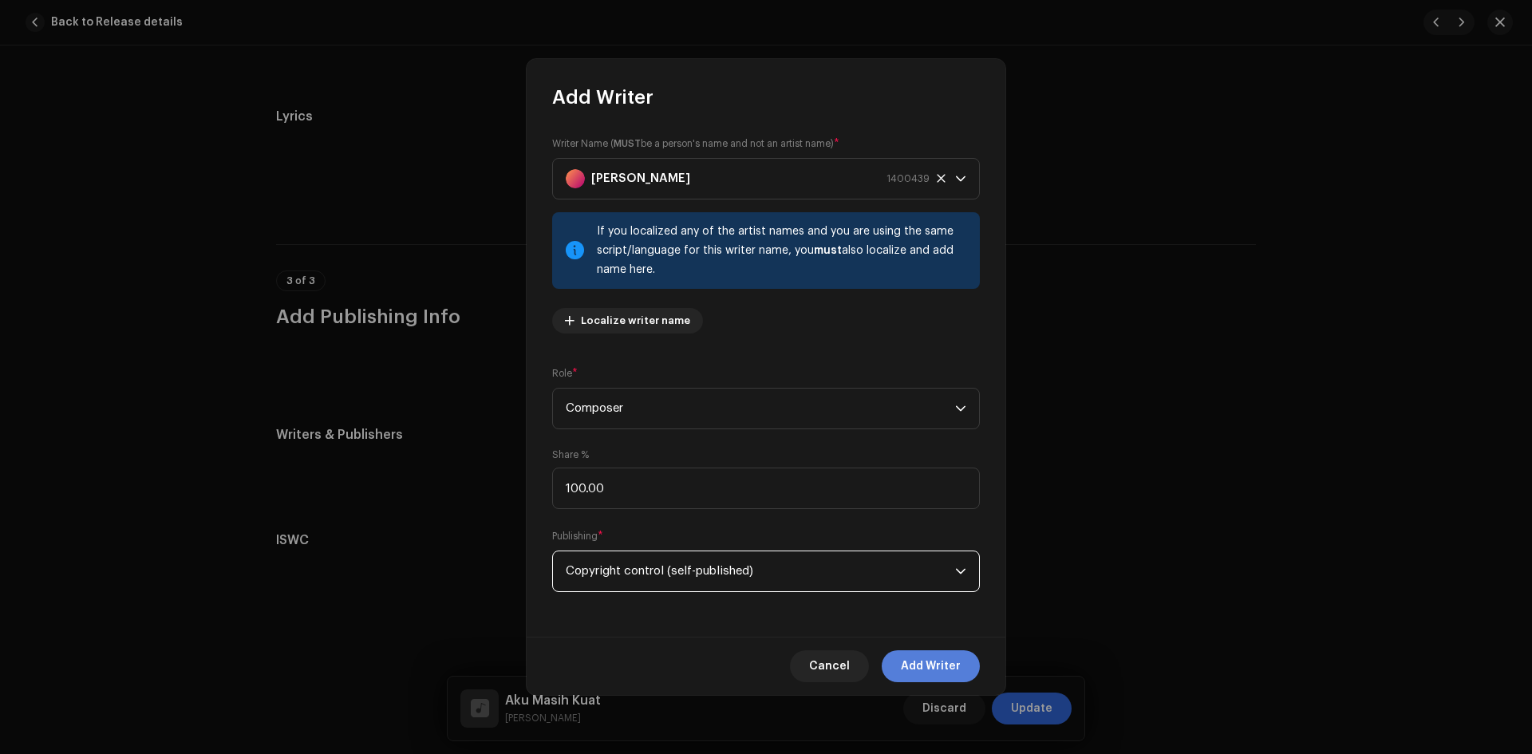
click at [950, 666] on span "Add Writer" at bounding box center [931, 666] width 60 height 32
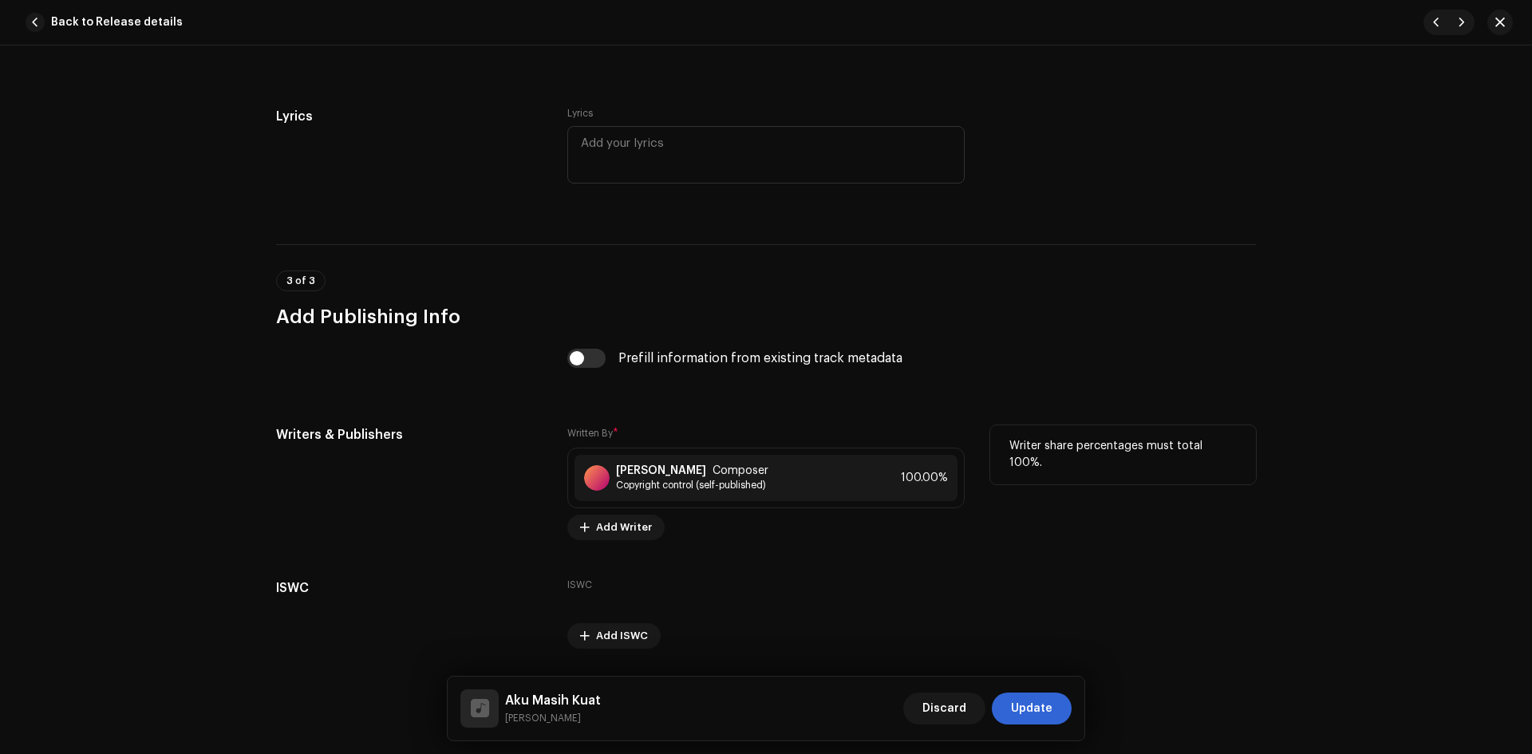
scroll to position [2898, 0]
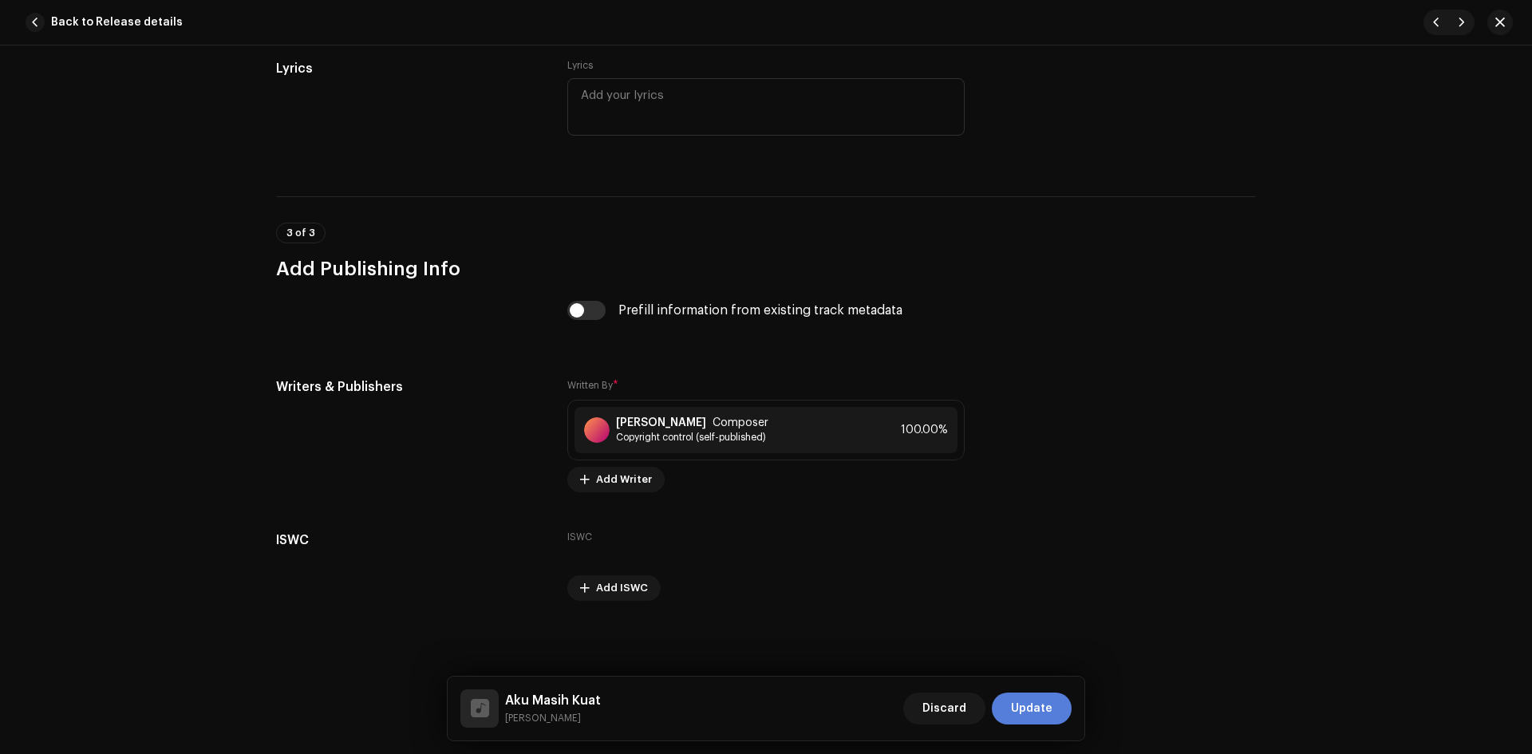
click at [1041, 702] on span "Update" at bounding box center [1031, 709] width 41 height 32
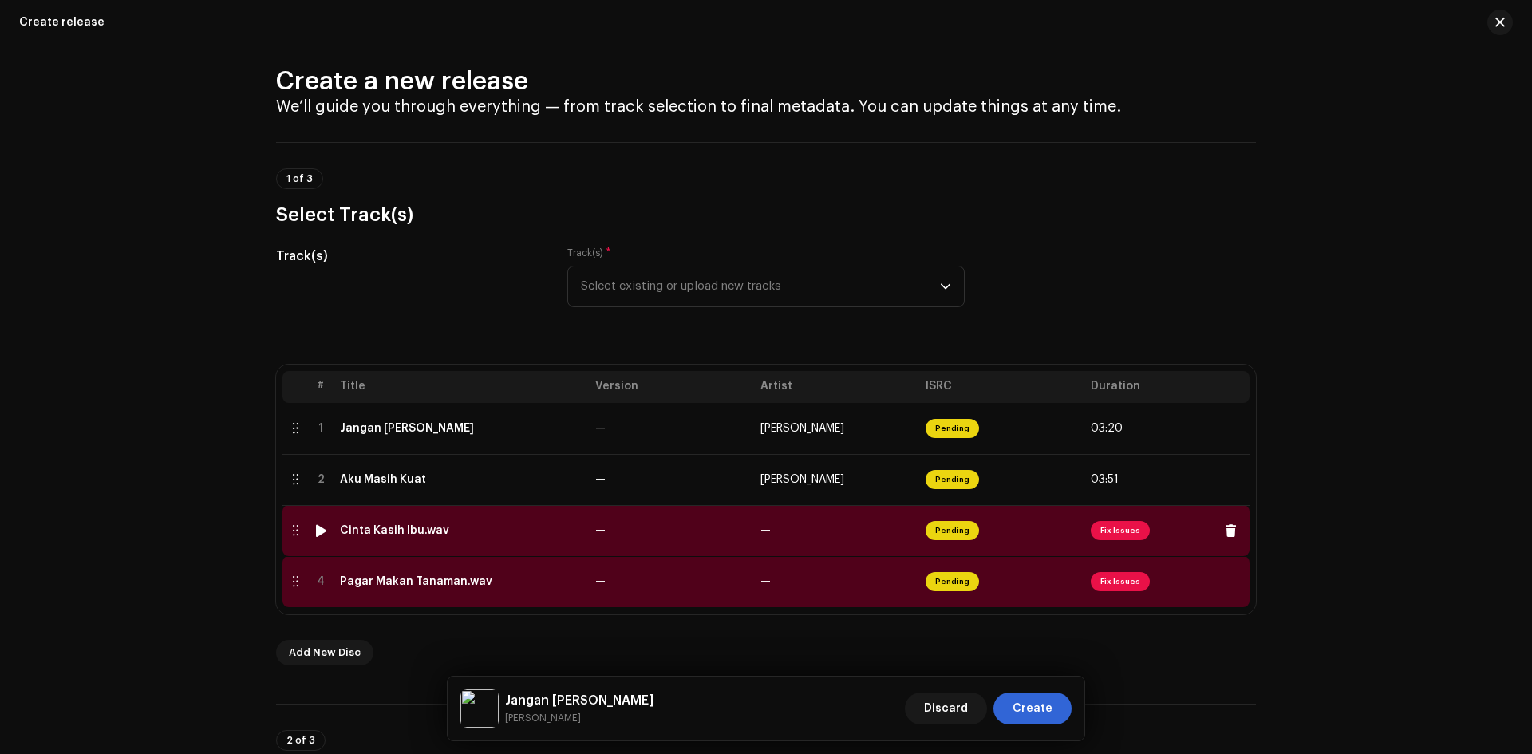
click at [681, 535] on td "—" at bounding box center [671, 530] width 165 height 51
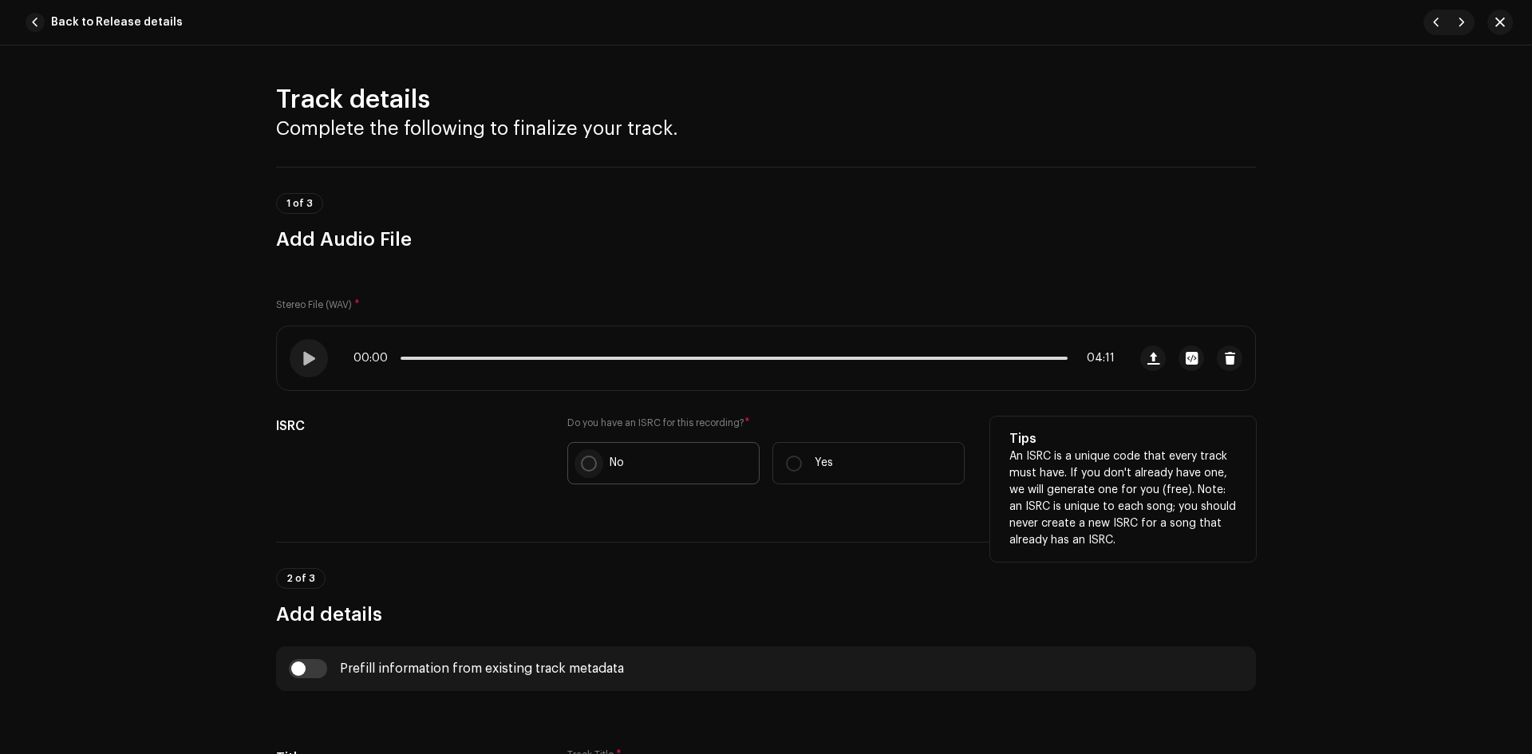
click at [583, 464] on input "No" at bounding box center [589, 464] width 16 height 16
radio input "true"
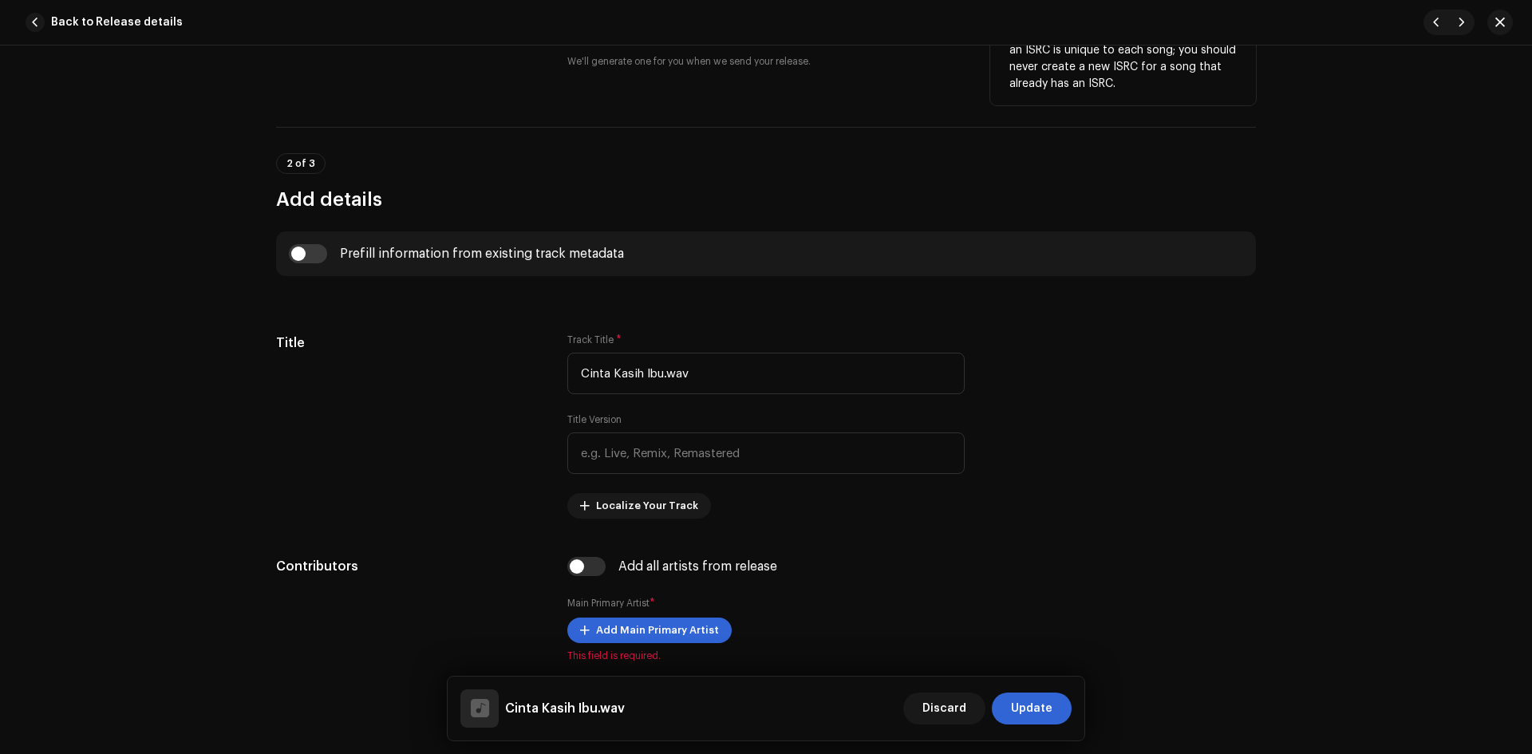
scroll to position [479, 0]
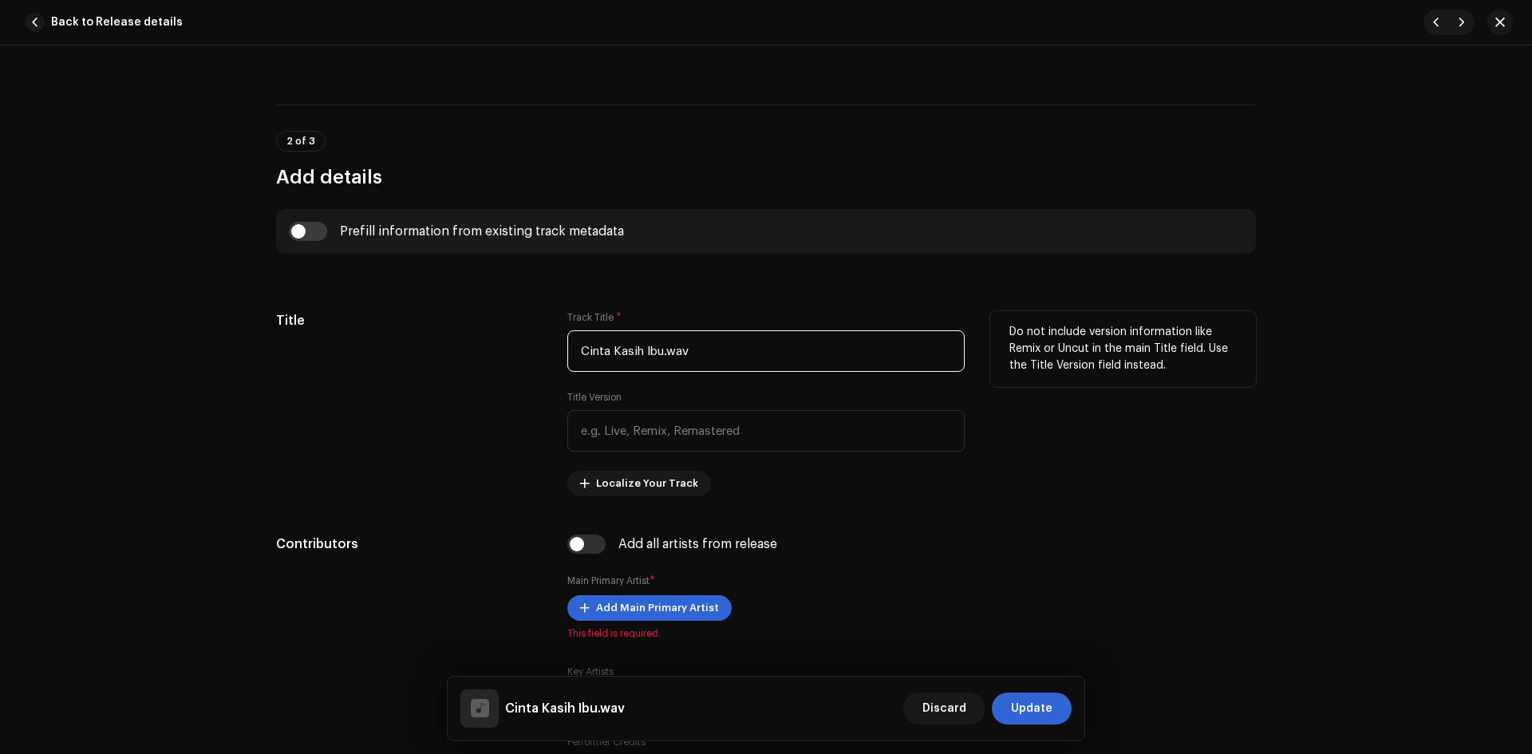
click at [704, 349] on input "Cinta Kasih Ibu.wav" at bounding box center [765, 350] width 397 height 41
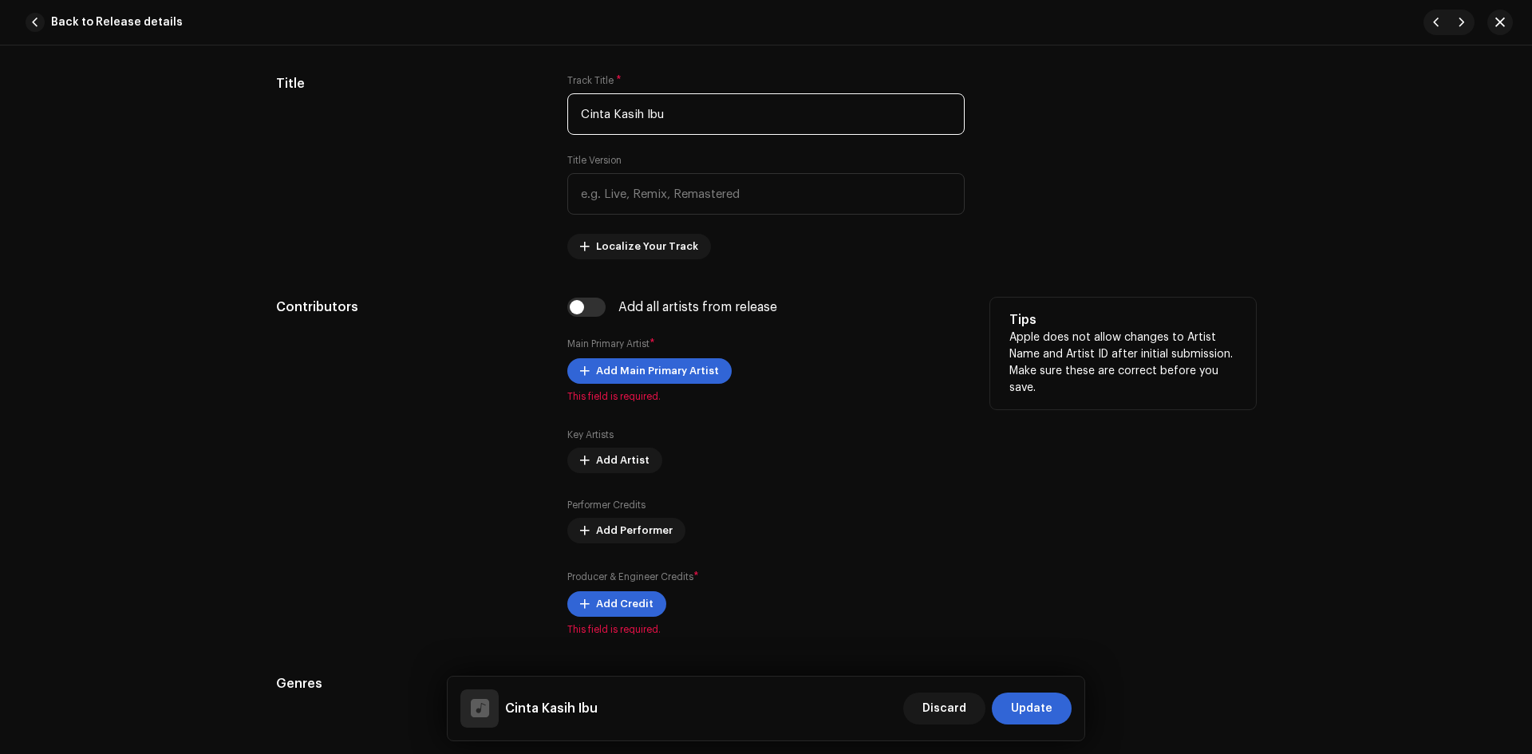
scroll to position [718, 0]
type input "Cinta Kasih Ibu"
click at [675, 363] on span "Add Main Primary Artist" at bounding box center [657, 369] width 123 height 32
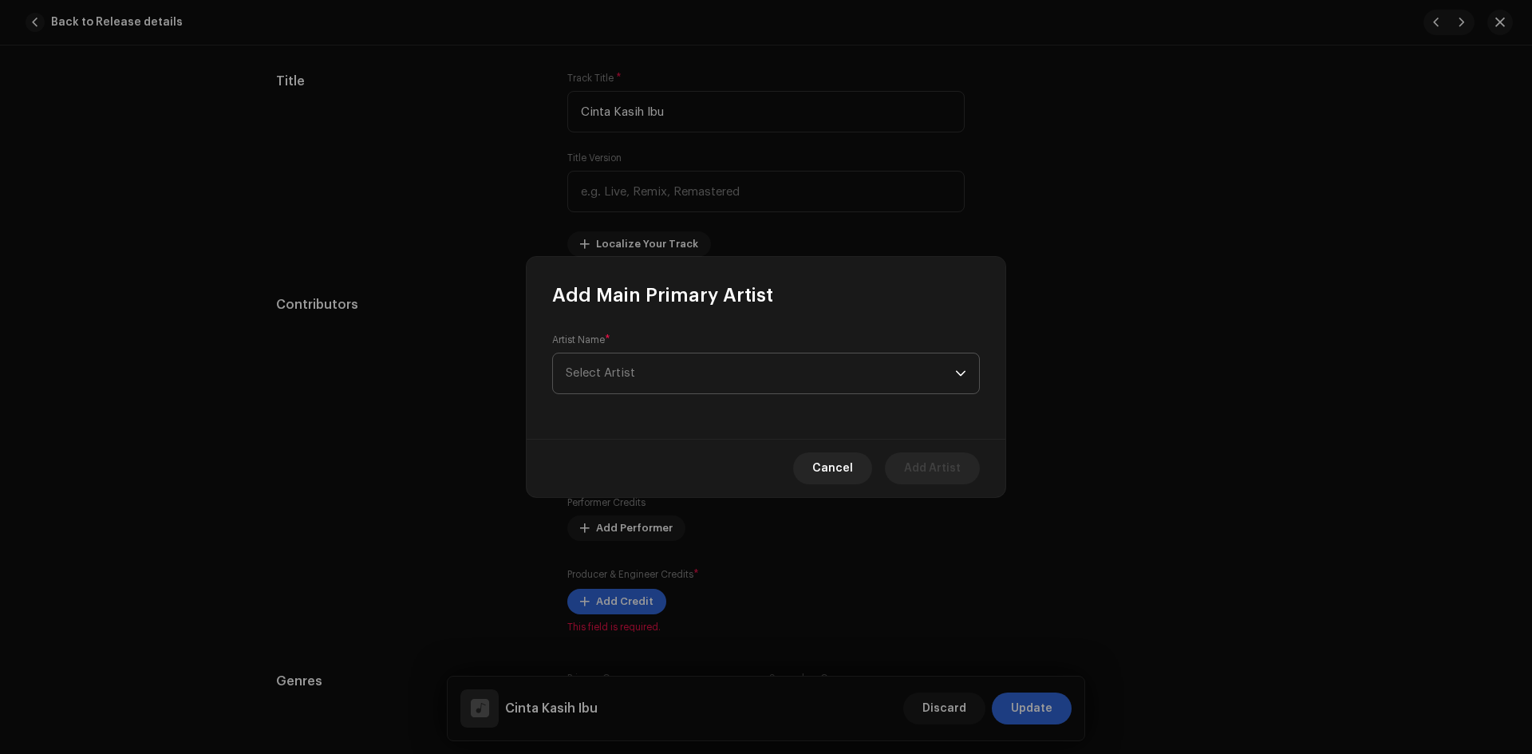
click at [664, 372] on span "Select Artist" at bounding box center [760, 374] width 389 height 40
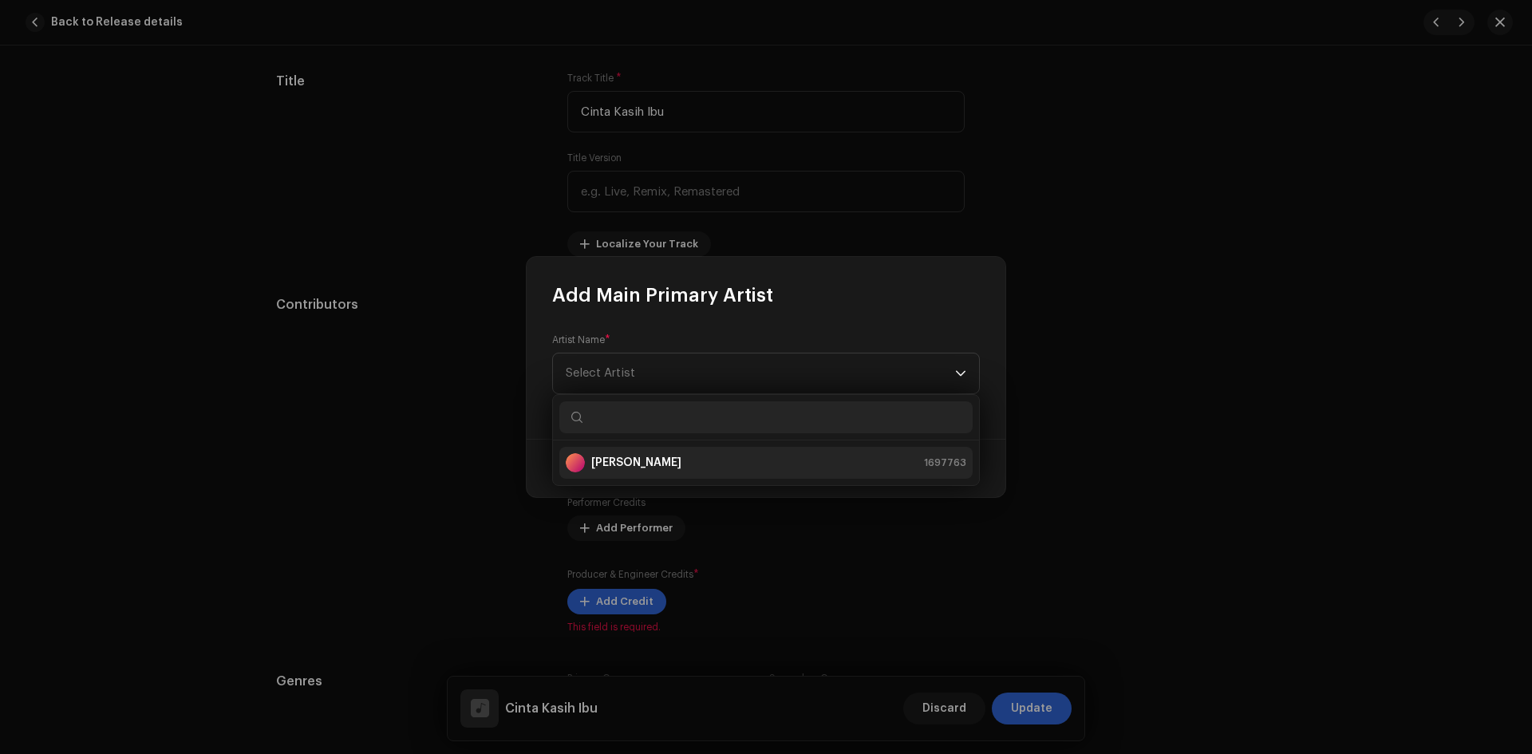
click at [651, 455] on strong "[PERSON_NAME]" at bounding box center [636, 463] width 90 height 16
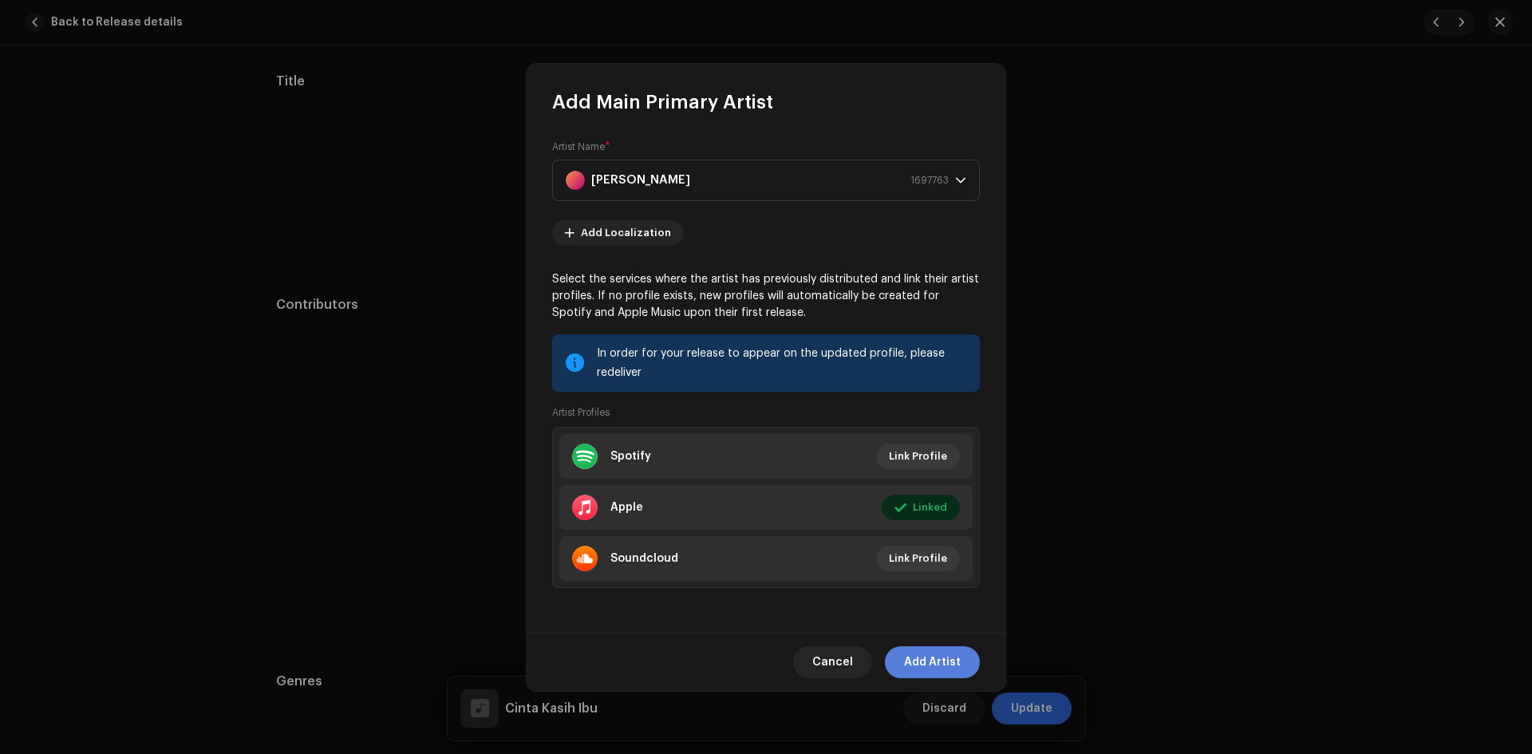
click at [925, 653] on span "Add Artist" at bounding box center [932, 662] width 57 height 32
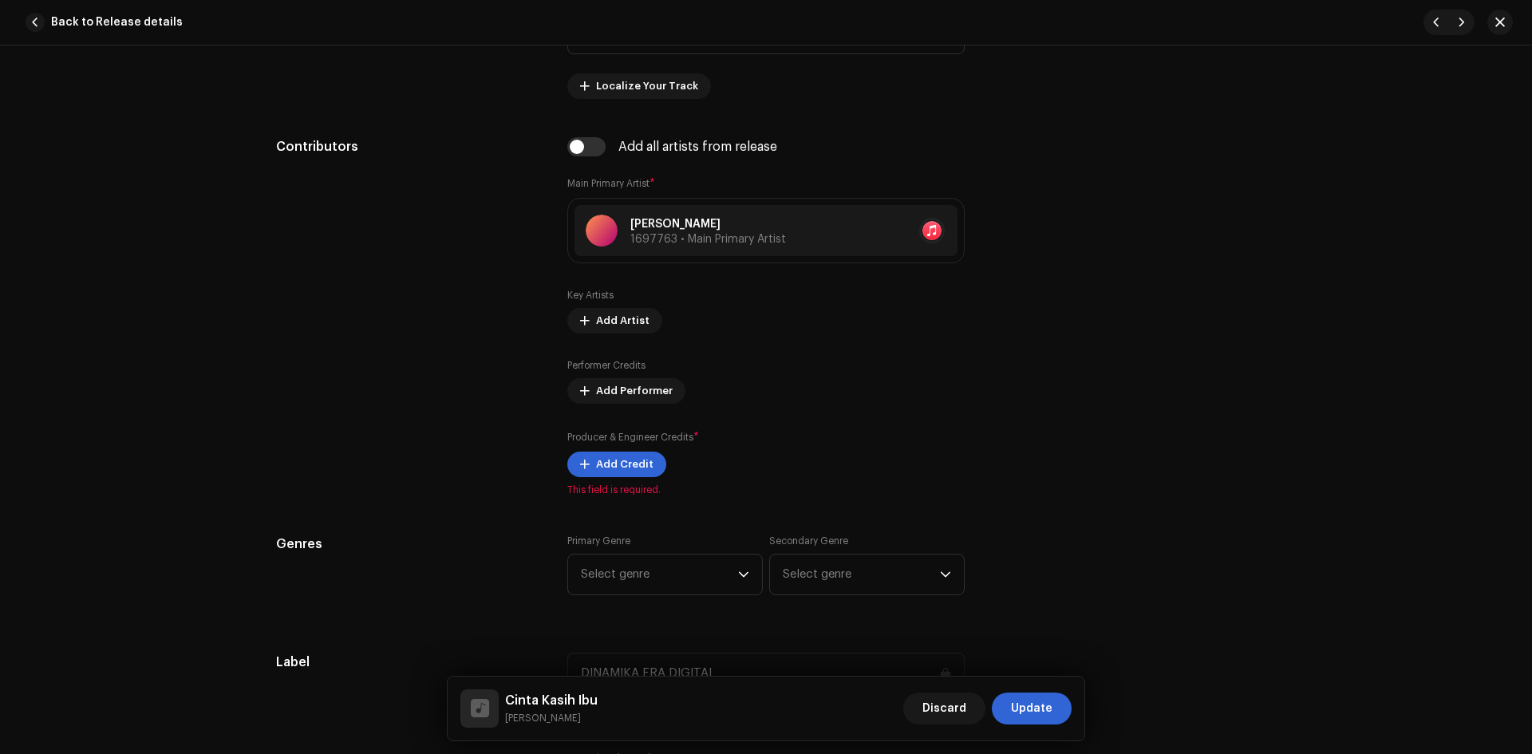
scroll to position [958, 0]
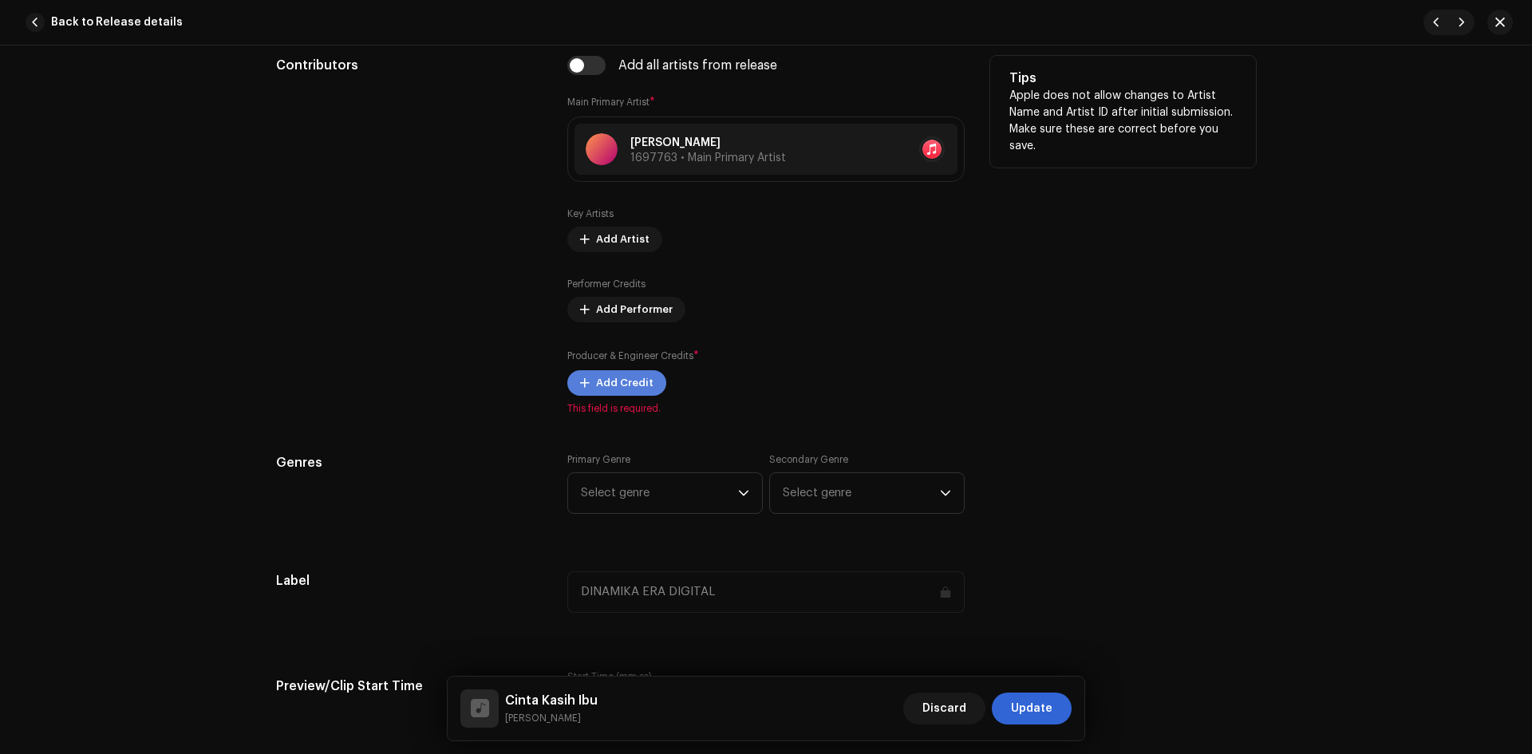
click at [615, 377] on span "Add Credit" at bounding box center [624, 383] width 57 height 32
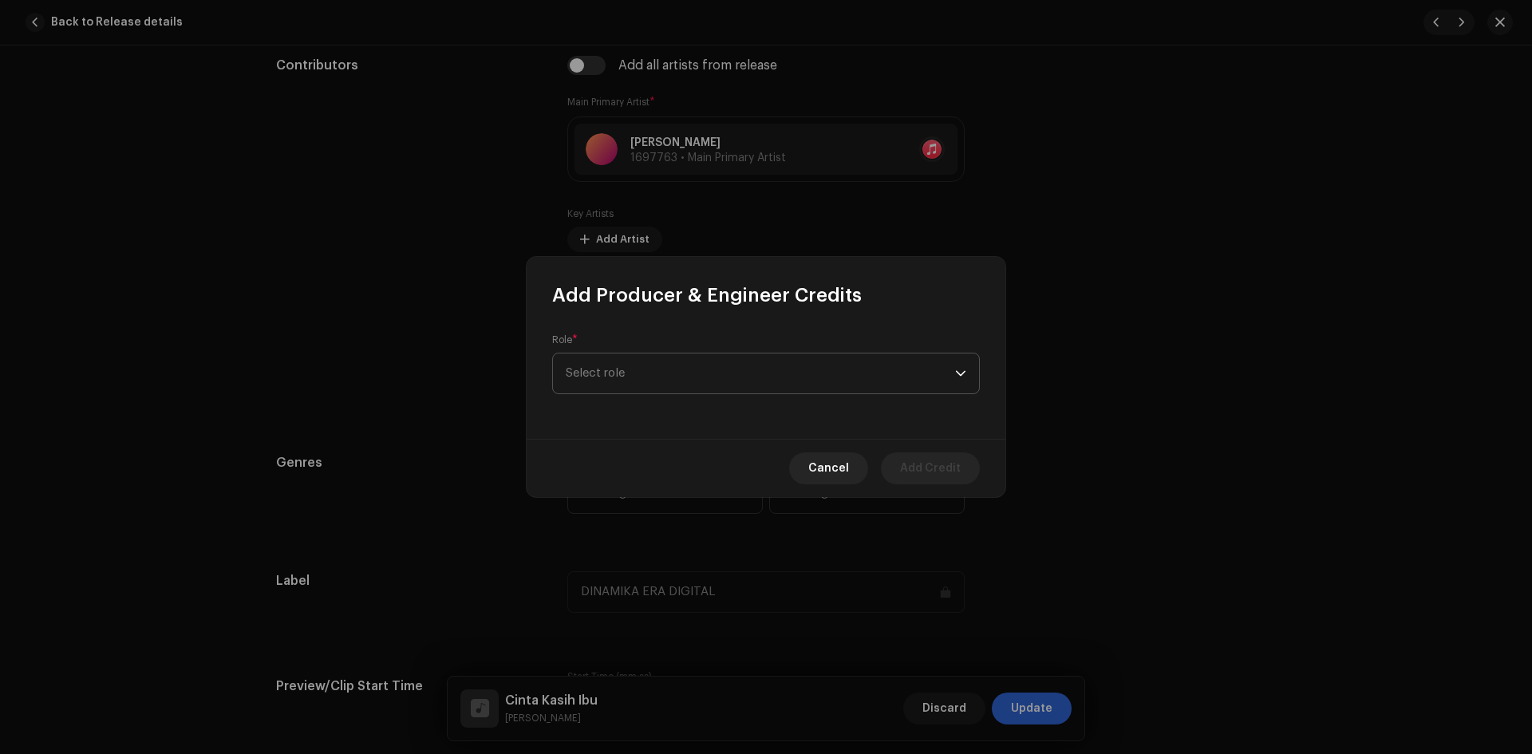
click at [625, 375] on span "Select role" at bounding box center [760, 374] width 389 height 40
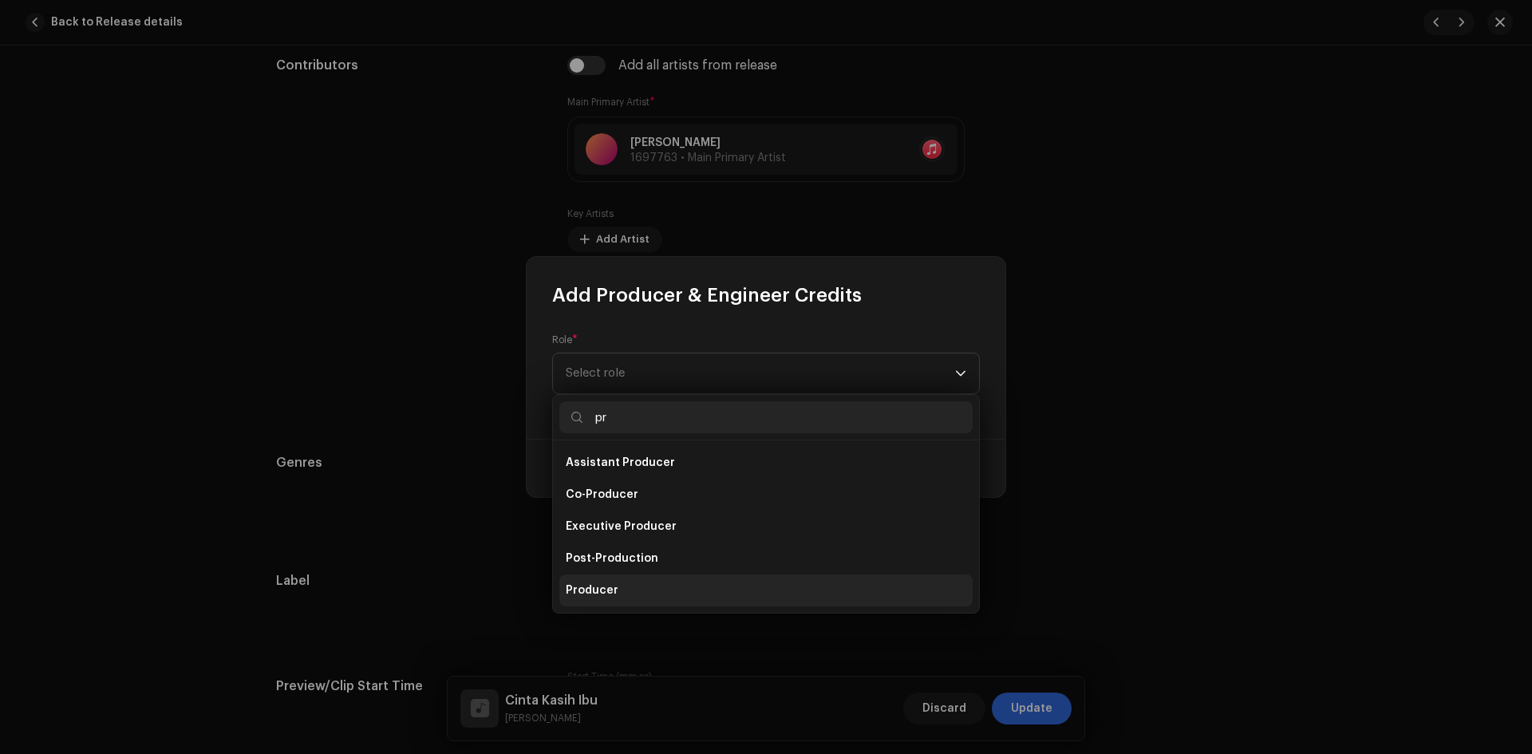
type input "pr"
click at [616, 586] on li "Producer" at bounding box center [765, 591] width 413 height 32
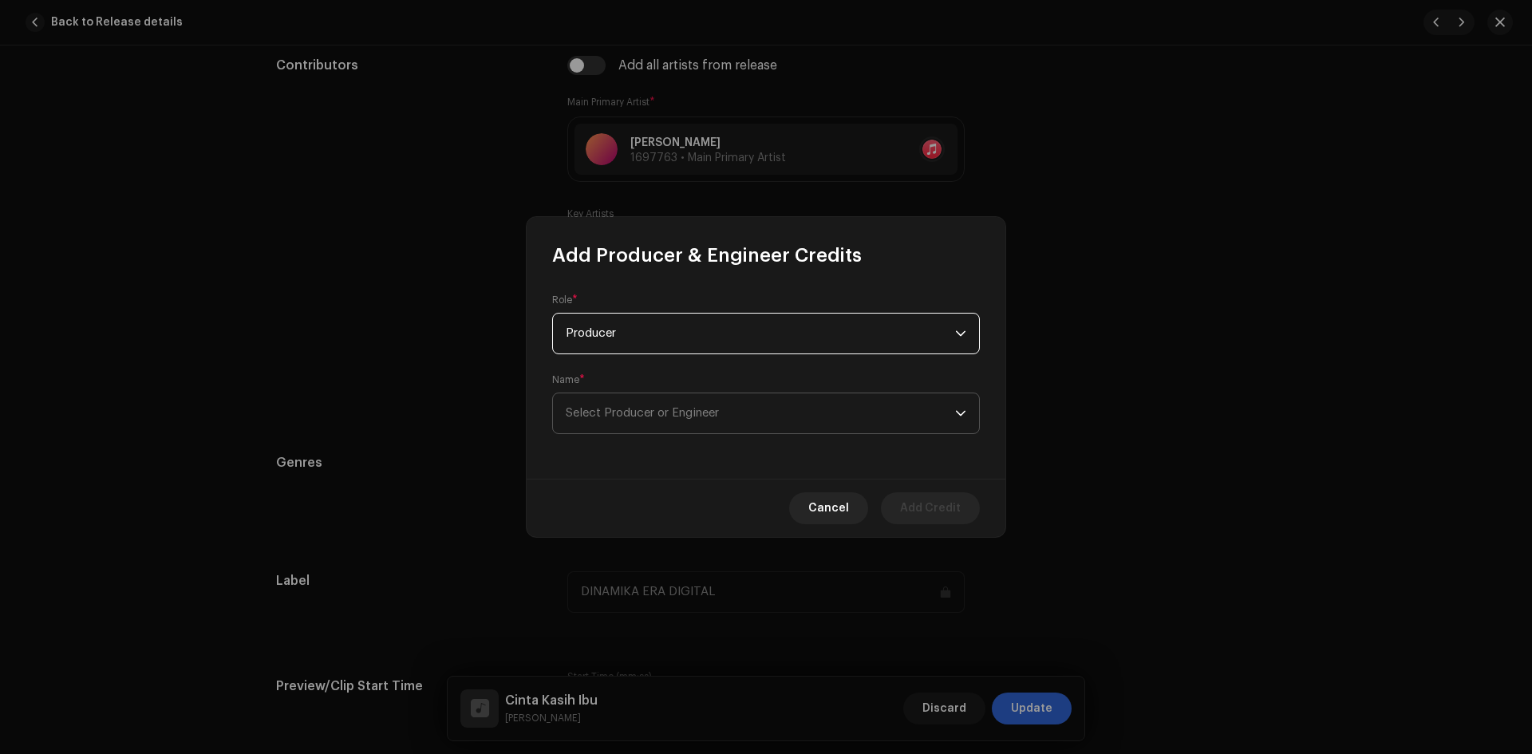
click at [750, 412] on span "Select Producer or Engineer" at bounding box center [760, 413] width 389 height 40
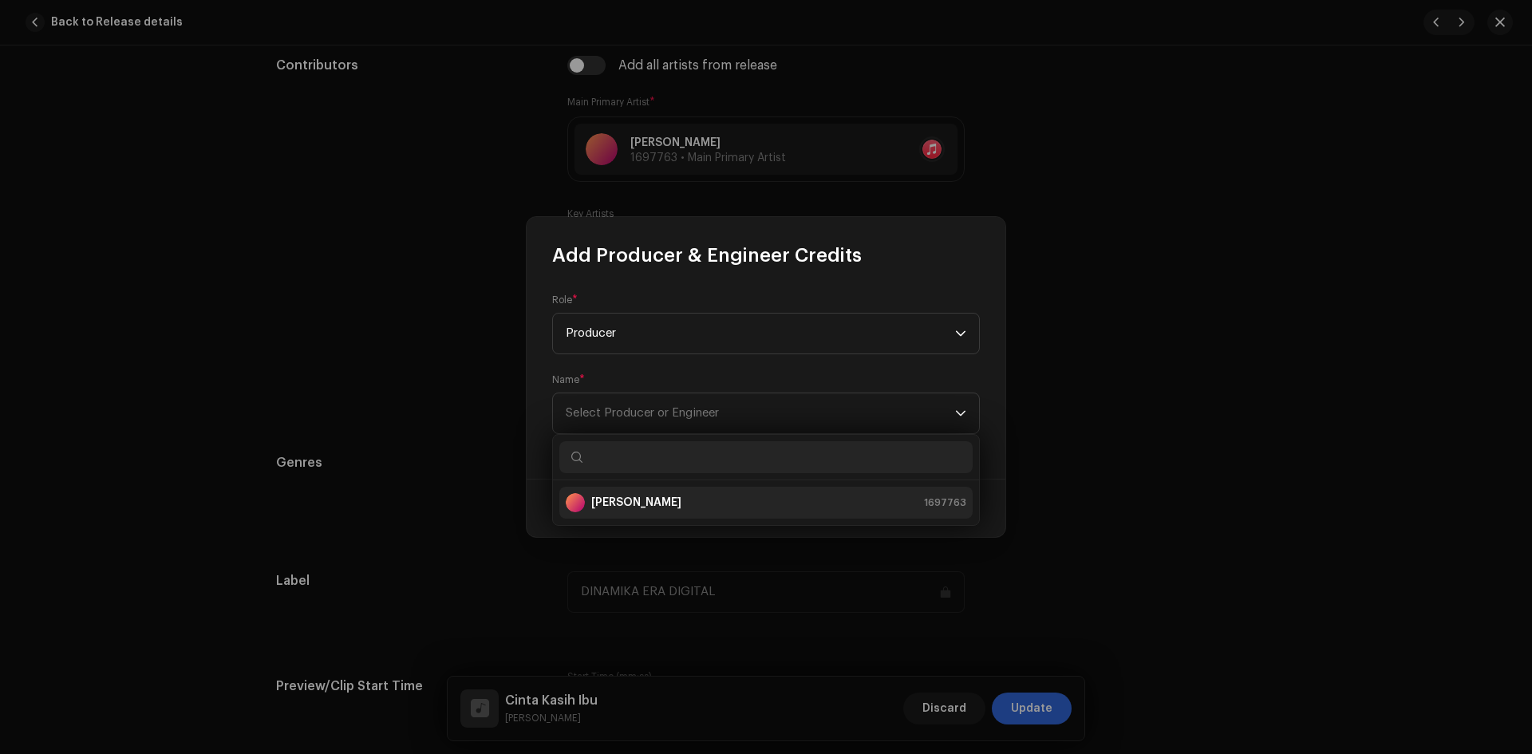
click at [709, 496] on div "[PERSON_NAME] 1697763" at bounding box center [766, 502] width 401 height 19
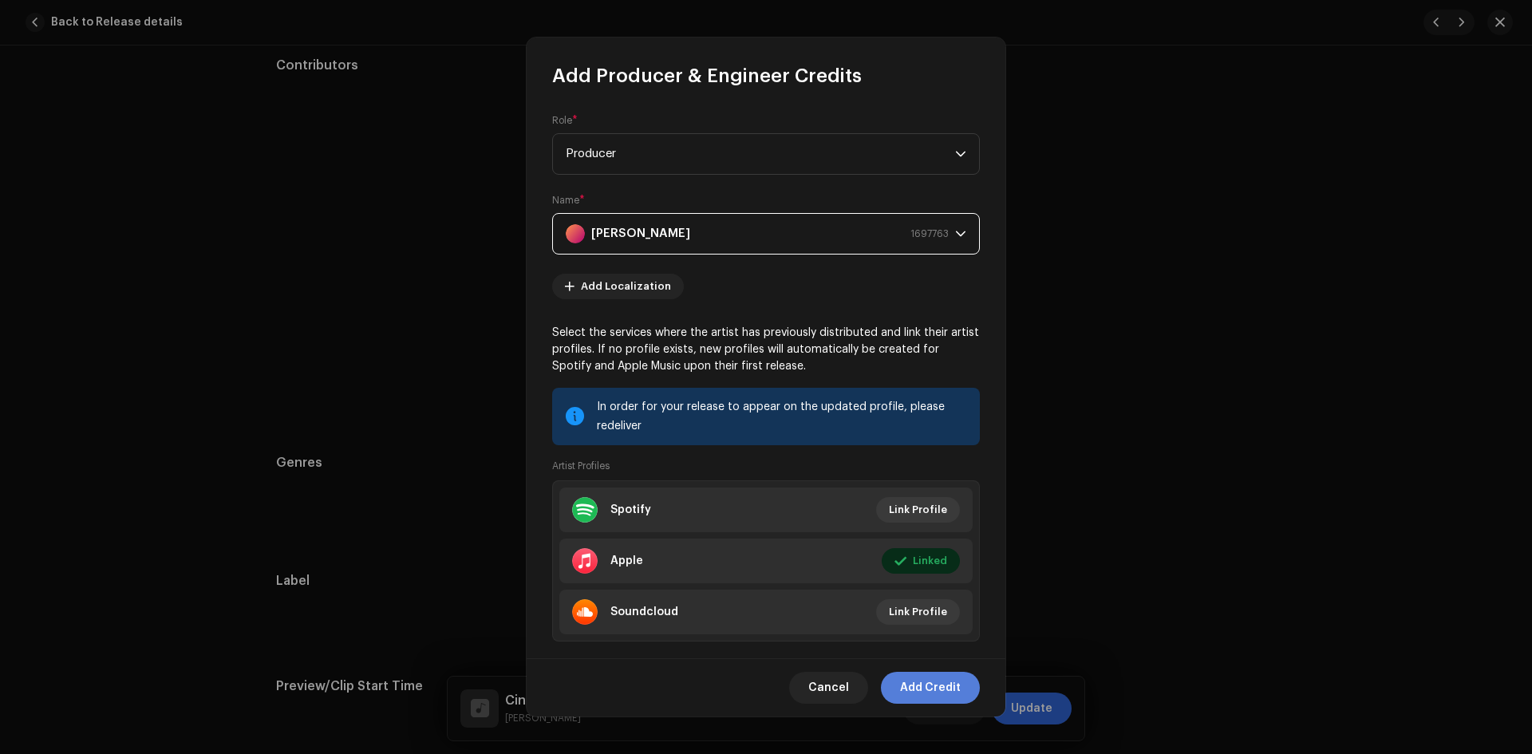
click at [927, 693] on span "Add Credit" at bounding box center [930, 688] width 61 height 32
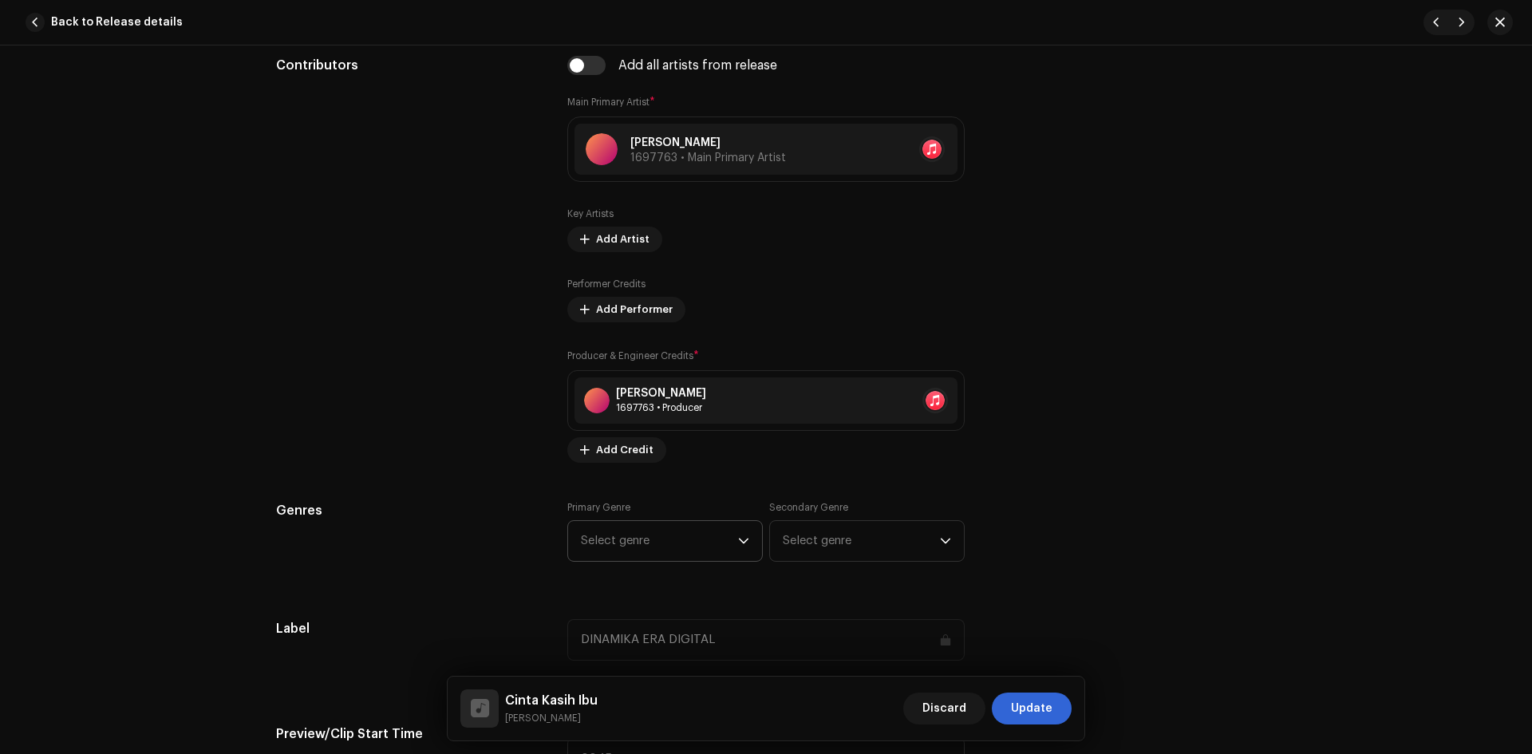
click at [645, 530] on span "Select genre" at bounding box center [659, 541] width 157 height 40
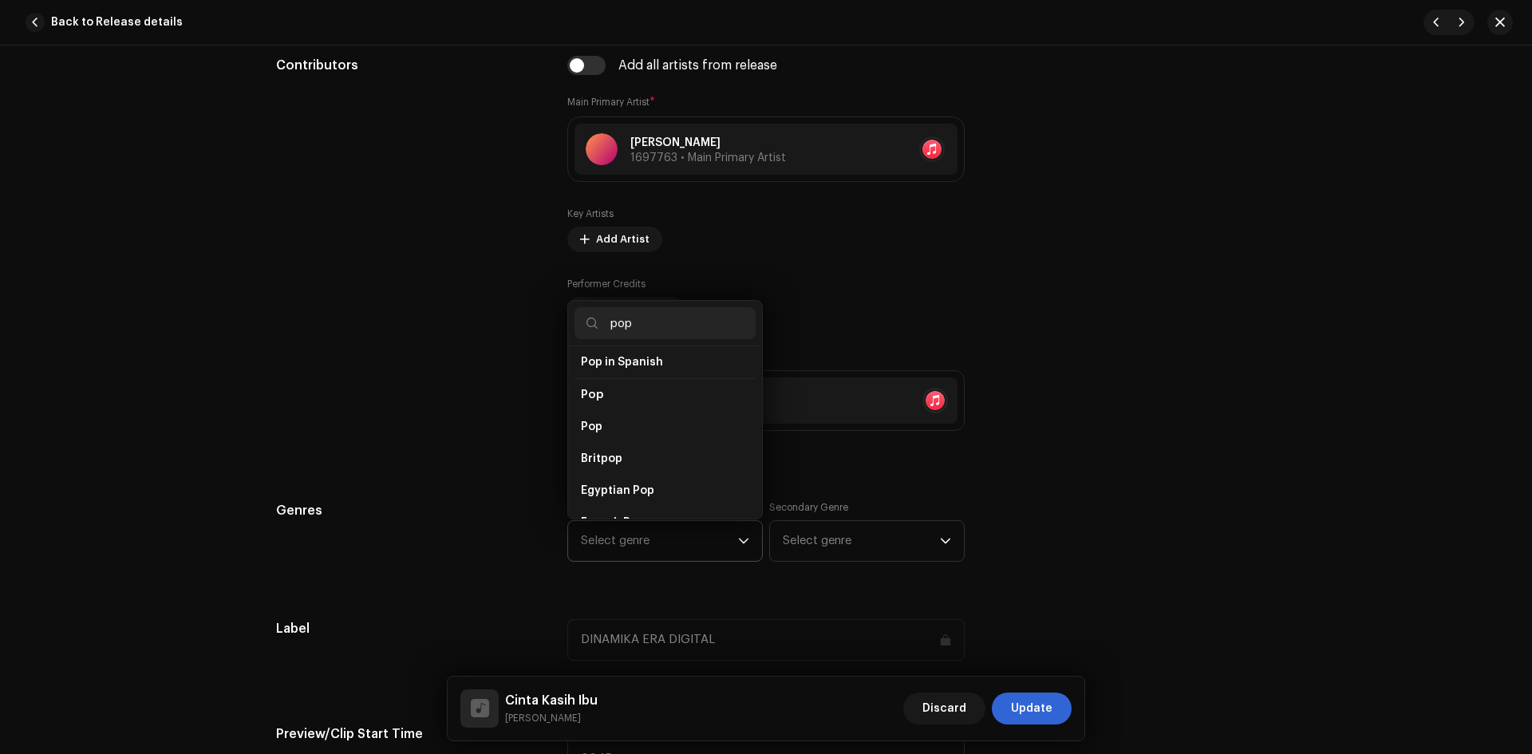
scroll to position [584, 0]
type input "pop"
click at [646, 398] on li "Pop" at bounding box center [665, 410] width 181 height 32
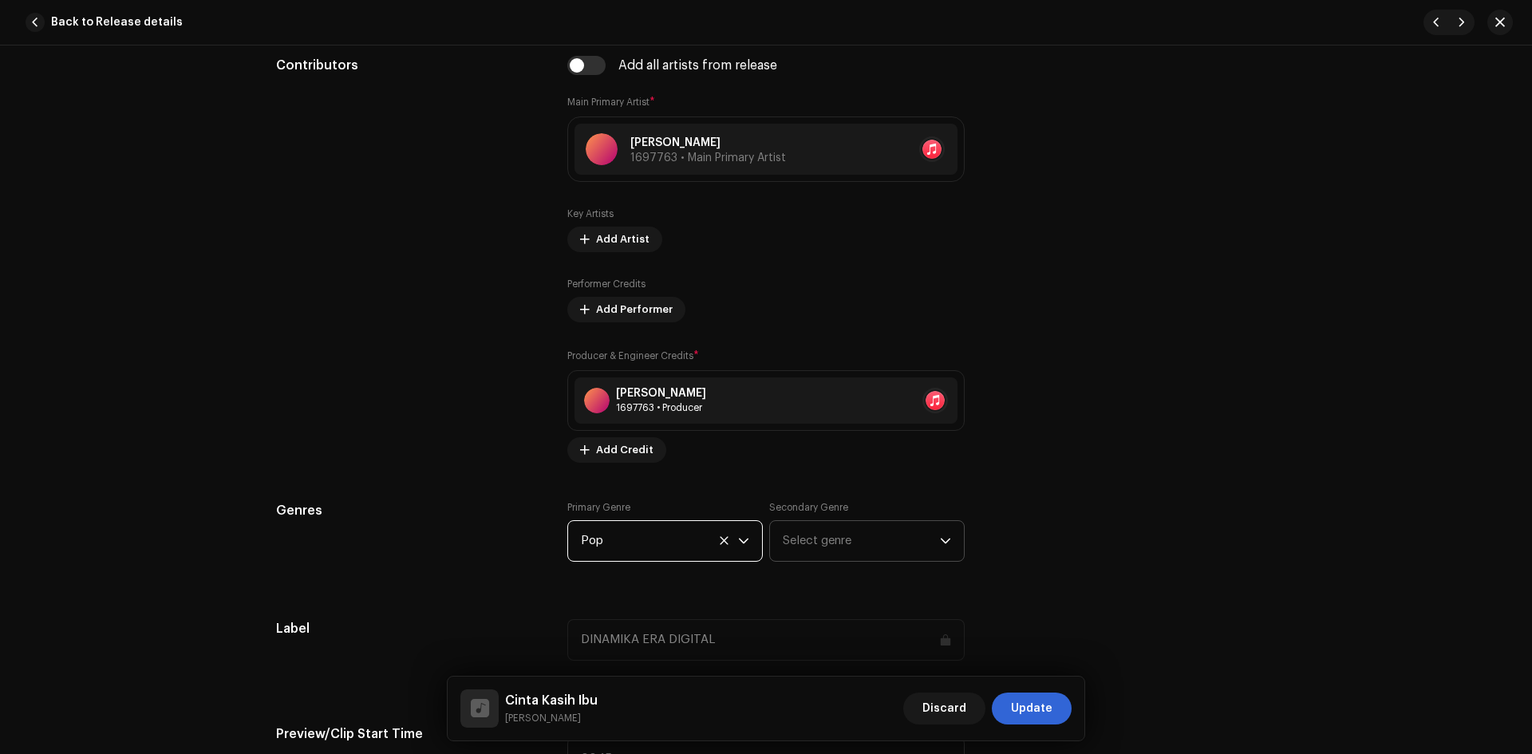
click at [807, 548] on span "Select genre" at bounding box center [861, 541] width 157 height 40
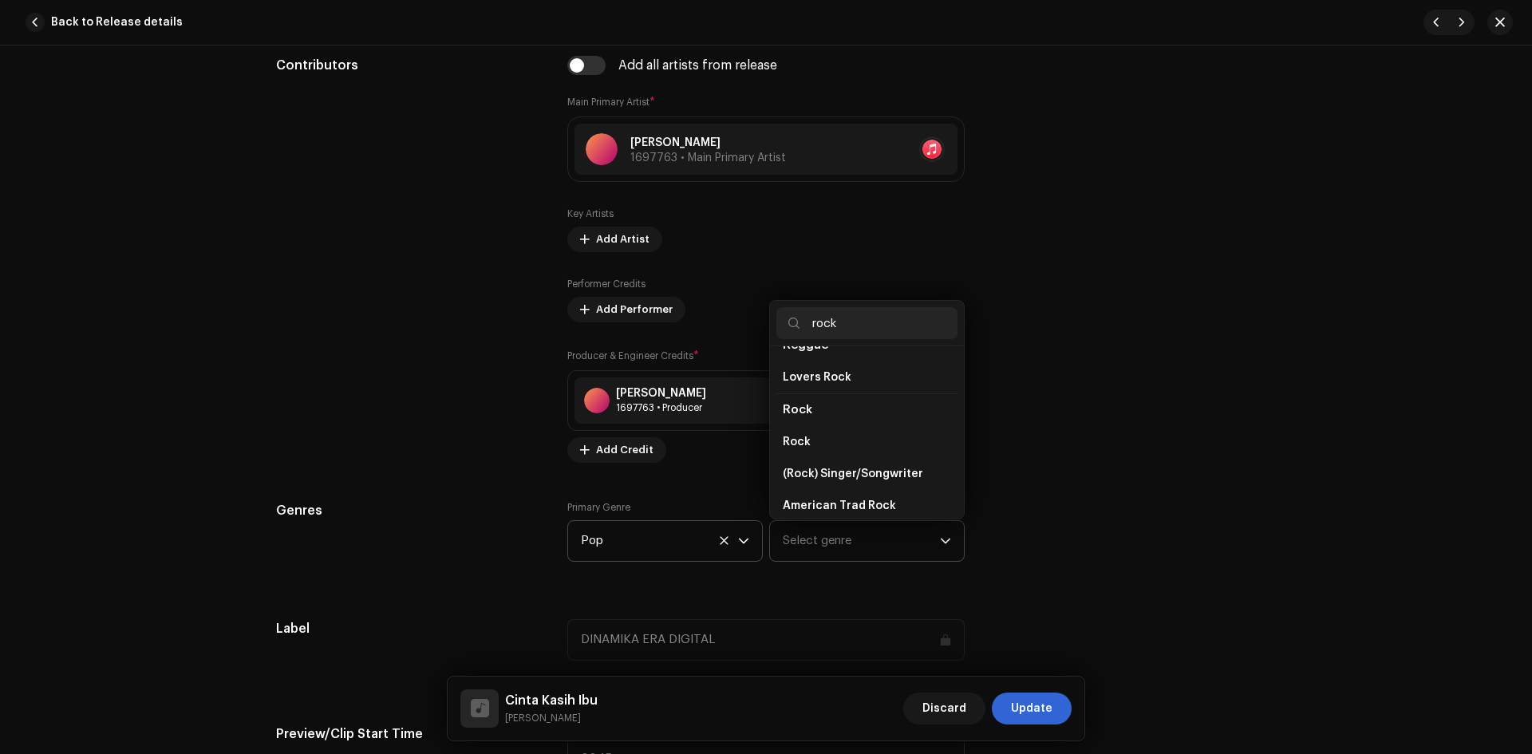
scroll to position [585, 0]
type input "rock"
click at [819, 427] on li "Rock" at bounding box center [866, 441] width 181 height 32
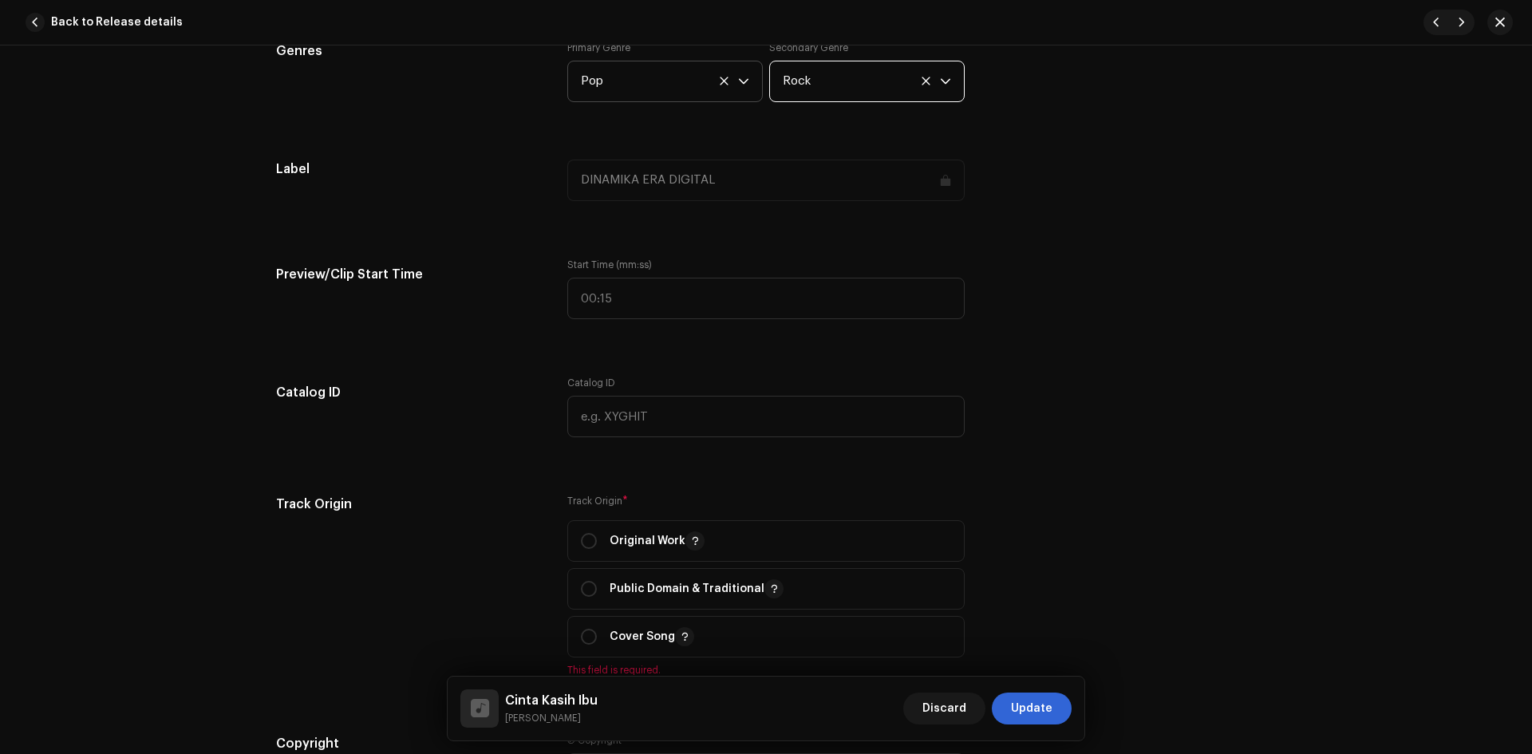
scroll to position [1436, 0]
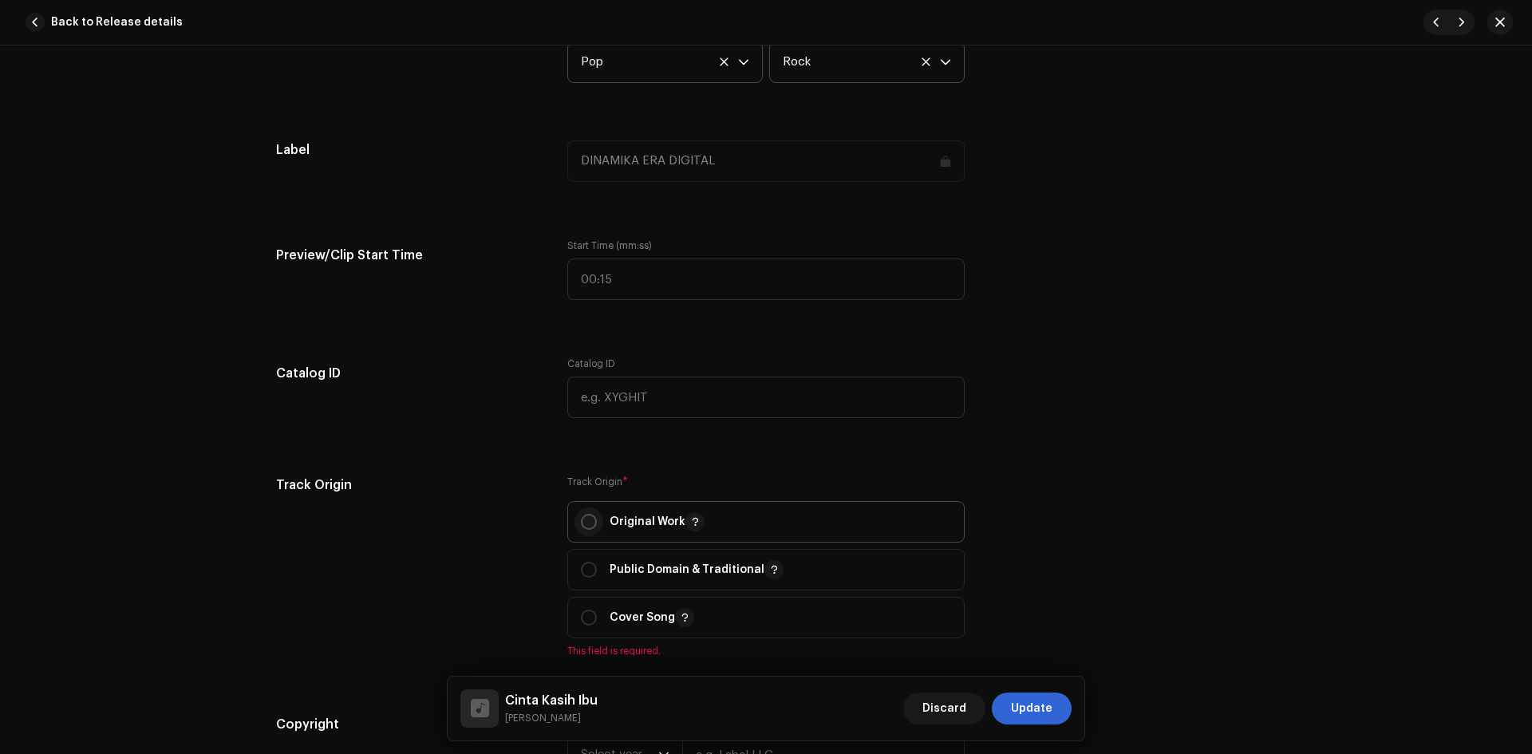
click at [589, 521] on input "radio" at bounding box center [589, 522] width 16 height 16
radio input "true"
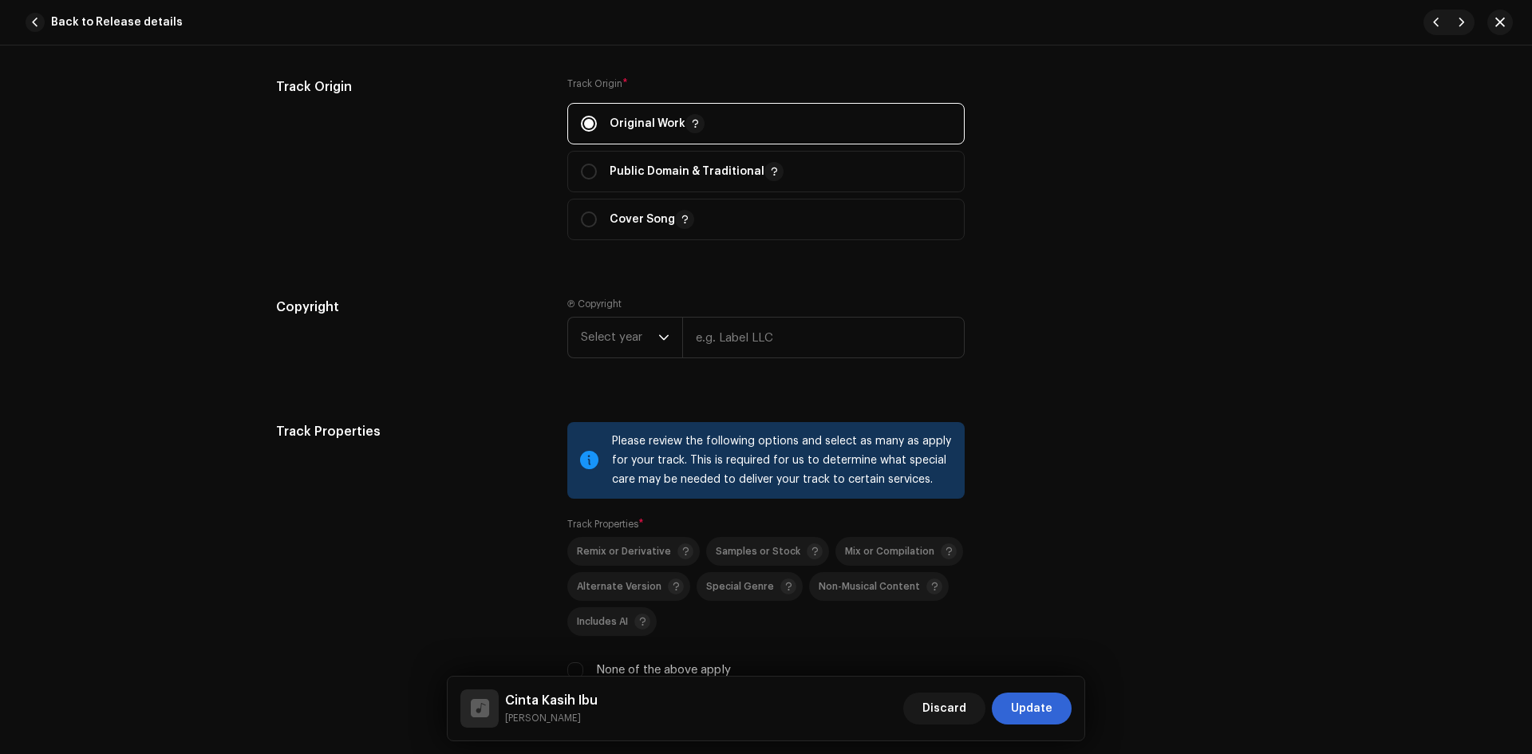
scroll to position [1835, 0]
click at [587, 342] on span "Select year" at bounding box center [619, 337] width 77 height 40
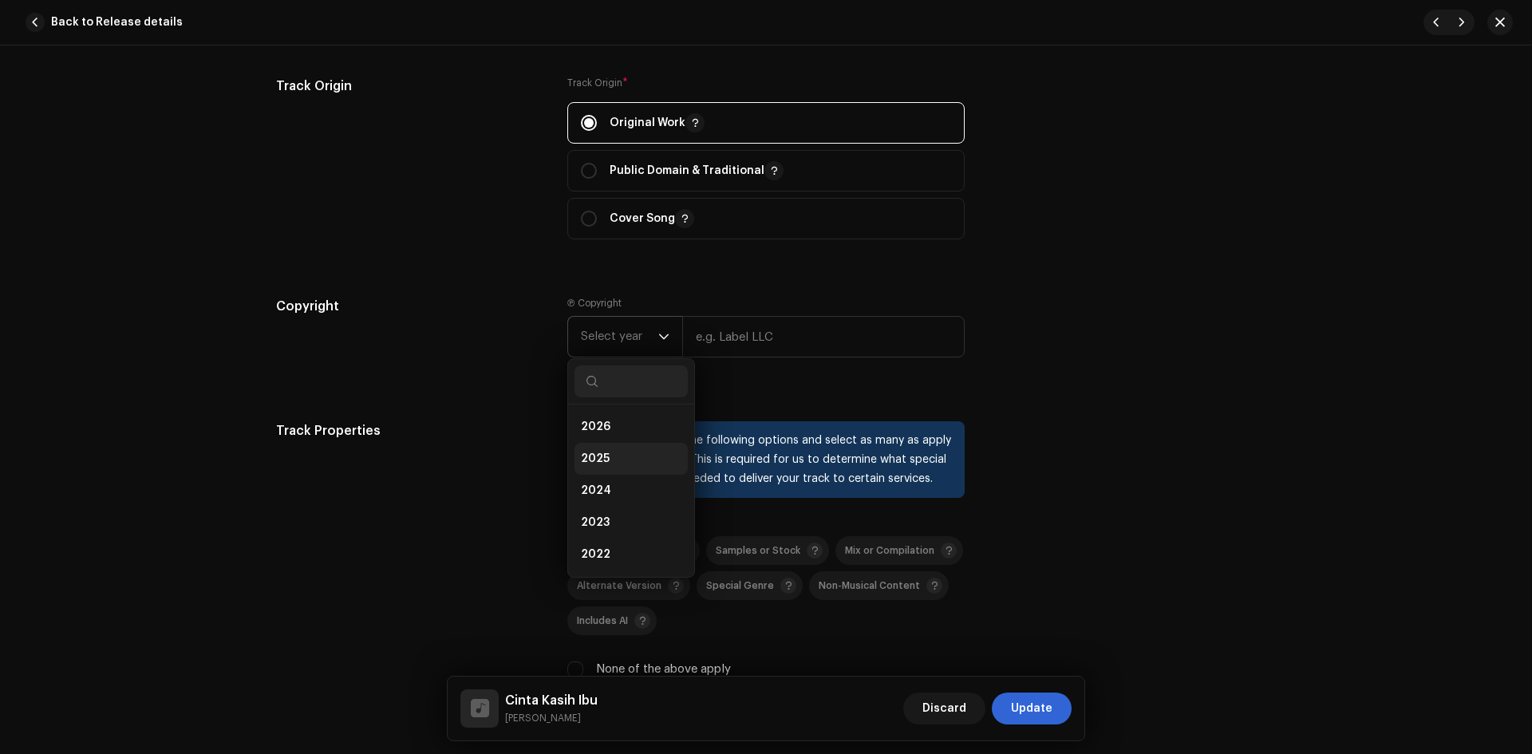
click at [598, 452] on span "2025" at bounding box center [595, 459] width 29 height 16
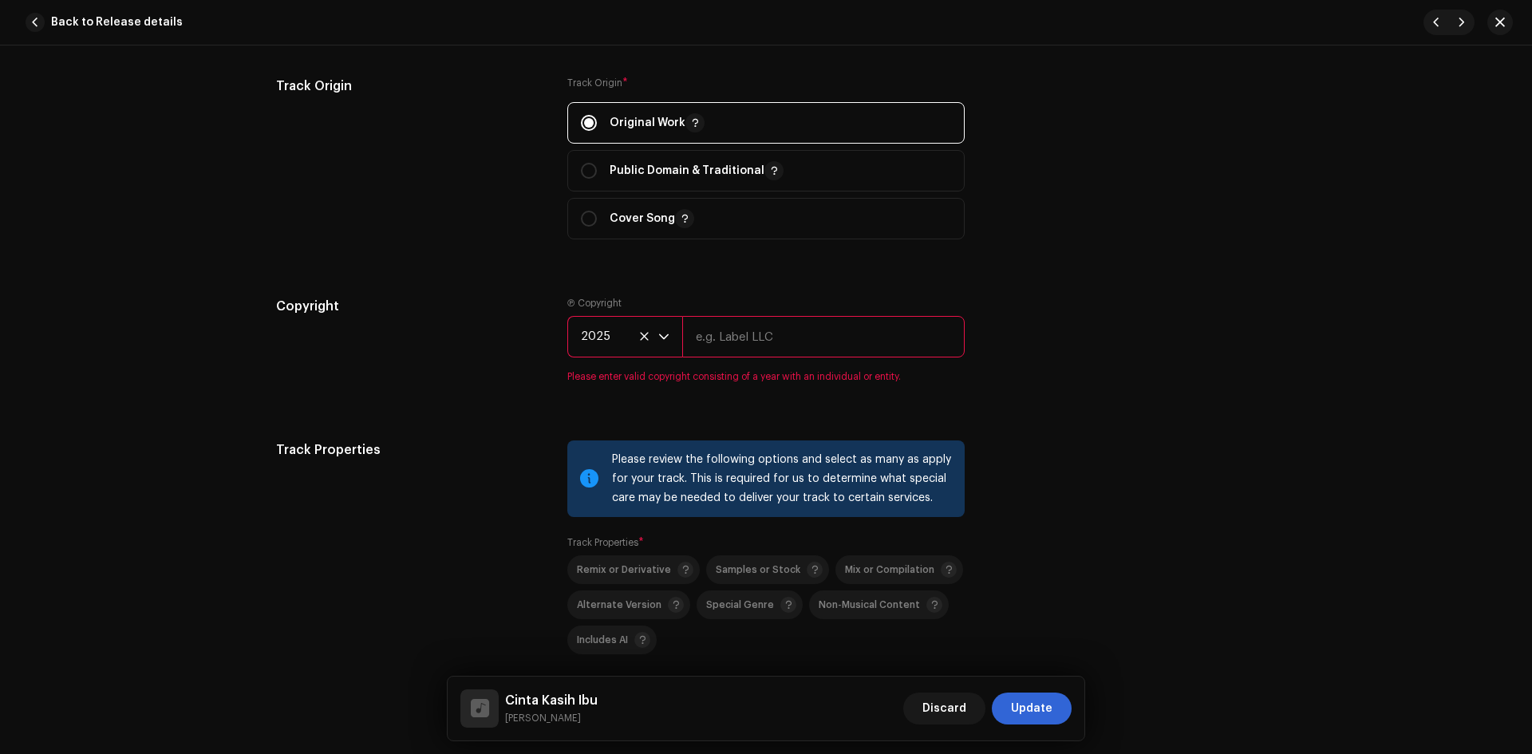
drag, startPoint x: 735, startPoint y: 334, endPoint x: 739, endPoint y: 341, distance: 8.2
click at [735, 334] on input "text" at bounding box center [823, 336] width 283 height 41
type input "DINAMIKA ERA DIGITAL"
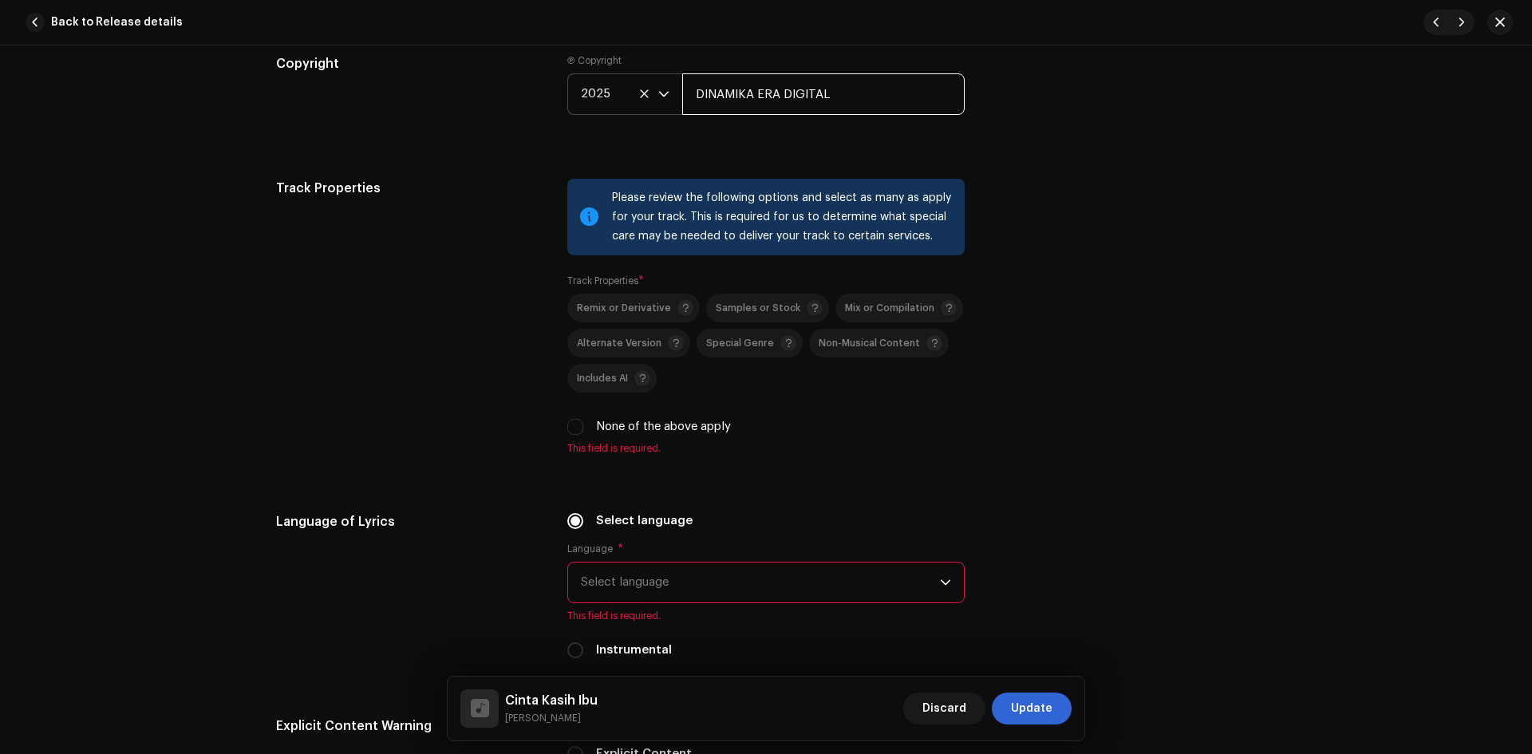
scroll to position [2155, 0]
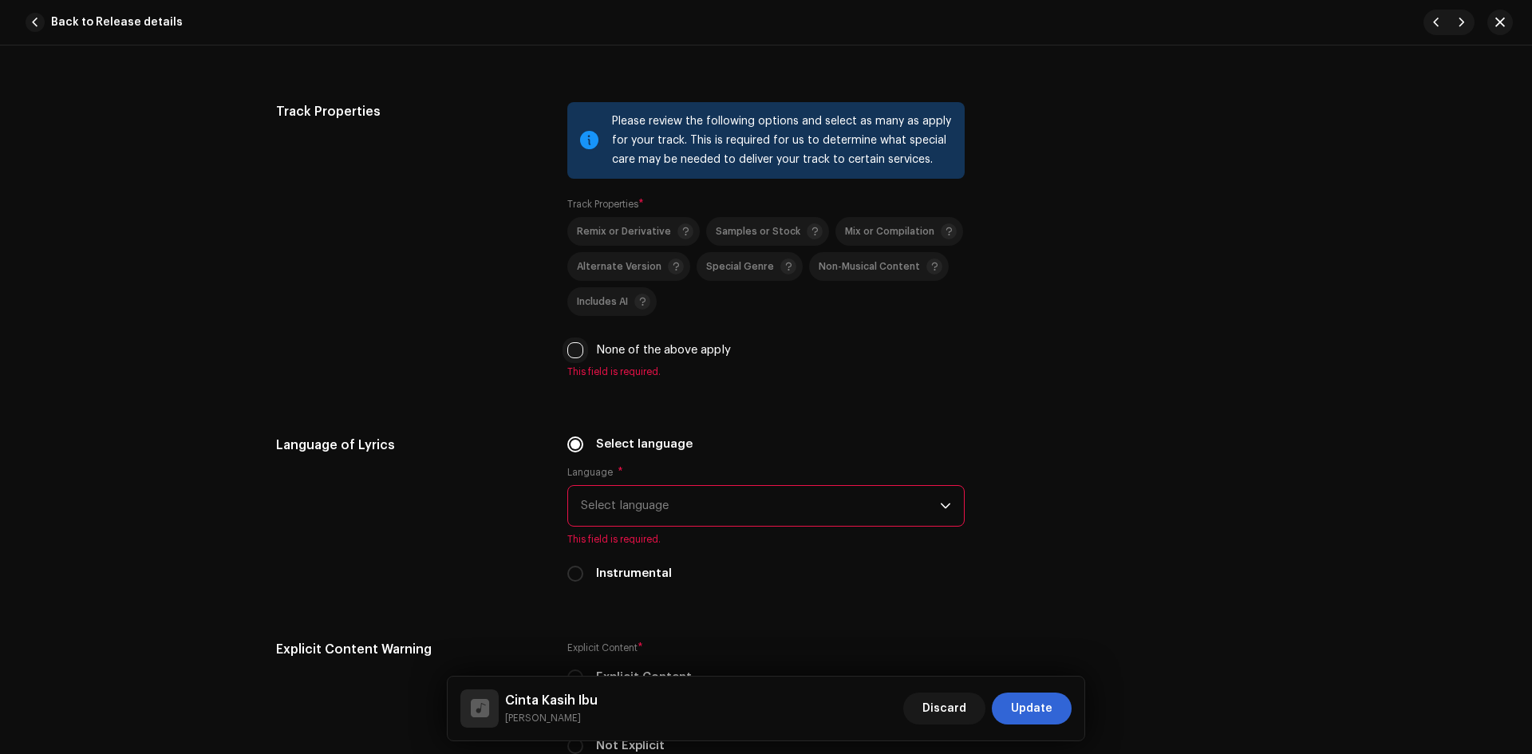
click at [573, 349] on input "None of the above apply" at bounding box center [575, 350] width 16 height 16
checkbox input "true"
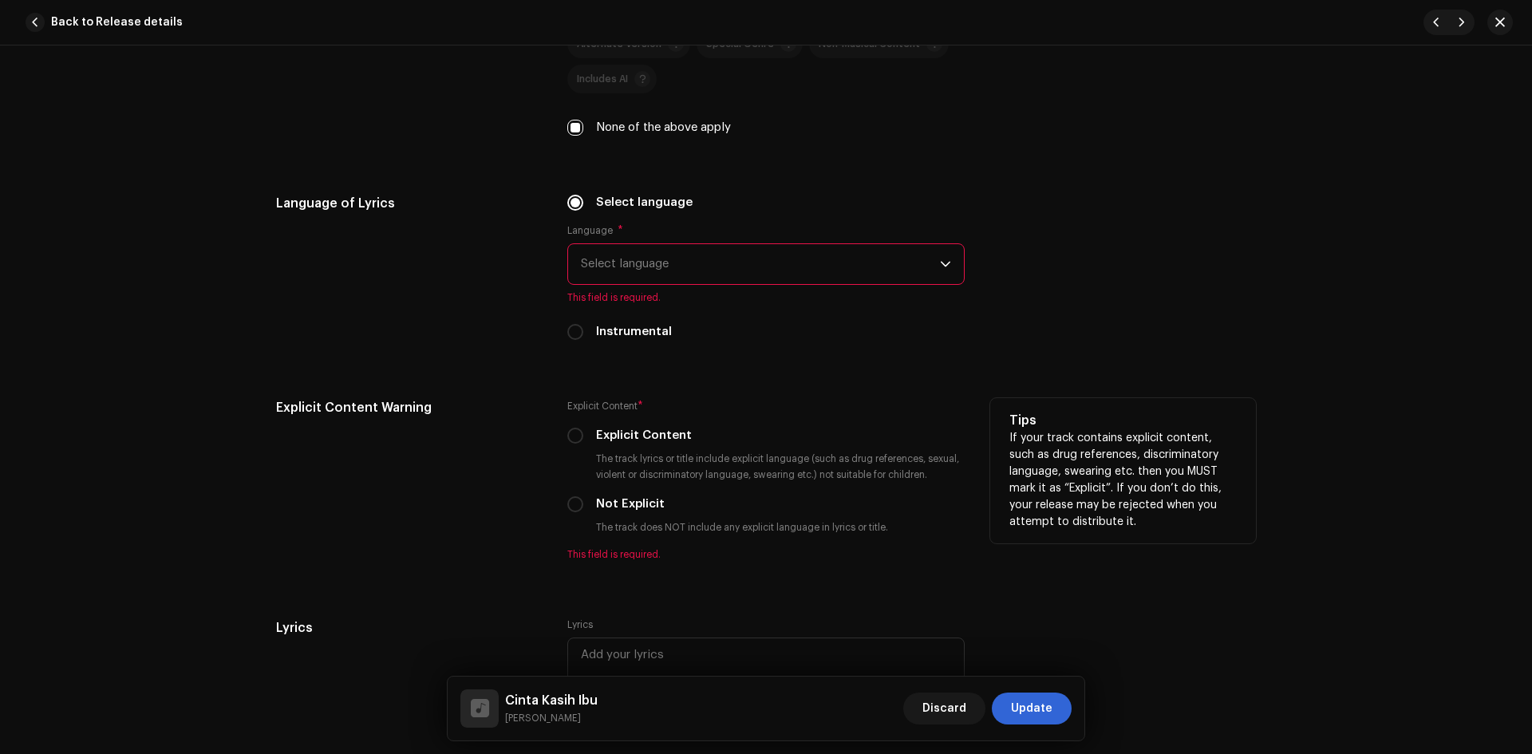
scroll to position [2394, 0]
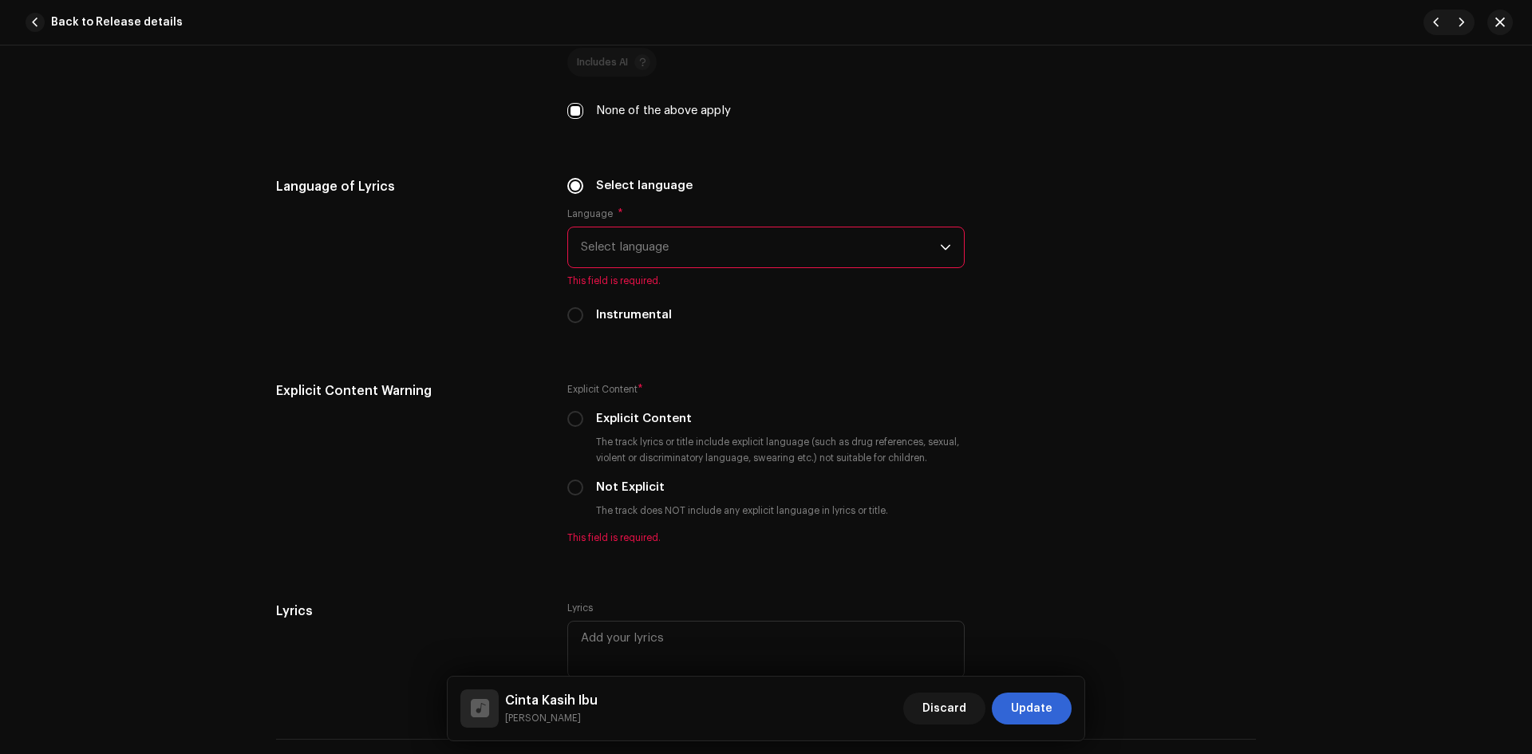
click at [742, 250] on span "Select language" at bounding box center [760, 247] width 359 height 40
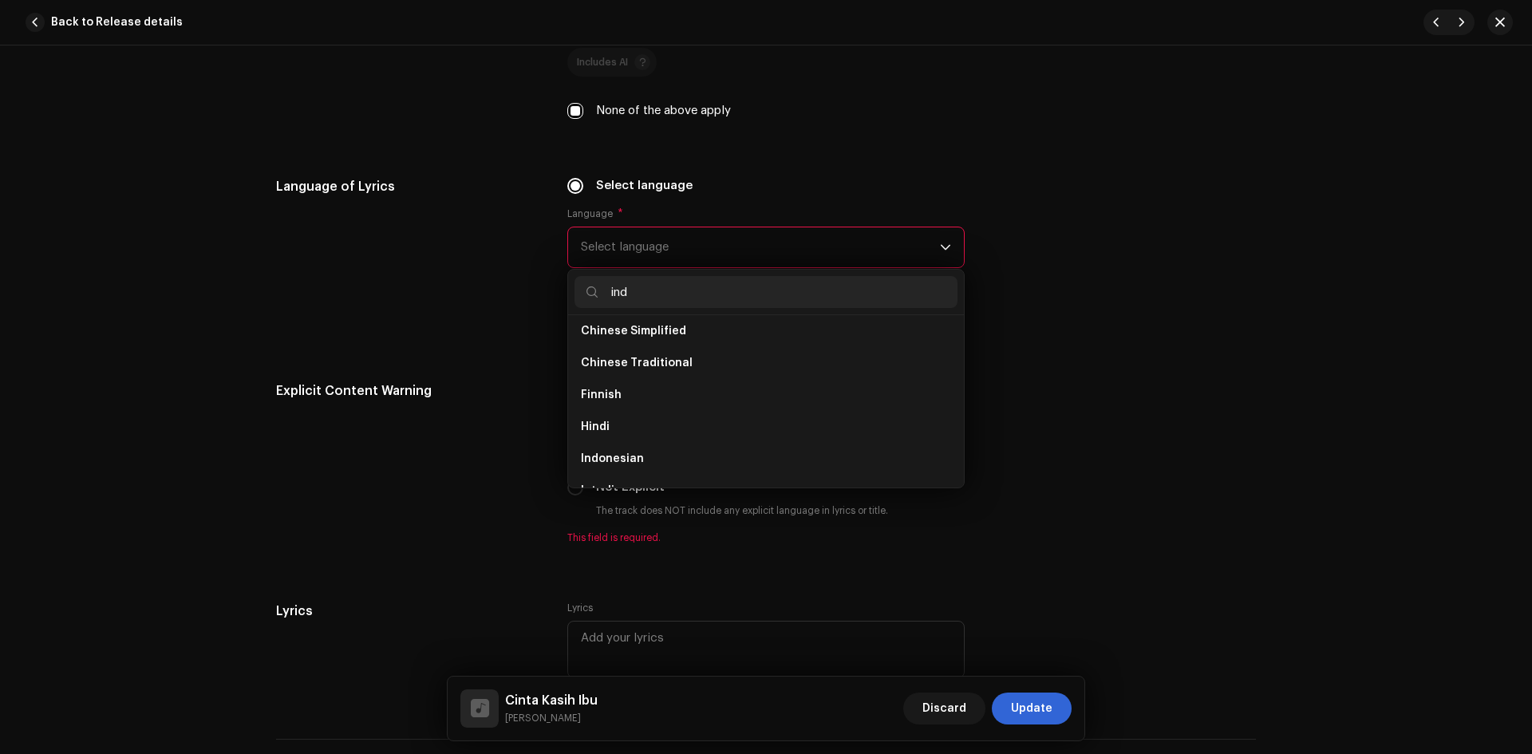
scroll to position [0, 0]
type input "indo"
click at [713, 340] on li "Indonesian" at bounding box center [766, 338] width 383 height 32
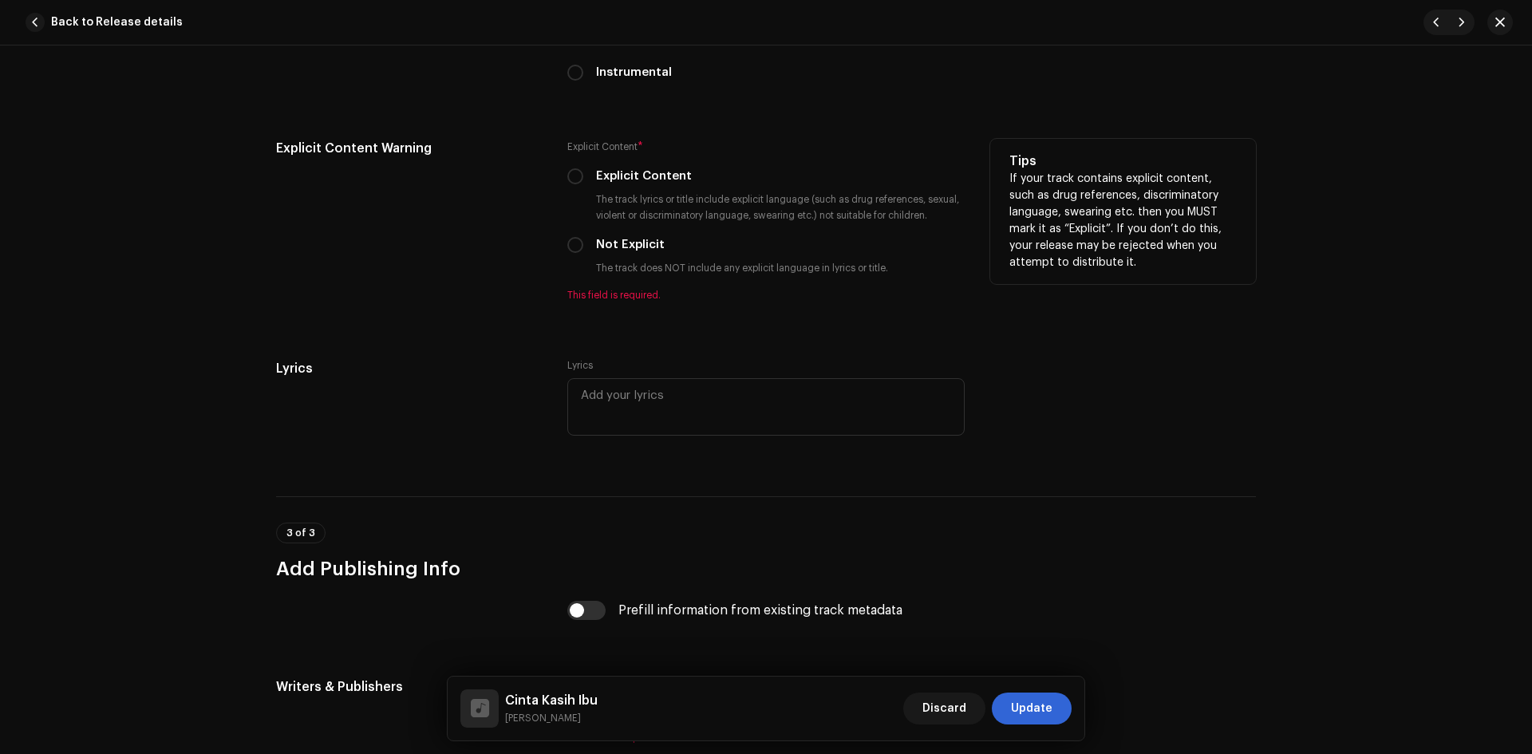
scroll to position [2634, 0]
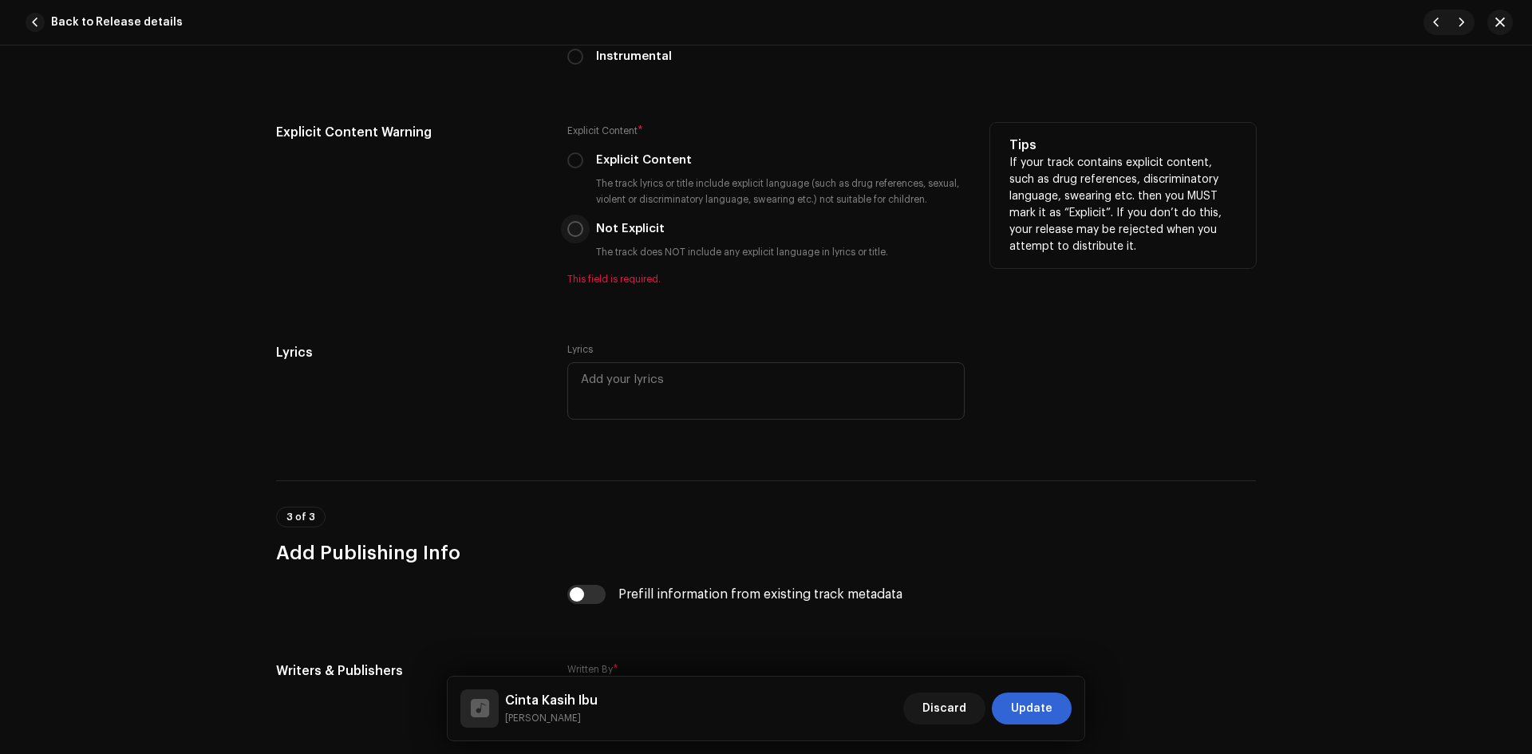
click at [578, 231] on input "Not Explicit" at bounding box center [575, 229] width 16 height 16
radio input "true"
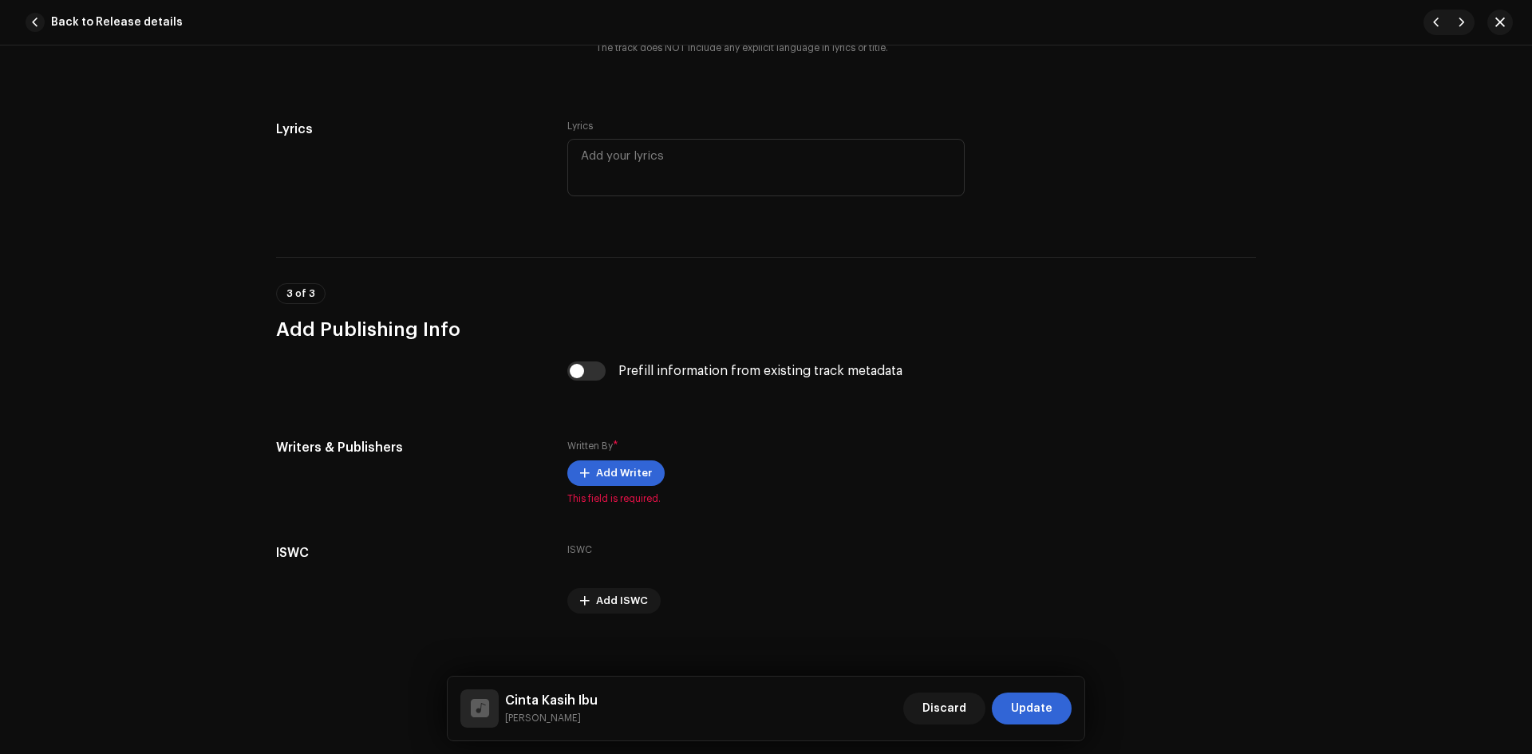
scroll to position [2851, 0]
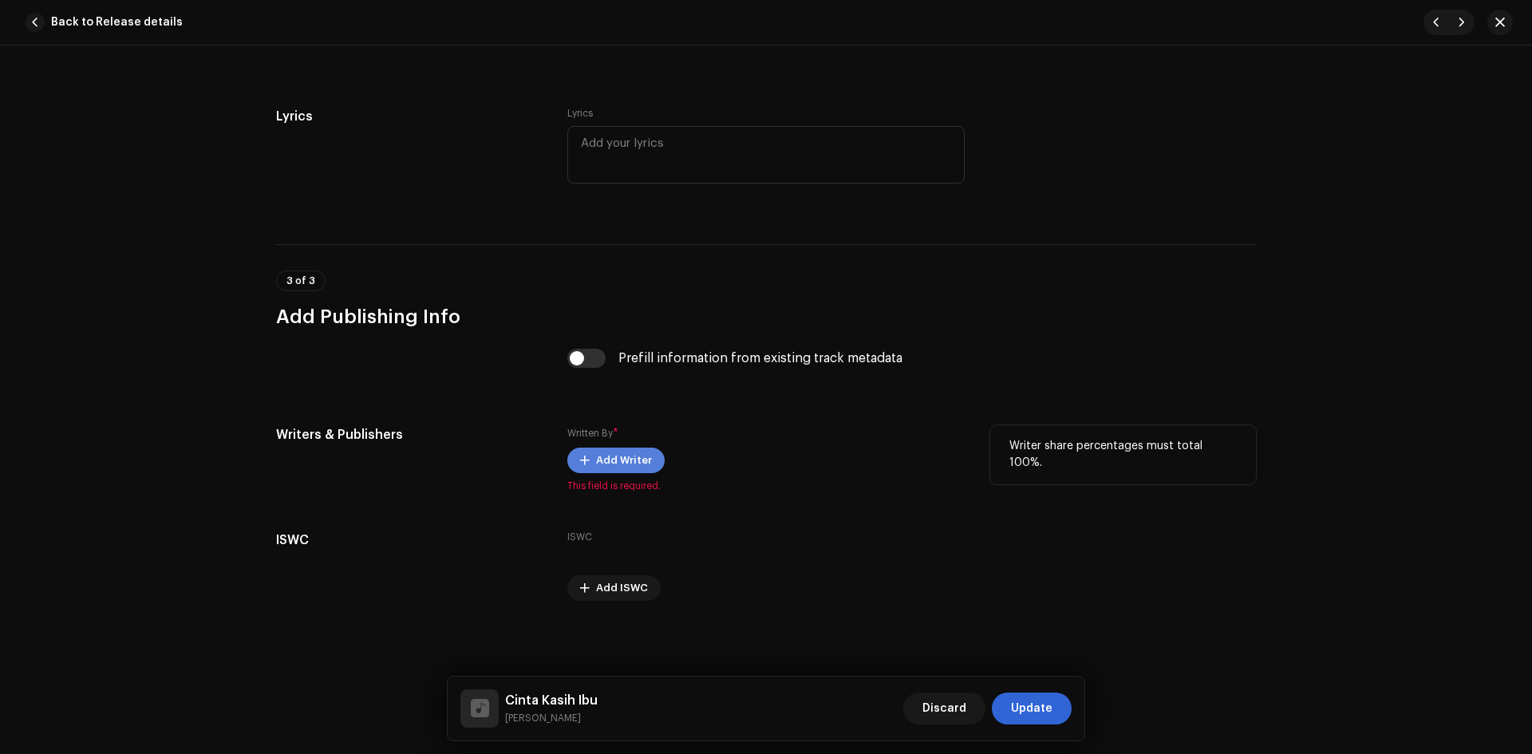
click at [628, 462] on span "Add Writer" at bounding box center [624, 461] width 56 height 32
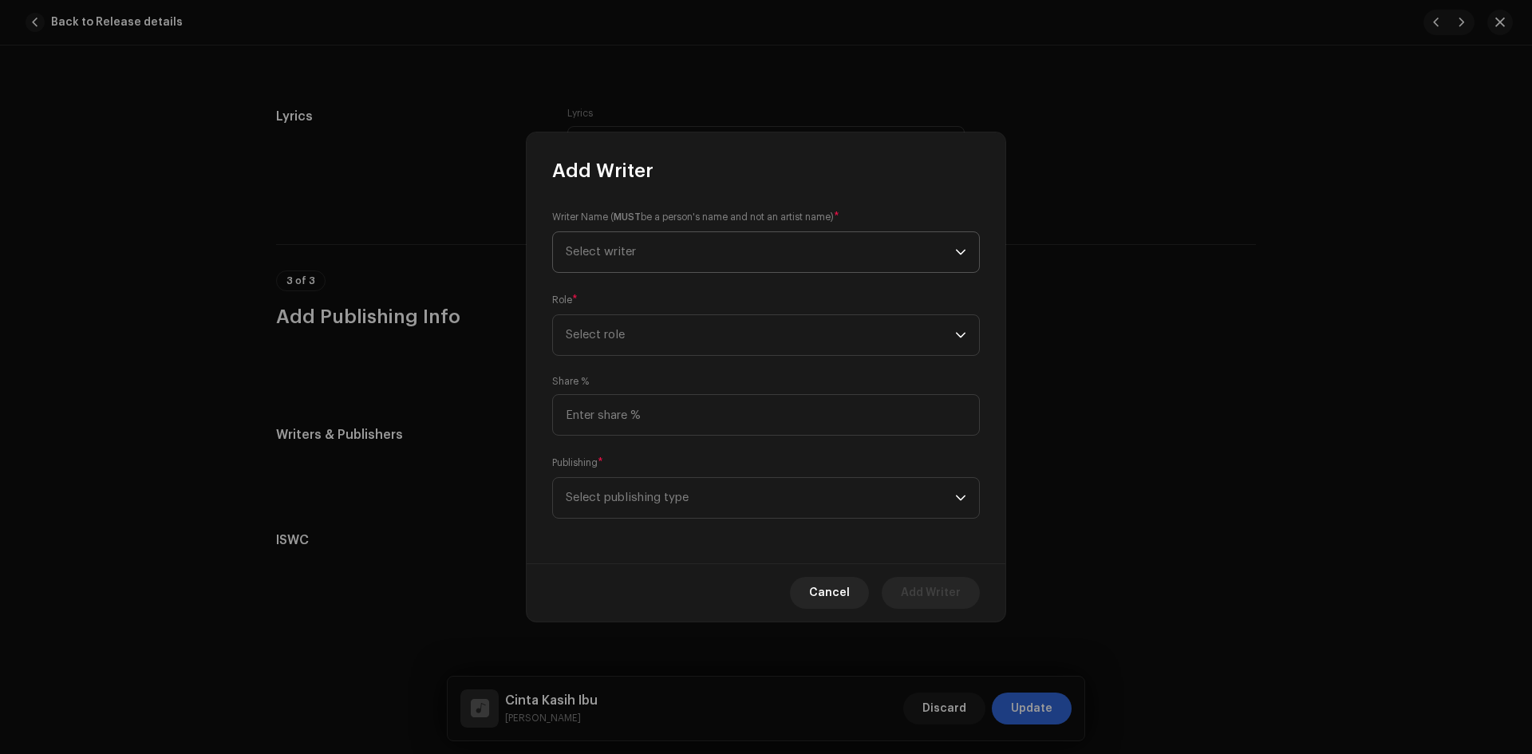
click at [658, 254] on span "Select writer" at bounding box center [760, 252] width 389 height 40
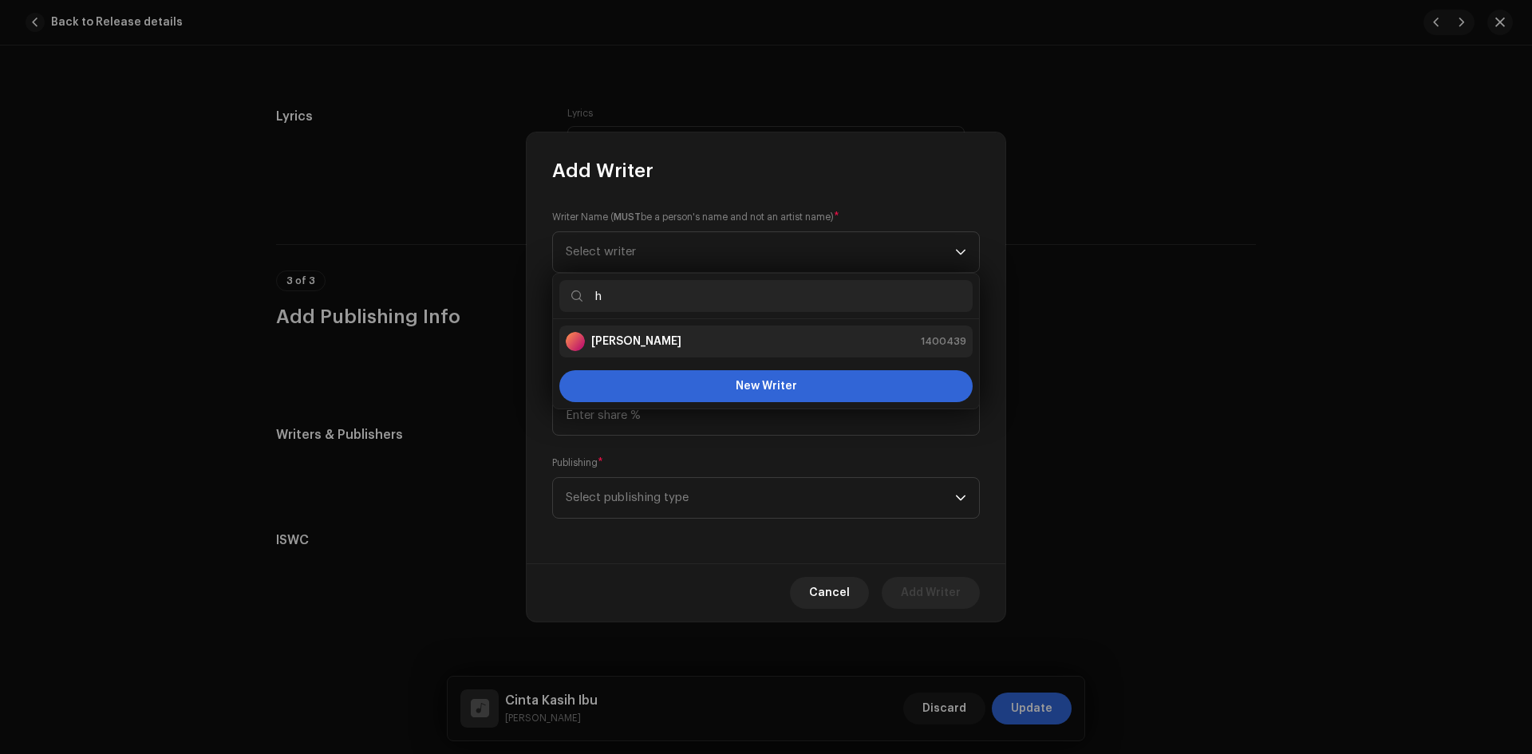
type input "h"
click at [654, 338] on strong "[PERSON_NAME]" at bounding box center [636, 342] width 90 height 16
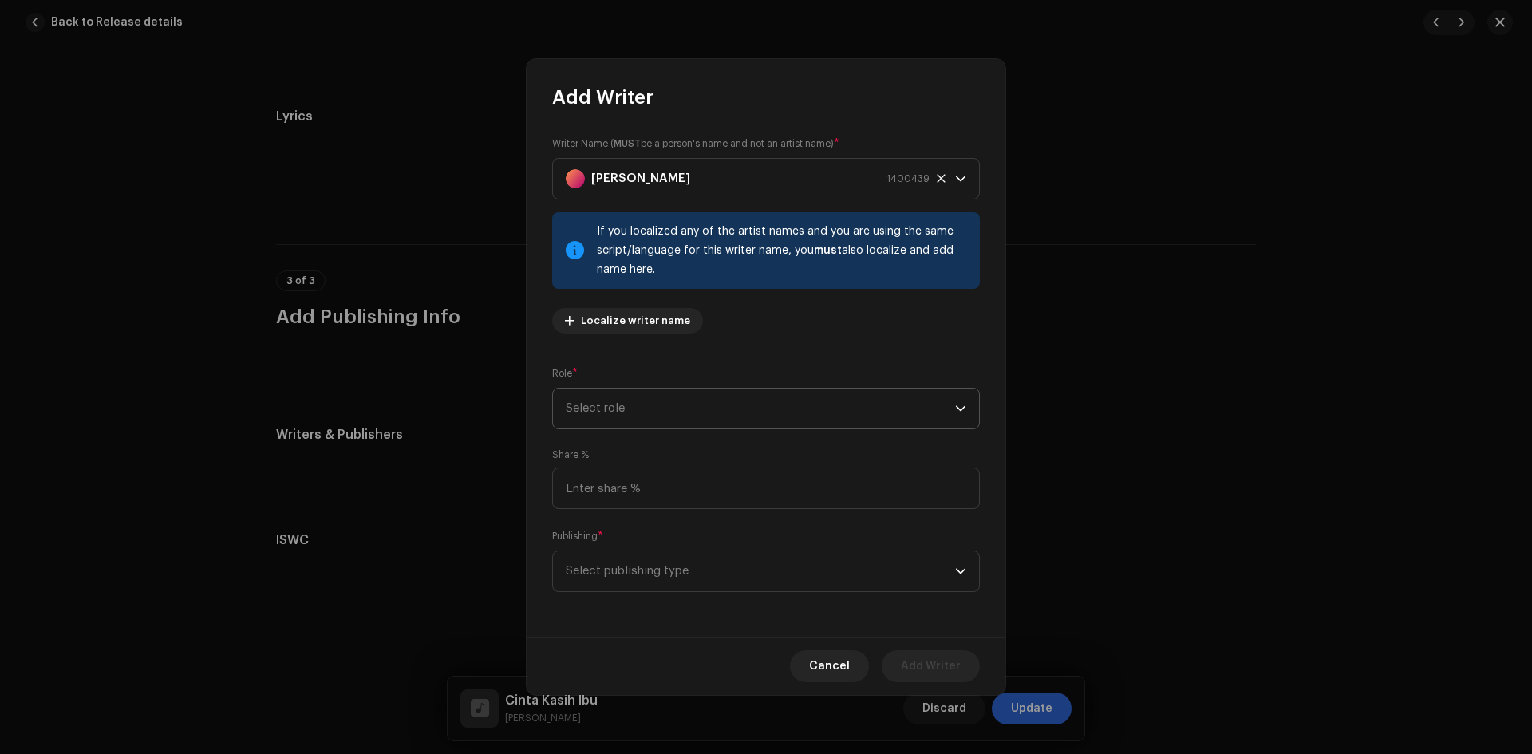
click at [656, 399] on span "Select role" at bounding box center [760, 409] width 389 height 40
click at [641, 510] on li "Composer" at bounding box center [765, 516] width 413 height 32
click at [644, 480] on input at bounding box center [766, 488] width 428 height 41
type input "100.00"
click at [645, 566] on span "Select publishing type" at bounding box center [760, 571] width 389 height 40
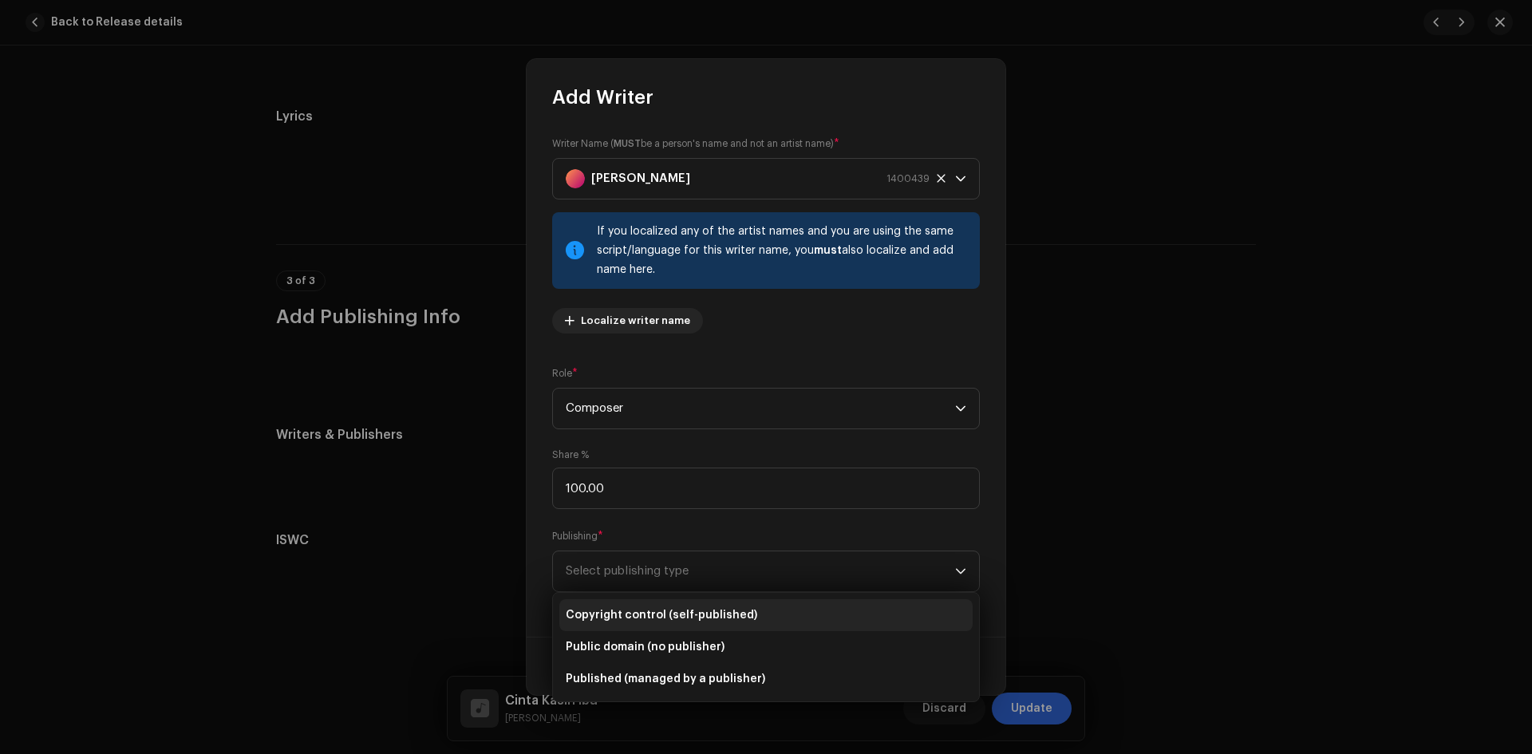
click at [650, 619] on span "Copyright control (self-published)" at bounding box center [662, 615] width 192 height 16
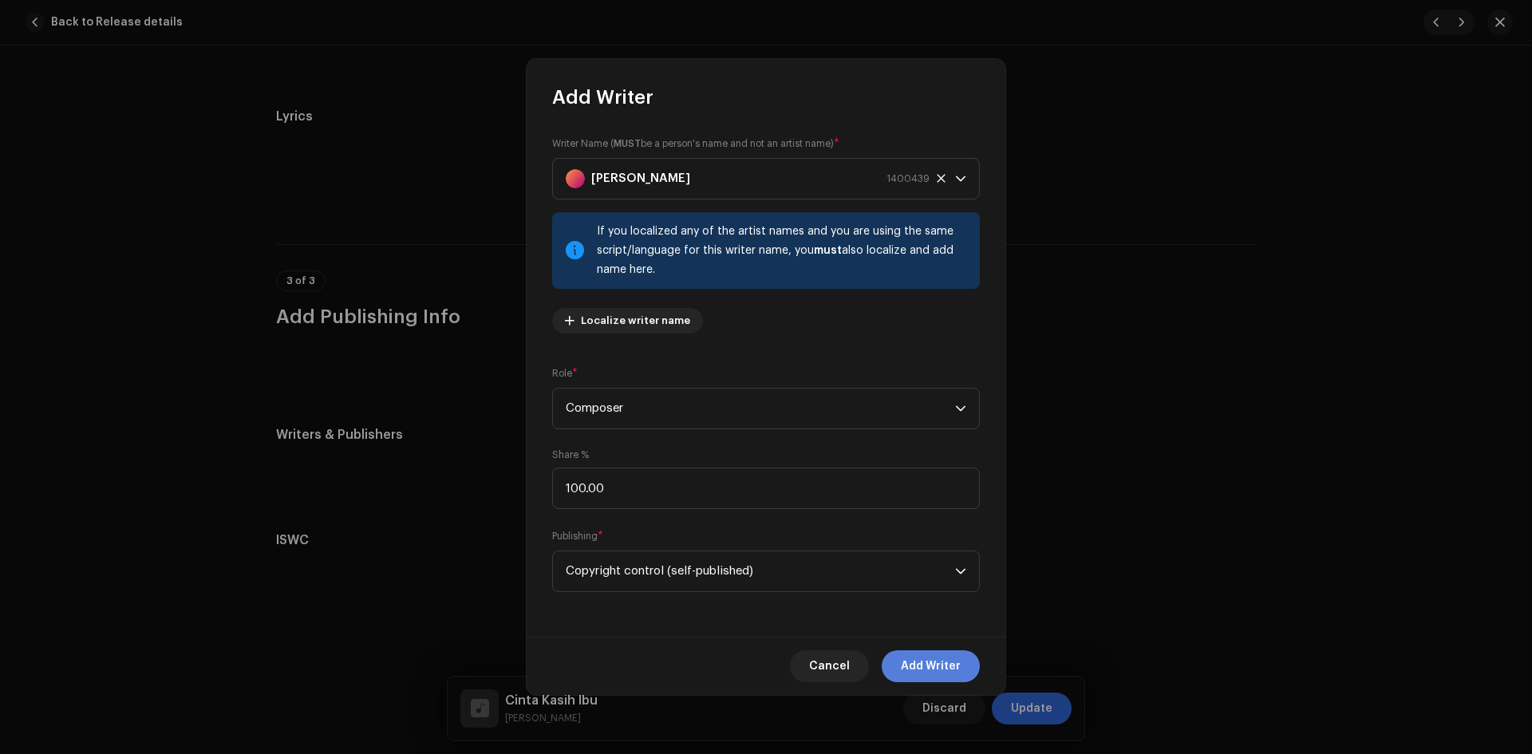
click at [928, 665] on span "Add Writer" at bounding box center [931, 666] width 60 height 32
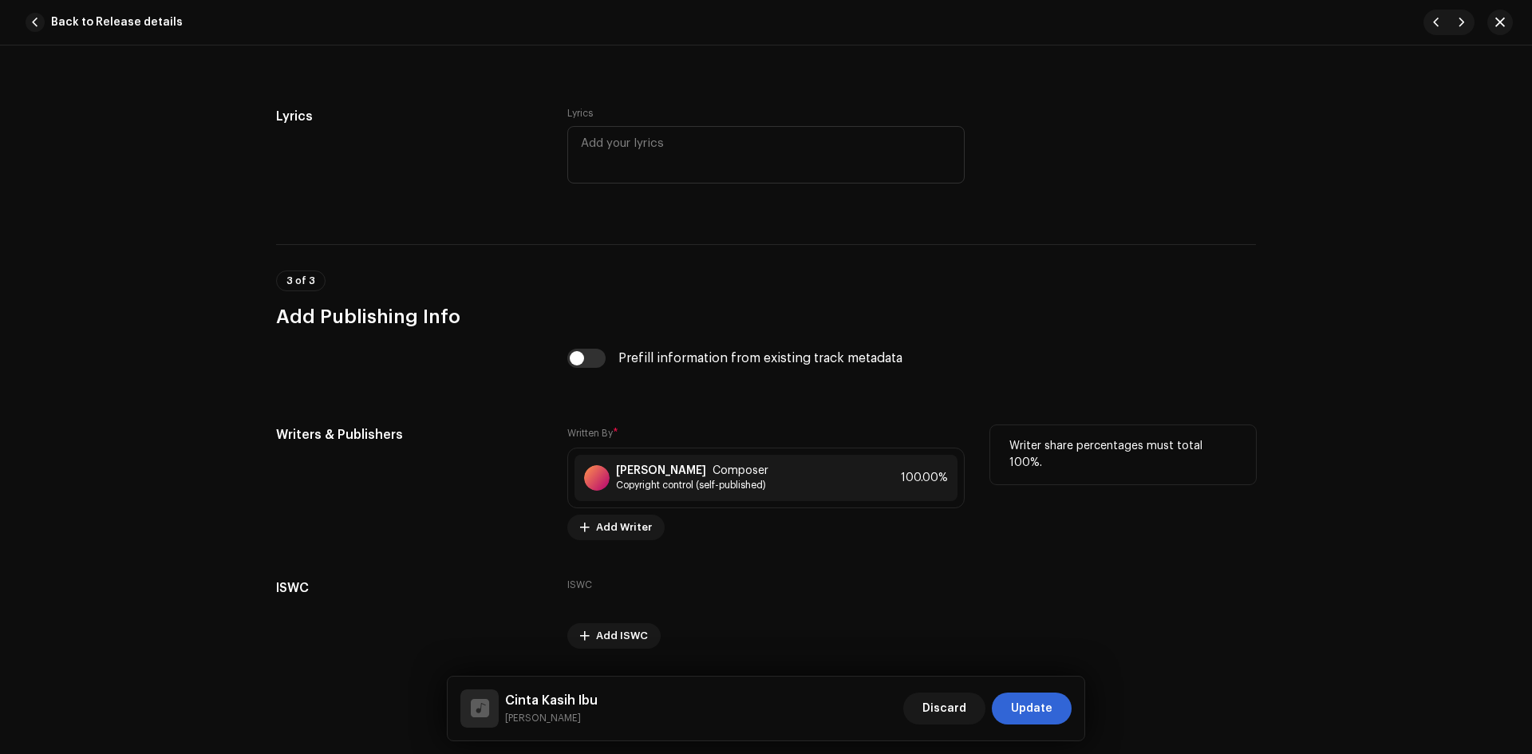
scroll to position [2898, 0]
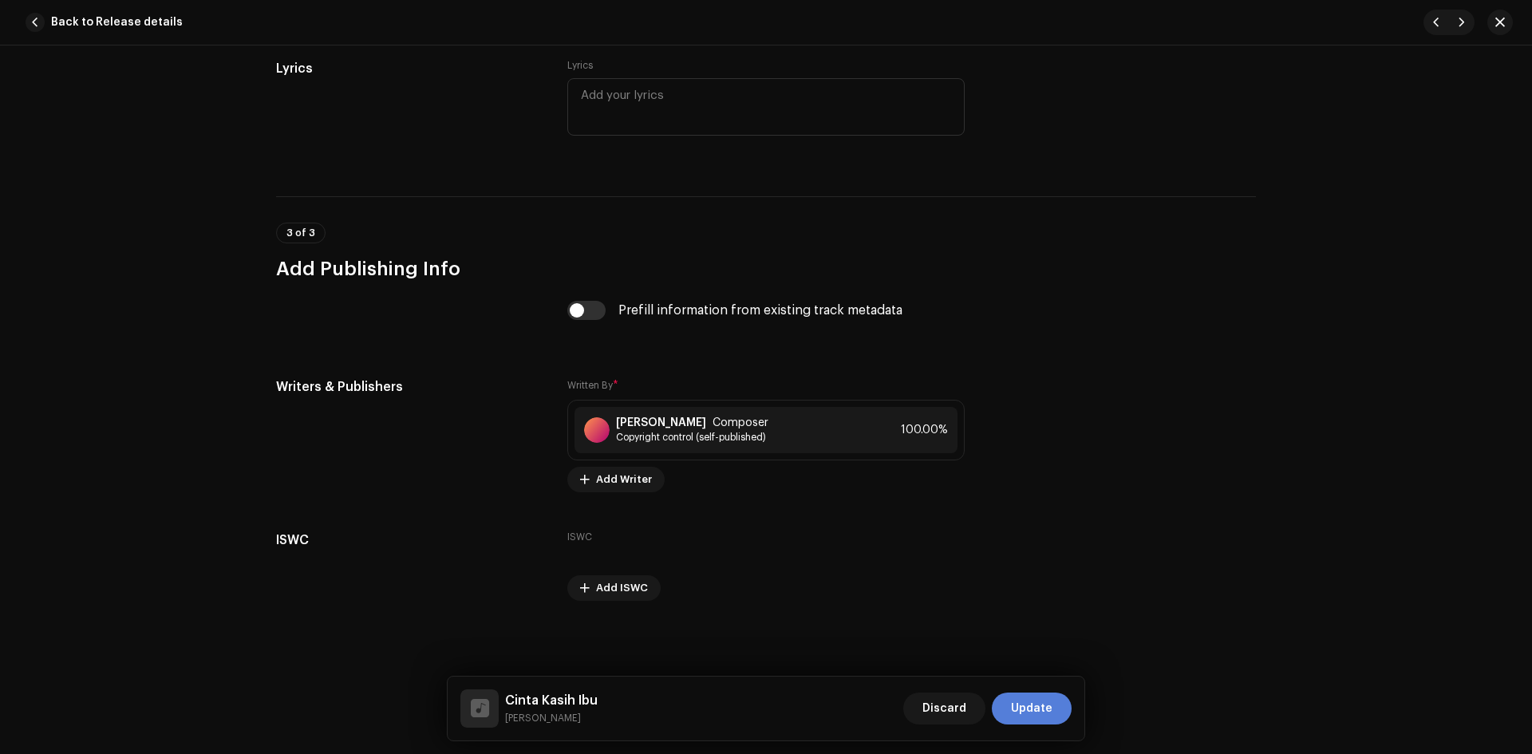
click at [1036, 702] on span "Update" at bounding box center [1031, 709] width 41 height 32
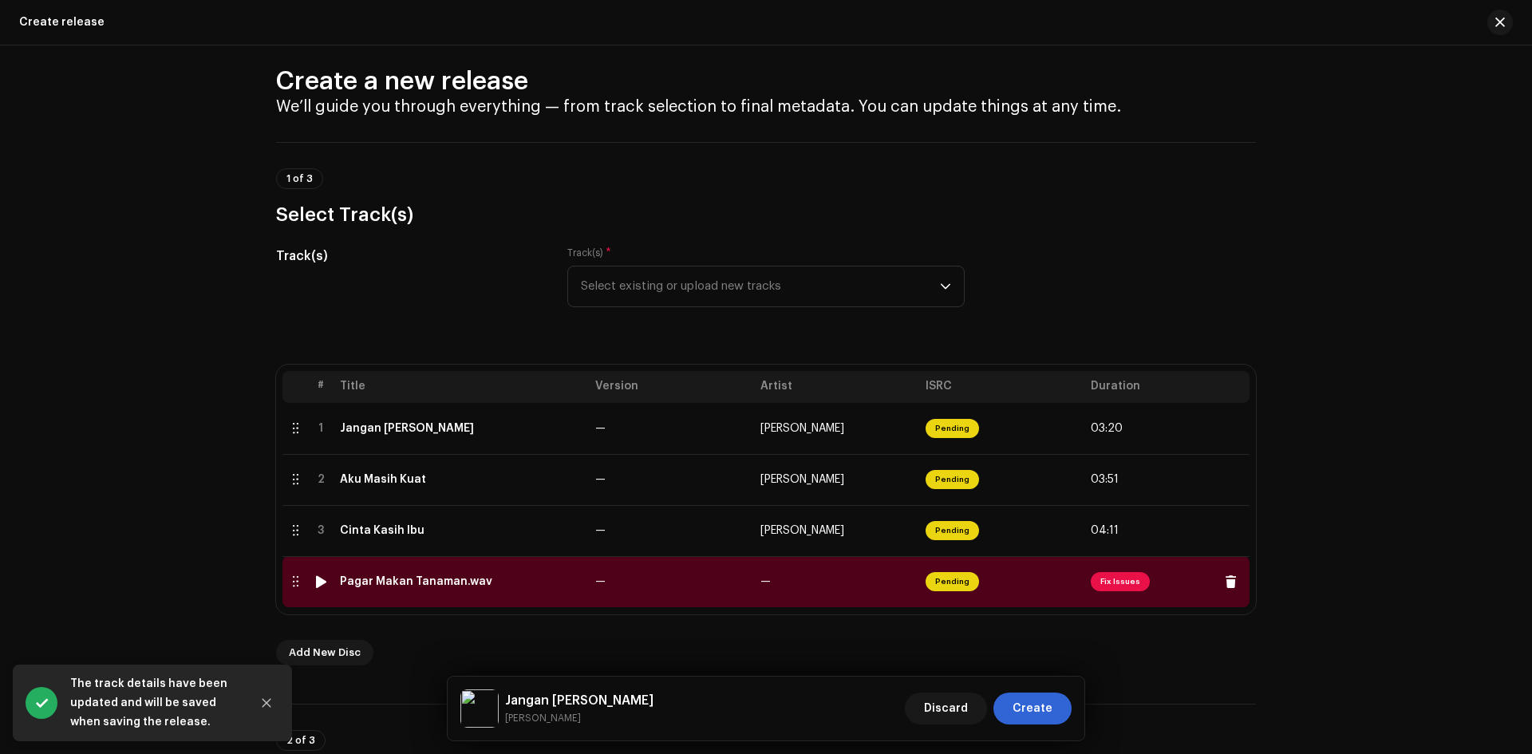
click at [675, 583] on td "—" at bounding box center [671, 581] width 165 height 51
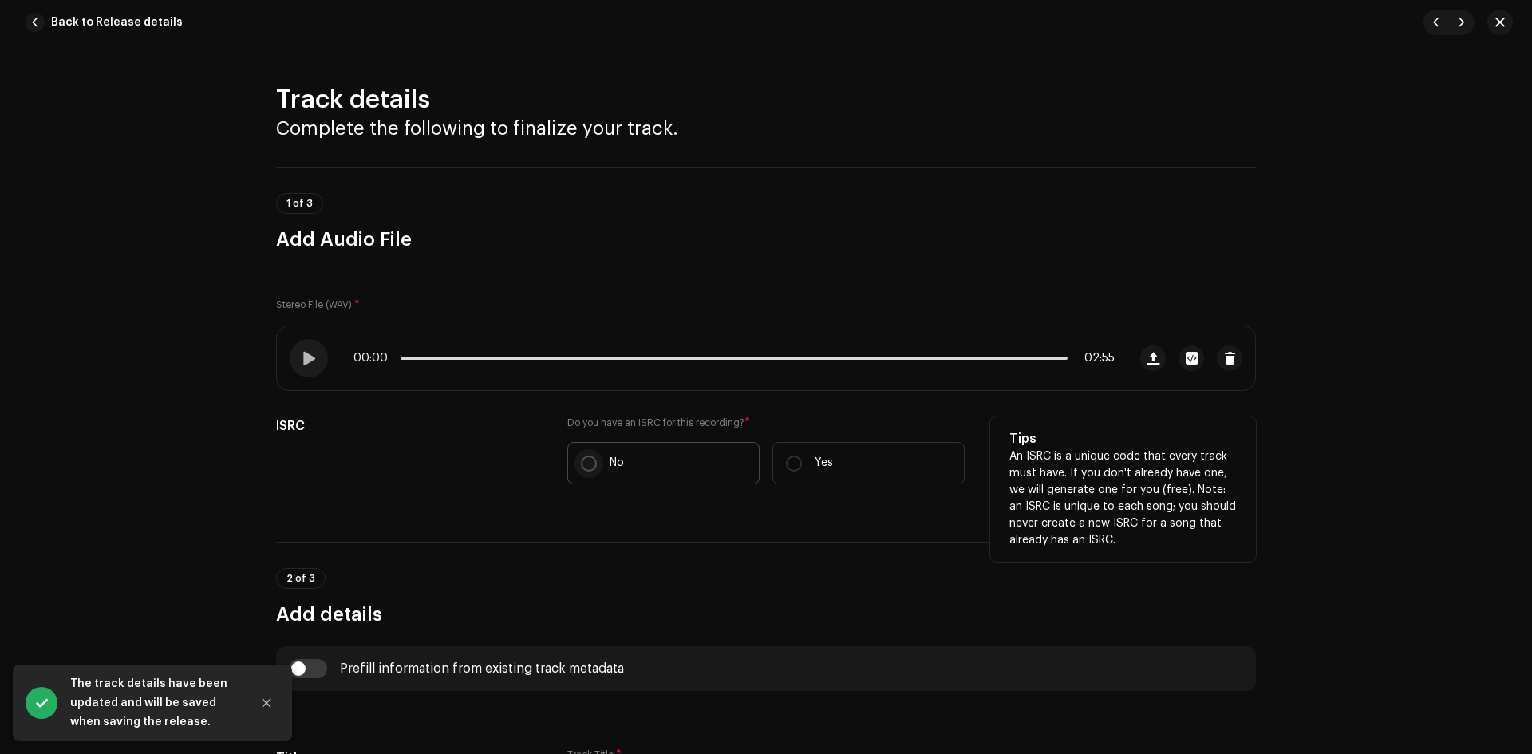
click at [581, 461] on input "No" at bounding box center [589, 464] width 16 height 16
radio input "true"
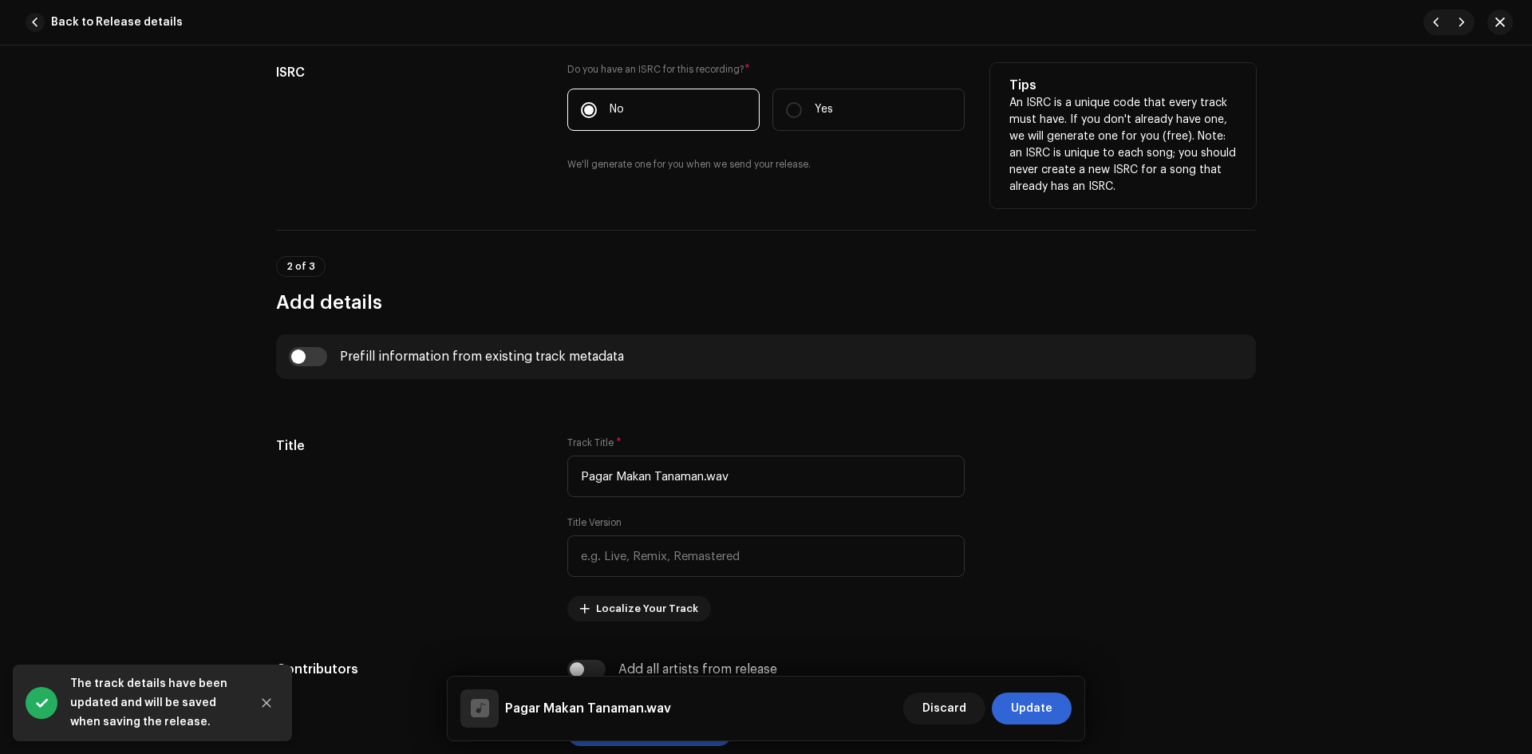
scroll to position [399, 0]
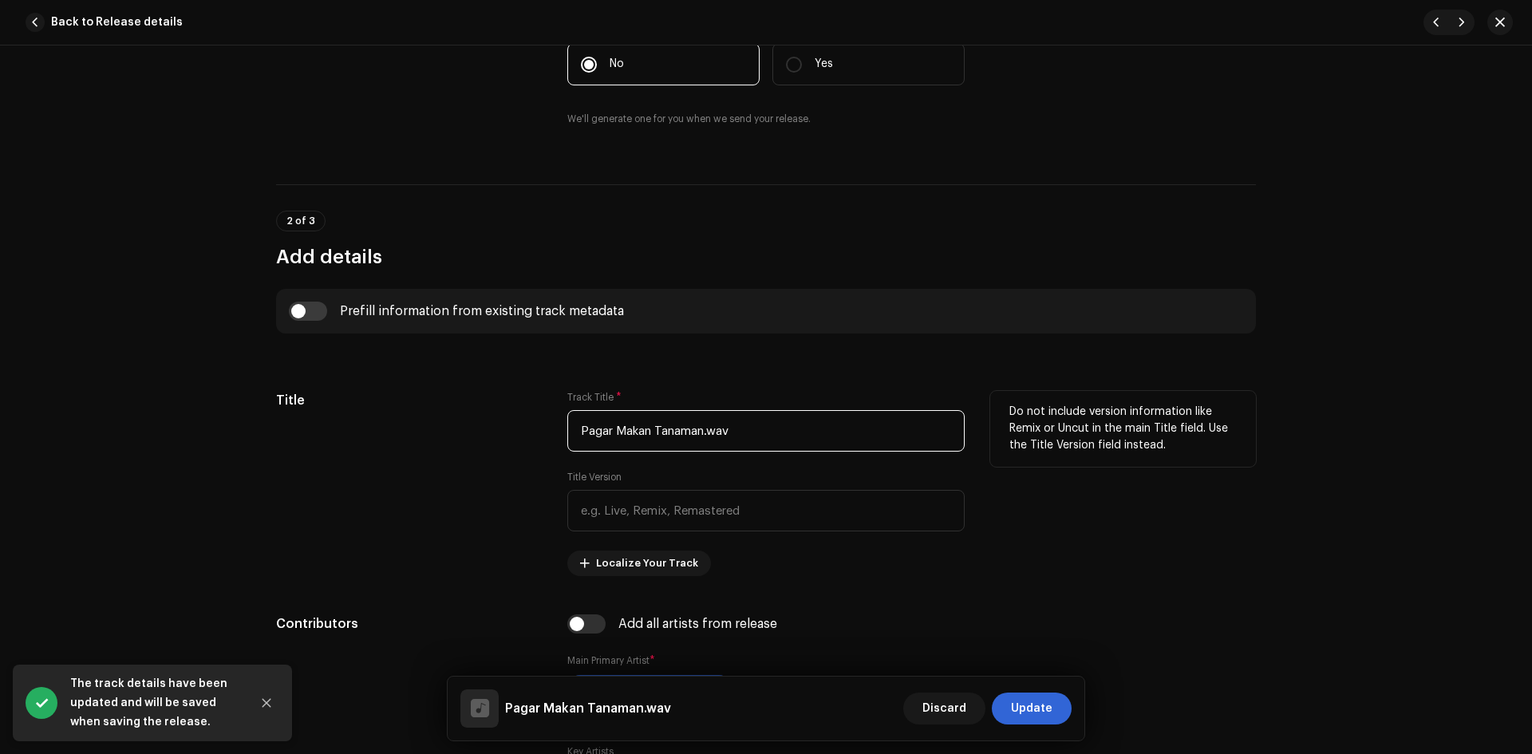
click at [752, 430] on input "Pagar Makan Tanaman.wav" at bounding box center [765, 430] width 397 height 41
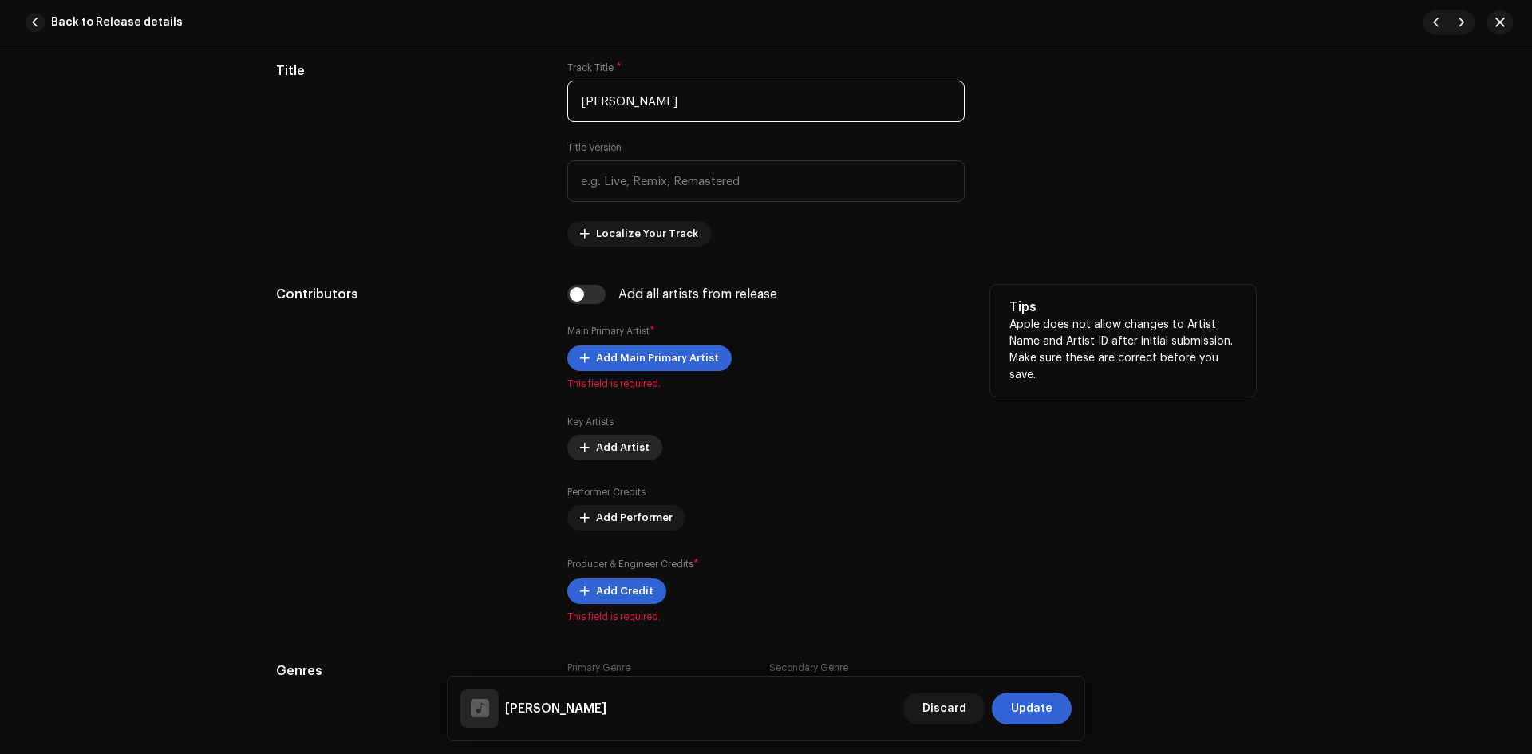
scroll to position [798, 0]
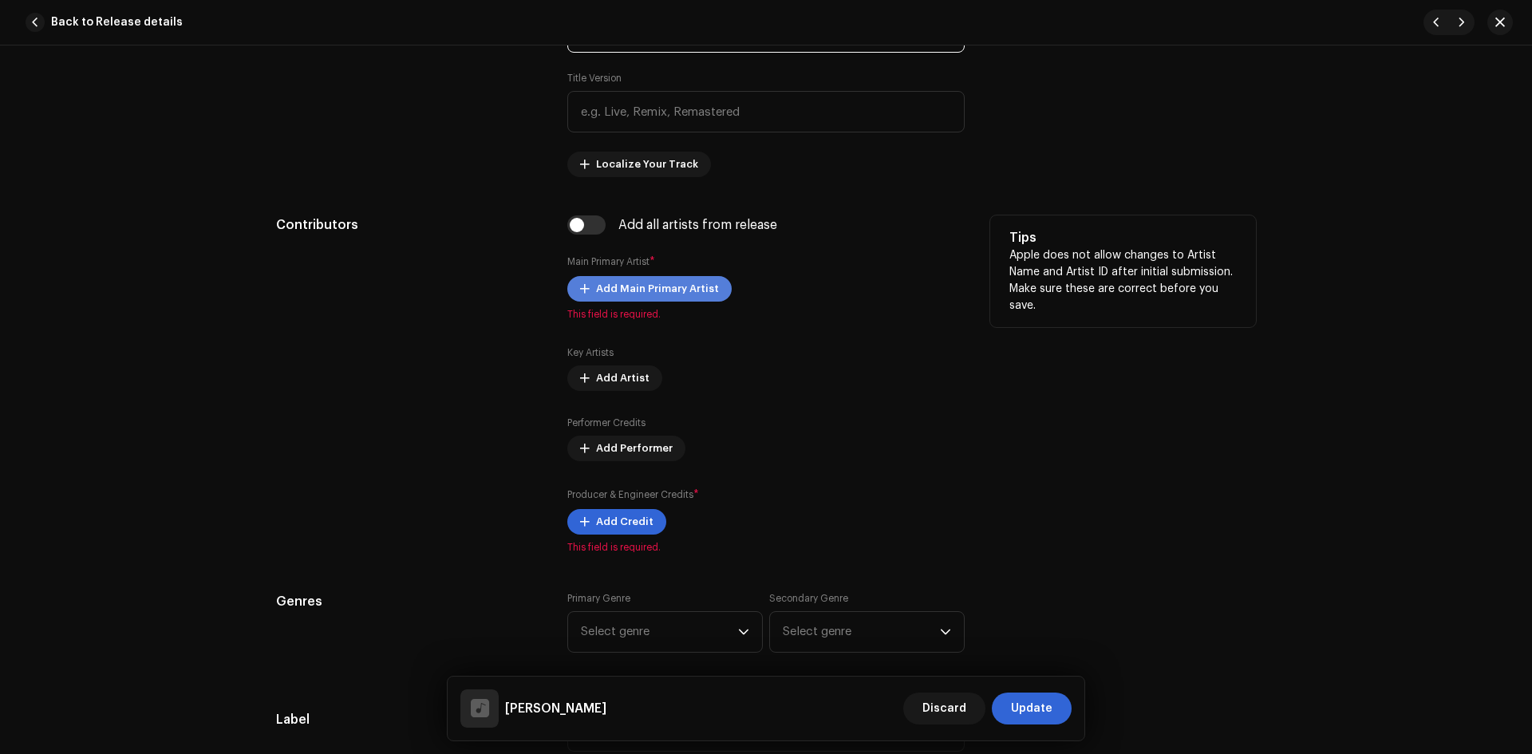
type input "[PERSON_NAME]"
click at [635, 284] on span "Add Main Primary Artist" at bounding box center [657, 289] width 123 height 32
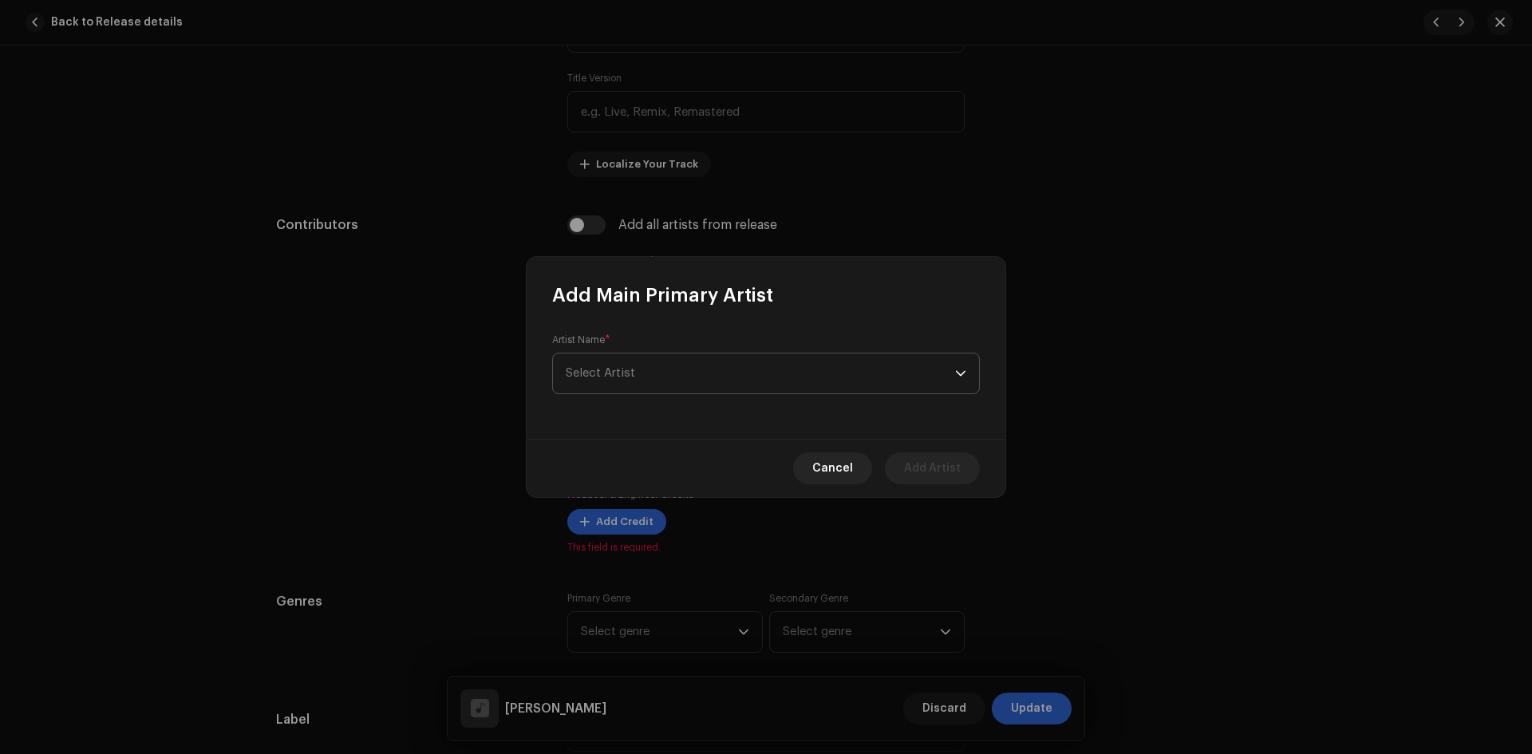
click at [634, 367] on span "Select Artist" at bounding box center [600, 373] width 69 height 12
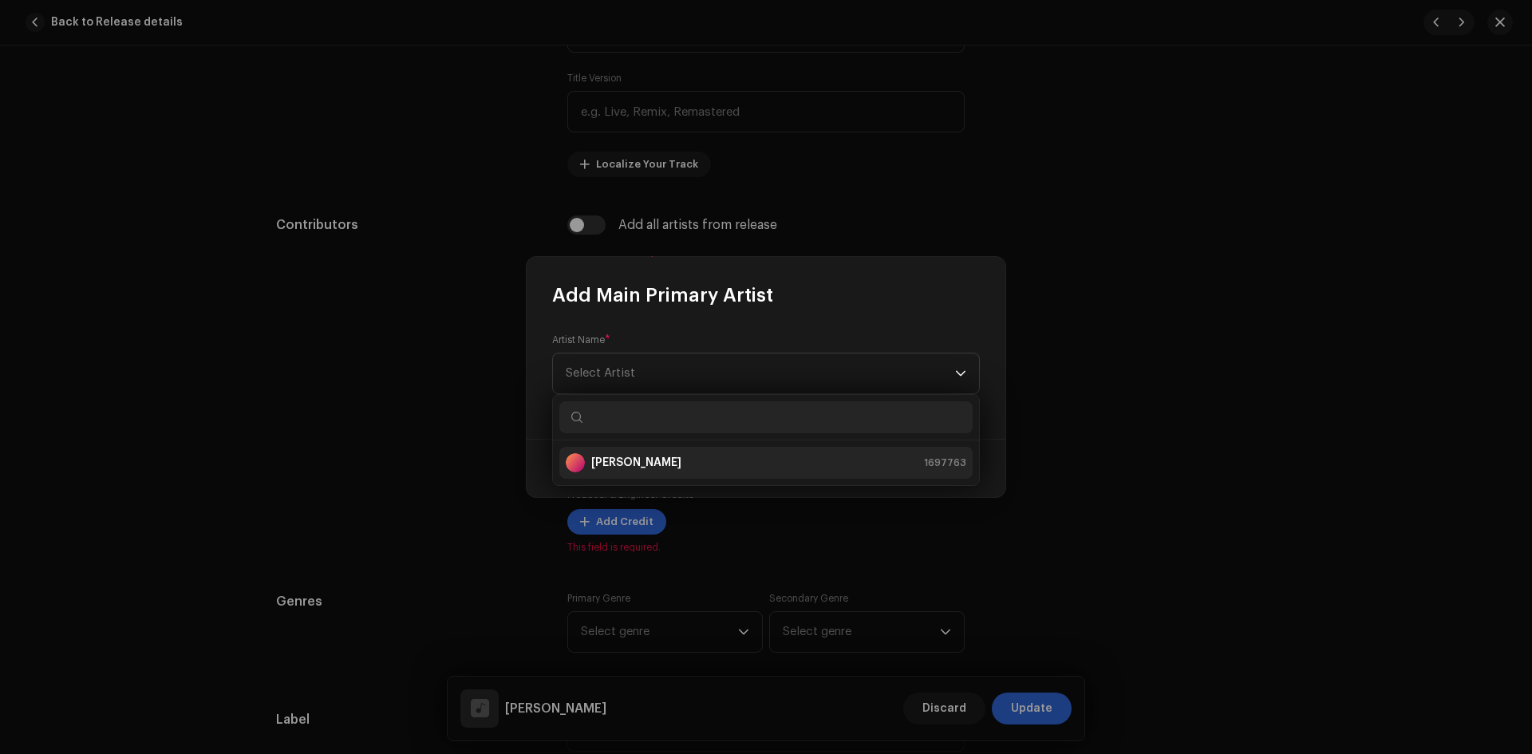
click at [628, 460] on strong "[PERSON_NAME]" at bounding box center [636, 463] width 90 height 16
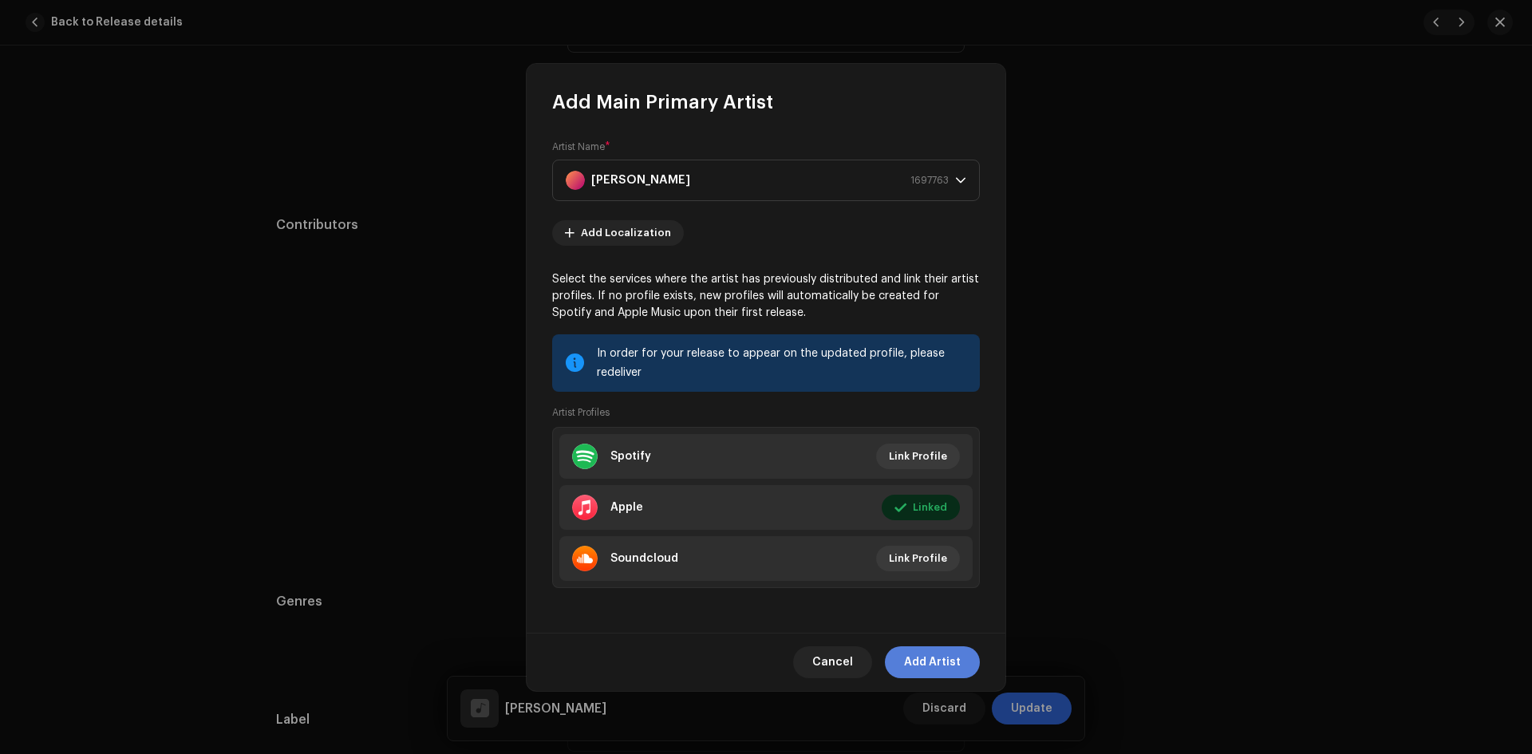
click at [923, 650] on span "Add Artist" at bounding box center [932, 662] width 57 height 32
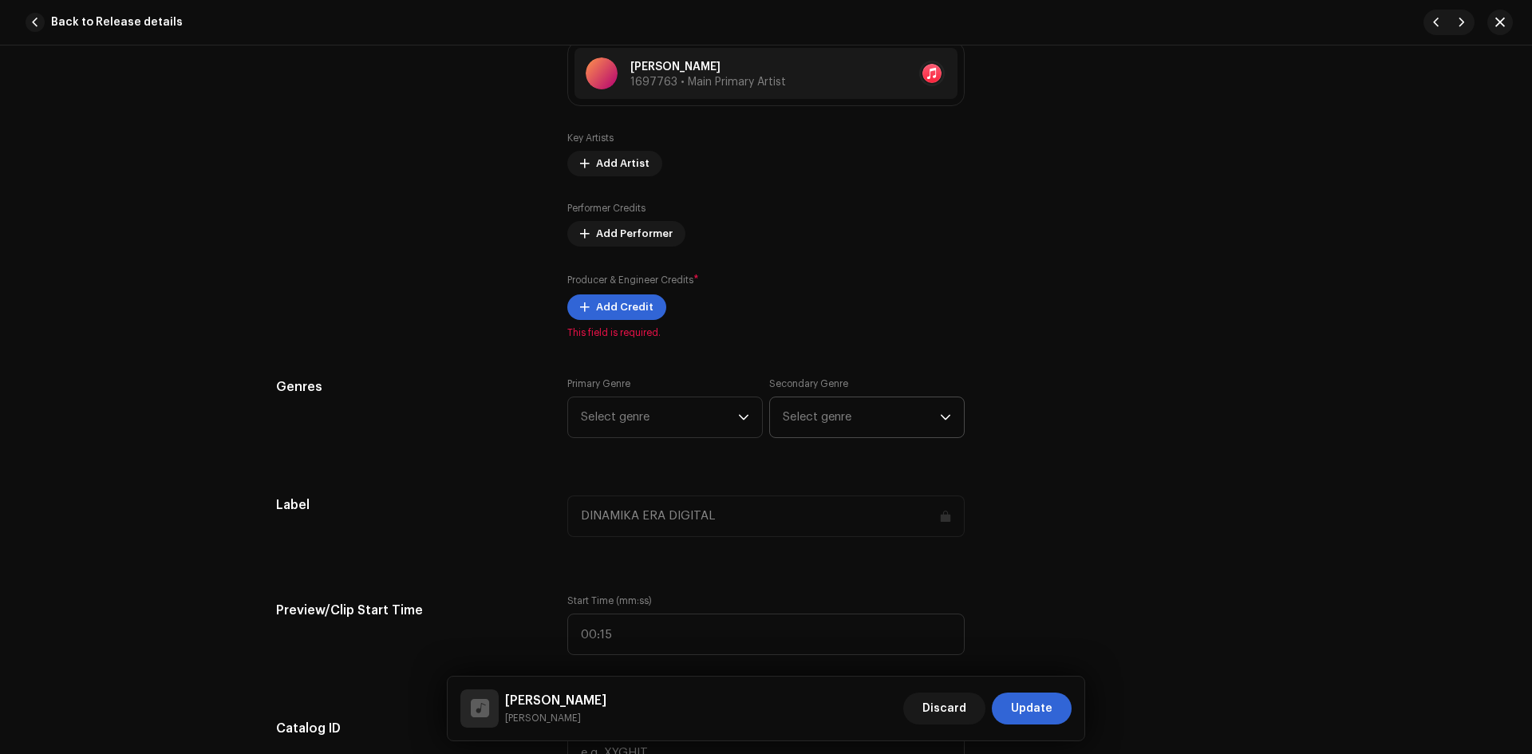
scroll to position [1037, 0]
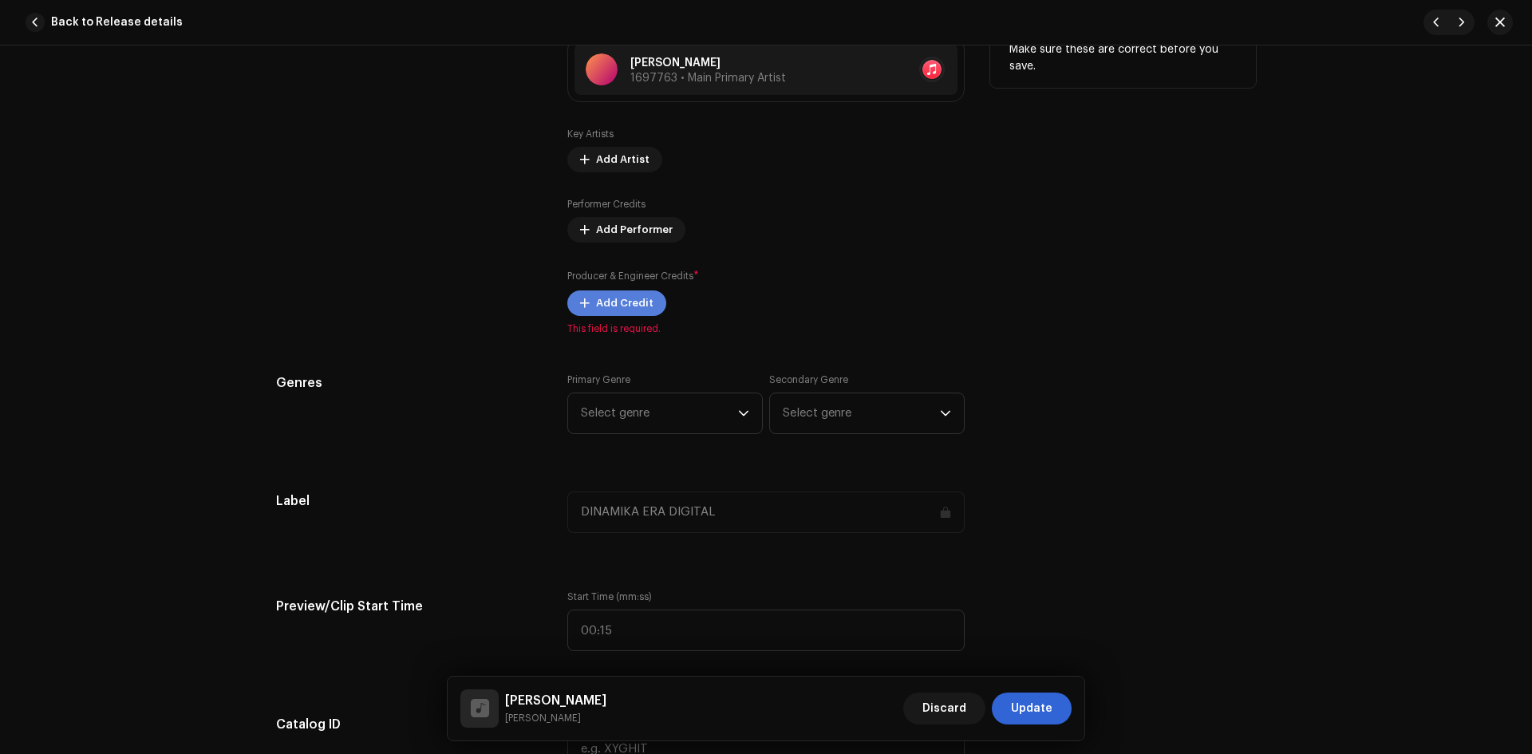
click at [624, 306] on span "Add Credit" at bounding box center [624, 303] width 57 height 32
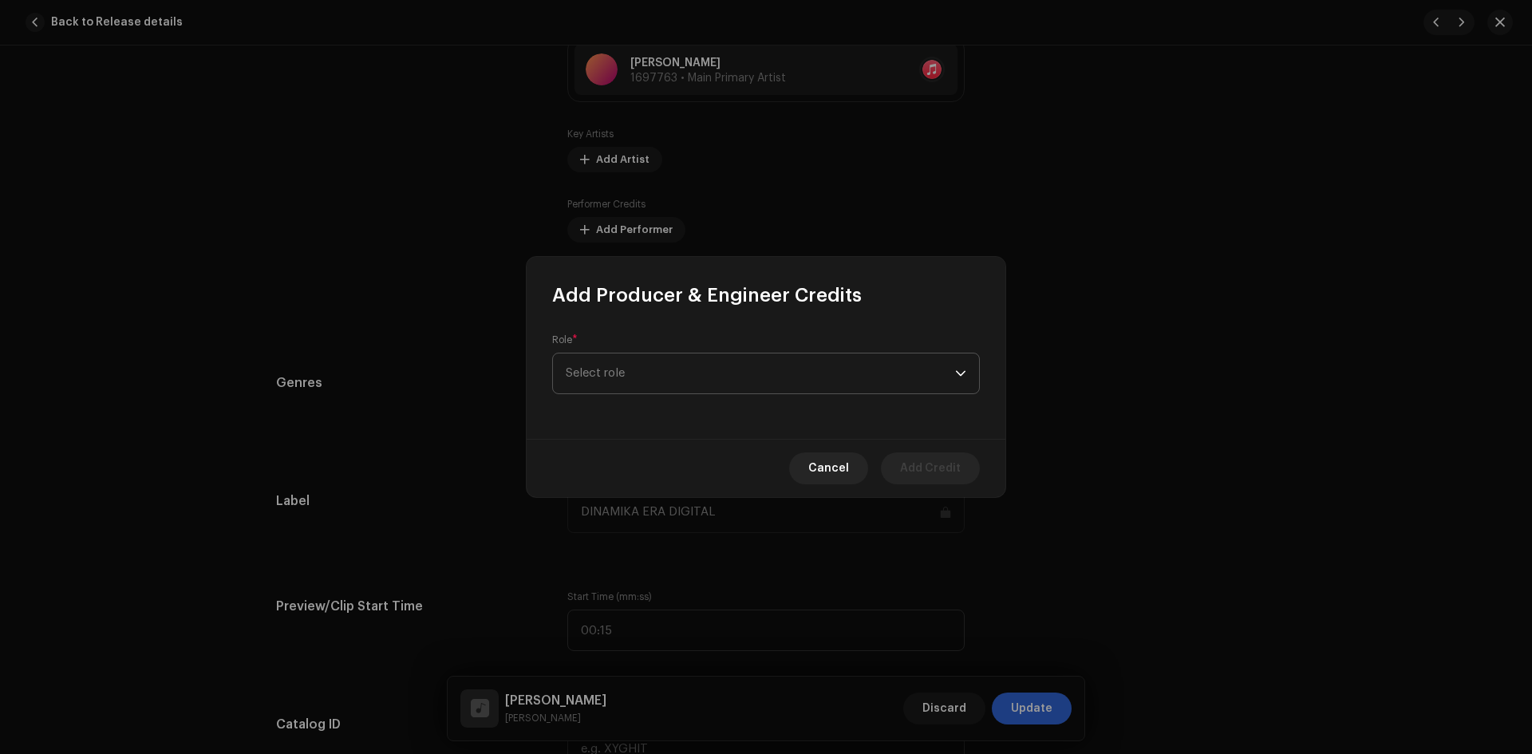
click at [642, 370] on span "Select role" at bounding box center [760, 374] width 389 height 40
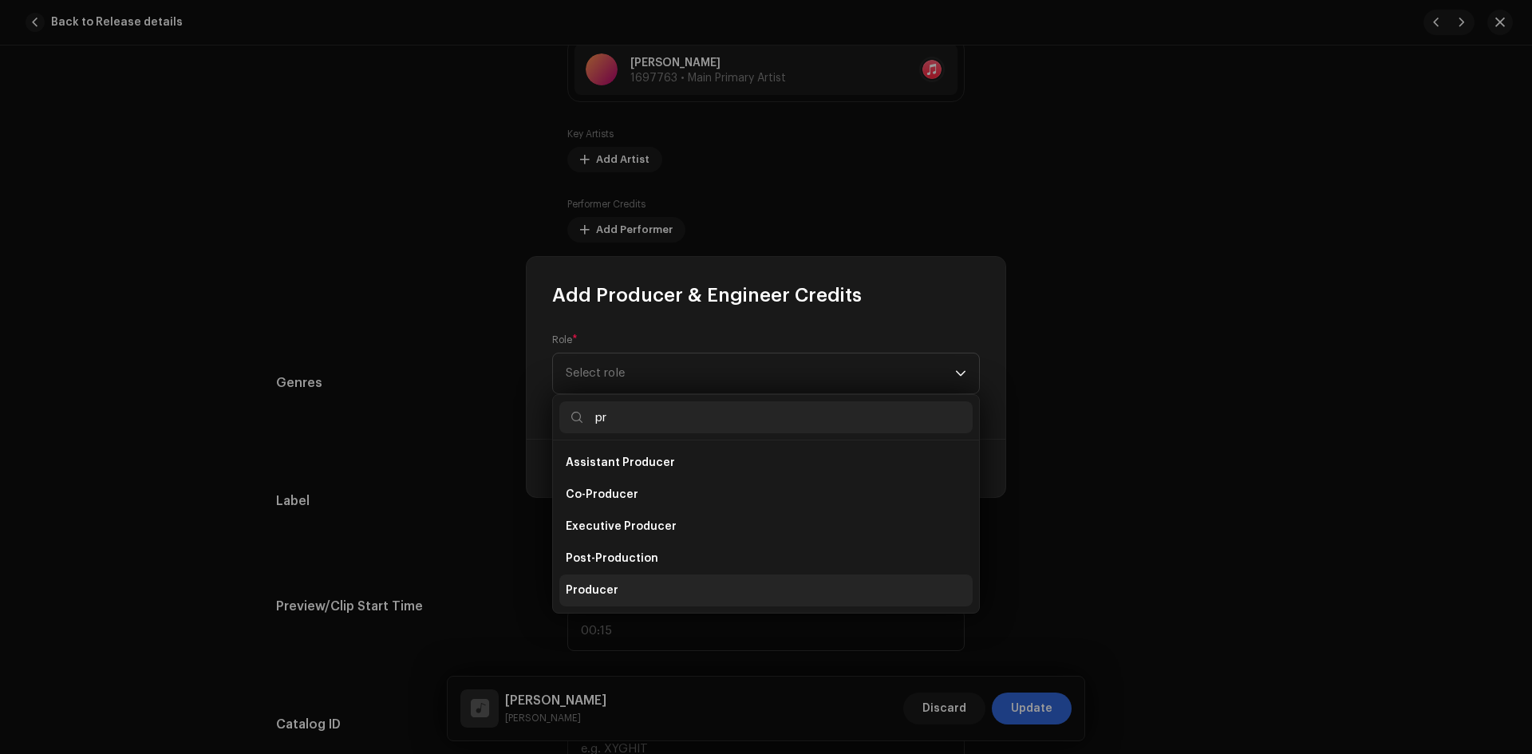
type input "pr"
click at [621, 587] on li "Producer" at bounding box center [765, 591] width 413 height 32
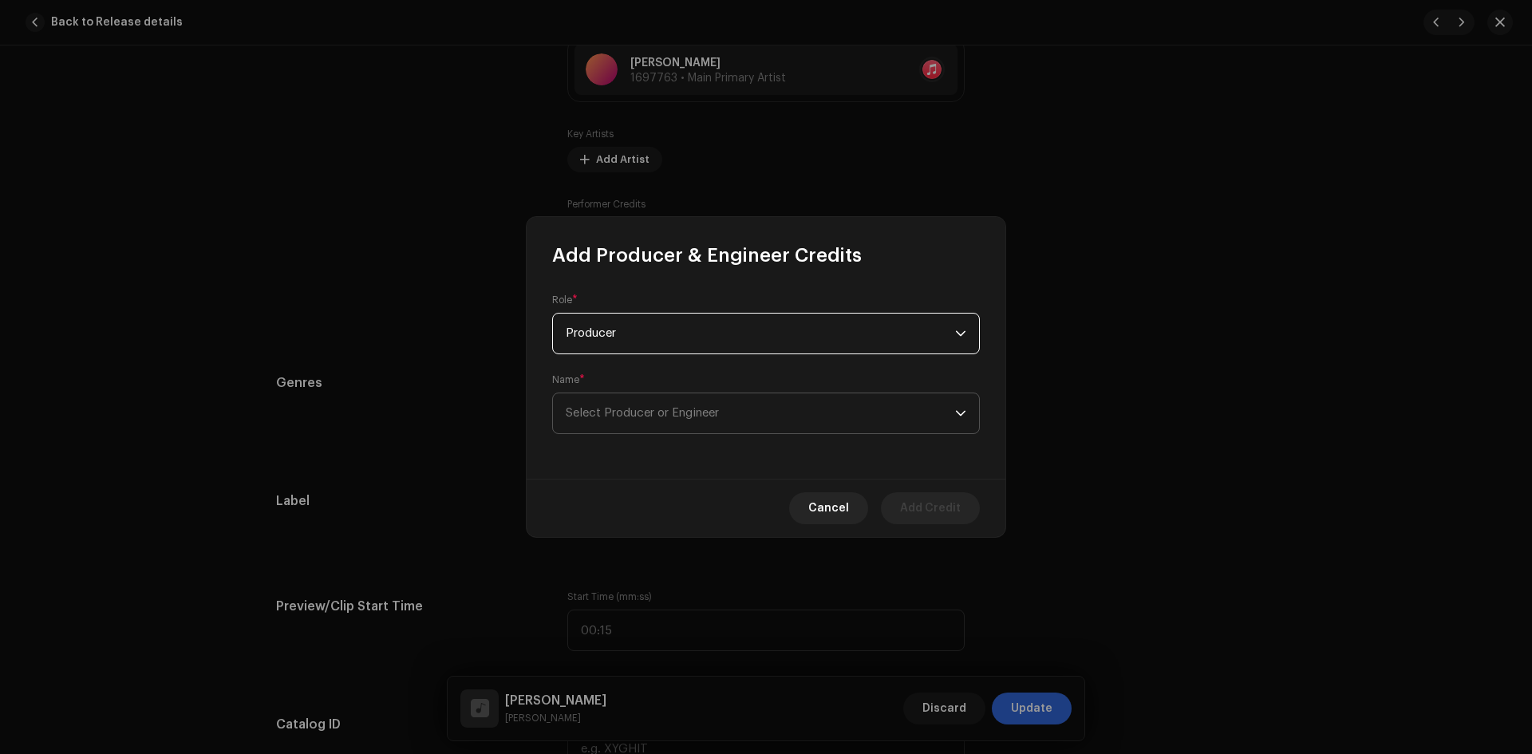
click at [828, 409] on span "Select Producer or Engineer" at bounding box center [760, 413] width 389 height 40
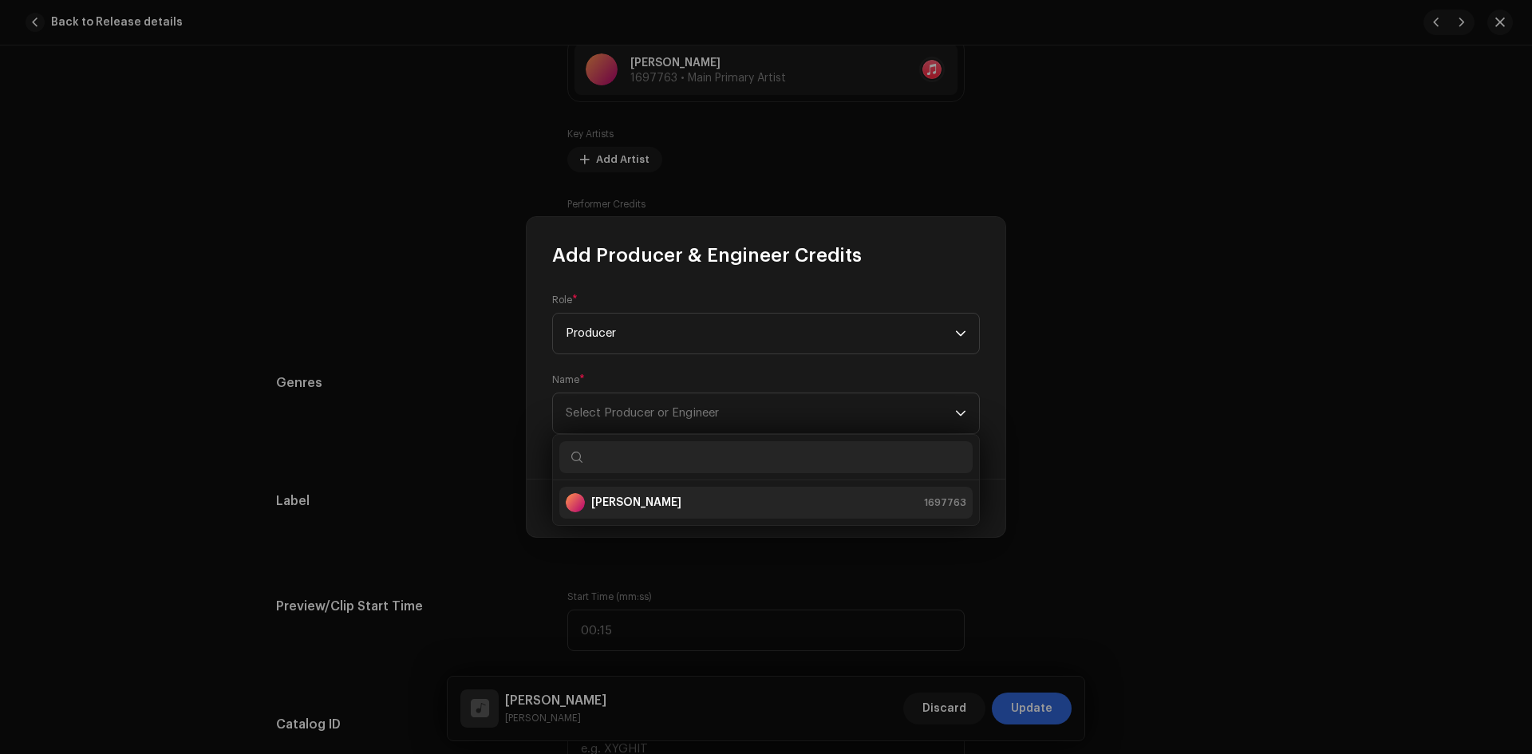
click at [708, 504] on div "[PERSON_NAME] 1697763" at bounding box center [766, 502] width 401 height 19
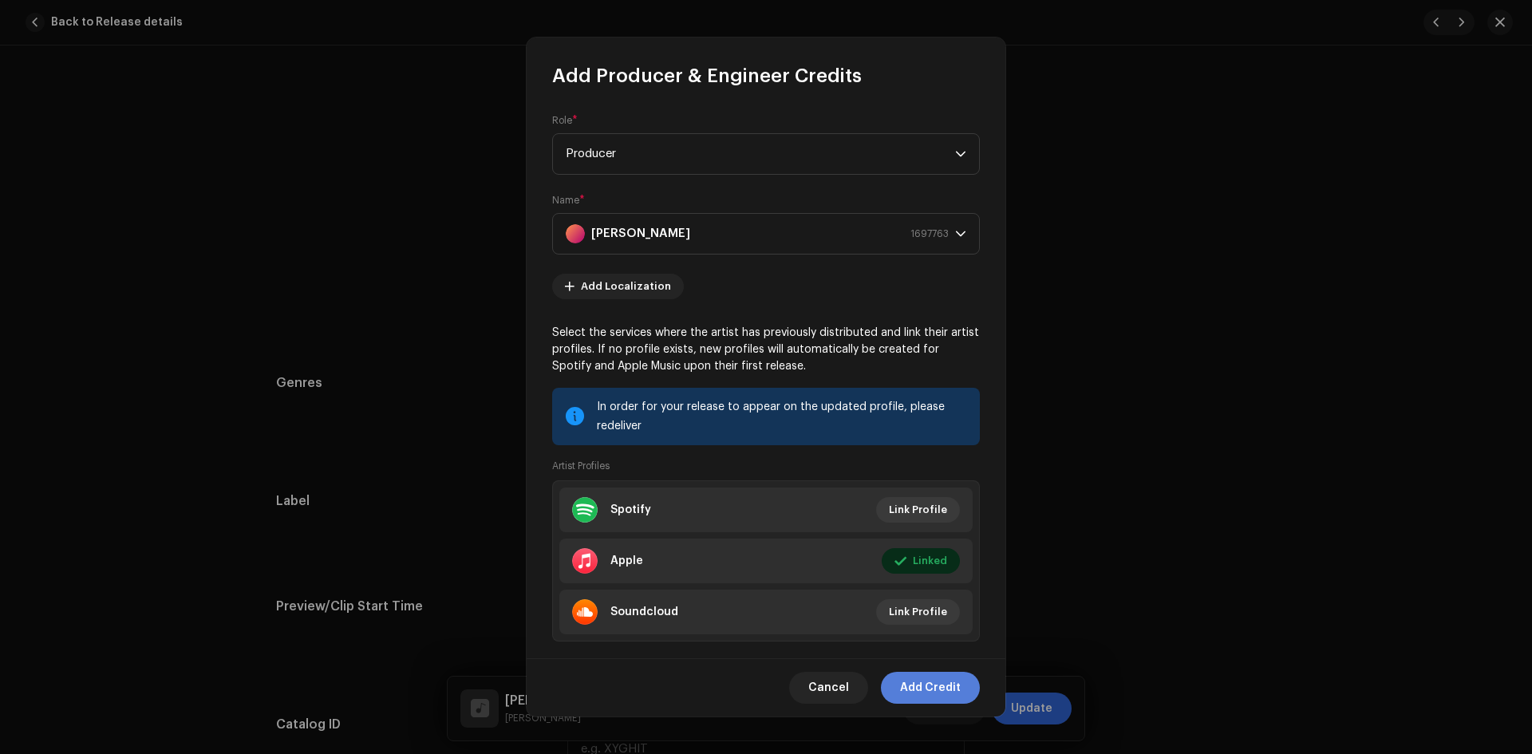
click at [942, 681] on span "Add Credit" at bounding box center [930, 688] width 61 height 32
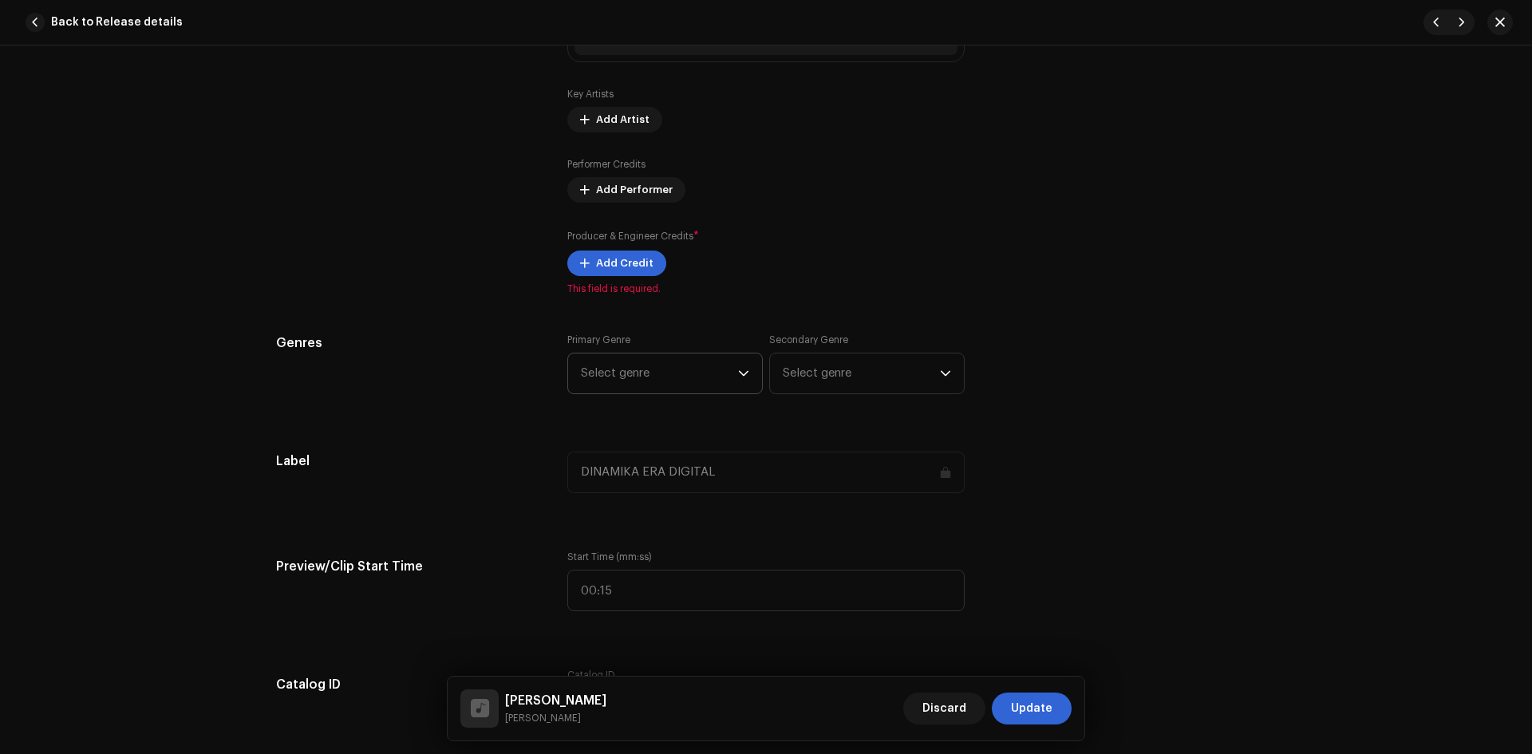
scroll to position [1117, 0]
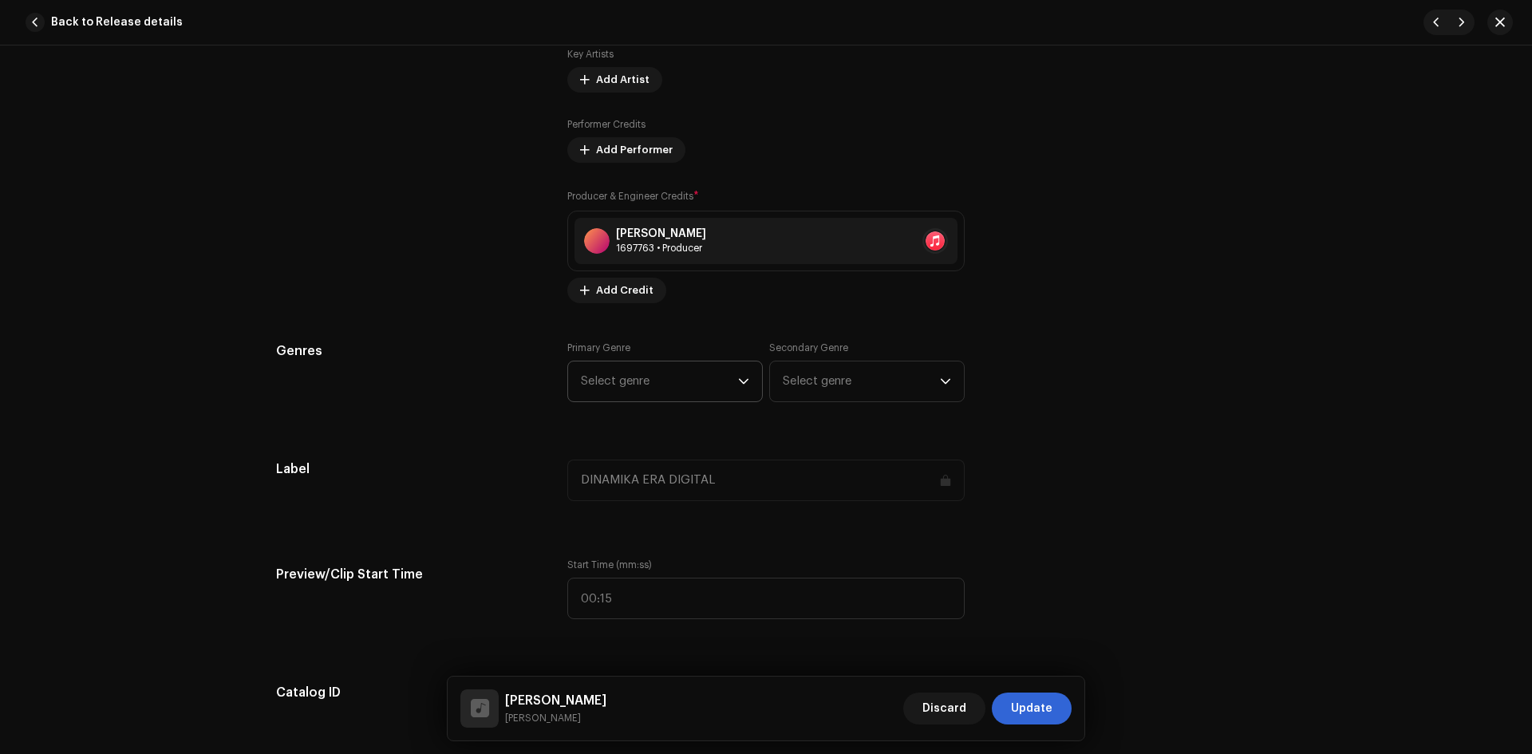
click at [638, 380] on span "Select genre" at bounding box center [659, 382] width 157 height 40
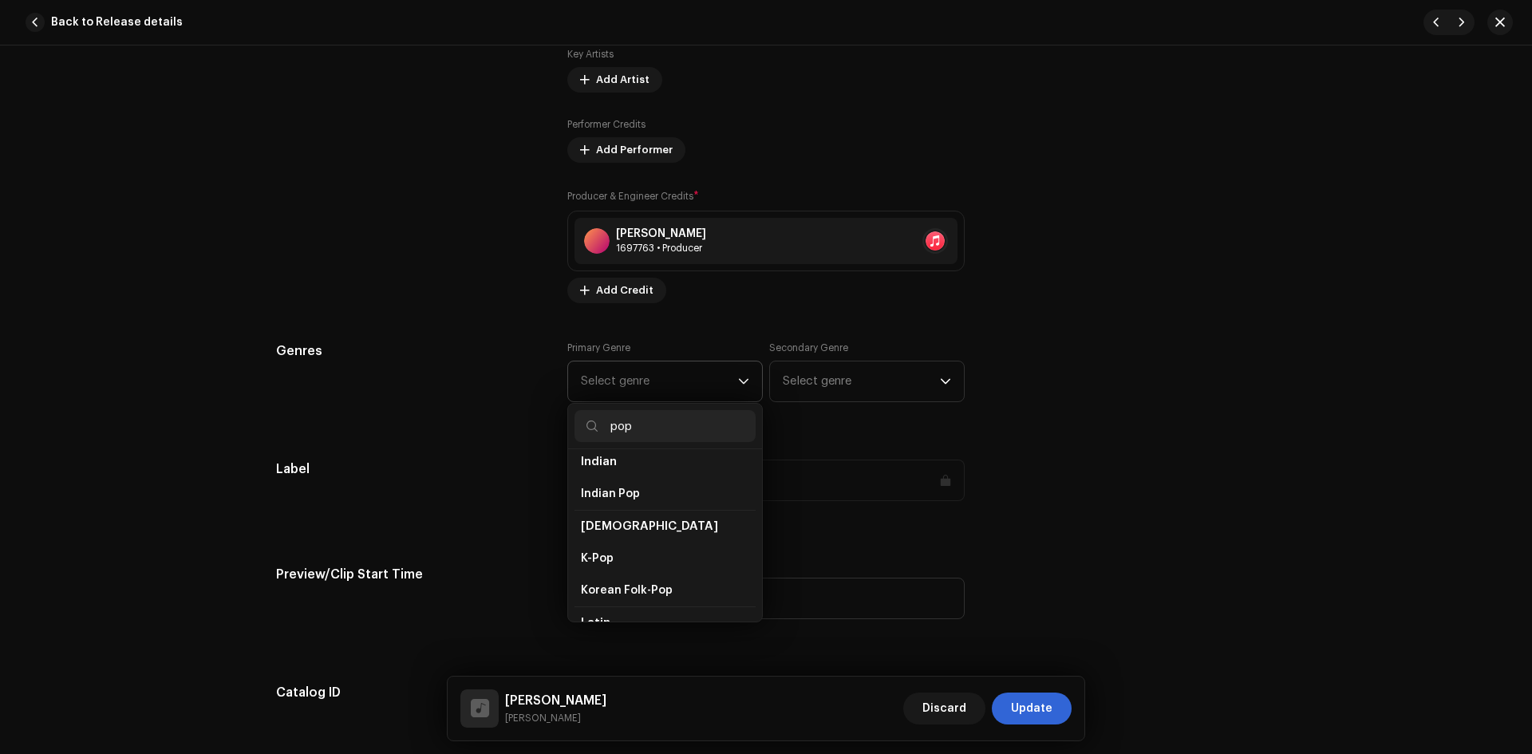
scroll to position [479, 0]
type input "pop"
click at [628, 608] on li "Pop" at bounding box center [665, 619] width 181 height 32
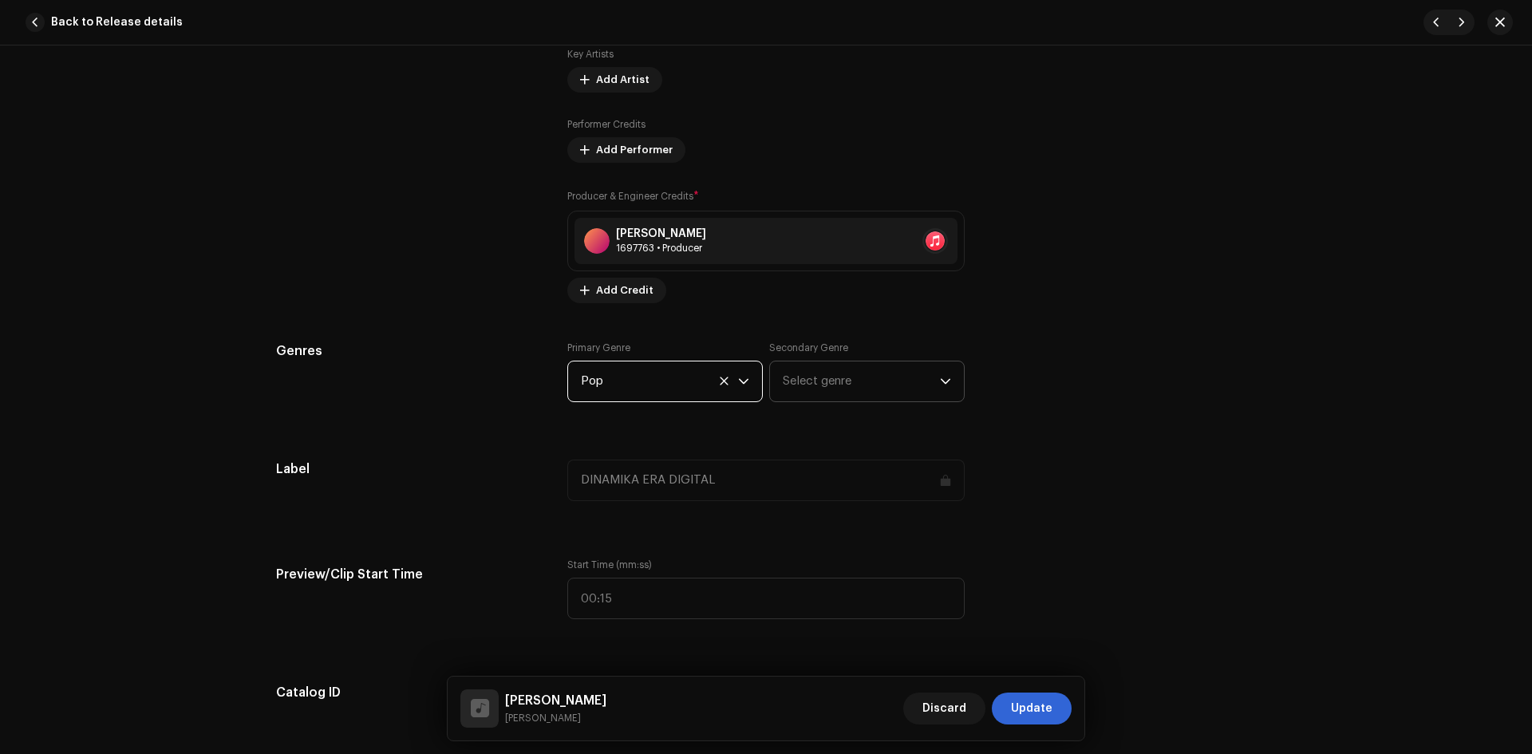
click at [800, 383] on span "Select genre" at bounding box center [861, 382] width 157 height 40
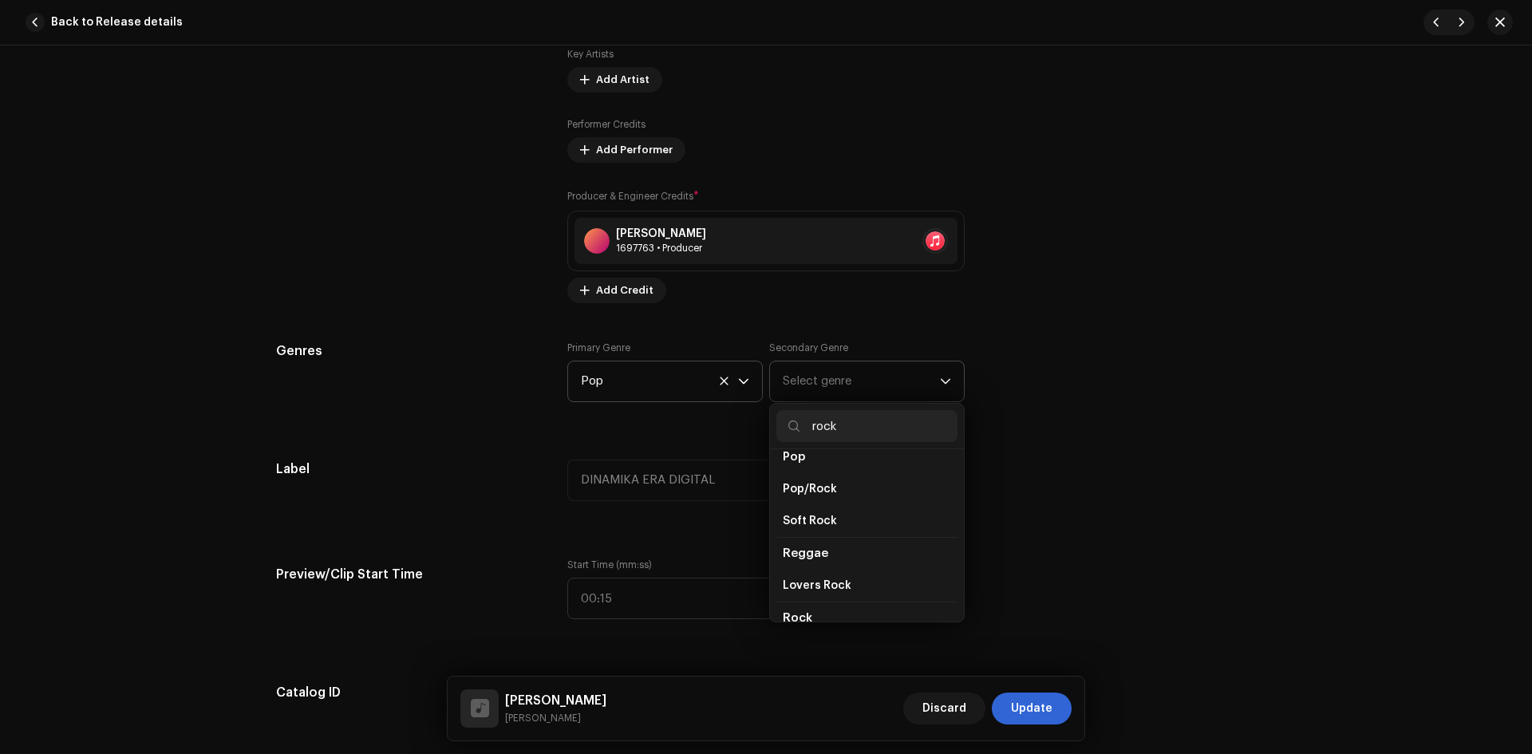
type input "rock"
click at [820, 602] on li "Rock" at bounding box center [866, 618] width 181 height 33
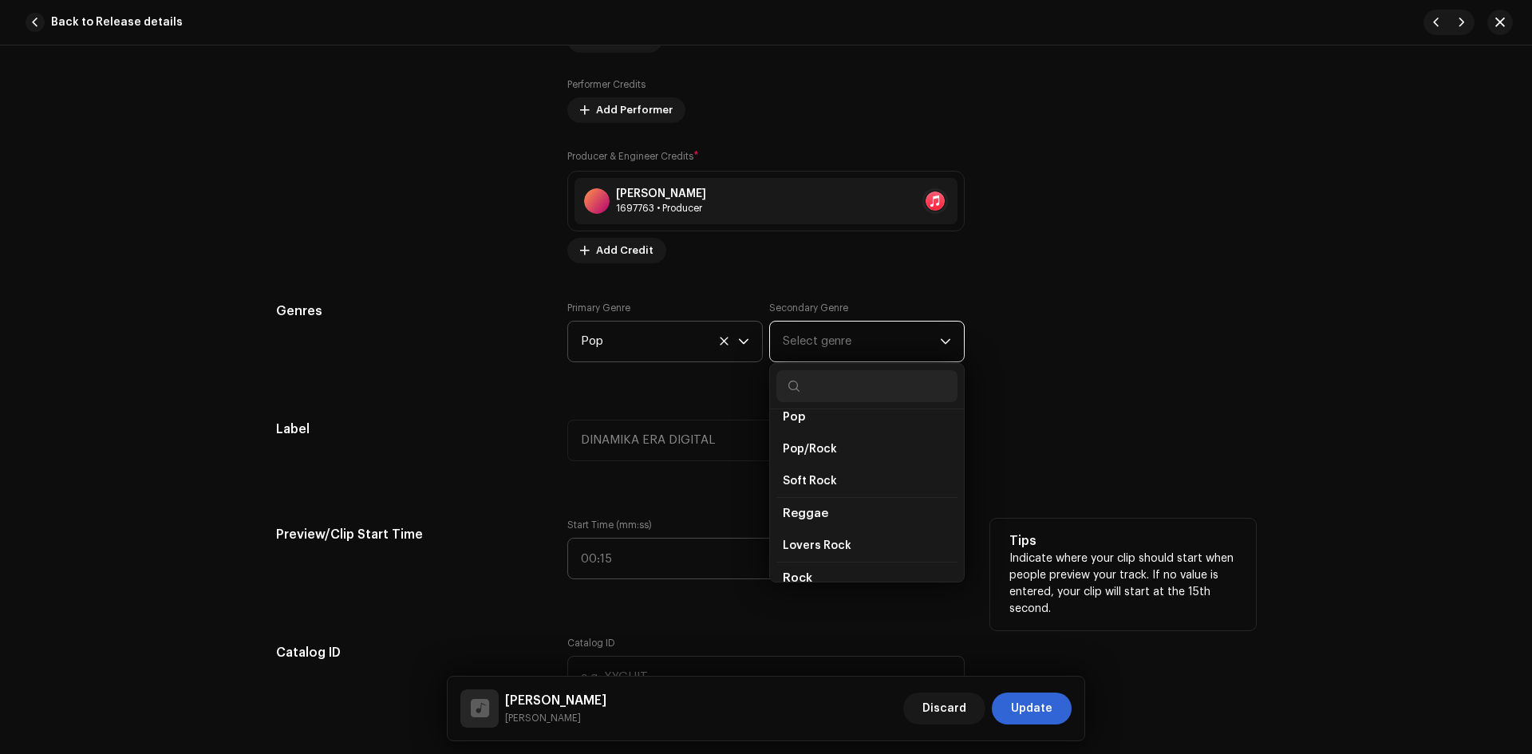
scroll to position [1197, 0]
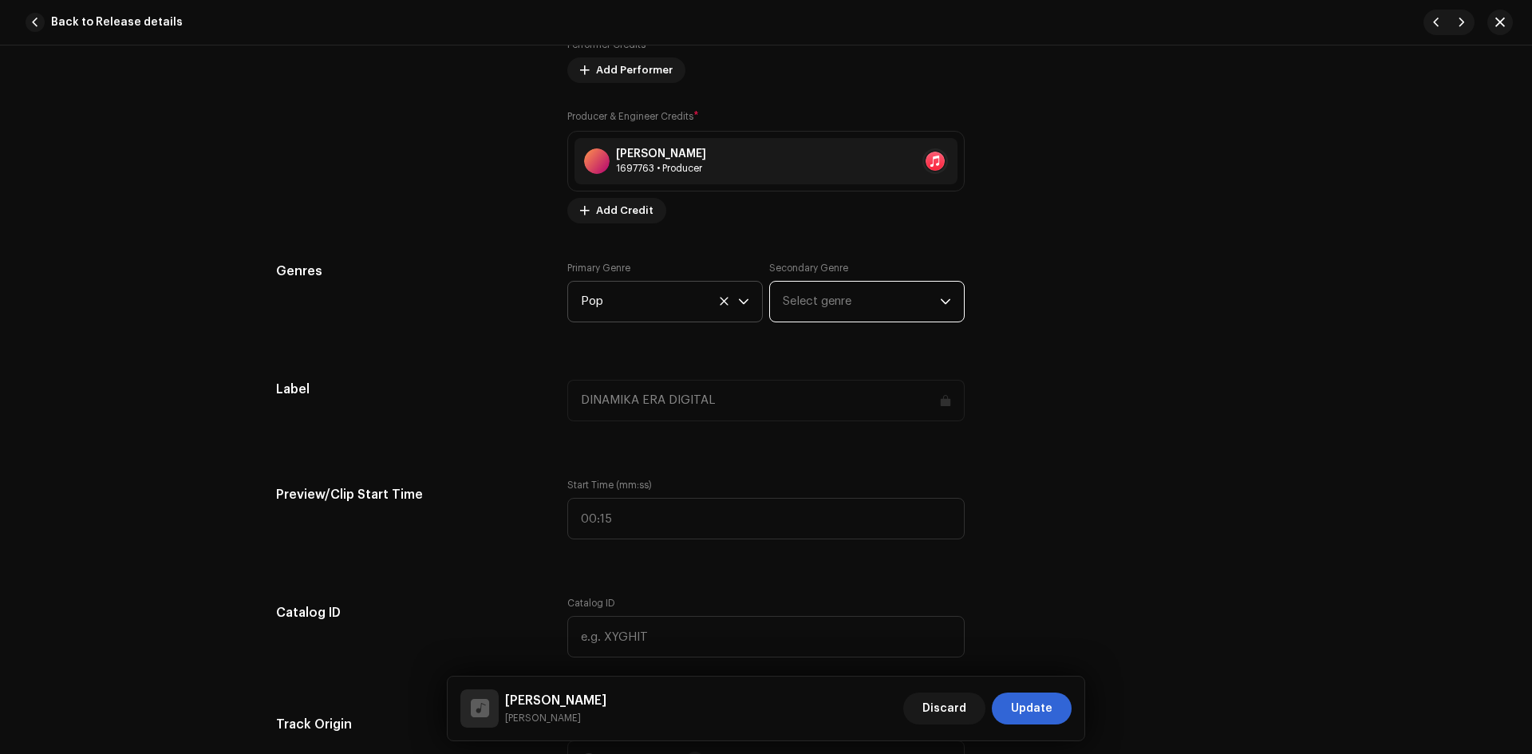
click at [876, 310] on span "Select genre" at bounding box center [861, 302] width 157 height 40
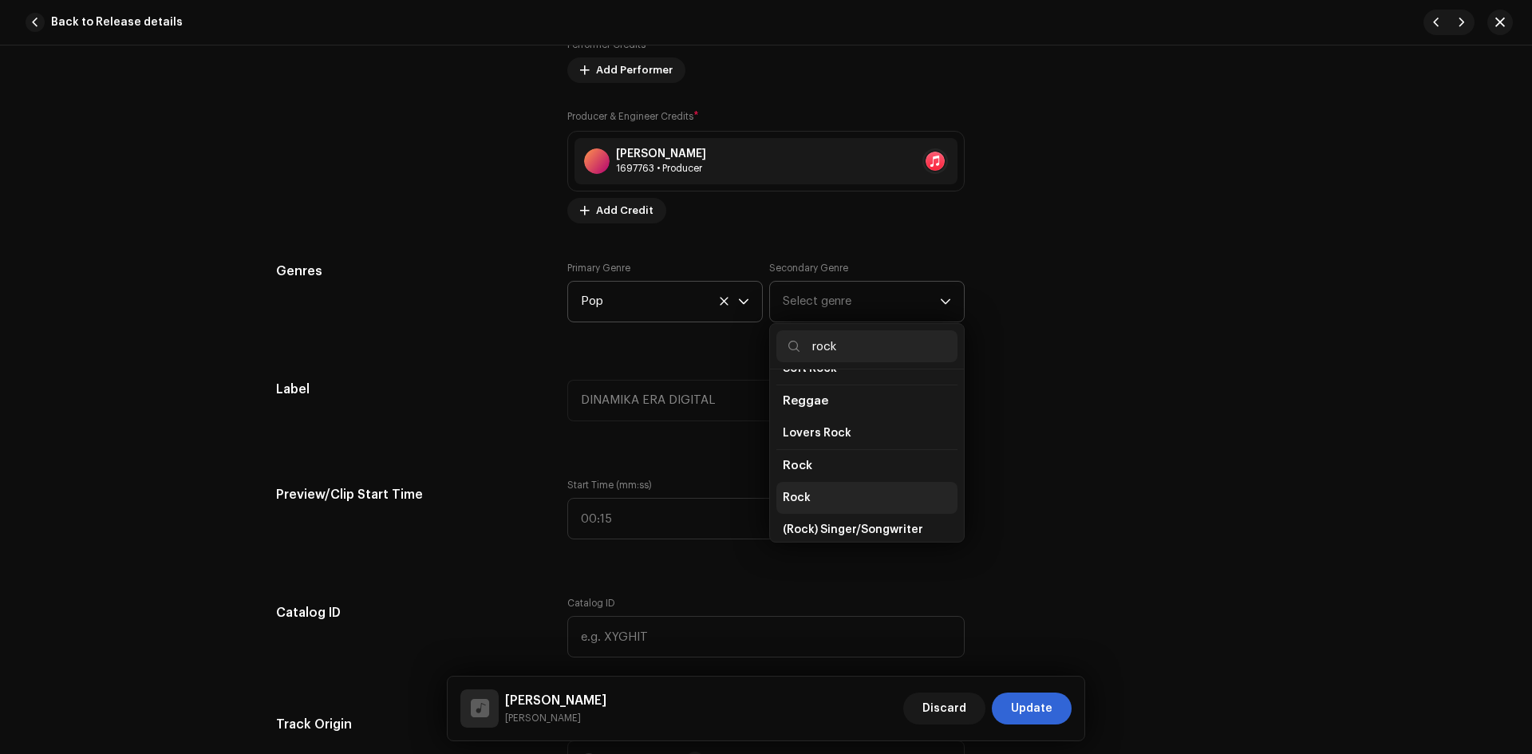
scroll to position [559, 0]
type input "rock"
click at [852, 484] on li "Rock" at bounding box center [866, 491] width 181 height 32
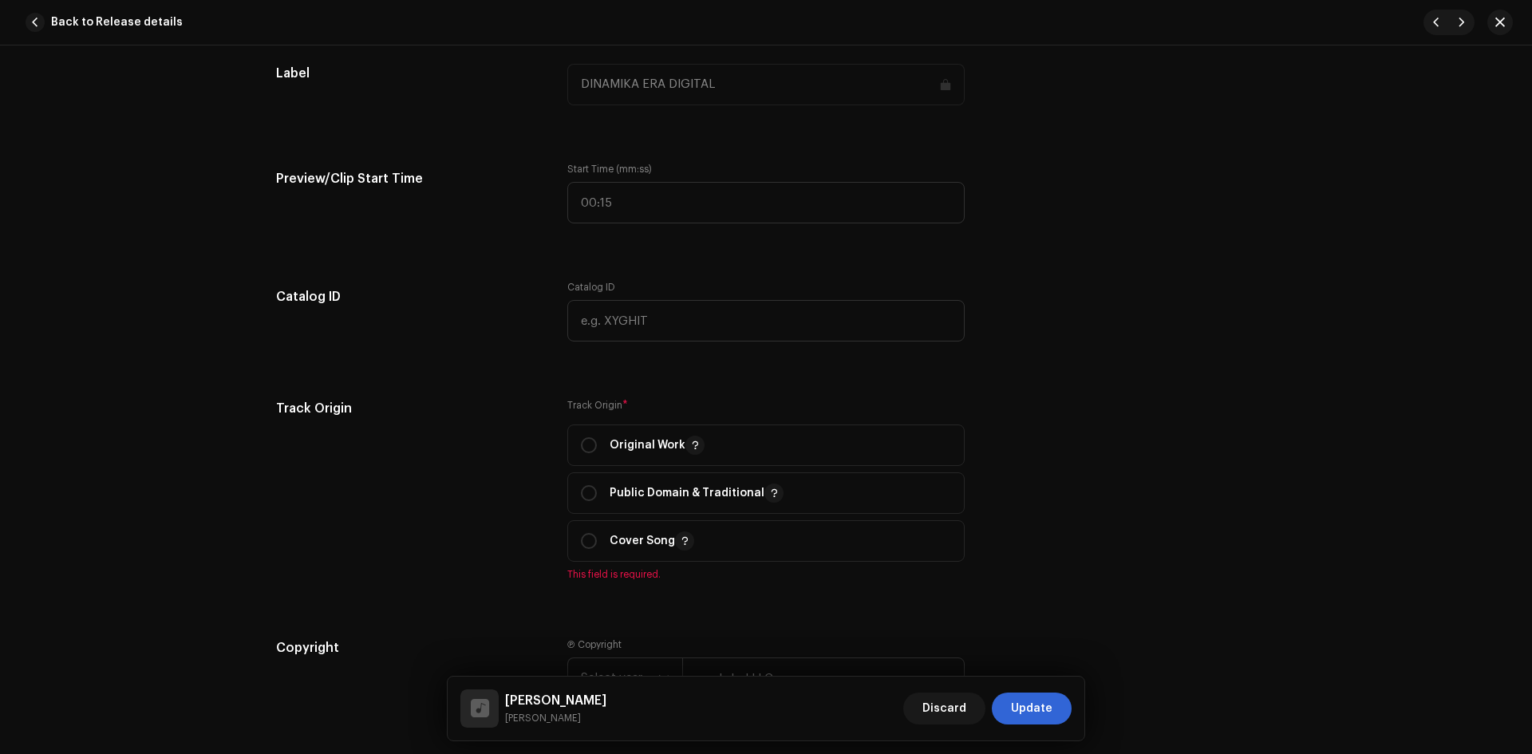
scroll to position [1516, 0]
click at [586, 440] on input "radio" at bounding box center [589, 442] width 16 height 16
radio input "true"
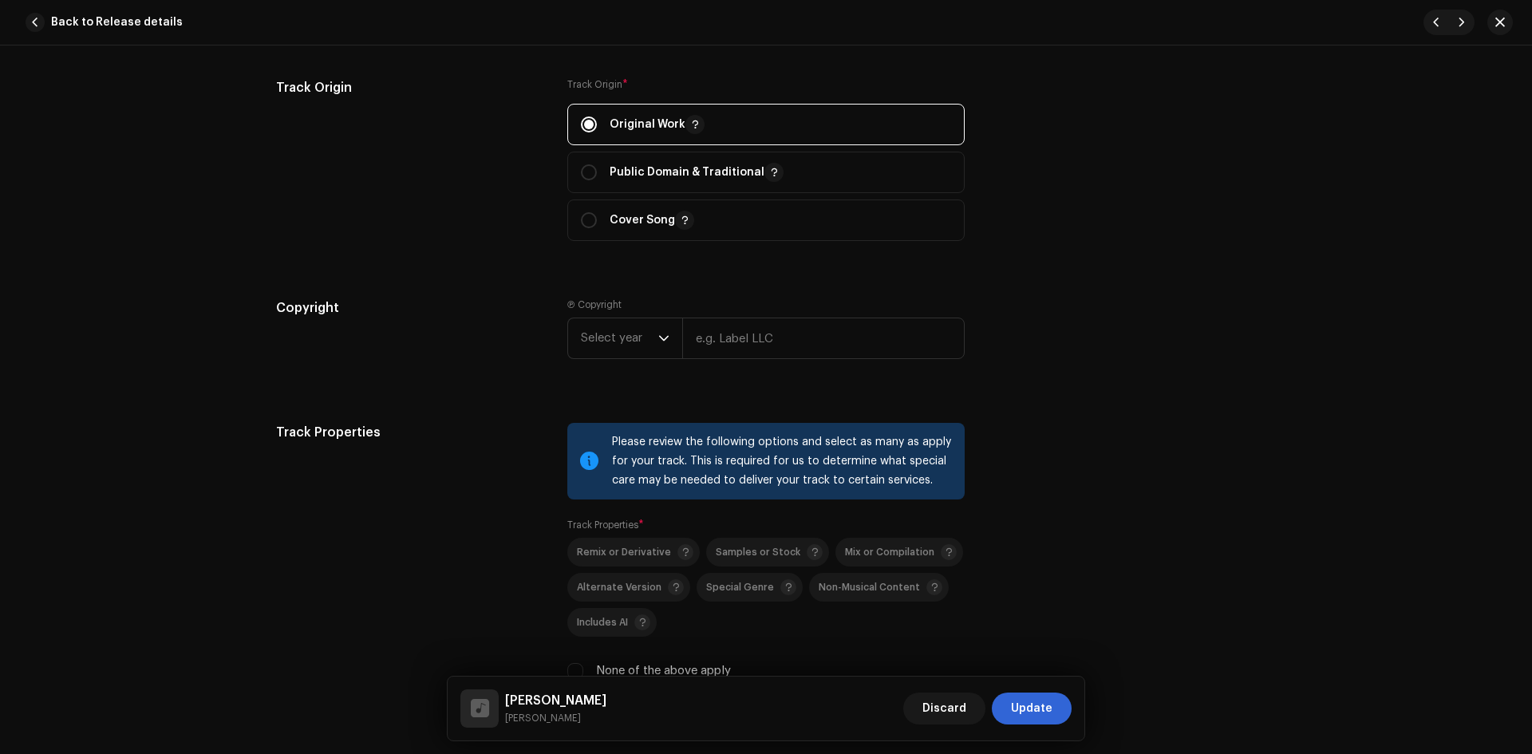
scroll to position [1835, 0]
click at [622, 342] on span "Select year" at bounding box center [619, 337] width 77 height 40
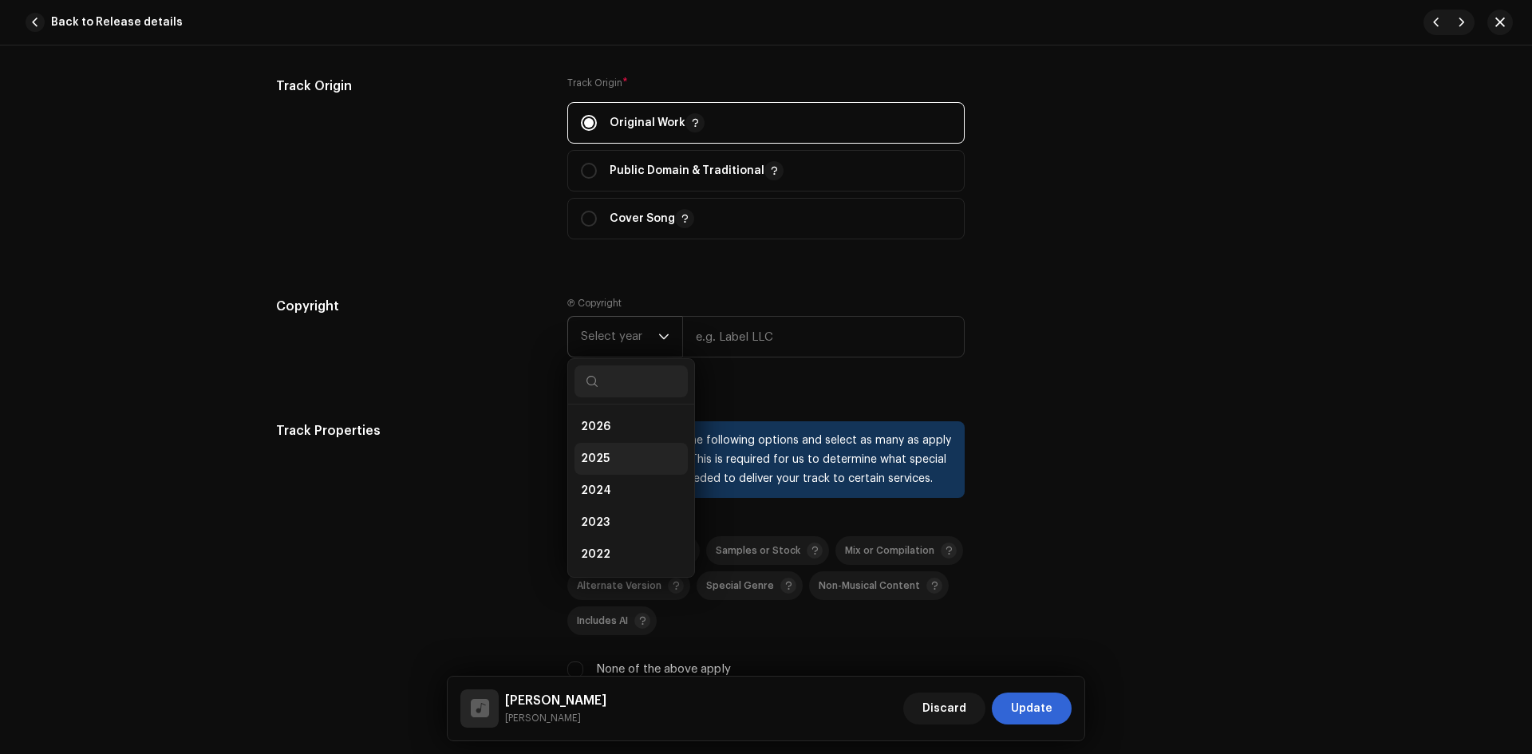
click at [628, 448] on li "2025" at bounding box center [631, 459] width 113 height 32
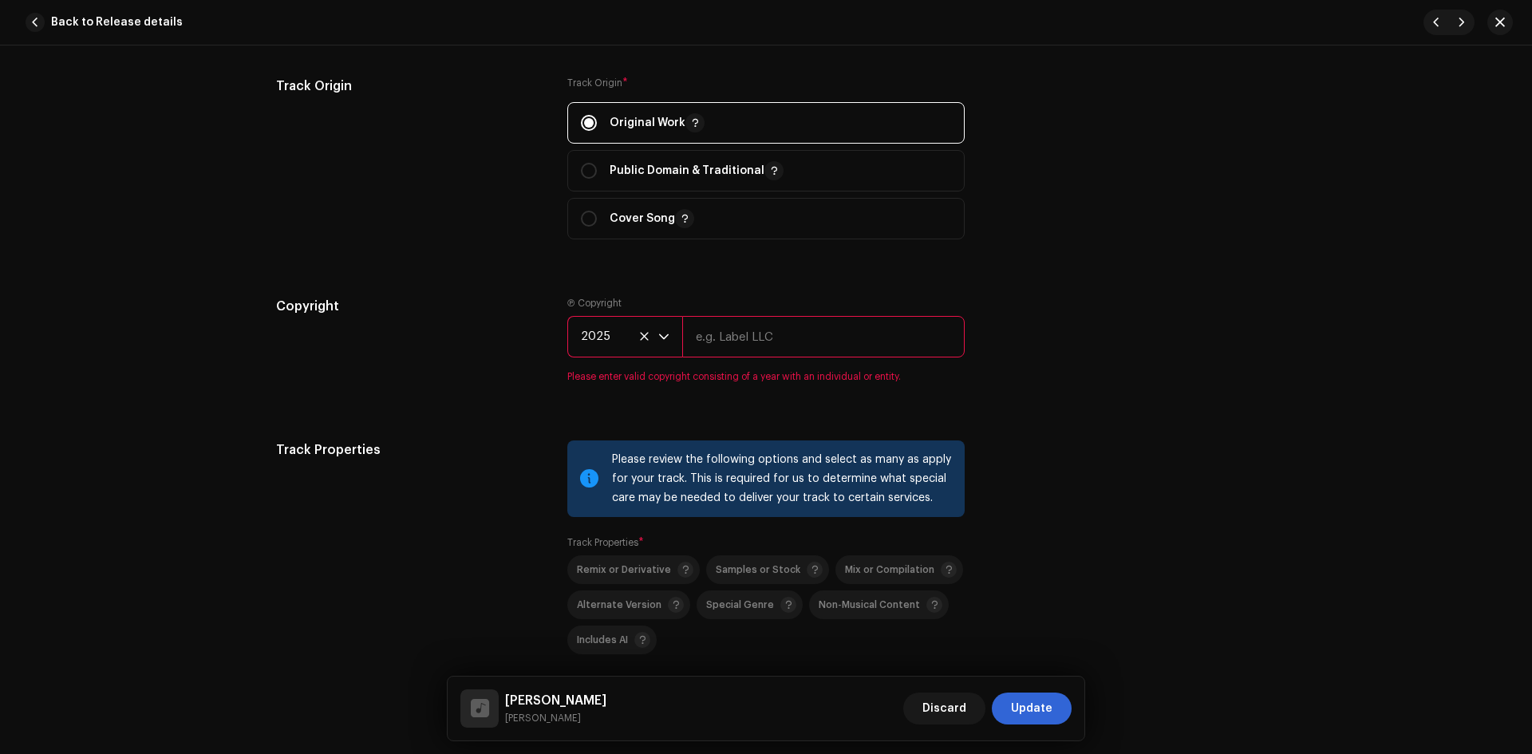
click at [766, 345] on input "text" at bounding box center [823, 336] width 283 height 41
type input "DINAMIKA ERA DIGITAL"
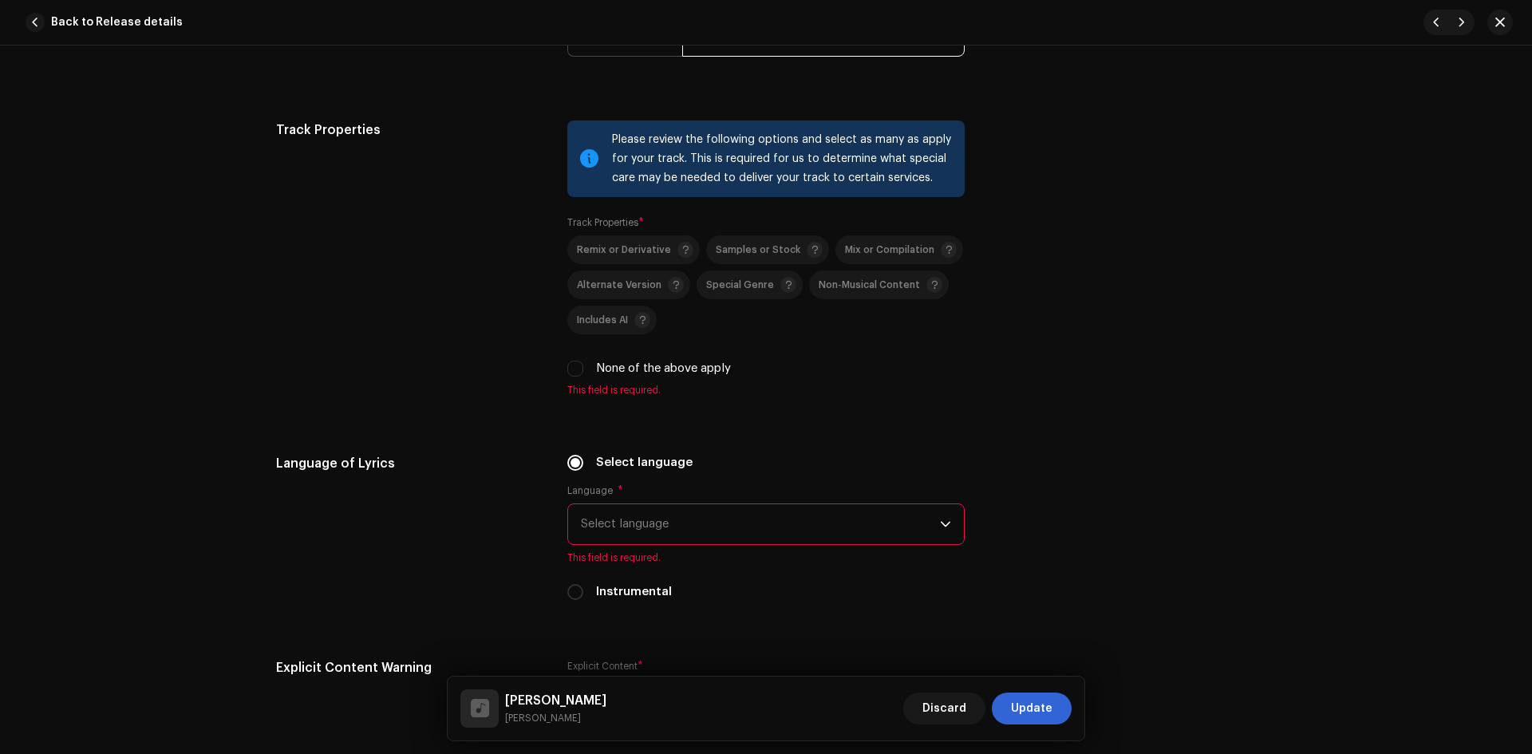
scroll to position [2155, 0]
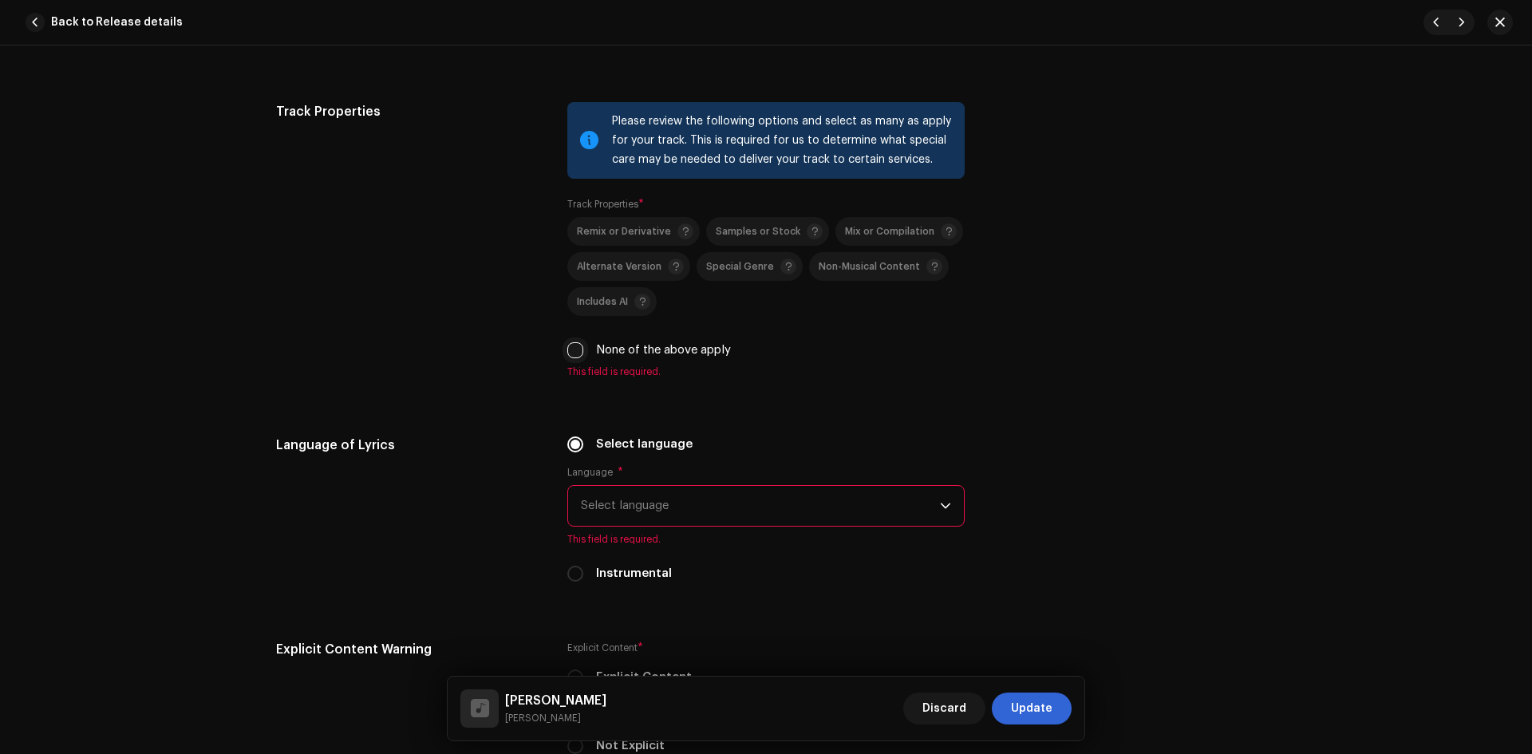
click at [575, 346] on input "None of the above apply" at bounding box center [575, 350] width 16 height 16
checkbox input "true"
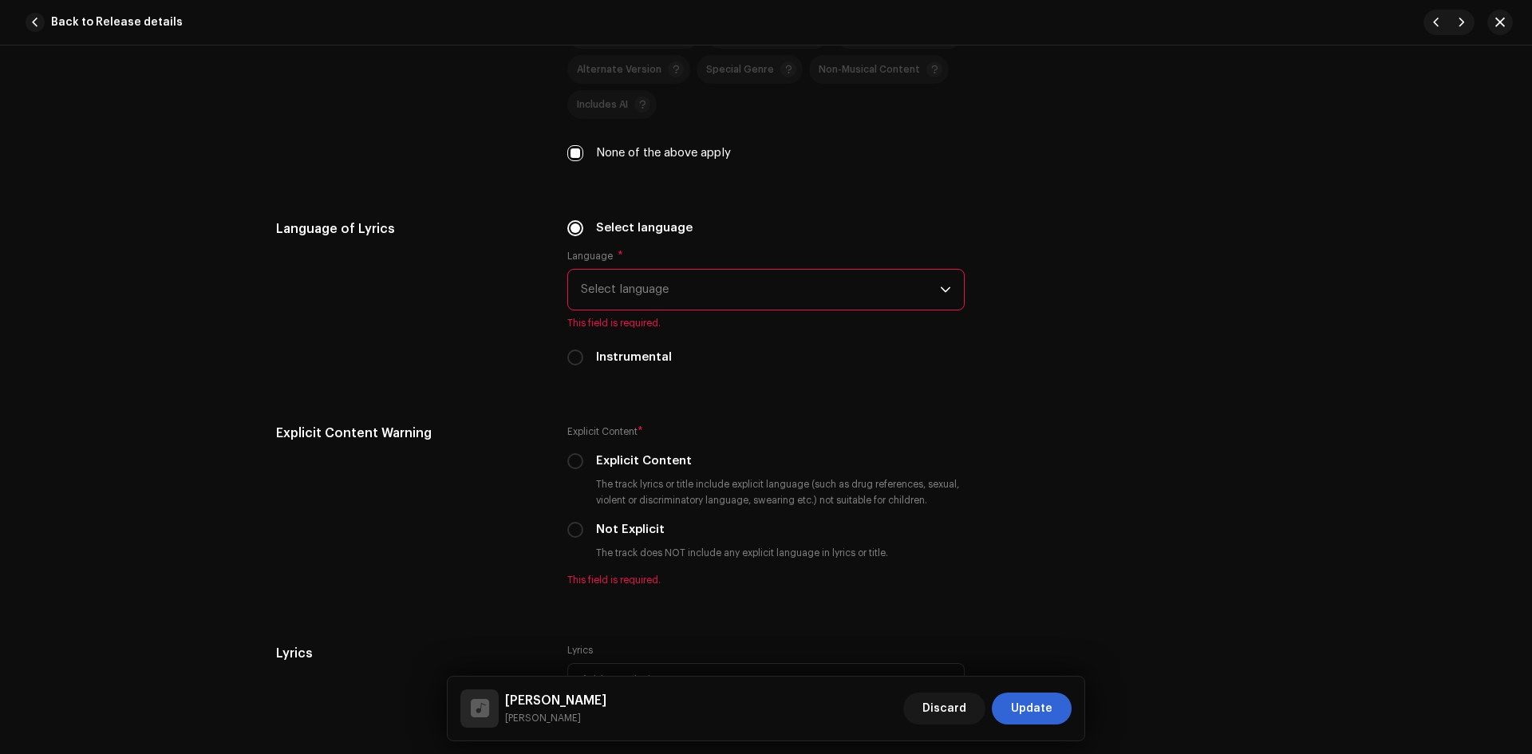
scroll to position [2394, 0]
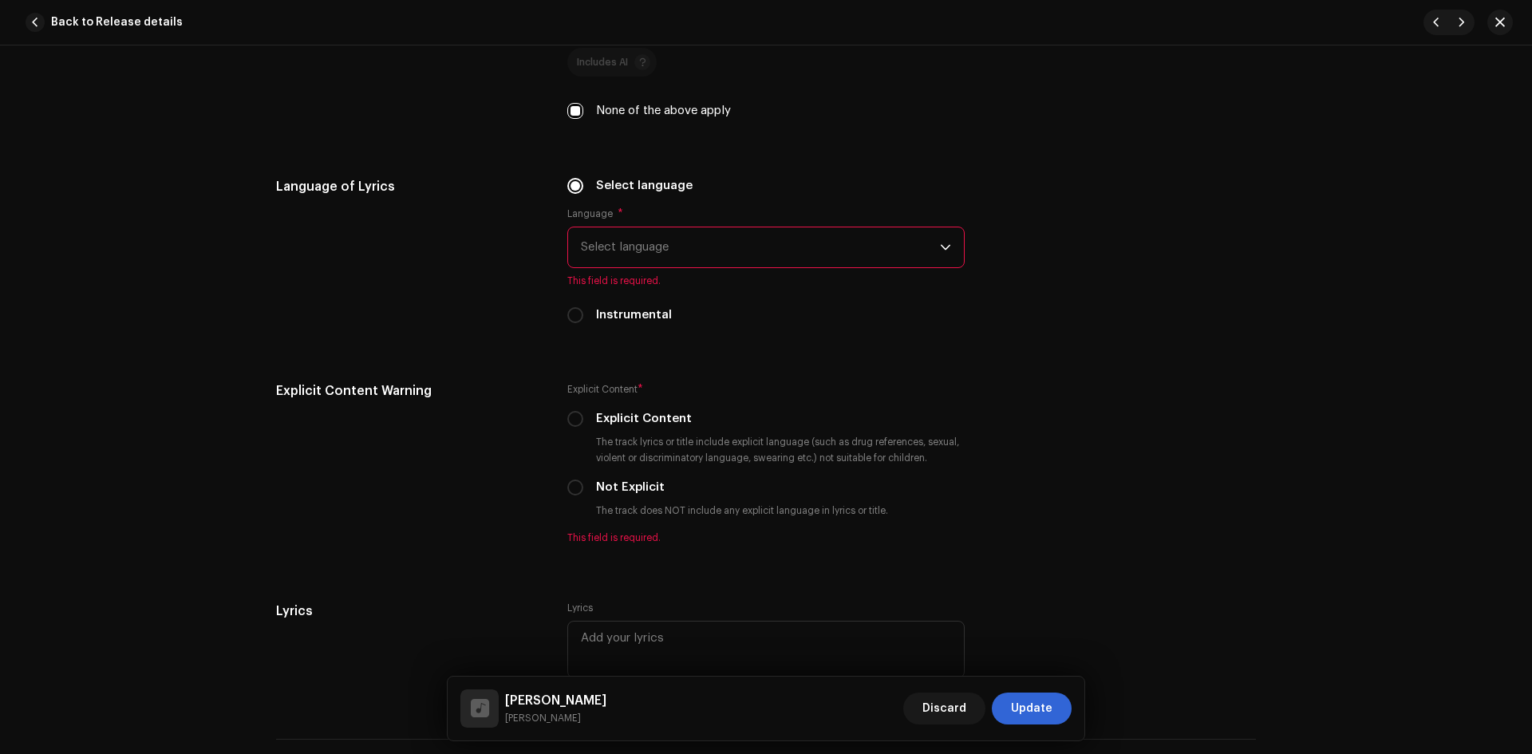
click at [752, 247] on span "Select language" at bounding box center [760, 247] width 359 height 40
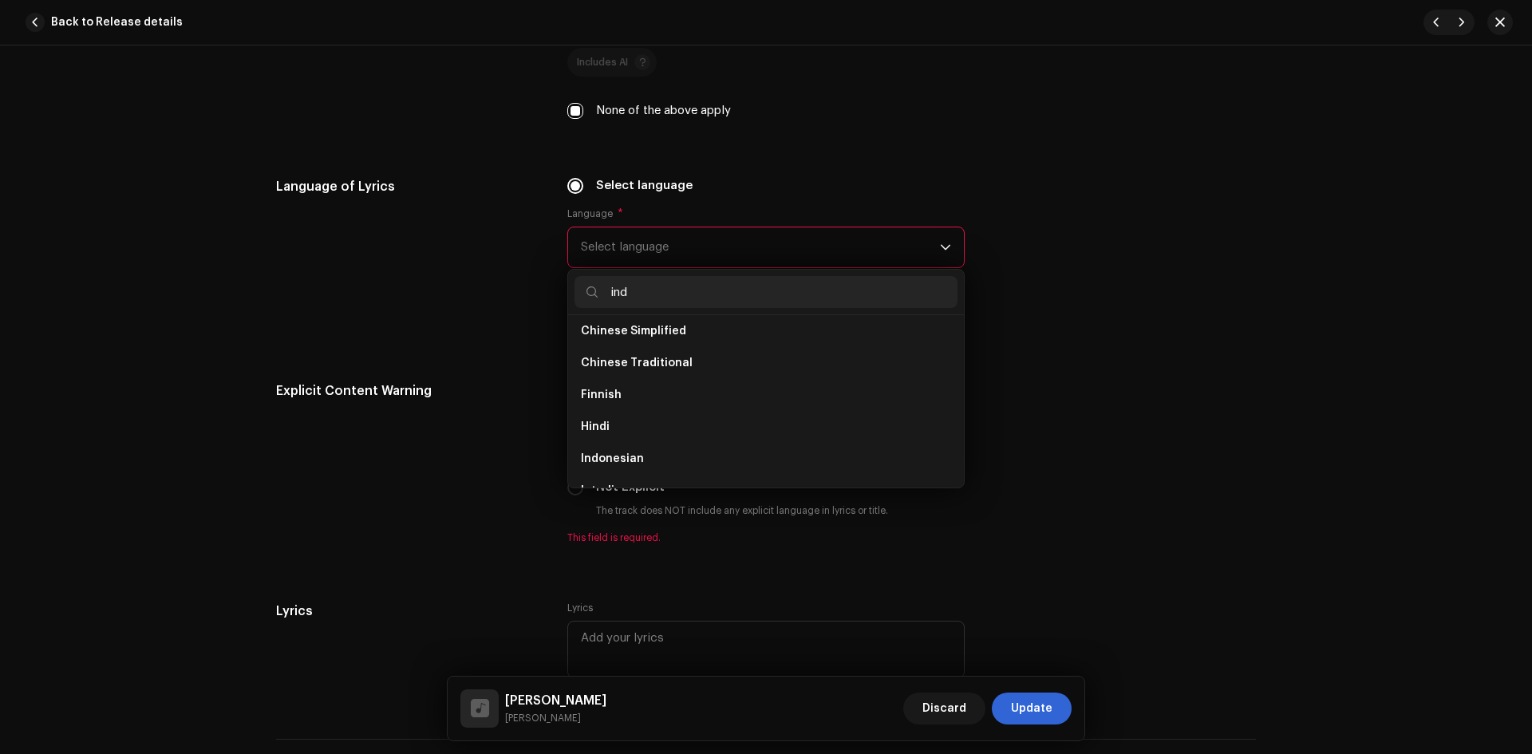
scroll to position [0, 0]
type input "indo"
click at [673, 334] on li "Indonesian" at bounding box center [766, 338] width 383 height 32
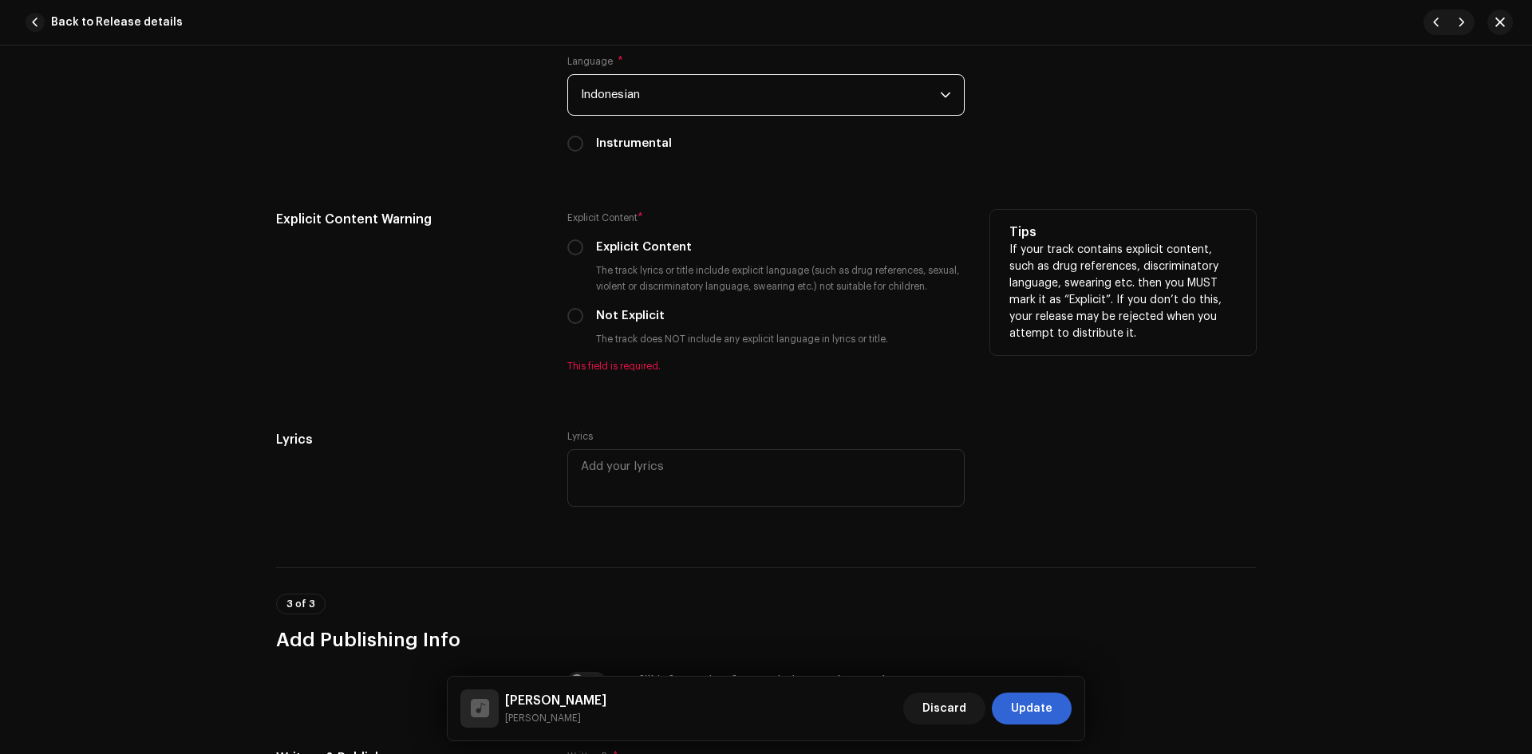
scroll to position [2554, 0]
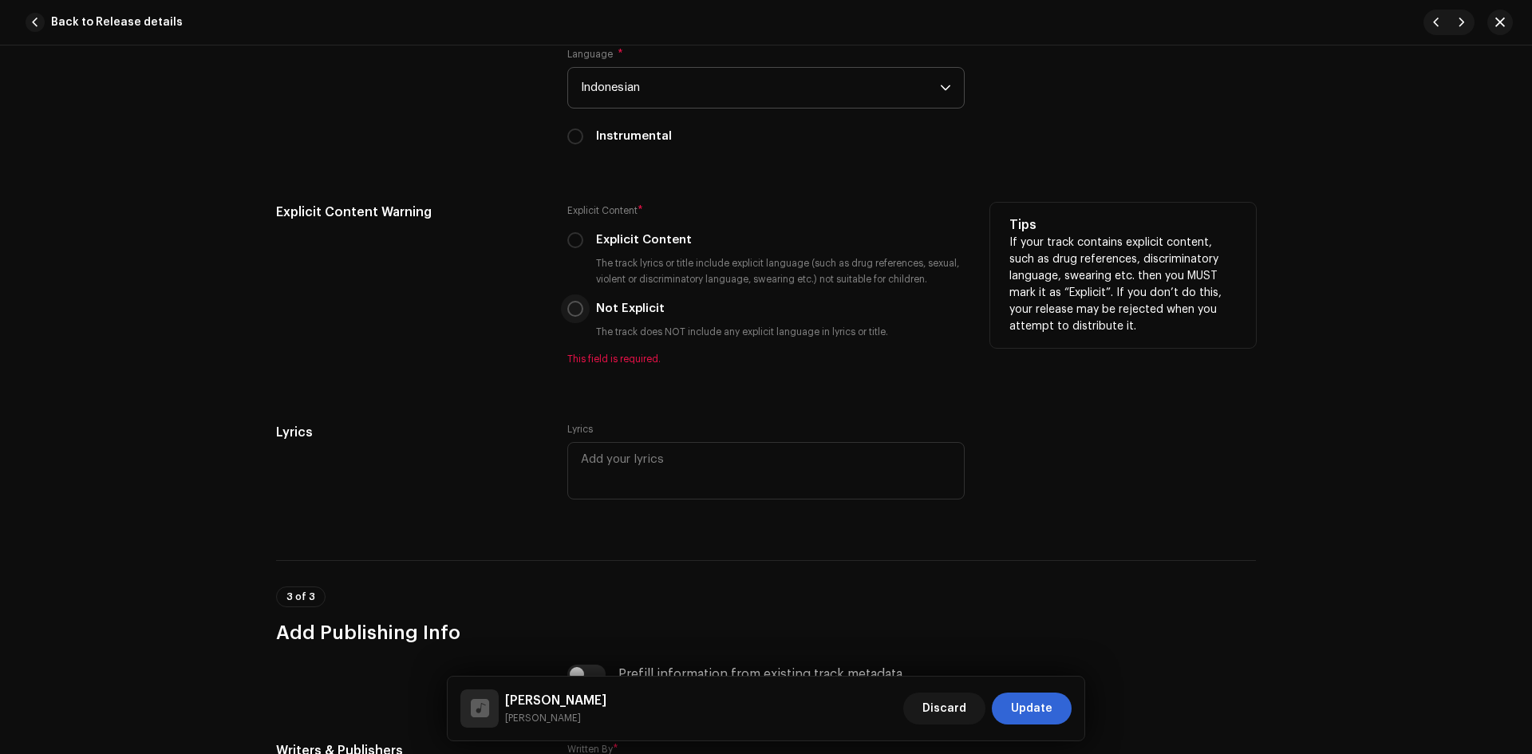
click at [575, 308] on input "Not Explicit" at bounding box center [575, 309] width 16 height 16
radio input "true"
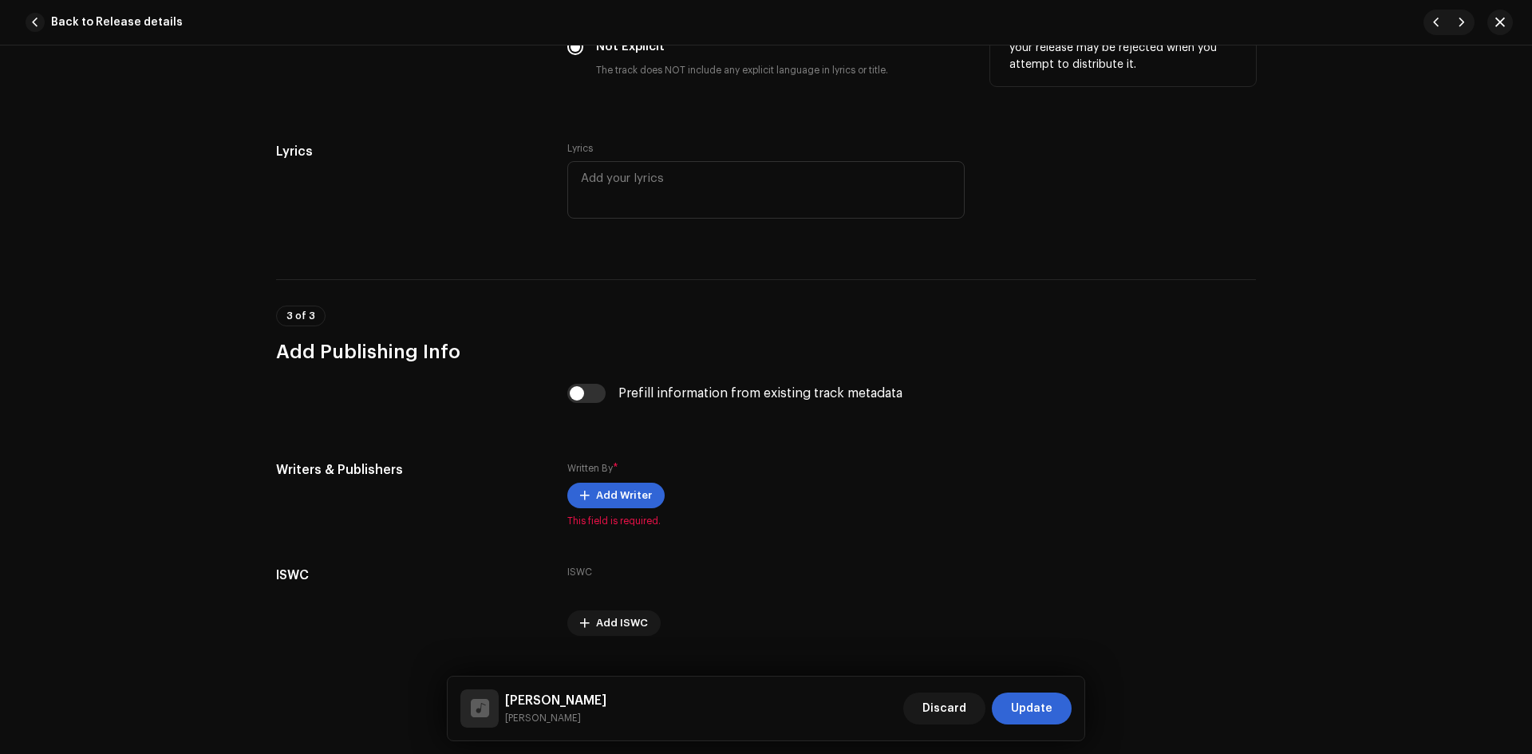
scroll to position [2851, 0]
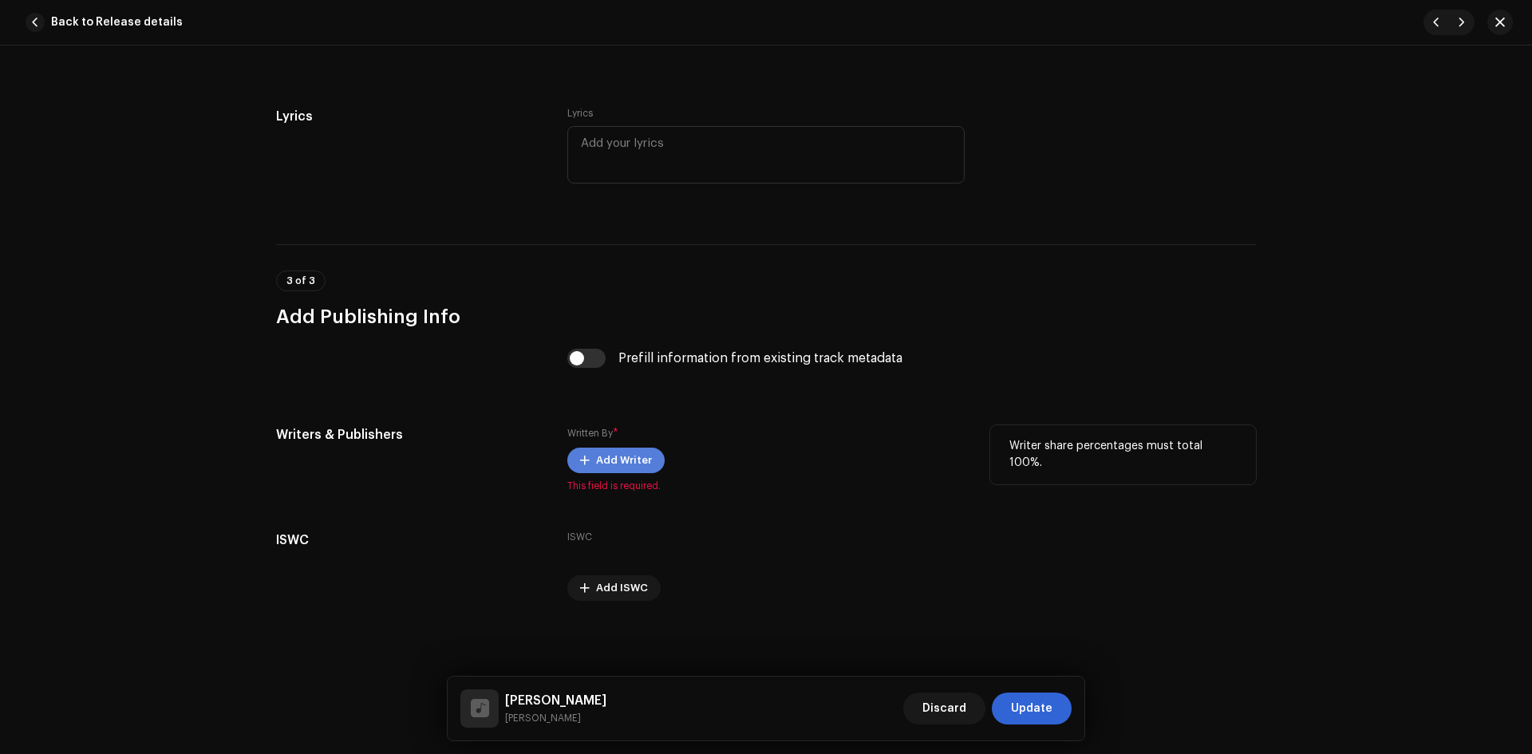
click at [621, 455] on span "Add Writer" at bounding box center [624, 461] width 56 height 32
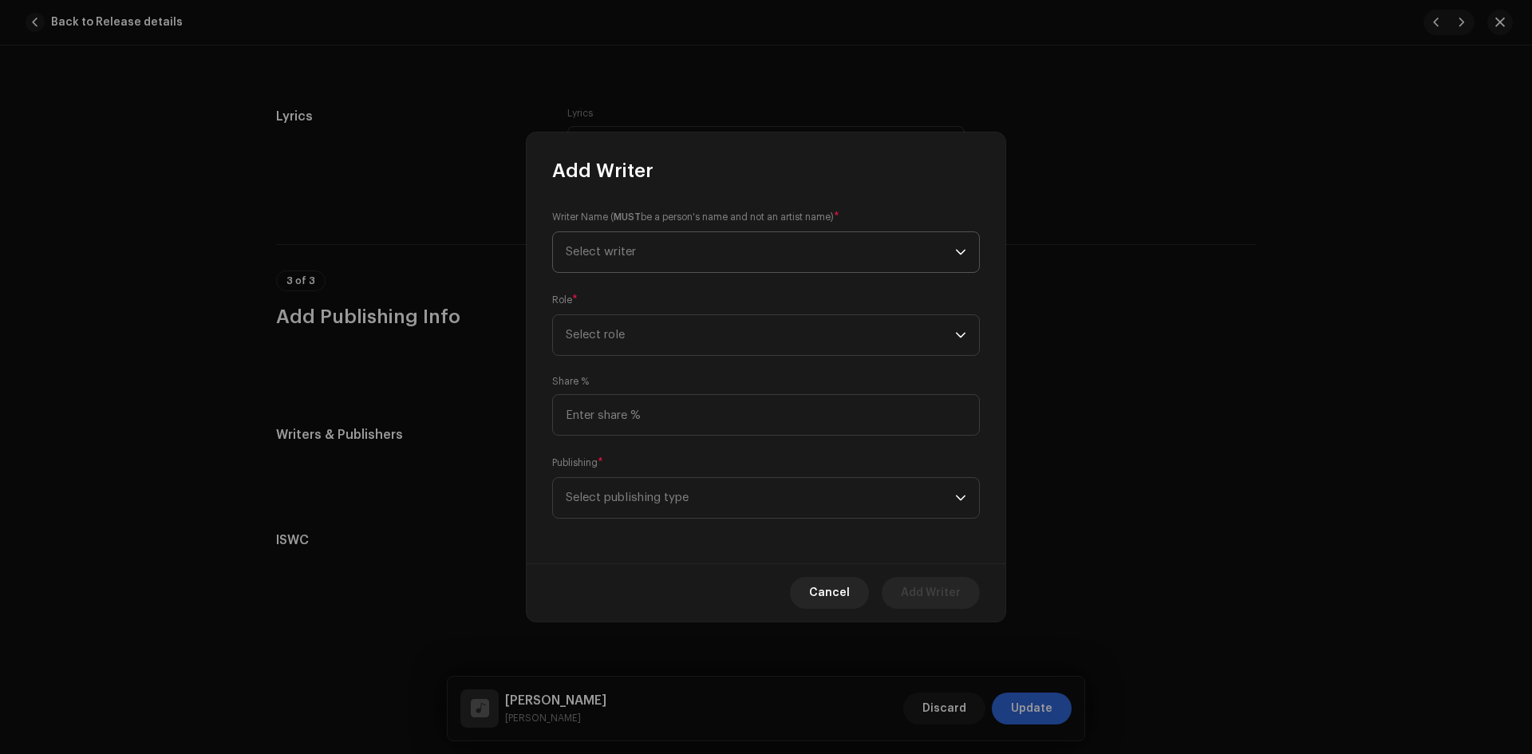
click at [662, 243] on span "Select writer" at bounding box center [760, 252] width 389 height 40
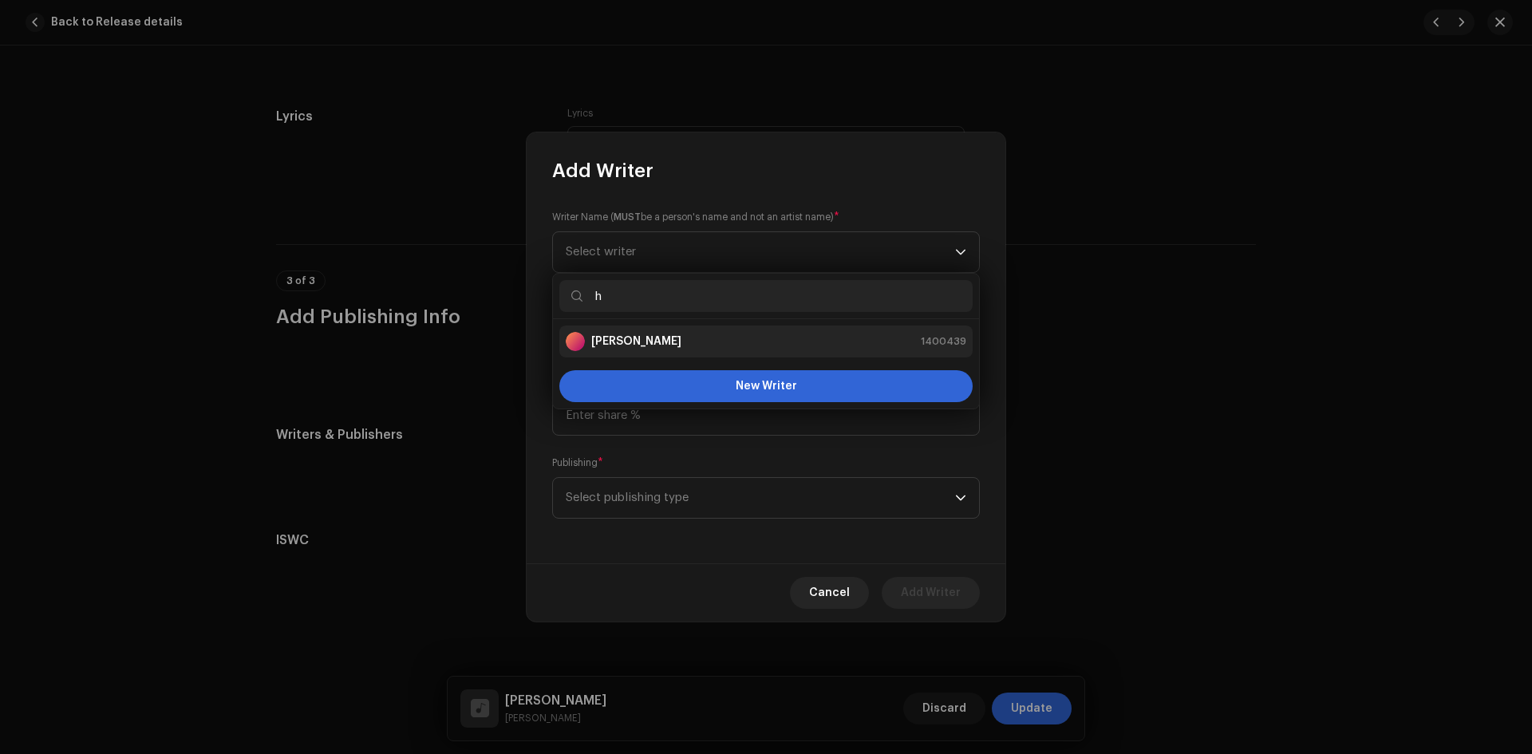
type input "h"
click at [660, 342] on strong "[PERSON_NAME]" at bounding box center [636, 342] width 90 height 16
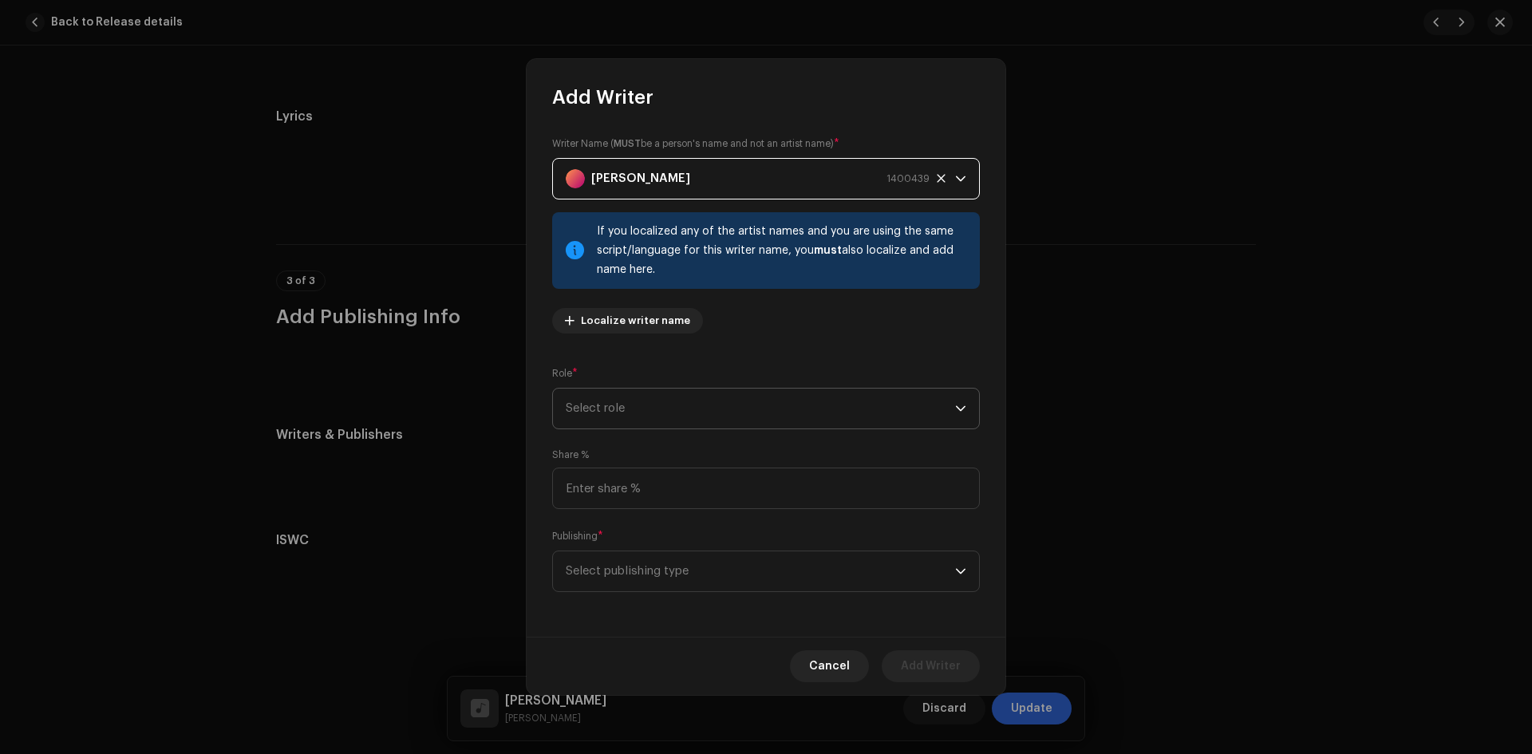
click at [655, 398] on span "Select role" at bounding box center [760, 409] width 389 height 40
click at [633, 520] on li "Composer" at bounding box center [765, 516] width 413 height 32
click at [644, 489] on input at bounding box center [766, 488] width 428 height 41
type input "100.00"
click at [637, 574] on span "Select publishing type" at bounding box center [760, 571] width 389 height 40
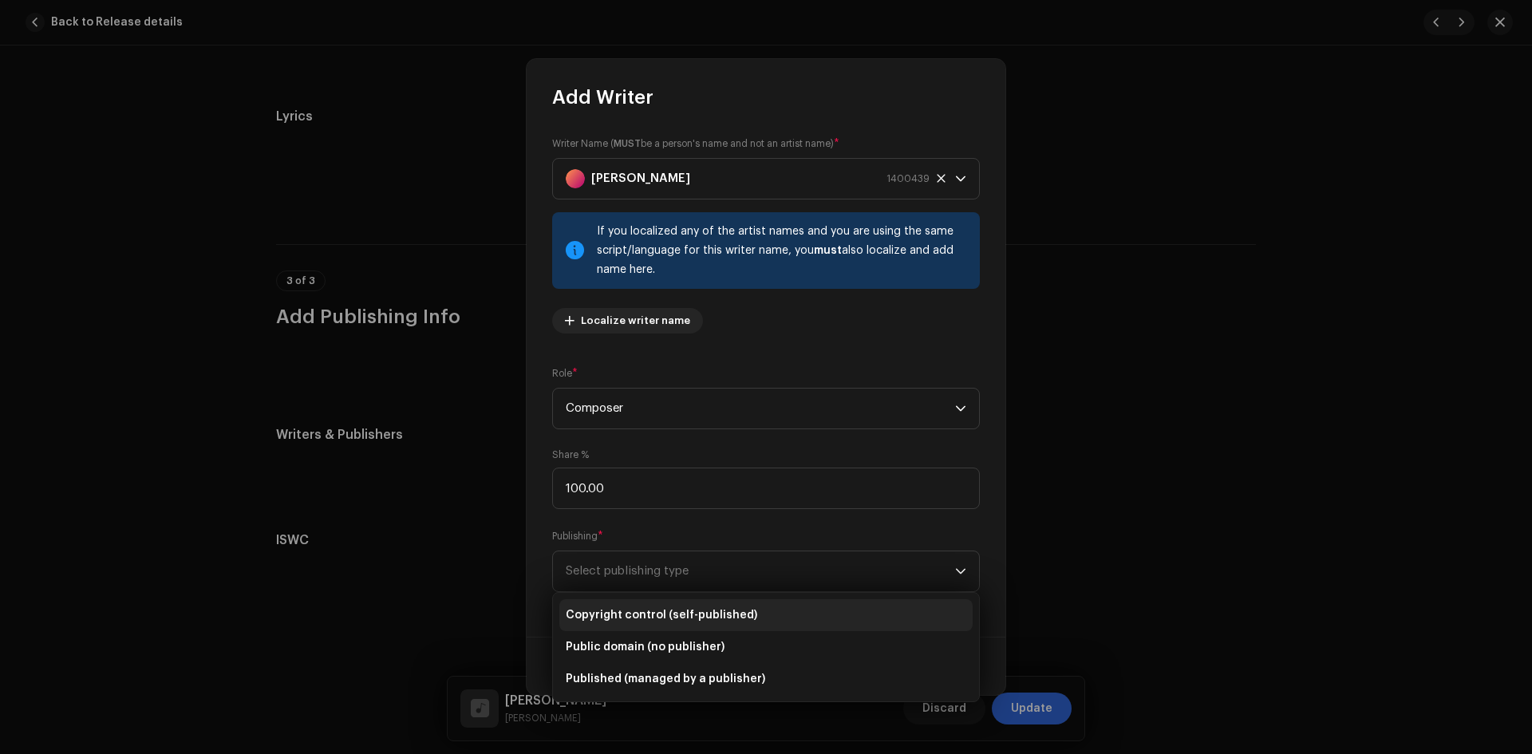
click at [638, 604] on li "Copyright control (self-published)" at bounding box center [765, 615] width 413 height 32
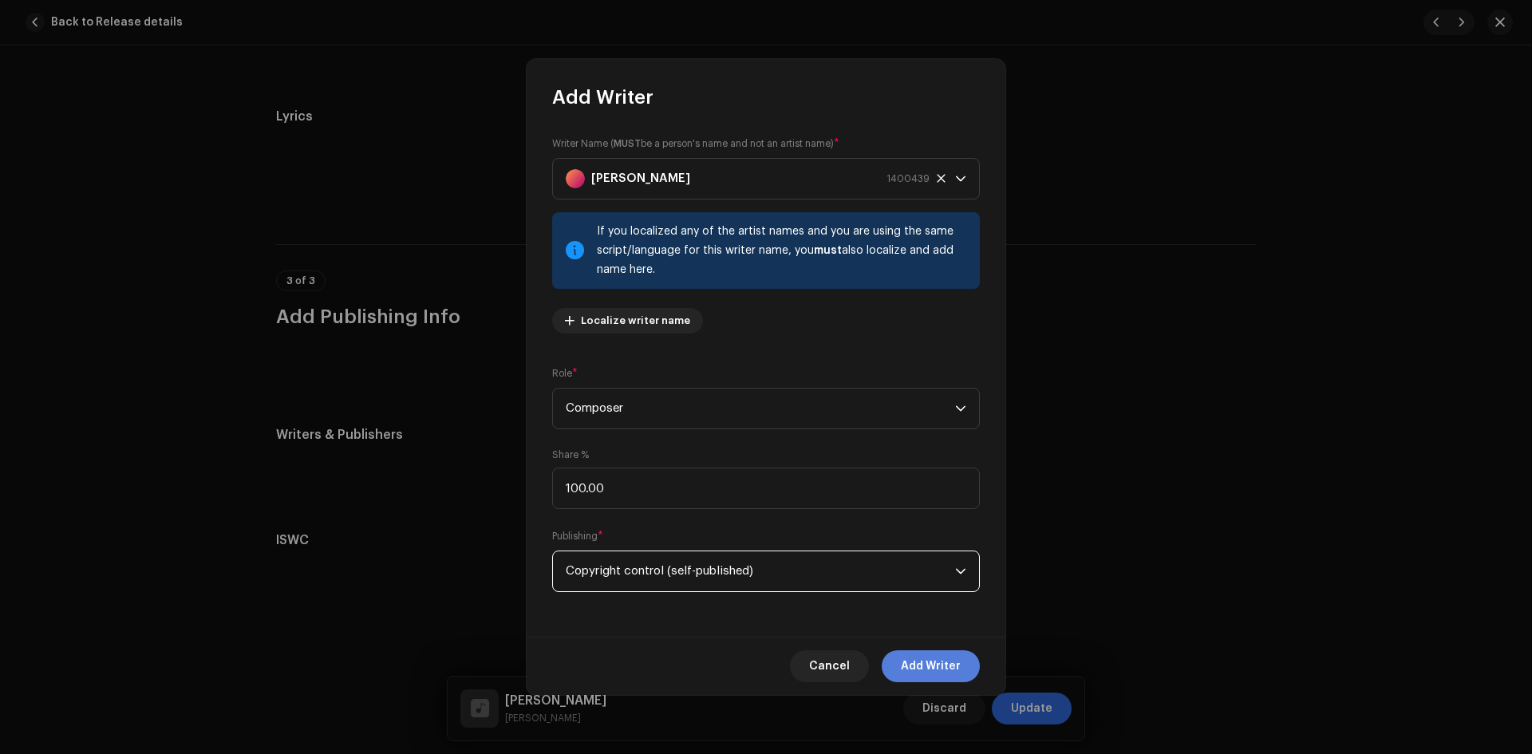
click at [926, 666] on span "Add Writer" at bounding box center [931, 666] width 60 height 32
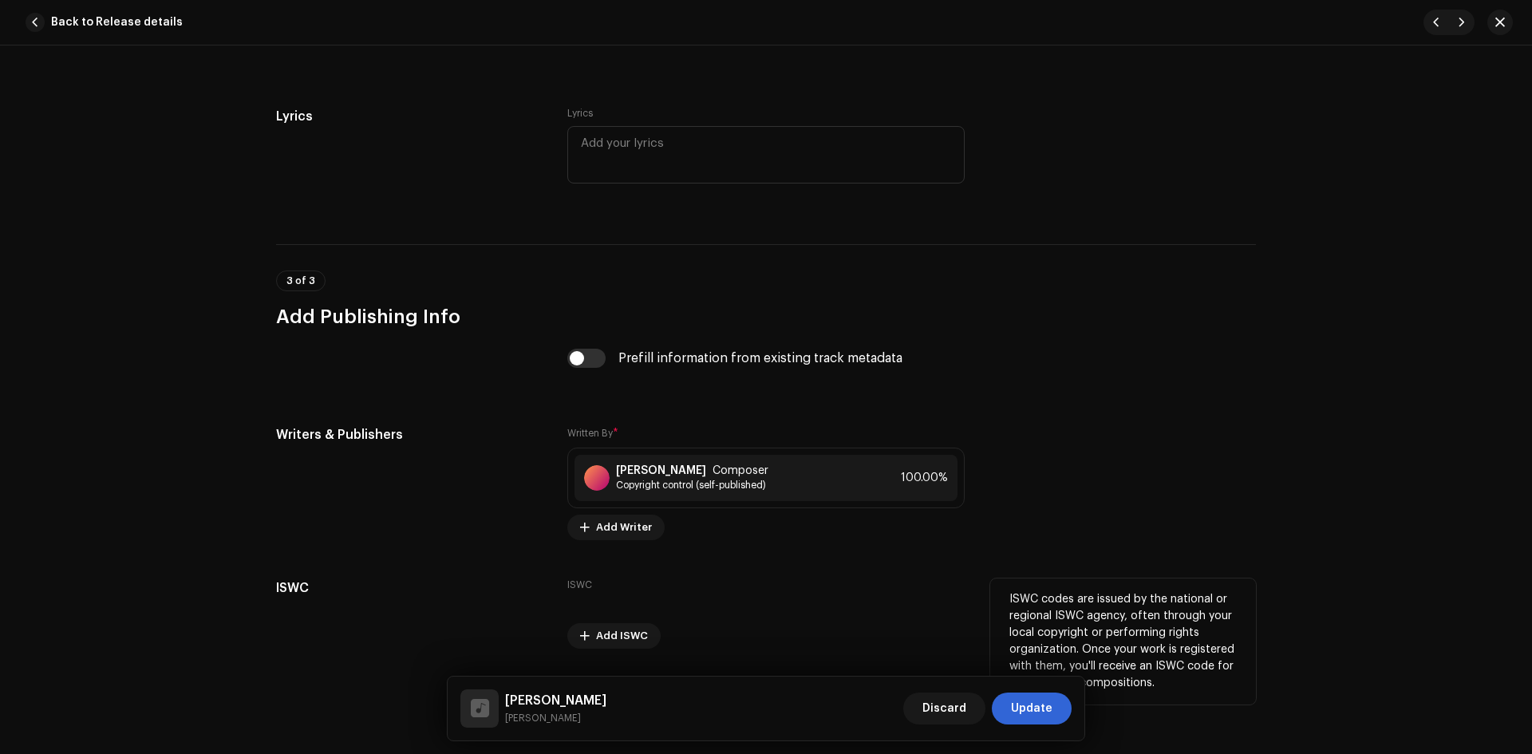
scroll to position [2898, 0]
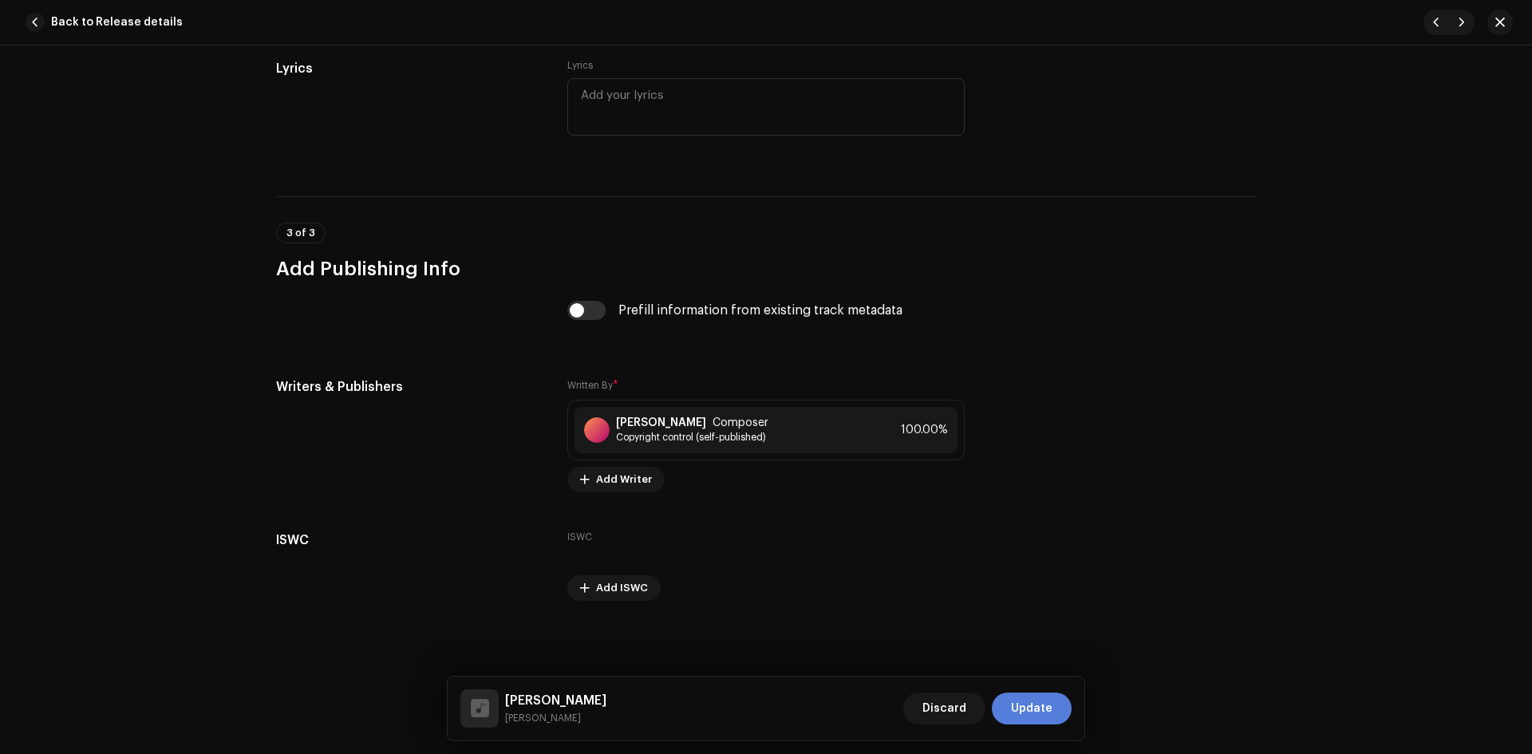
click at [1031, 704] on span "Update" at bounding box center [1031, 709] width 41 height 32
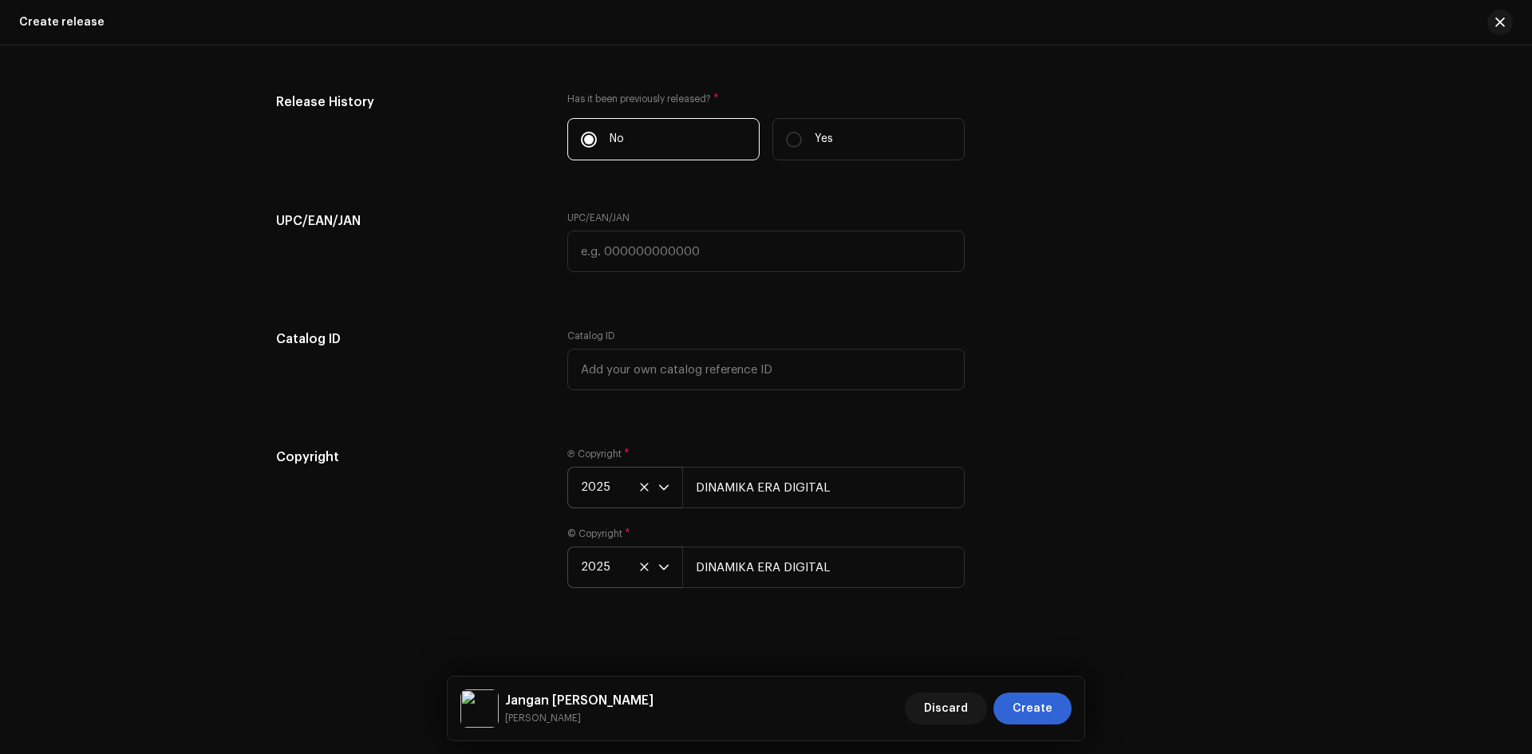
scroll to position [2731, 0]
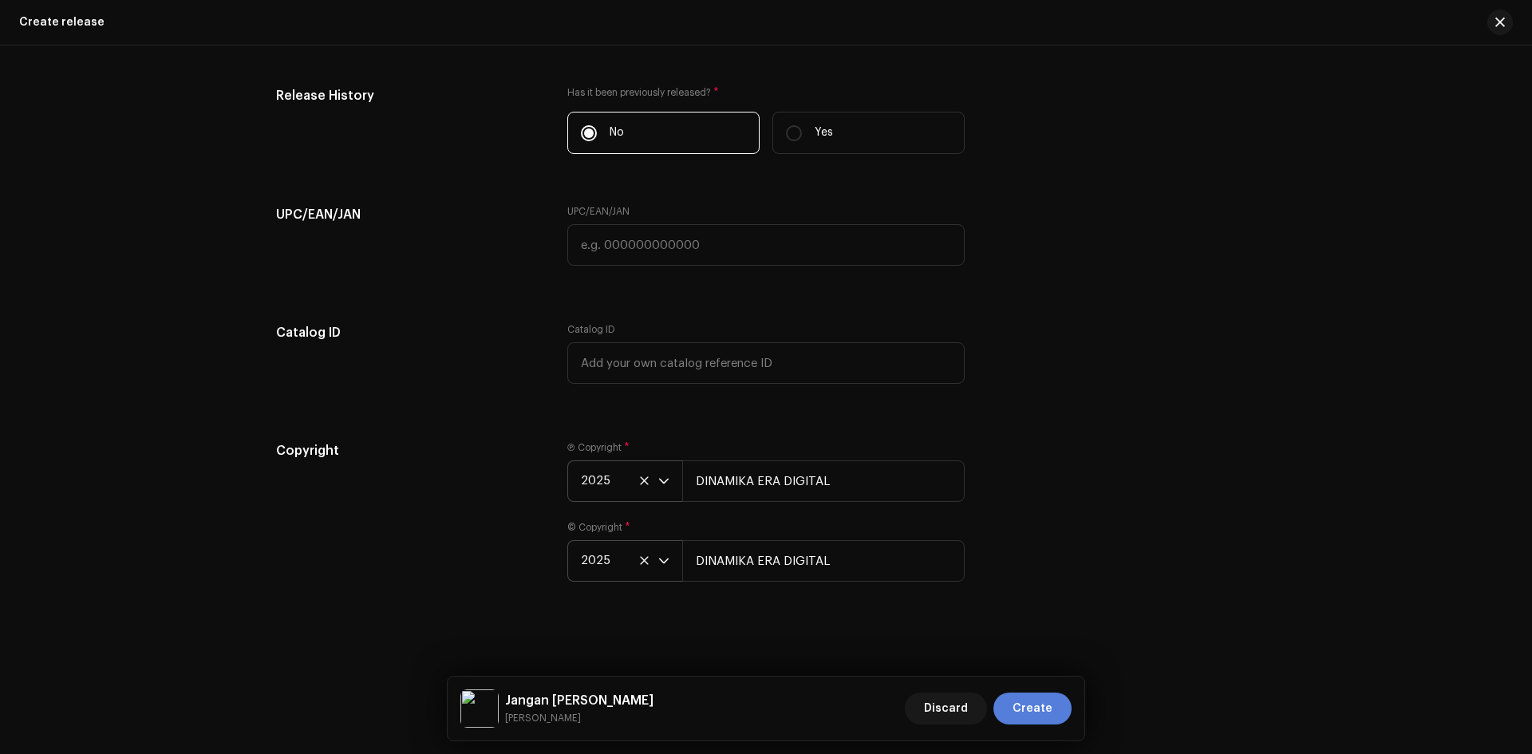
click at [1038, 713] on span "Create" at bounding box center [1033, 709] width 40 height 32
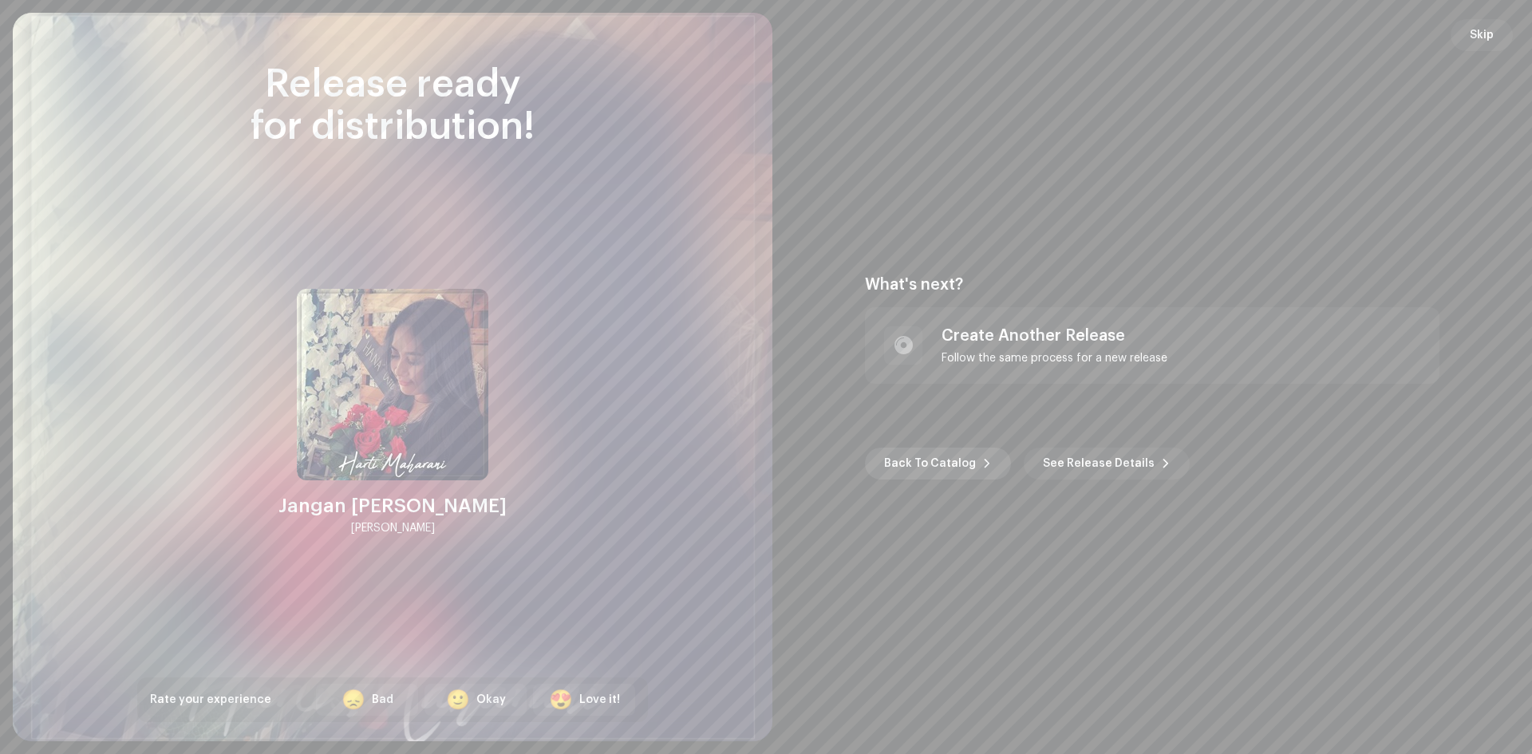
click at [922, 468] on span "Back To Catalog" at bounding box center [930, 464] width 92 height 32
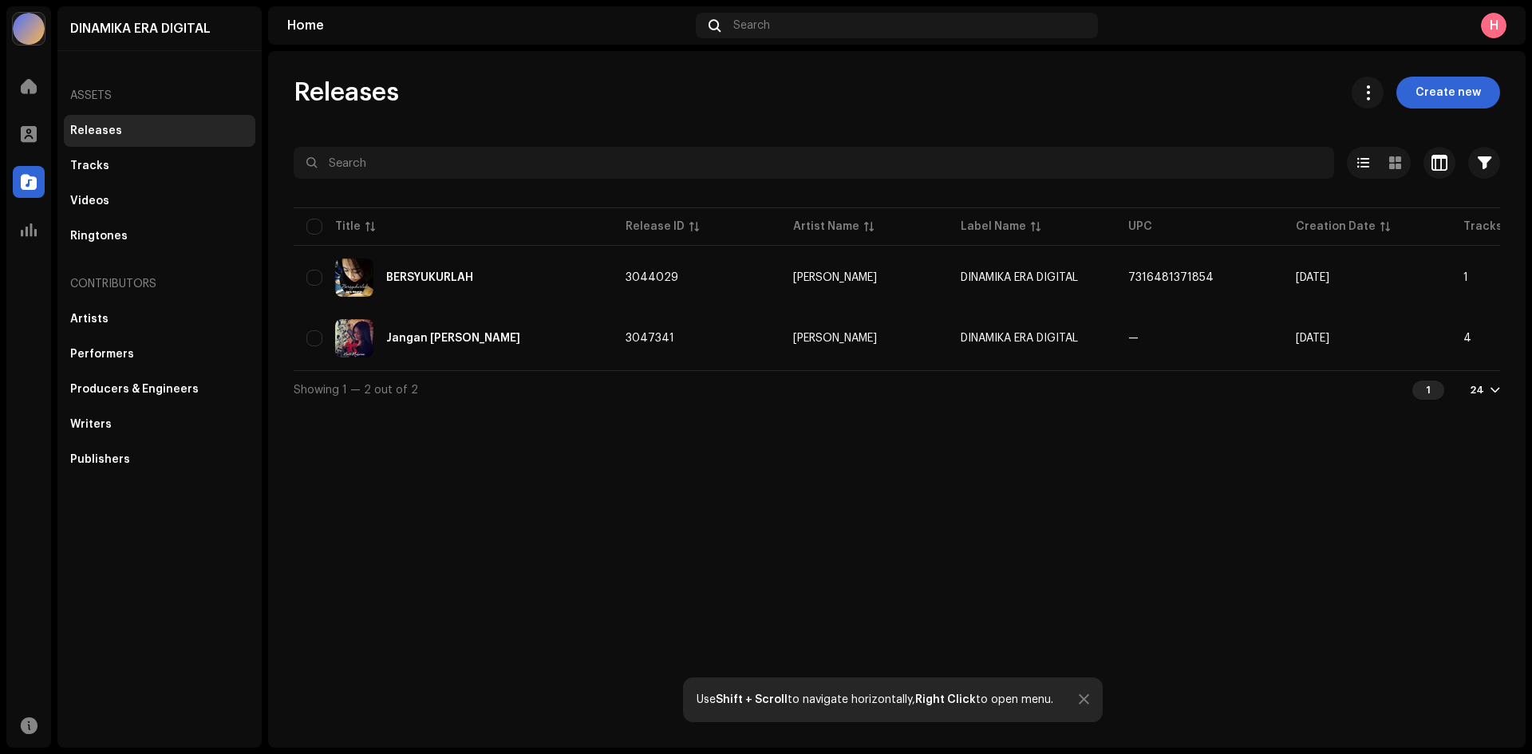
click at [1496, 21] on div "H" at bounding box center [1494, 26] width 26 height 26
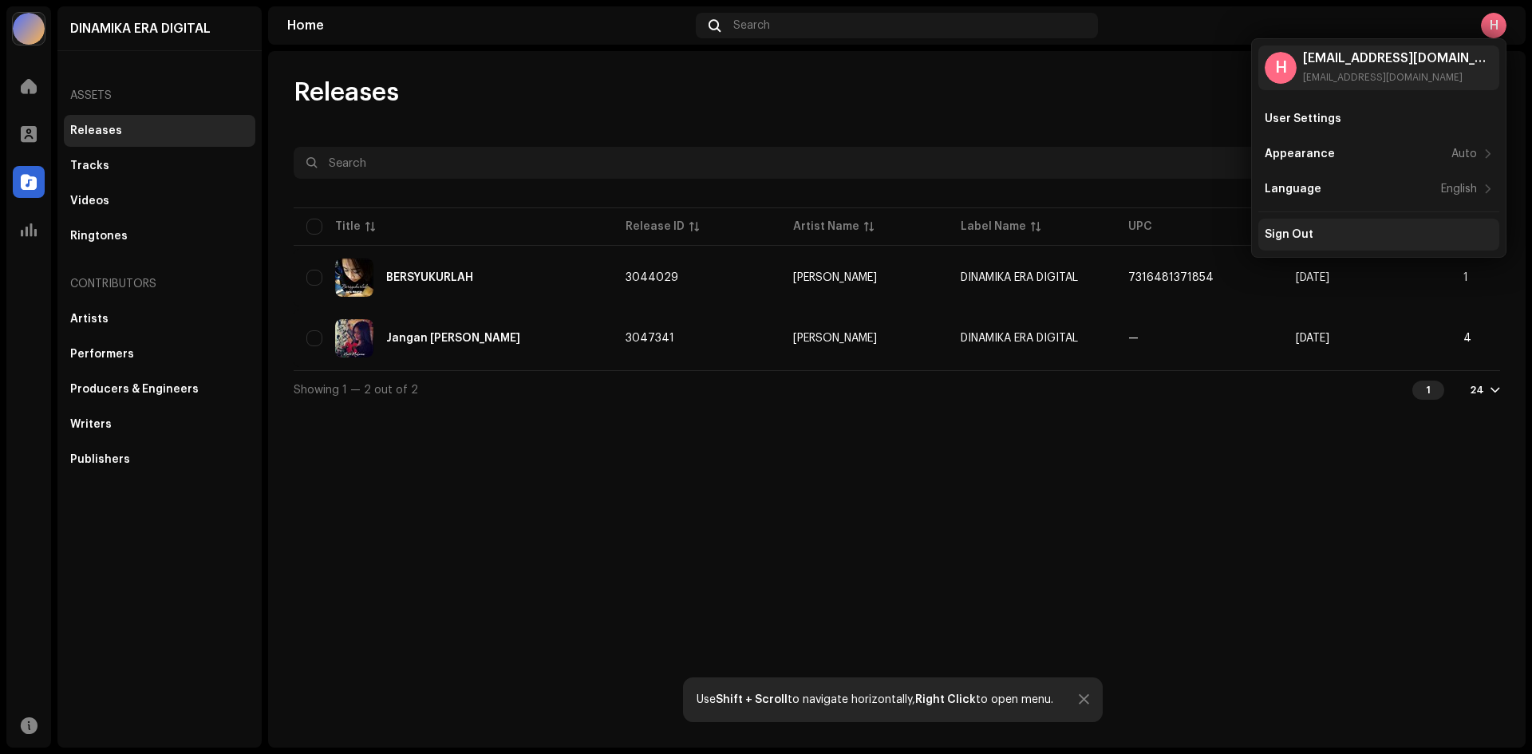
click at [1342, 230] on div "Sign Out" at bounding box center [1379, 234] width 228 height 13
